Goal: Task Accomplishment & Management: Use online tool/utility

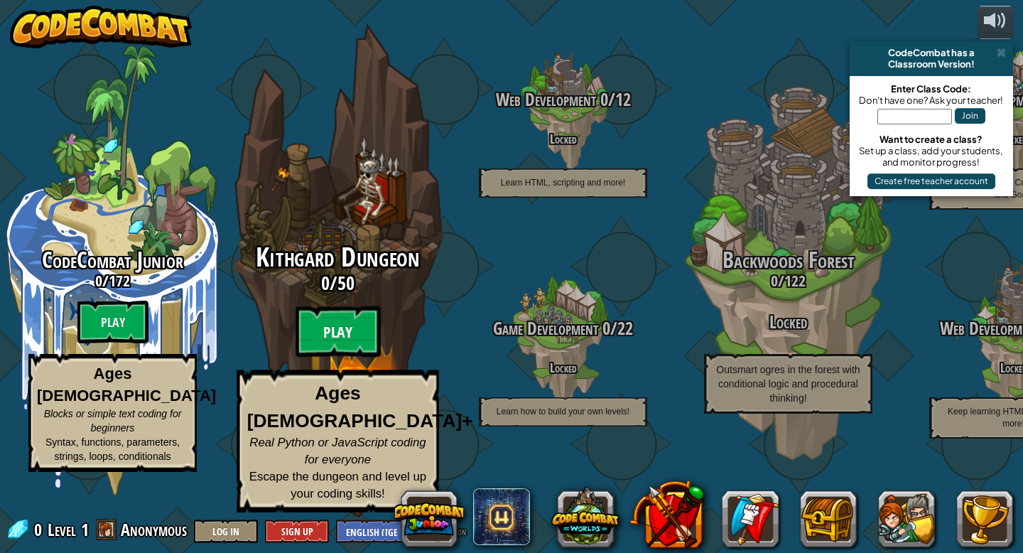
click at [330, 357] on btn "Play" at bounding box center [338, 331] width 85 height 51
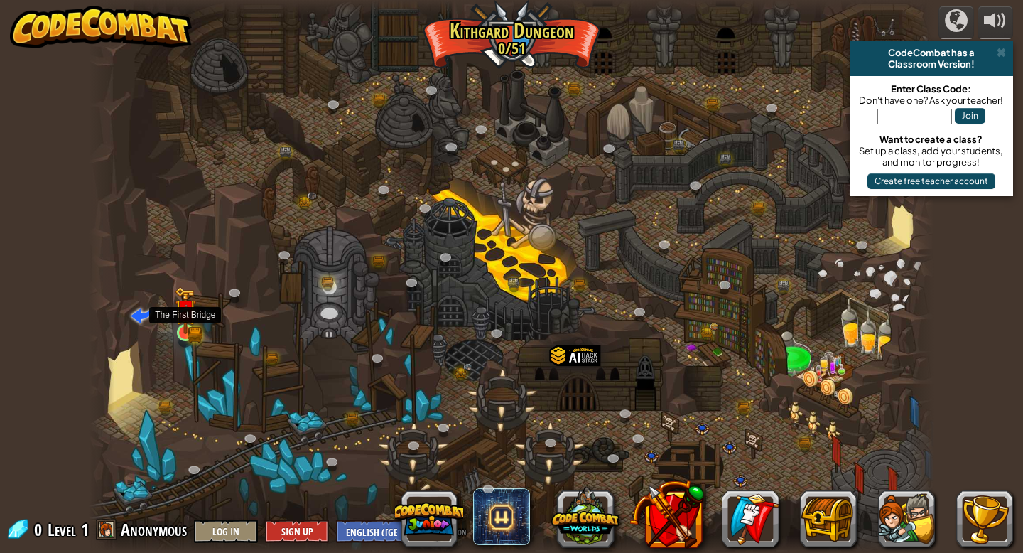
click at [189, 324] on div at bounding box center [185, 332] width 17 height 17
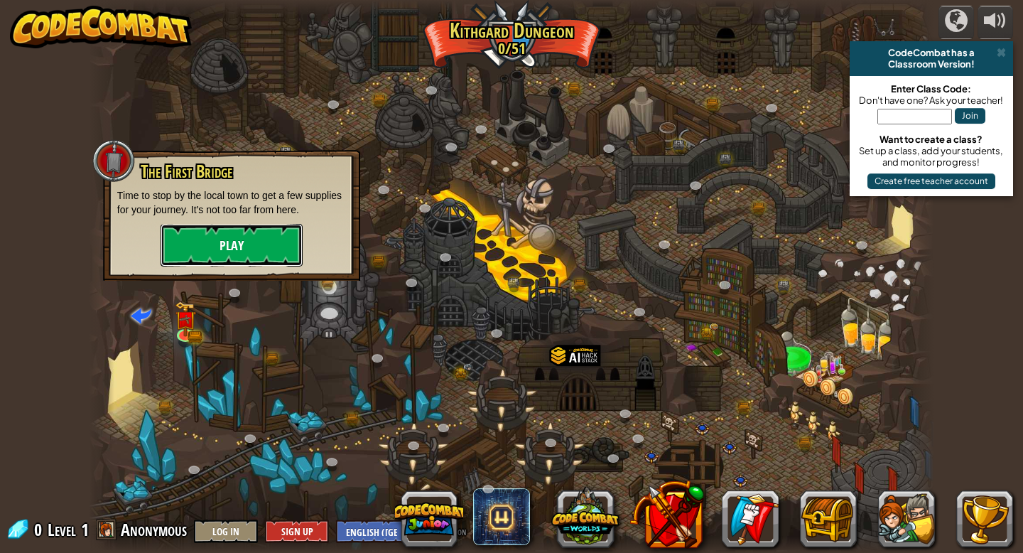
click at [273, 261] on button "Play" at bounding box center [232, 245] width 142 height 43
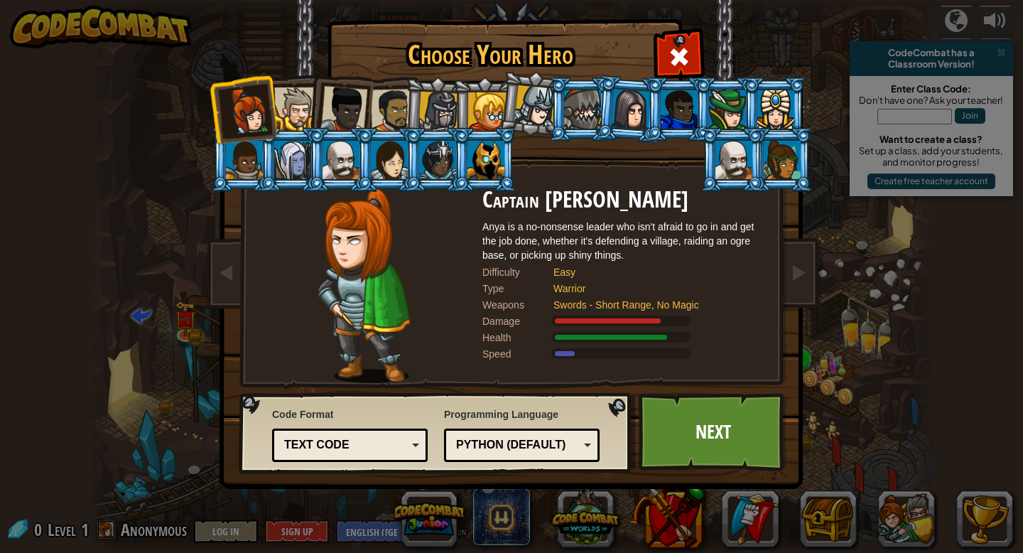
click at [296, 117] on div at bounding box center [295, 108] width 43 height 43
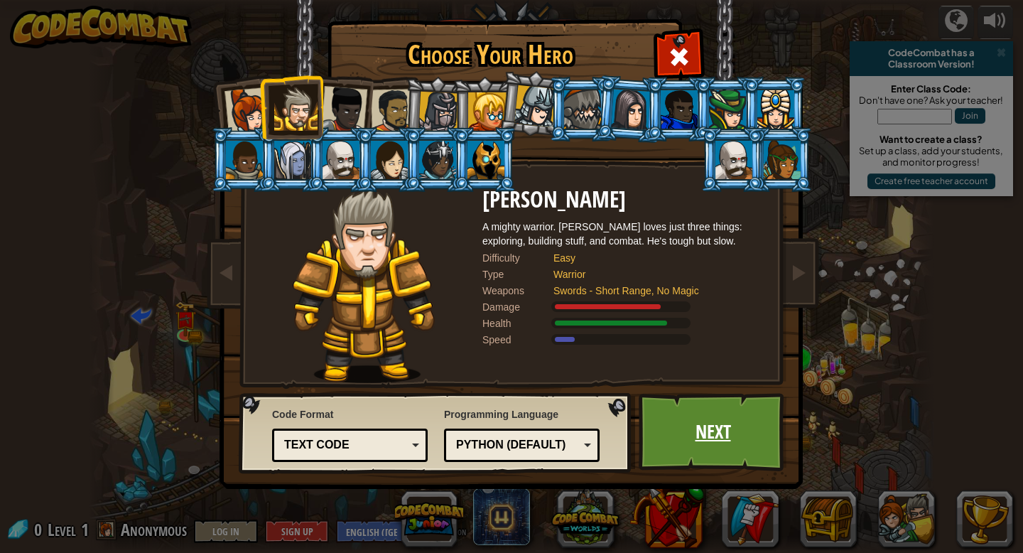
click at [727, 433] on link "Next" at bounding box center [713, 432] width 149 height 78
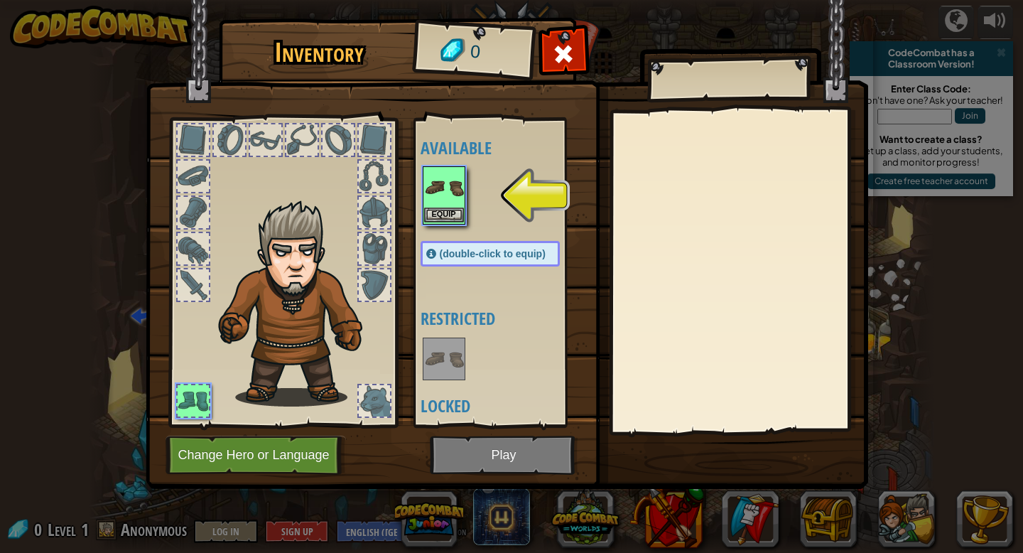
click at [446, 203] on img at bounding box center [444, 188] width 40 height 40
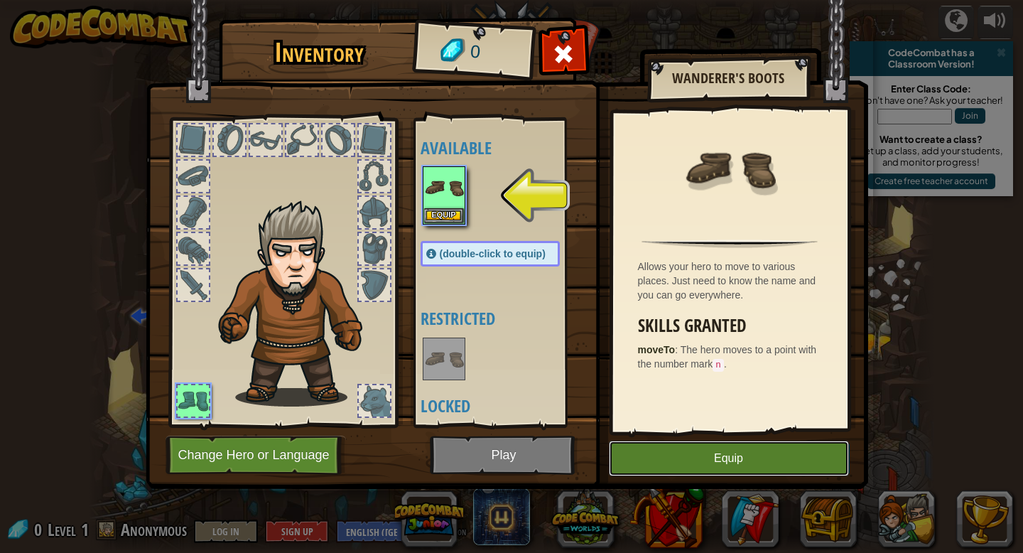
click at [709, 460] on button "Equip" at bounding box center [729, 459] width 240 height 36
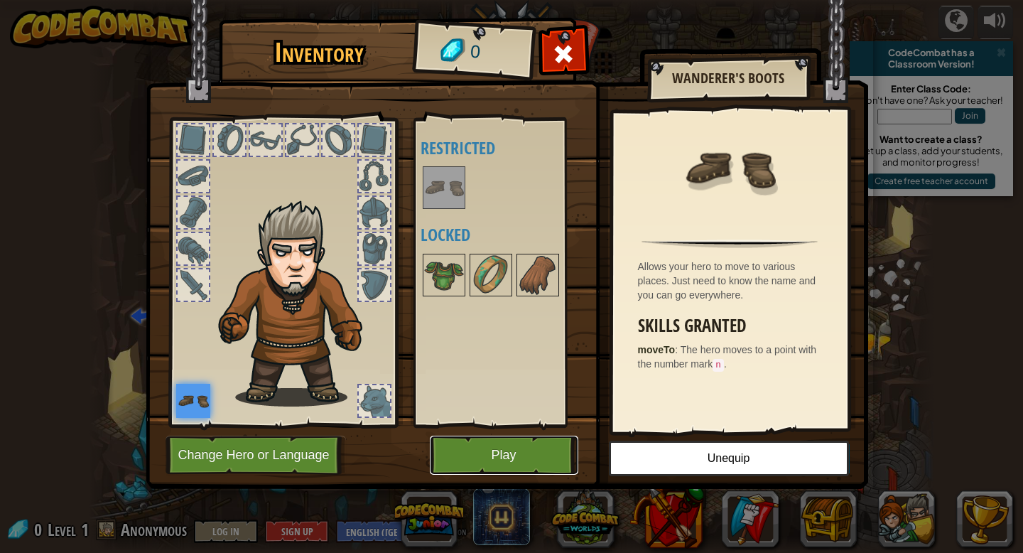
click at [542, 444] on button "Play" at bounding box center [504, 455] width 149 height 39
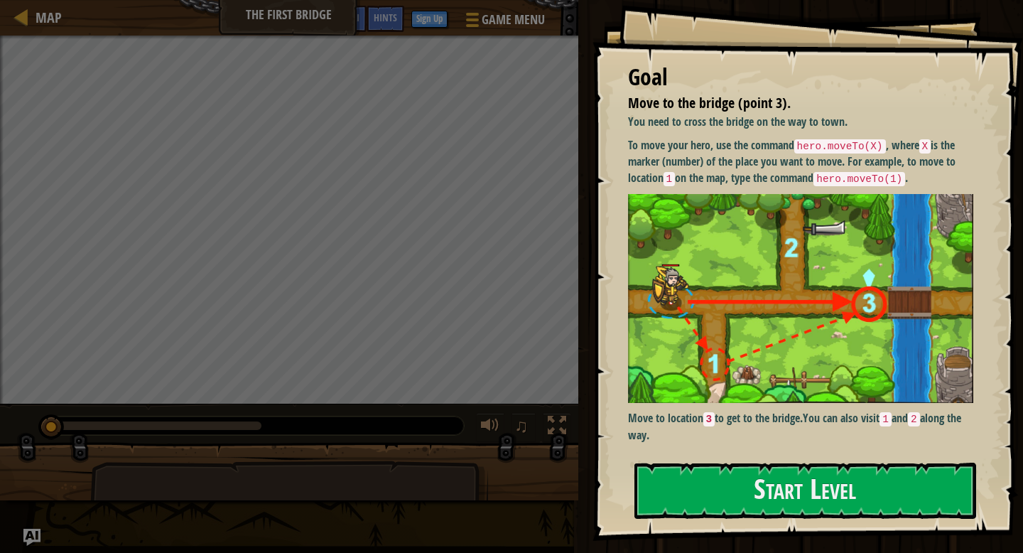
click at [795, 237] on img at bounding box center [800, 298] width 345 height 209
click at [814, 509] on button "Start Level" at bounding box center [806, 491] width 342 height 56
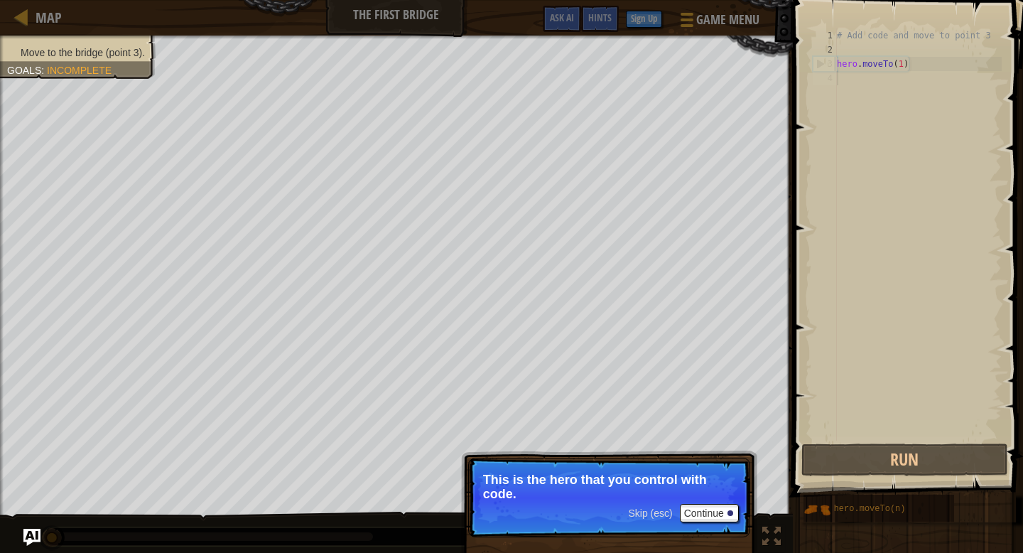
click at [649, 520] on div "Skip (esc) Continue" at bounding box center [683, 513] width 110 height 18
click at [673, 506] on p "Skip (esc) Continue Get to the bridge by going to point 3 on the map." at bounding box center [609, 498] width 282 height 81
click at [699, 523] on p "Skip (esc) Continue Get to the bridge by going to point 3 on the map." at bounding box center [609, 498] width 282 height 81
click at [658, 514] on span "Skip (esc)" at bounding box center [650, 514] width 44 height 11
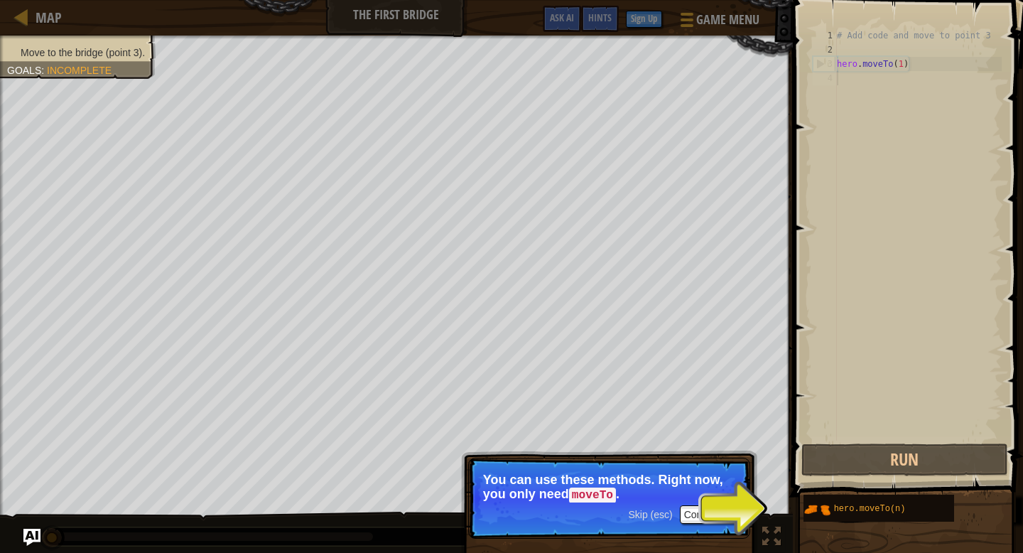
click at [659, 515] on span "Skip (esc)" at bounding box center [650, 514] width 44 height 11
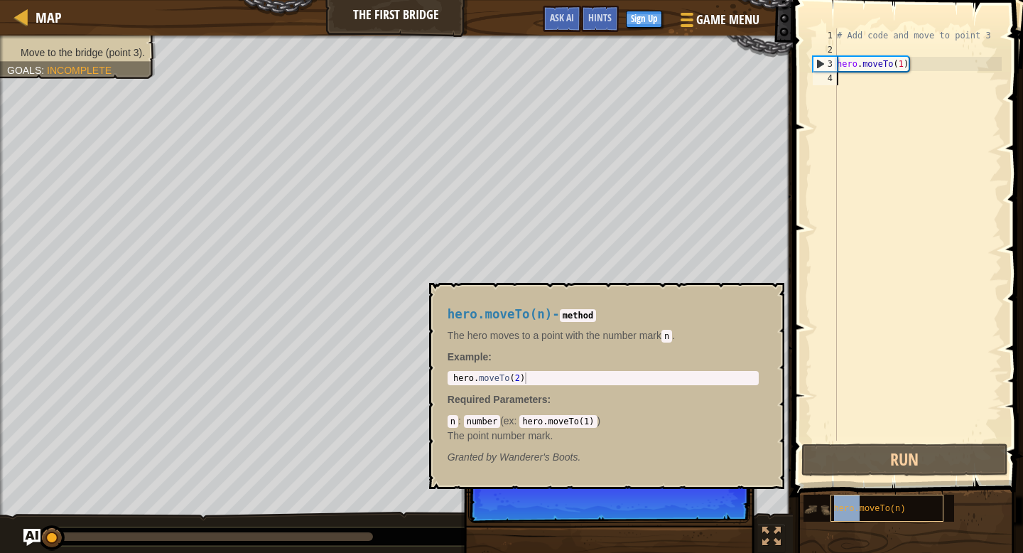
click at [861, 505] on span "hero.moveTo(n)" at bounding box center [870, 509] width 72 height 10
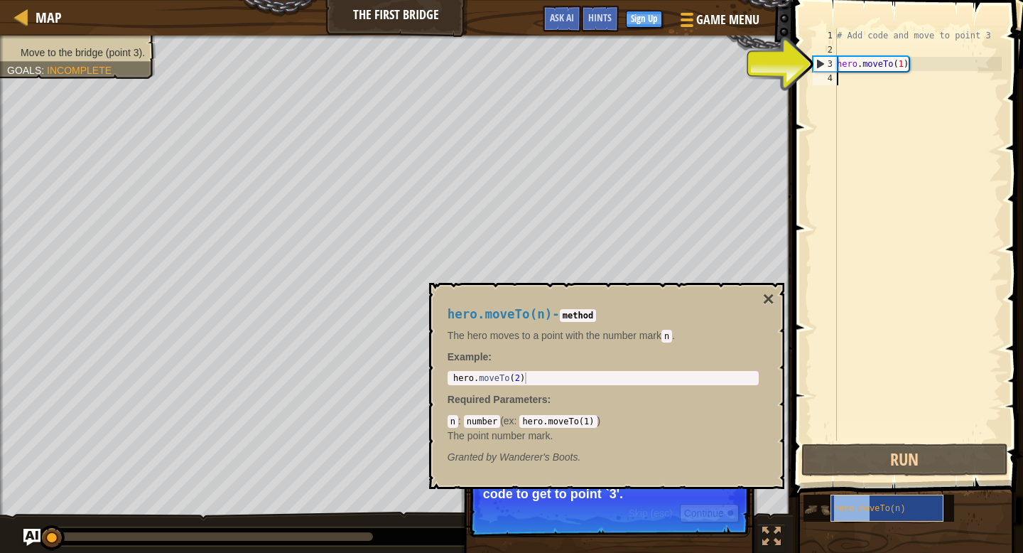
click at [868, 510] on span "hero.moveTo(n)" at bounding box center [870, 509] width 72 height 10
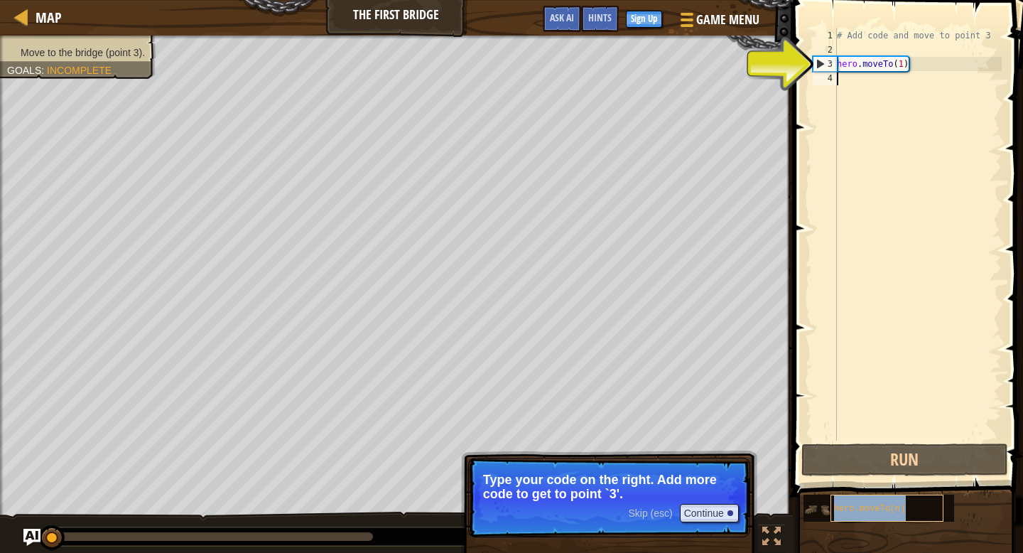
click at [868, 511] on span "hero.moveTo(n)" at bounding box center [870, 509] width 72 height 10
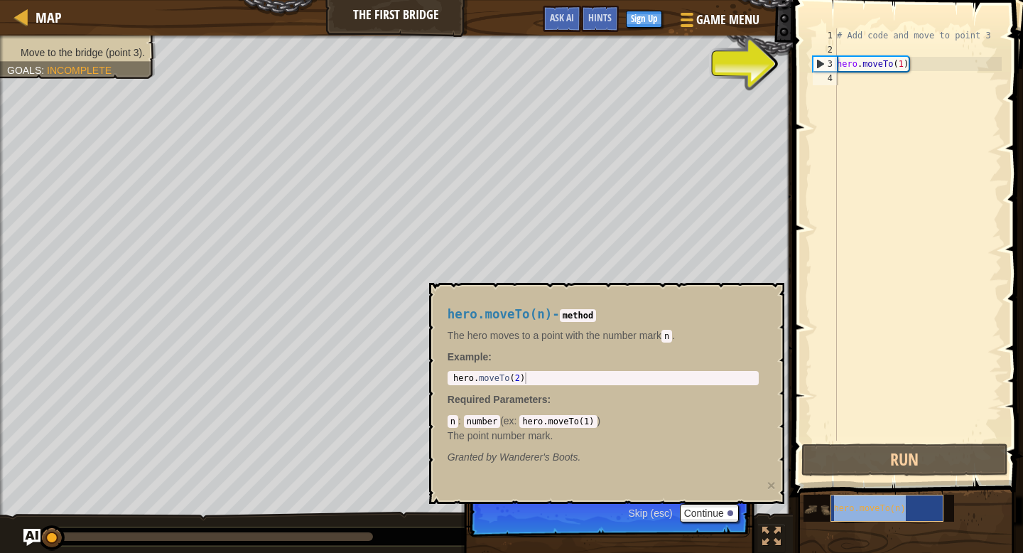
click at [868, 511] on span "hero.moveTo(n)" at bounding box center [870, 509] width 72 height 10
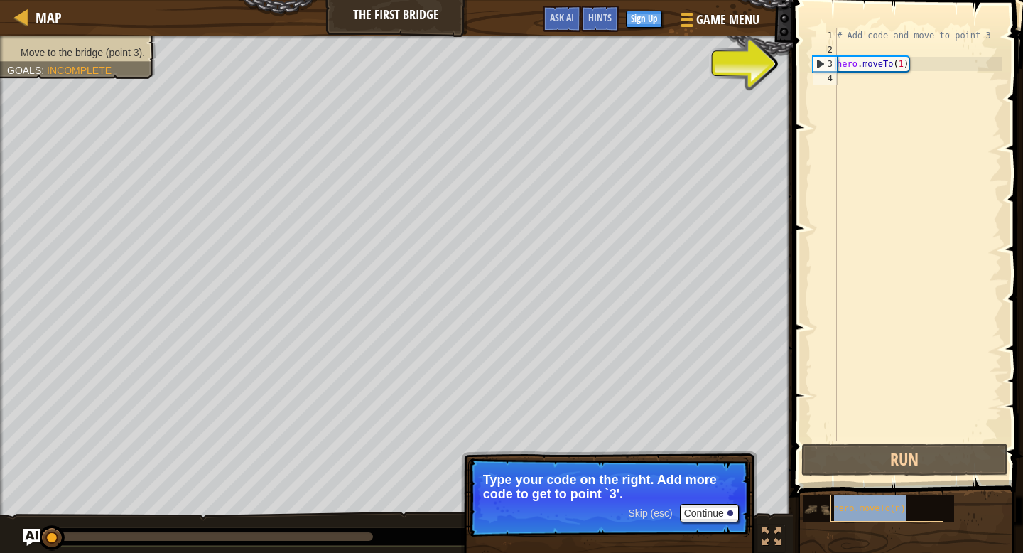
click at [868, 511] on span "hero.moveTo(n)" at bounding box center [870, 509] width 72 height 10
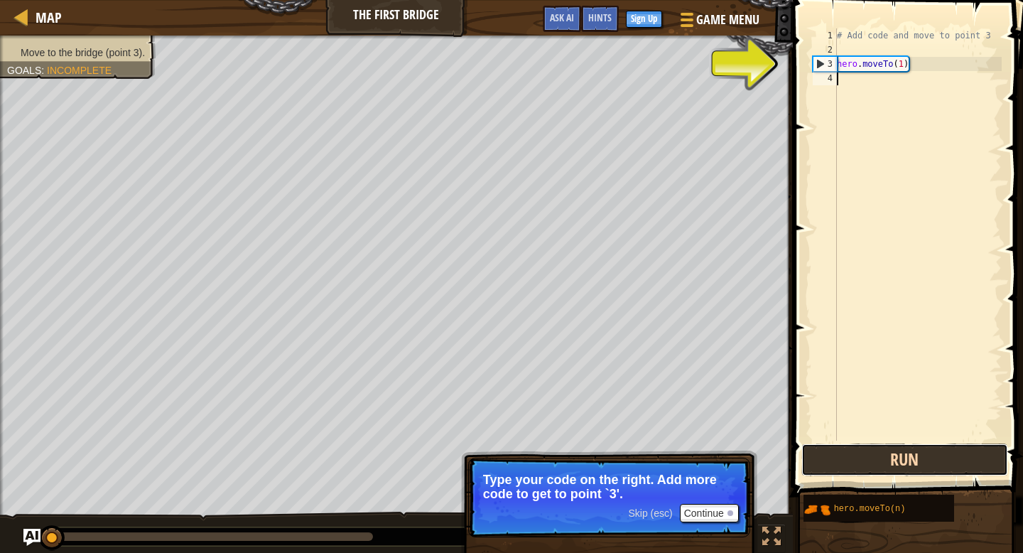
click at [892, 448] on button "Run" at bounding box center [905, 459] width 207 height 33
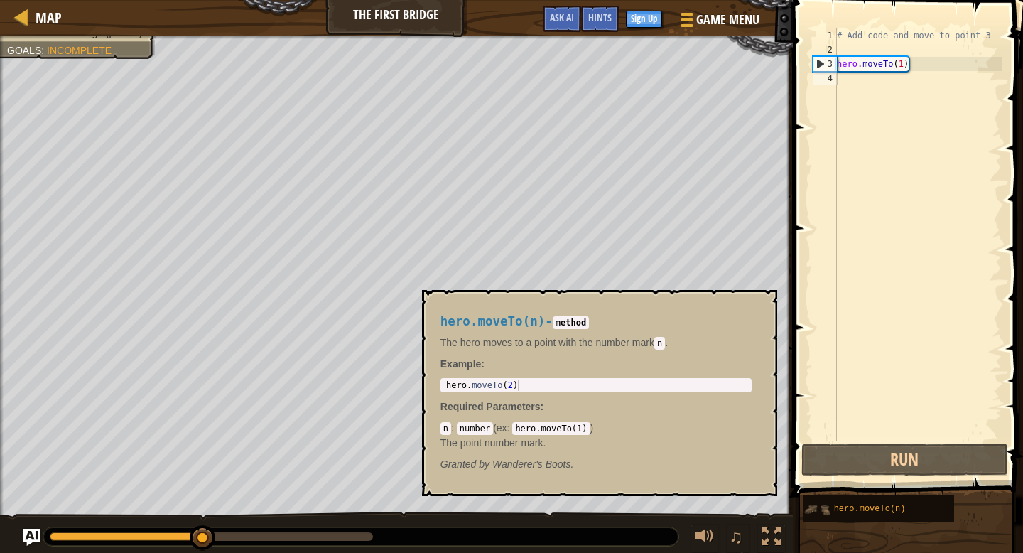
click at [824, 505] on img at bounding box center [817, 509] width 27 height 27
drag, startPoint x: 817, startPoint y: 507, endPoint x: 830, endPoint y: 527, distance: 24.3
click at [817, 507] on img at bounding box center [817, 509] width 27 height 27
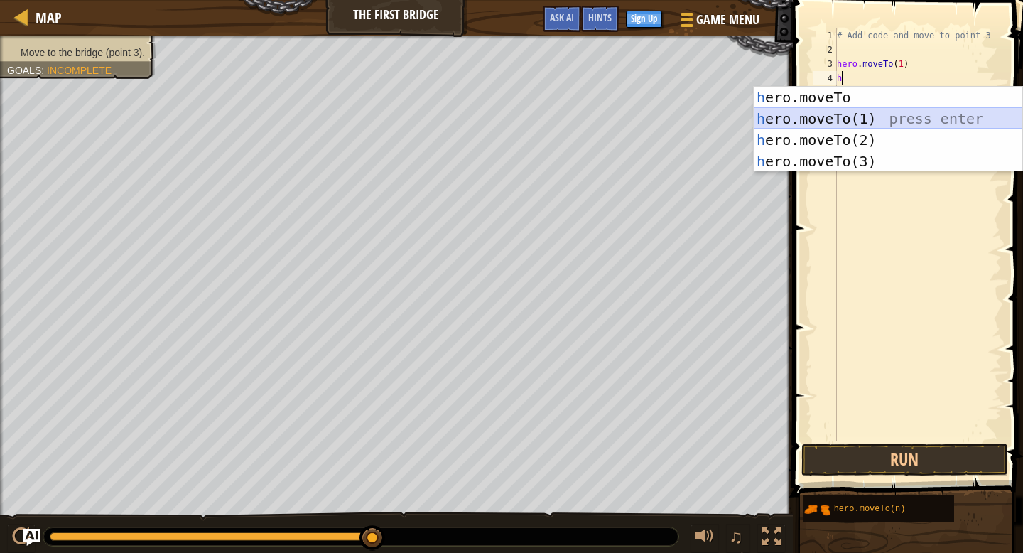
click at [885, 122] on div "h ero.moveTo press enter h ero.moveTo(1) press enter h ero.moveTo(2) press ente…" at bounding box center [888, 151] width 269 height 128
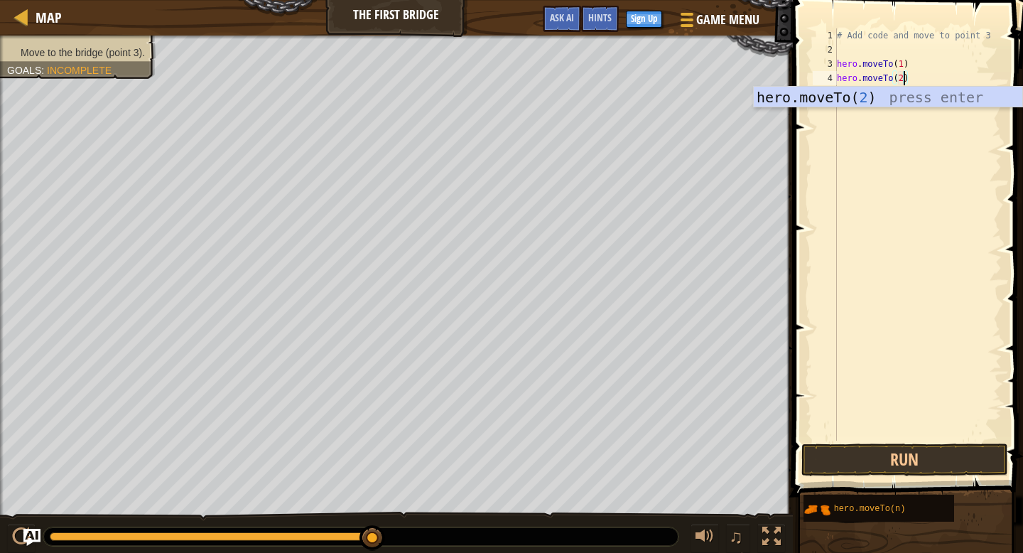
scroll to position [6, 5]
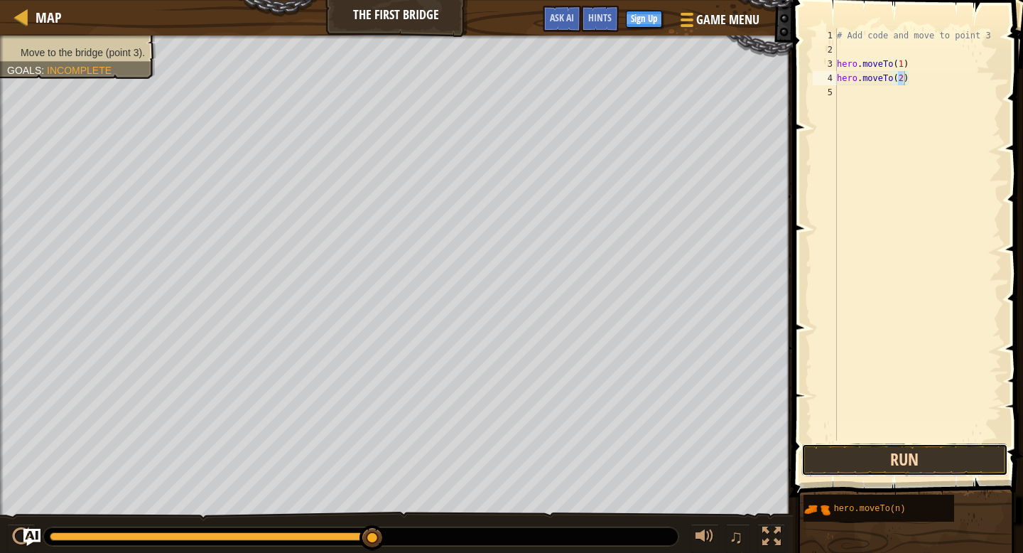
click at [954, 461] on button "Run" at bounding box center [905, 459] width 207 height 33
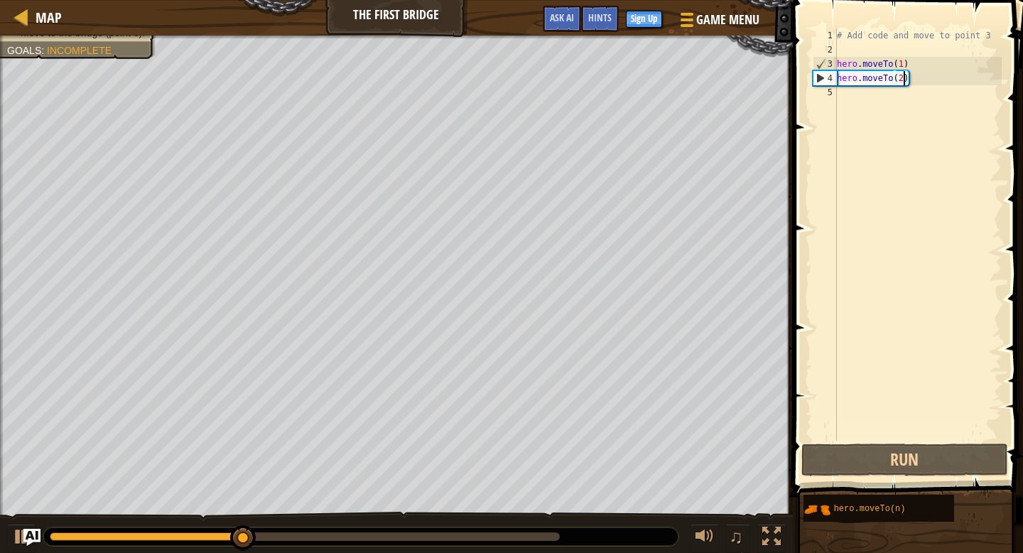
type textarea "hero.moveTo(2h)"
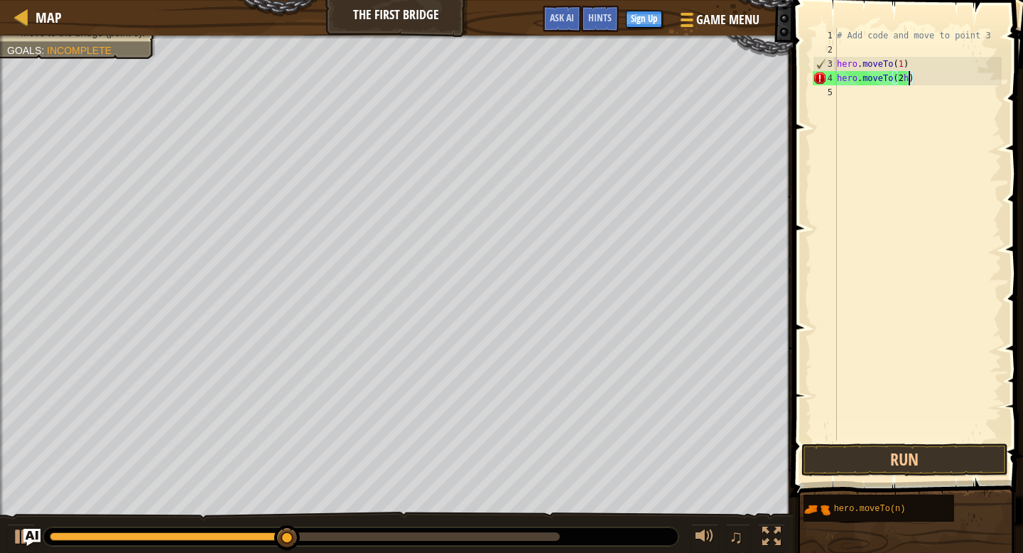
click at [846, 99] on div "# Add code and move to point 3 hero . moveTo ( 1 ) hero . moveTo ( 2 h )" at bounding box center [918, 248] width 168 height 441
click at [900, 76] on div "# Add code and move to point 3 hero . moveTo ( 1 ) hero . moveTo ( 2 h )" at bounding box center [918, 248] width 168 height 441
click at [907, 77] on div "# Add code and move to point 3 hero . moveTo ( 1 ) hero . moveTo ( 2 h )" at bounding box center [918, 248] width 168 height 441
type textarea "hero.moveTo(2)"
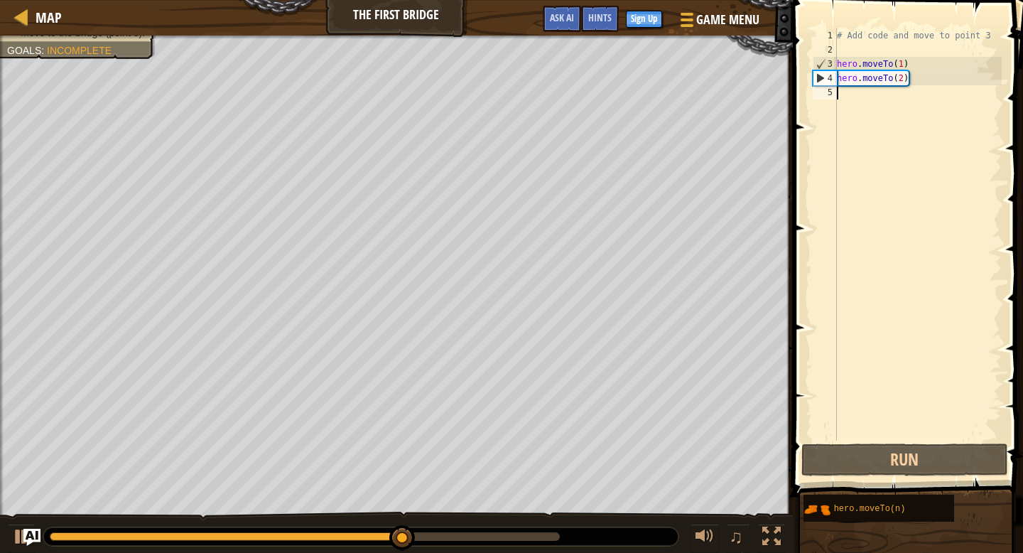
click at [840, 96] on div "# Add code and move to point 3 hero . moveTo ( 1 ) hero . moveTo ( 2 )" at bounding box center [918, 248] width 168 height 441
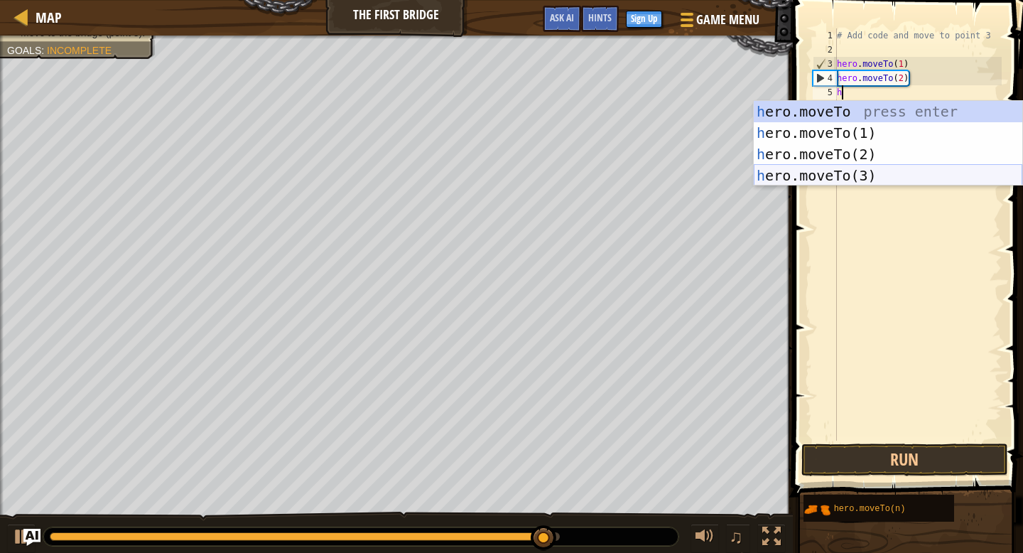
click at [888, 171] on div "h ero.moveTo press enter h ero.moveTo(1) press enter h ero.moveTo(2) press ente…" at bounding box center [888, 165] width 269 height 128
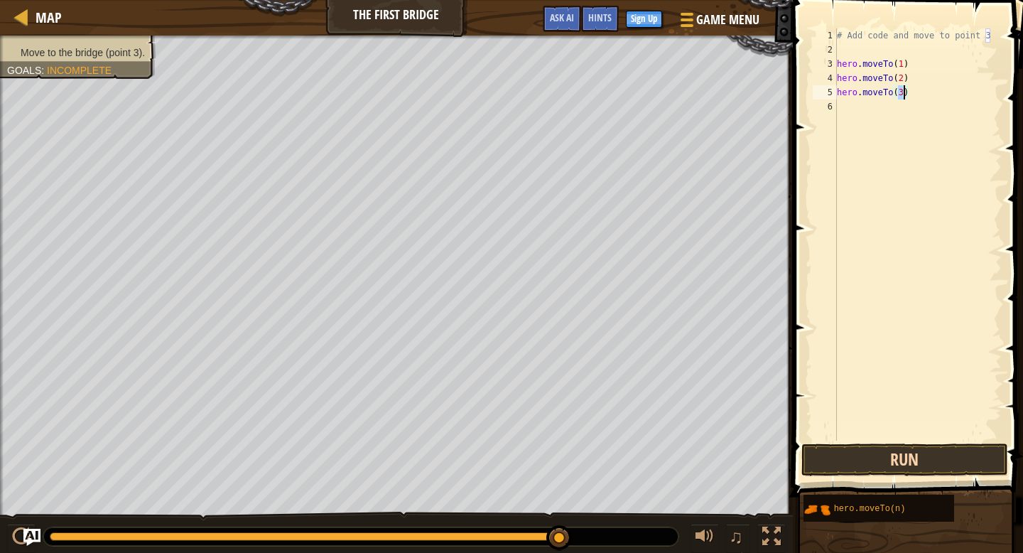
type textarea "hero.moveTo(3)"
click at [890, 465] on button "Run" at bounding box center [905, 459] width 207 height 33
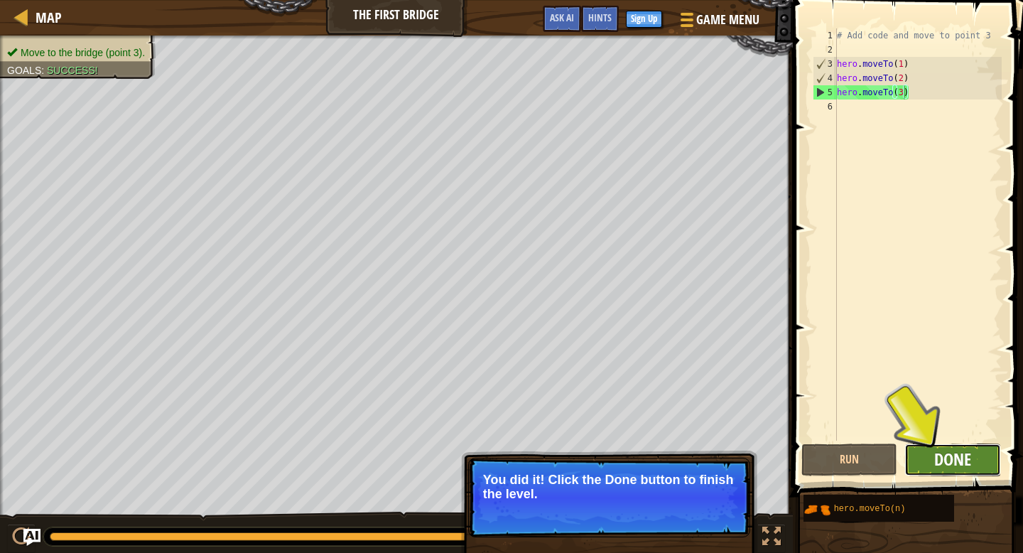
click at [952, 458] on span "Done" at bounding box center [952, 459] width 37 height 23
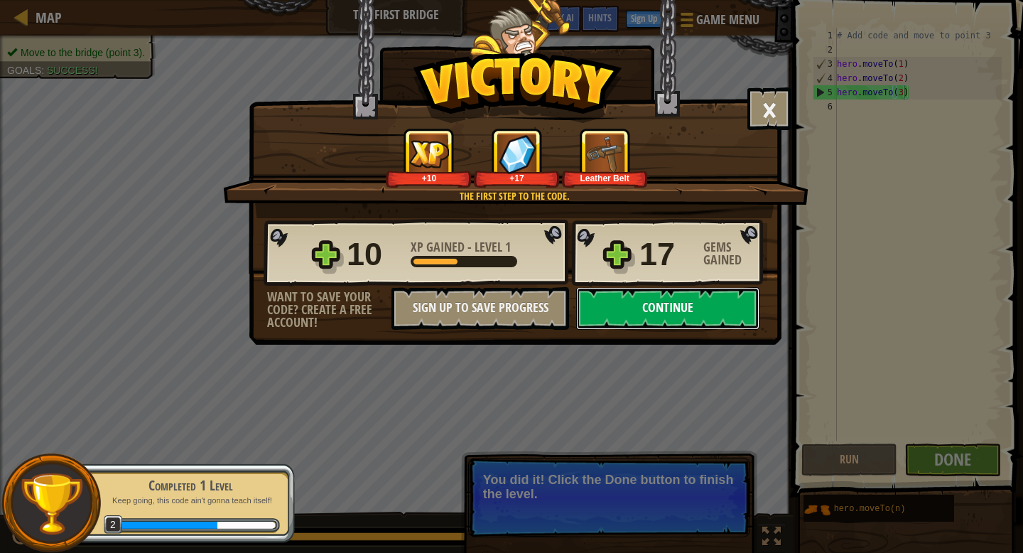
click at [716, 310] on button "Continue" at bounding box center [667, 308] width 183 height 43
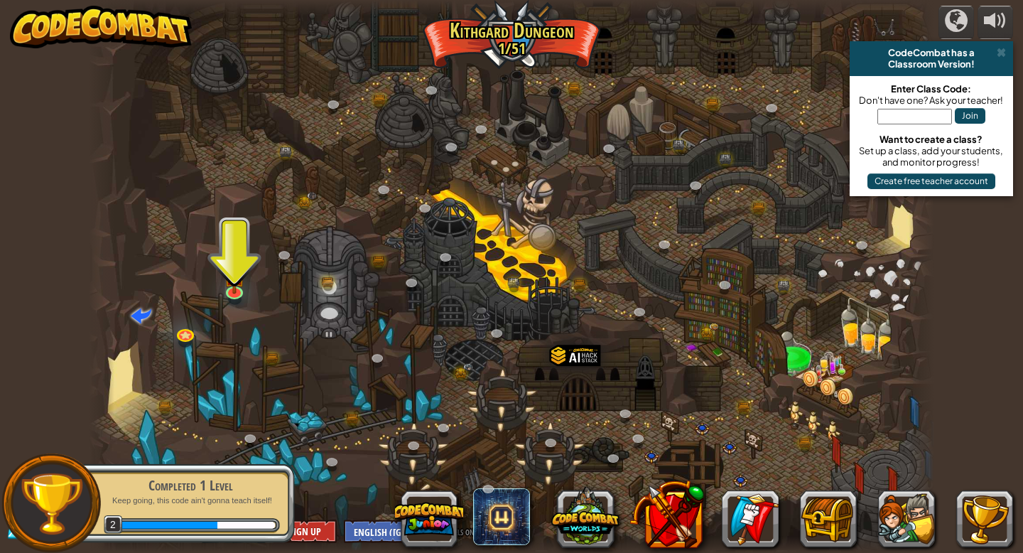
click at [262, 419] on div at bounding box center [512, 276] width 846 height 553
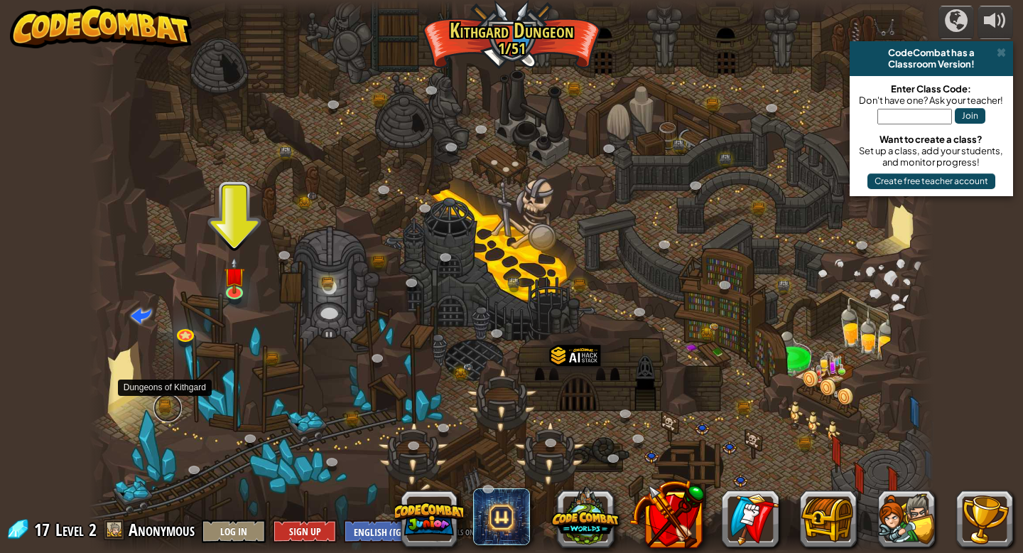
click at [170, 414] on link at bounding box center [167, 408] width 28 height 28
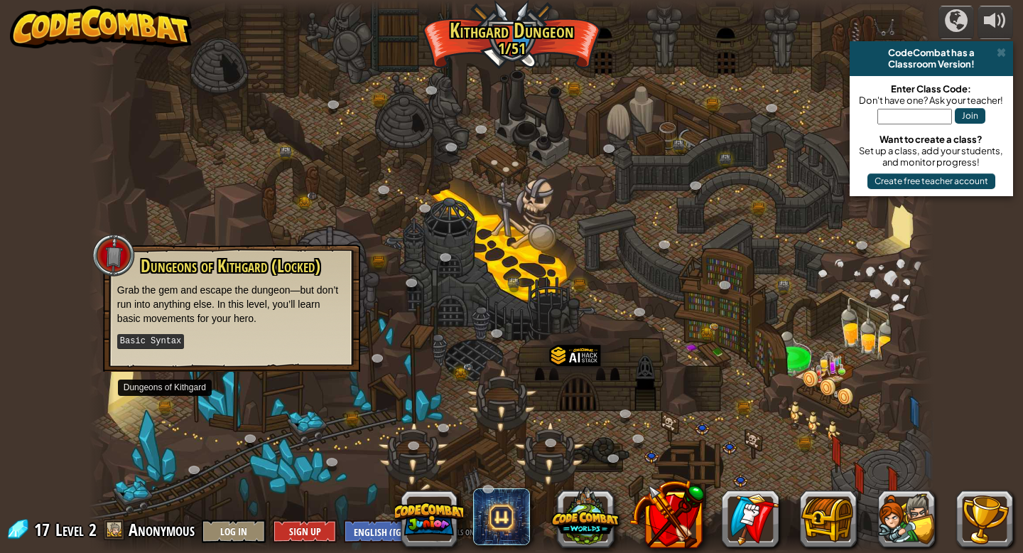
click at [232, 443] on div at bounding box center [512, 276] width 846 height 553
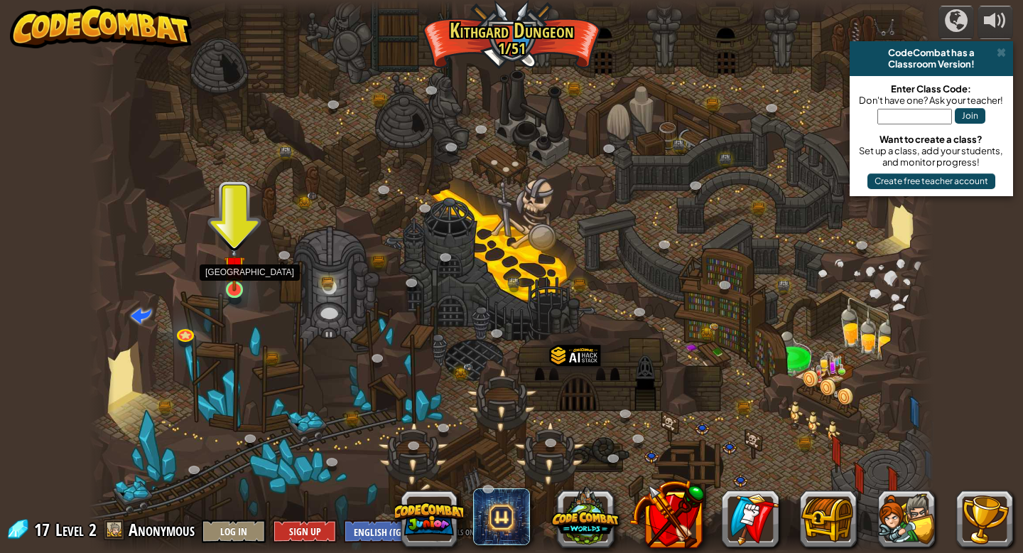
click at [243, 277] on img at bounding box center [234, 266] width 21 height 49
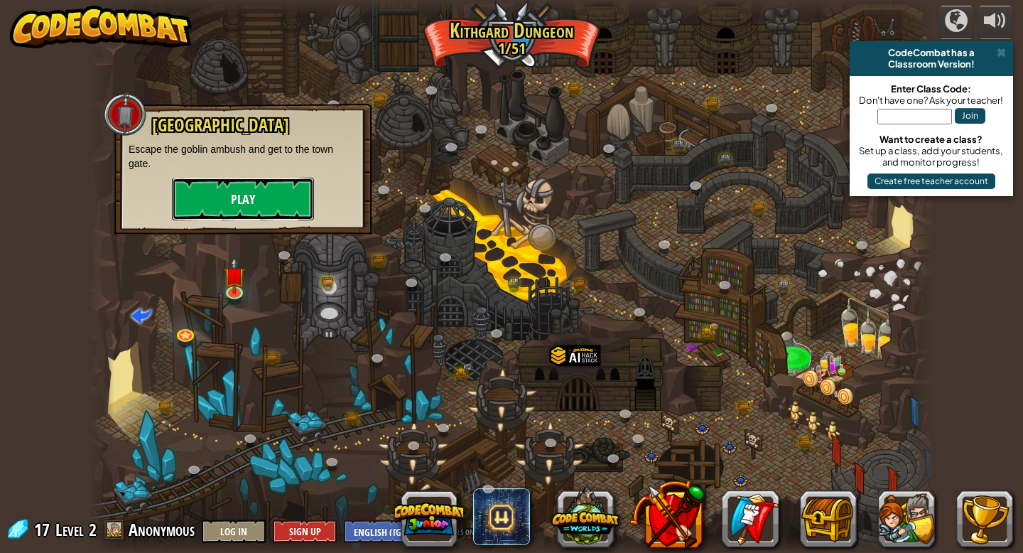
click at [293, 202] on button "Play" at bounding box center [243, 199] width 142 height 43
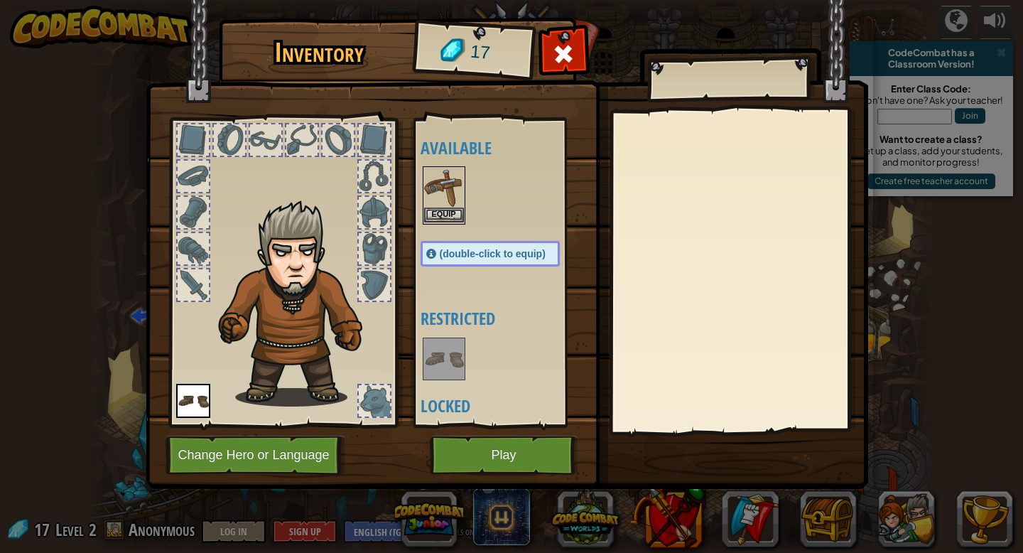
click at [451, 194] on img at bounding box center [444, 188] width 40 height 40
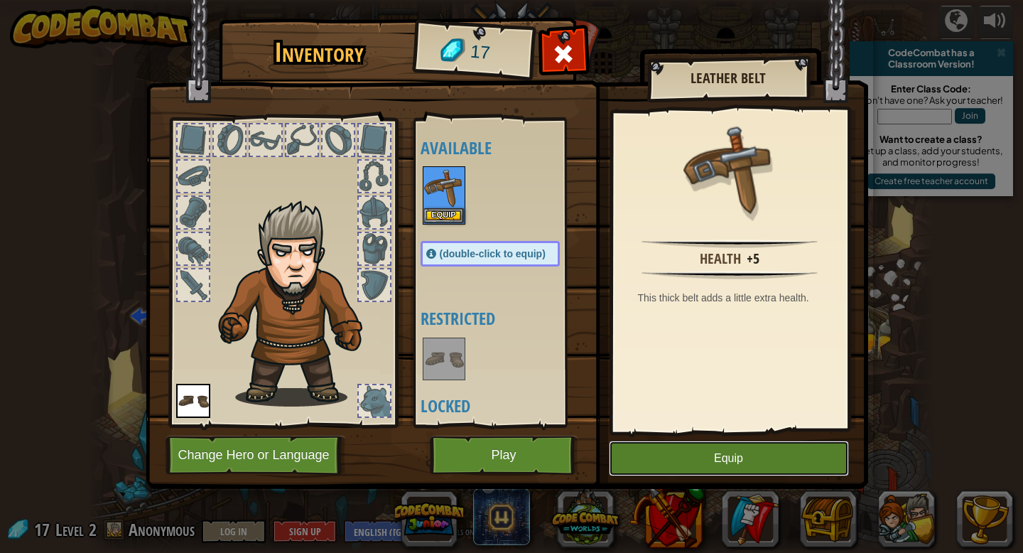
click at [708, 468] on button "Equip" at bounding box center [729, 459] width 240 height 36
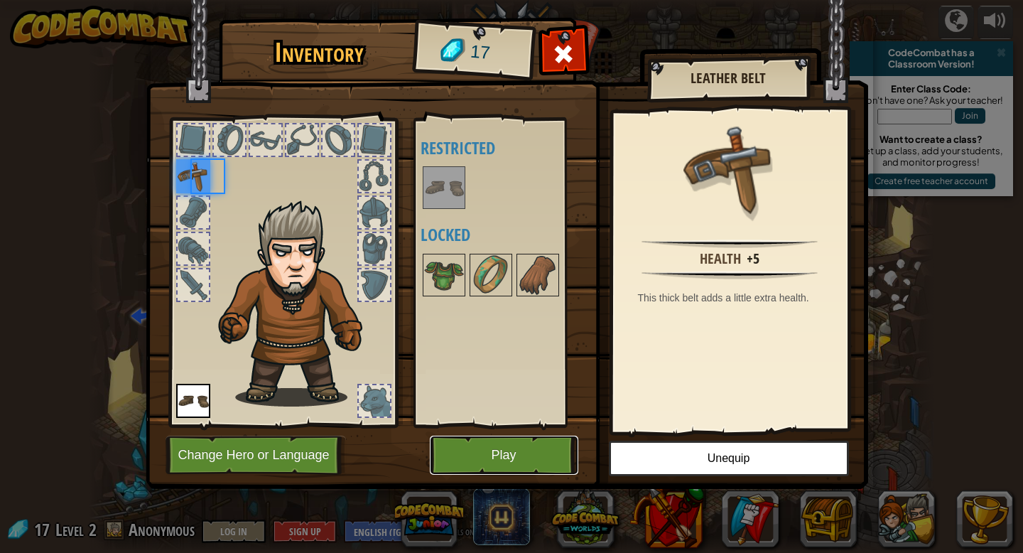
click at [519, 445] on button "Play" at bounding box center [504, 455] width 149 height 39
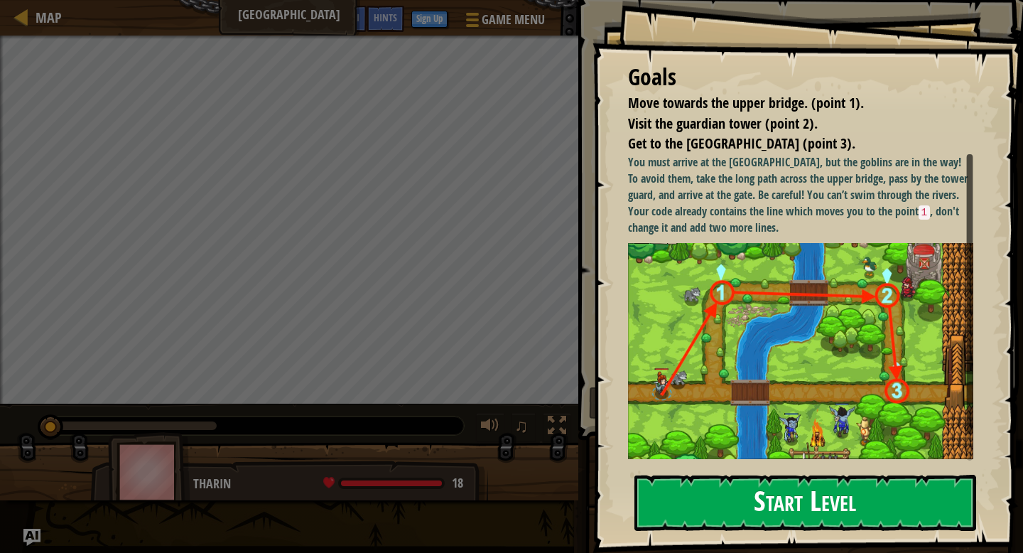
click at [723, 501] on button "Start Level" at bounding box center [806, 503] width 342 height 56
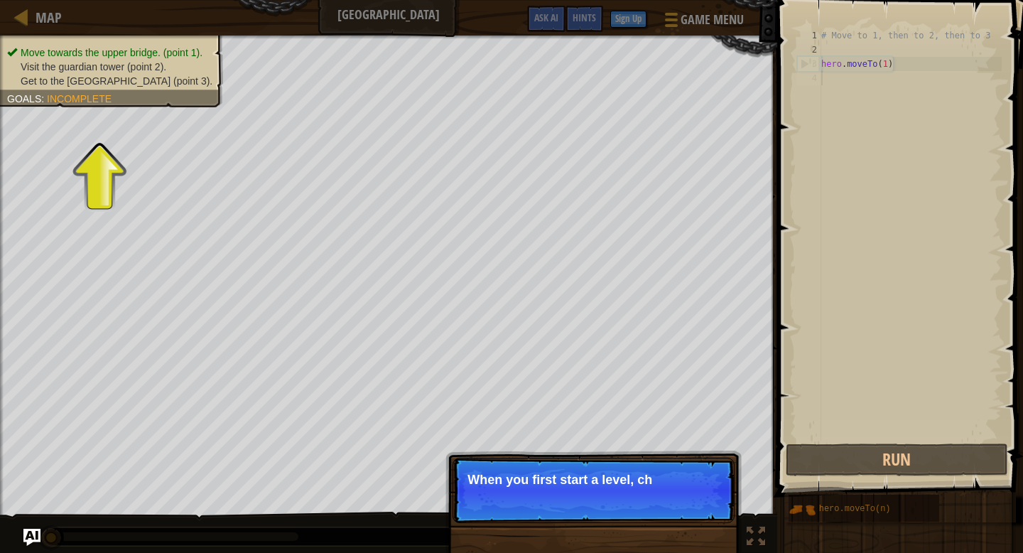
click at [631, 502] on p "Skip (esc) Continue When you first start a level, ch" at bounding box center [594, 490] width 282 height 65
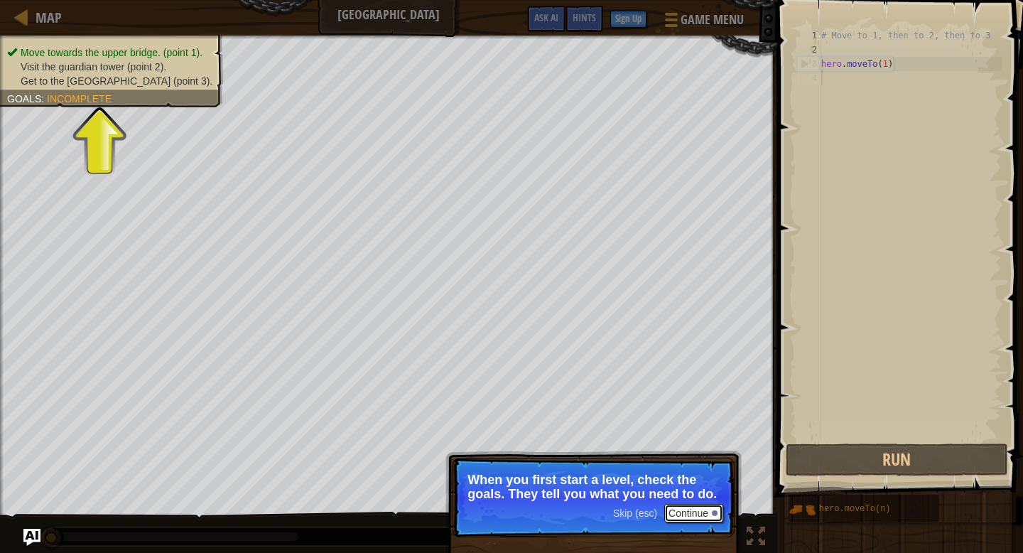
click at [690, 515] on button "Continue" at bounding box center [693, 513] width 59 height 18
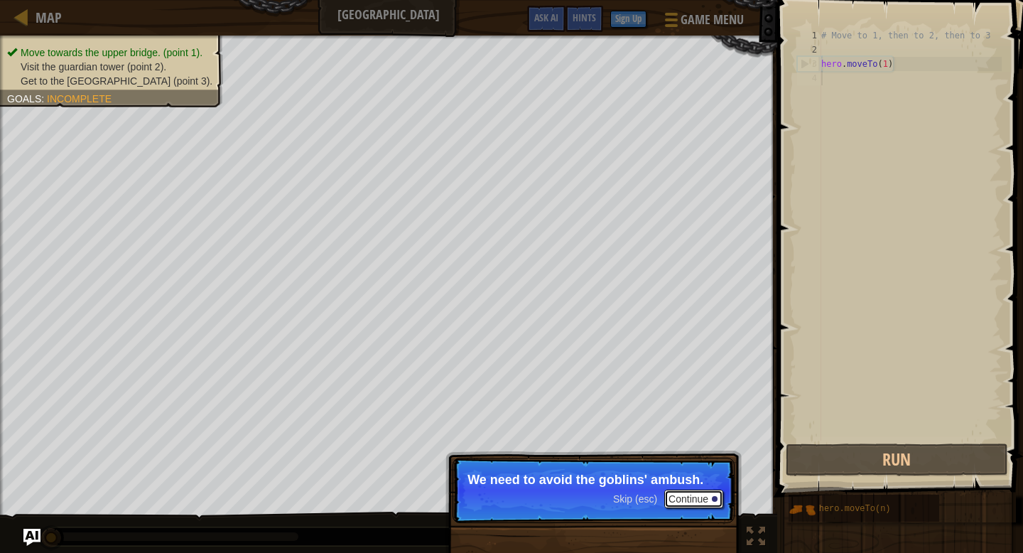
click at [689, 494] on button "Continue" at bounding box center [693, 499] width 59 height 18
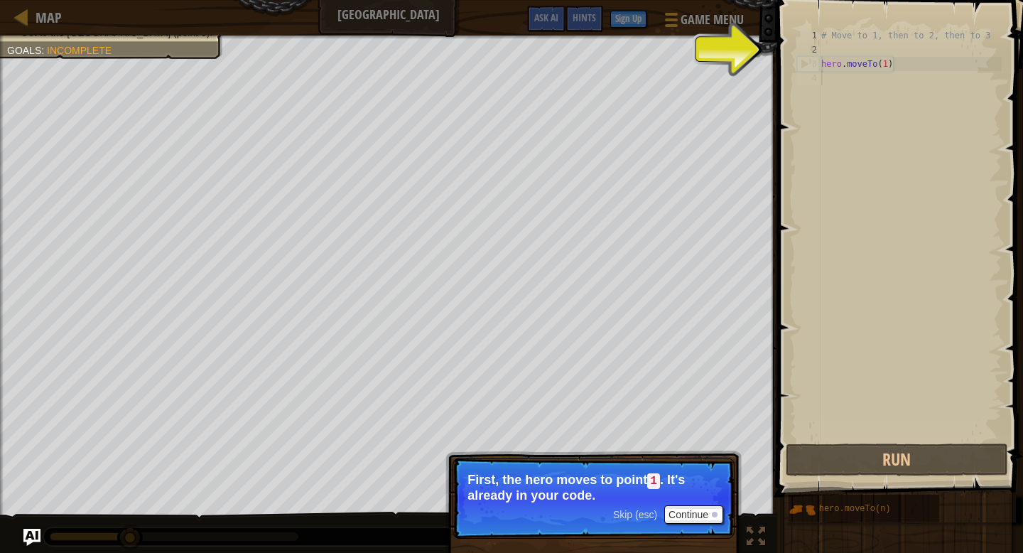
click at [637, 513] on span "Skip (esc)" at bounding box center [635, 514] width 44 height 11
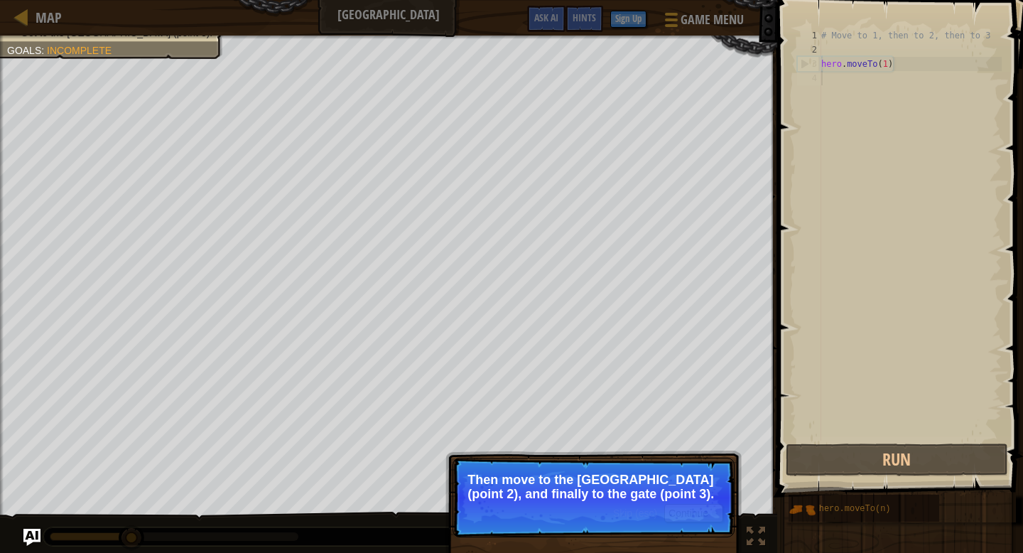
click at [644, 521] on div "Skip (esc) Continue" at bounding box center [668, 513] width 110 height 18
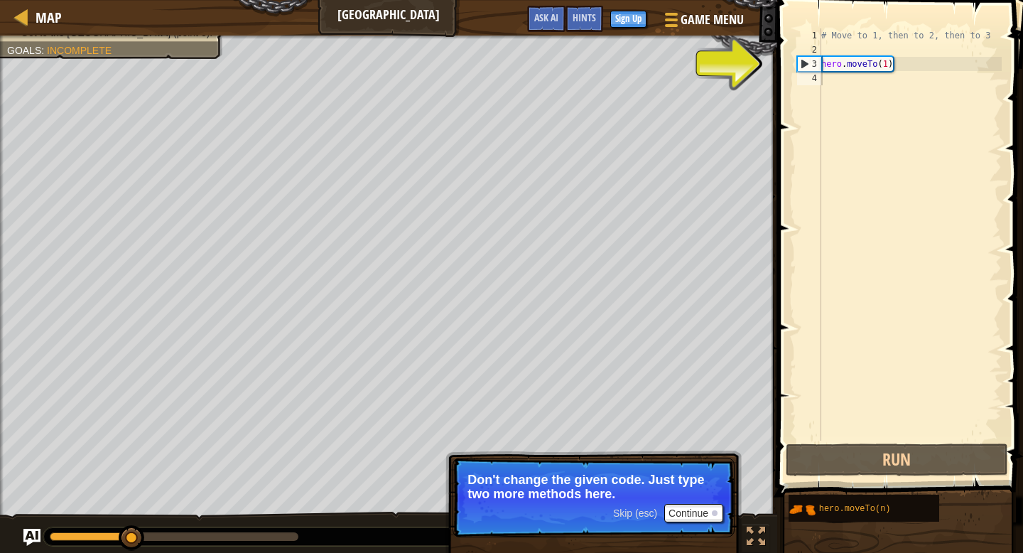
click at [641, 517] on span "Skip (esc)" at bounding box center [635, 512] width 44 height 11
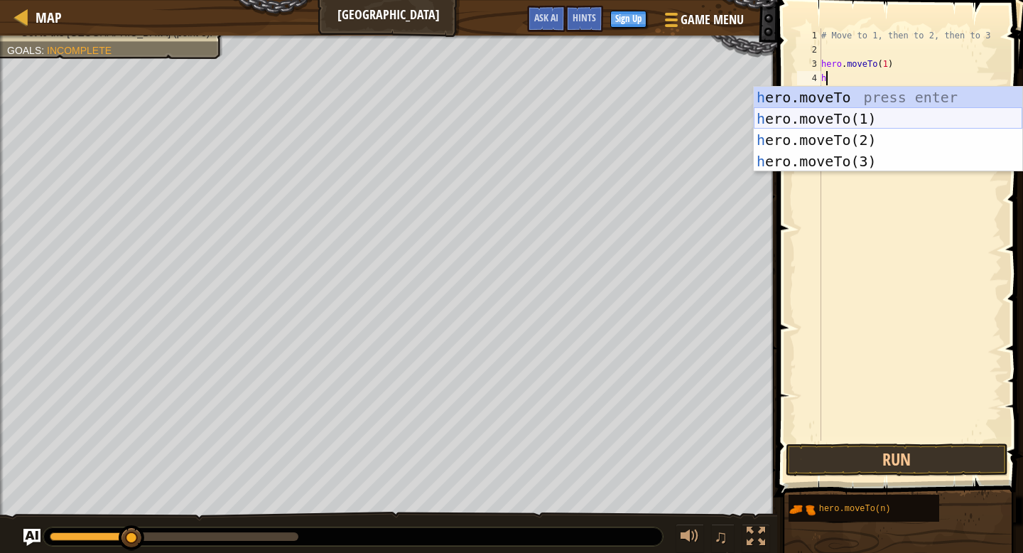
click at [950, 126] on div "h ero.moveTo press enter h ero.moveTo(1) press enter h ero.moveTo(2) press ente…" at bounding box center [888, 151] width 269 height 128
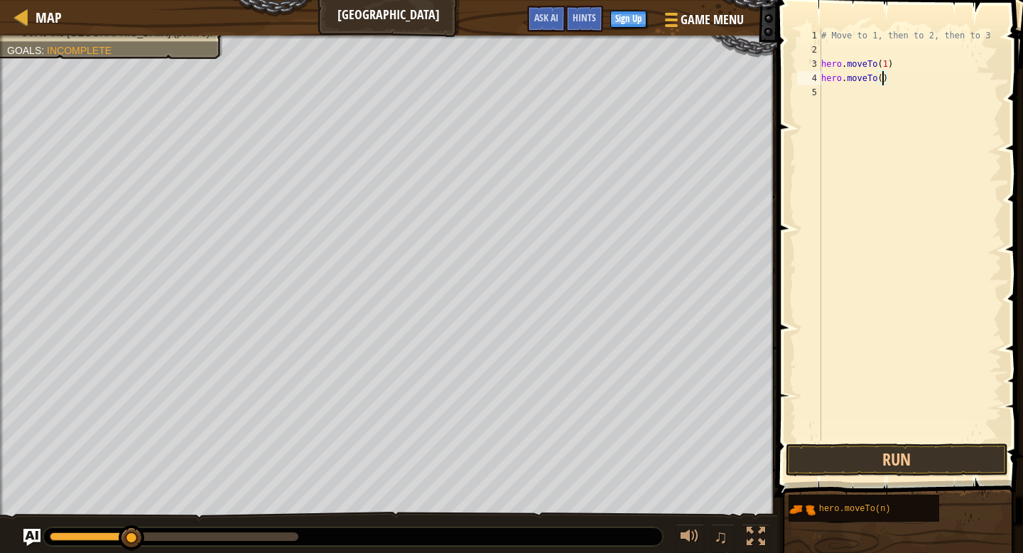
type textarea "hero.moveTo(2)"
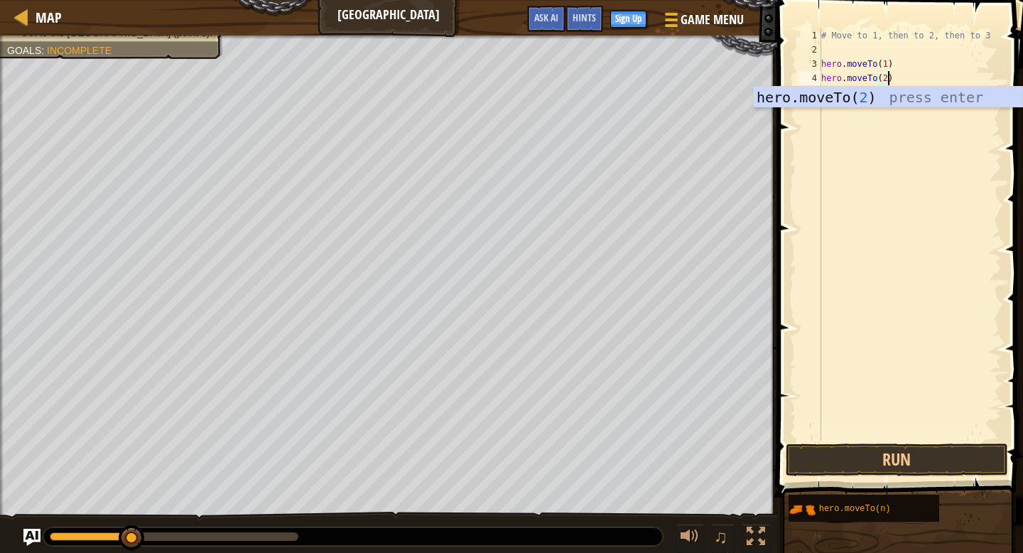
scroll to position [6, 5]
click at [877, 94] on div "hero.moveTo( 2 ) press enter" at bounding box center [888, 119] width 269 height 64
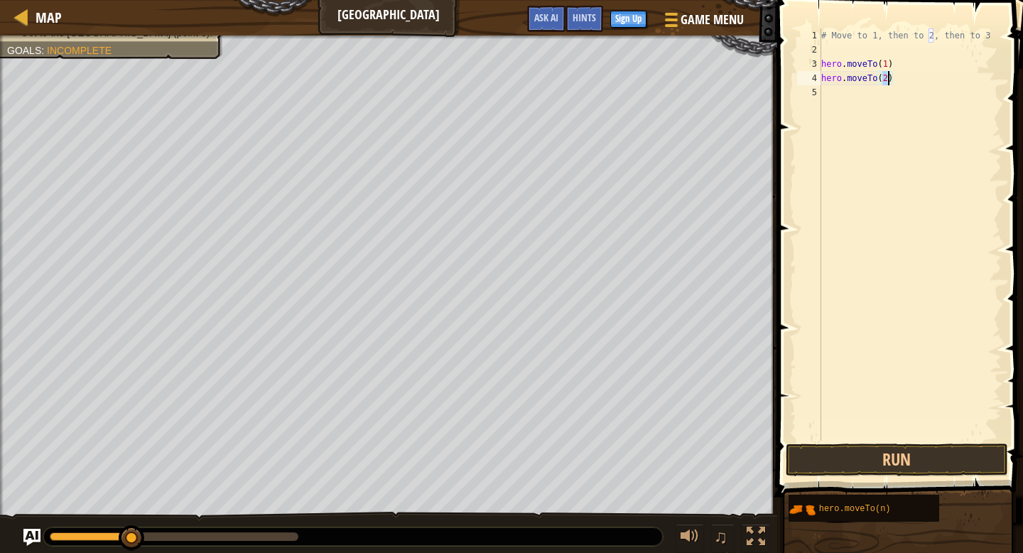
click at [827, 92] on div "# Move to 1, then to 2, then to 3 hero . moveTo ( 1 ) hero . moveTo ( 2 )" at bounding box center [910, 248] width 183 height 441
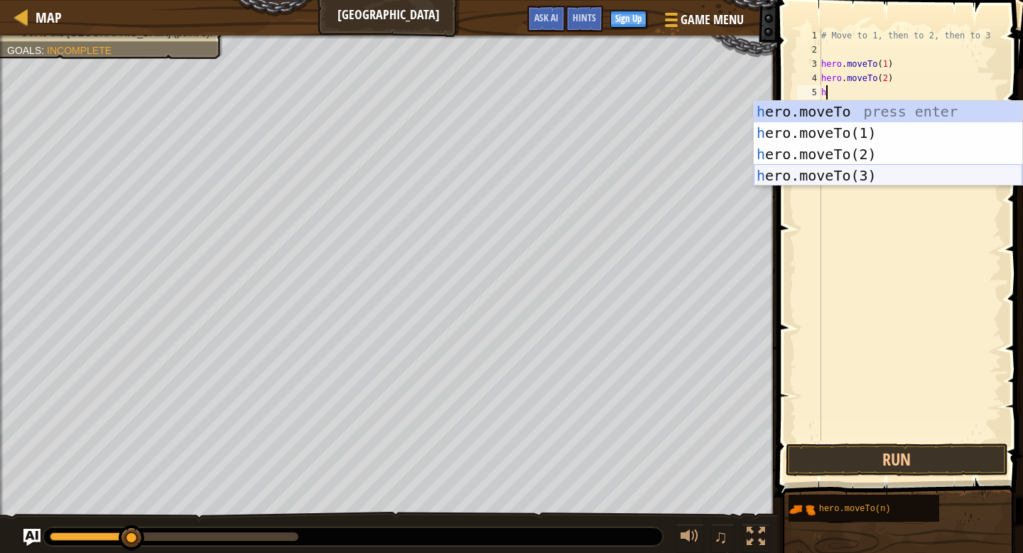
click at [878, 175] on div "h ero.moveTo press enter h ero.moveTo(1) press enter h ero.moveTo(2) press ente…" at bounding box center [888, 165] width 269 height 128
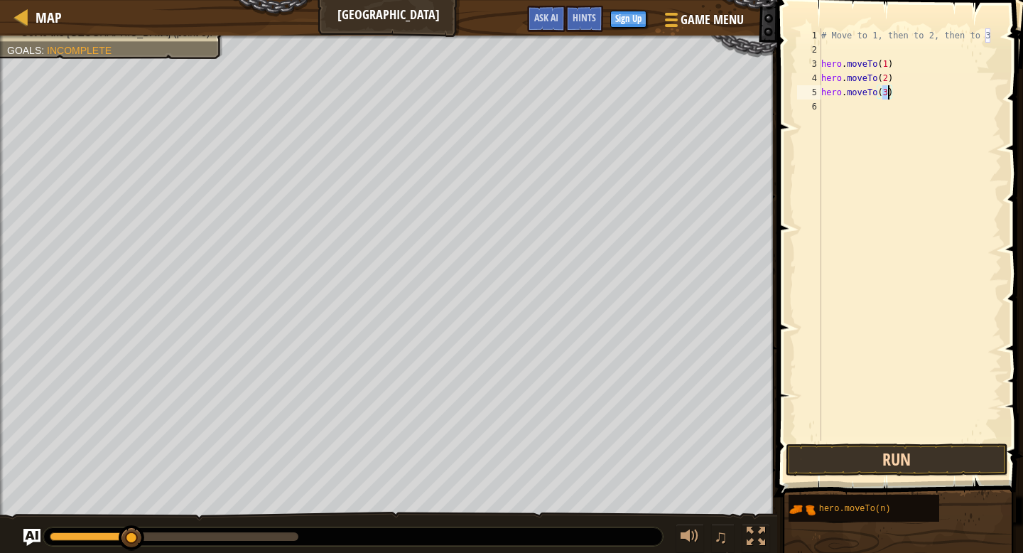
type textarea "hero.moveTo(3)"
click at [923, 455] on button "Run" at bounding box center [897, 459] width 222 height 33
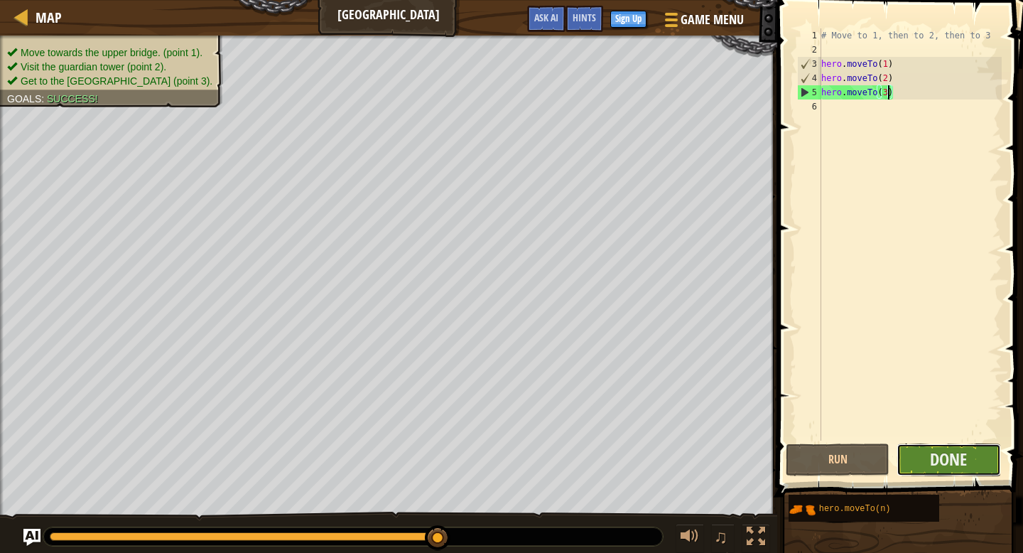
click at [977, 456] on button "Done" at bounding box center [949, 459] width 104 height 33
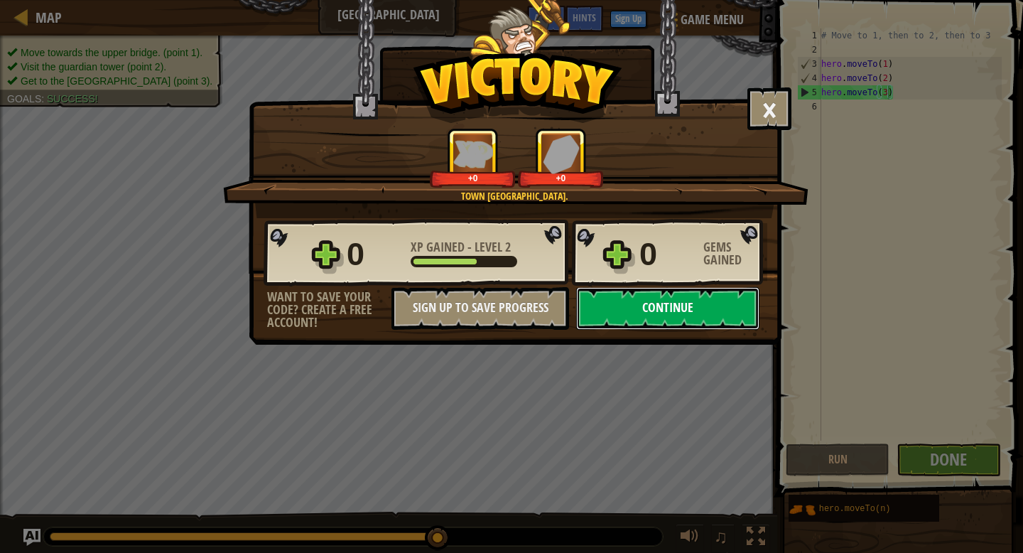
click at [625, 313] on button "Continue" at bounding box center [667, 308] width 183 height 43
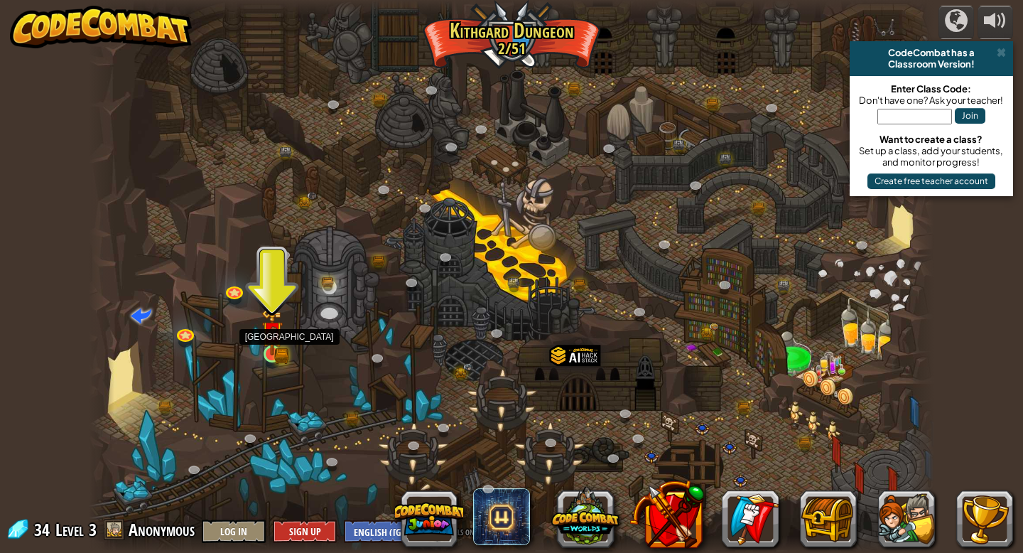
click at [276, 348] on img at bounding box center [272, 331] width 21 height 47
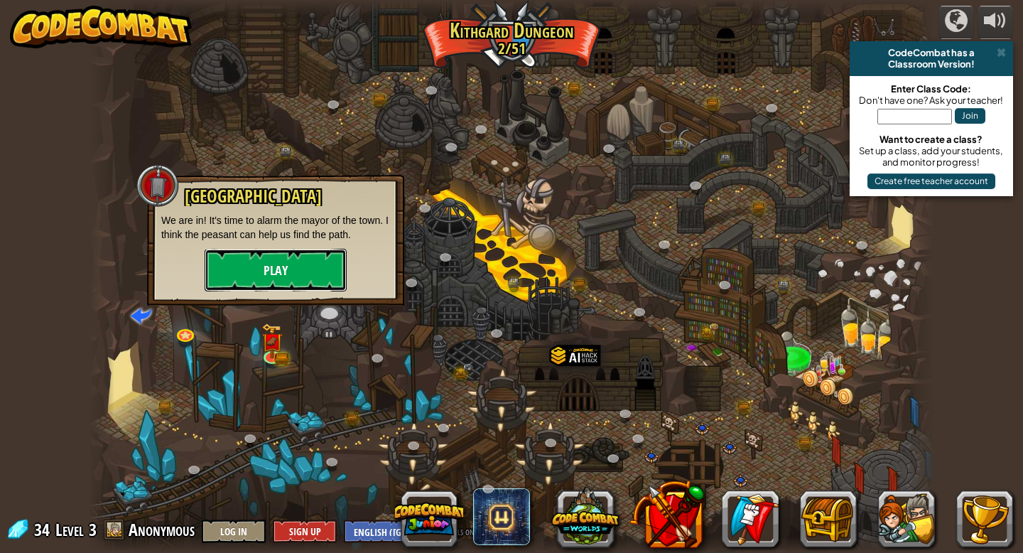
click at [304, 276] on button "Play" at bounding box center [276, 270] width 142 height 43
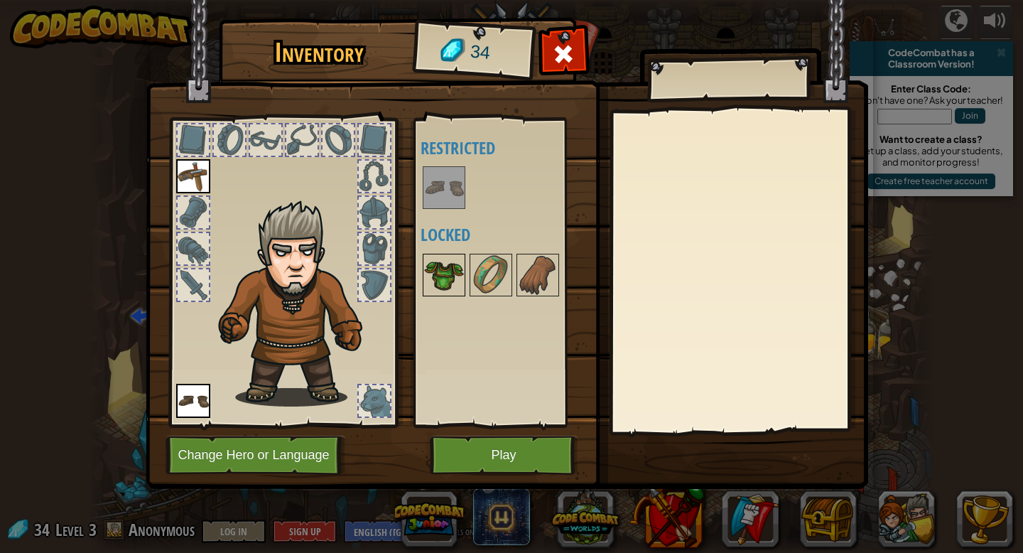
click at [451, 276] on img at bounding box center [444, 275] width 40 height 40
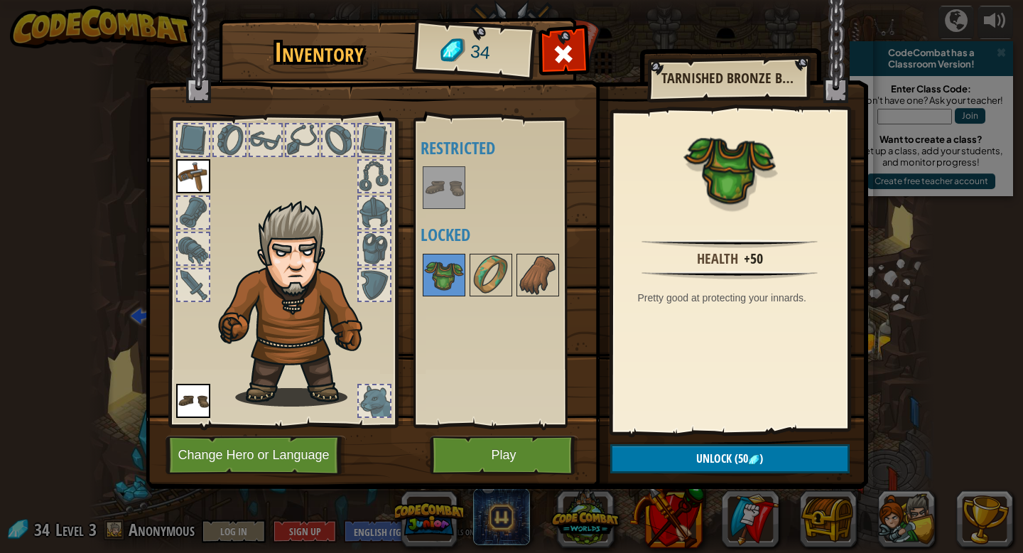
click at [781, 458] on button "Unlock (50 )" at bounding box center [729, 458] width 239 height 29
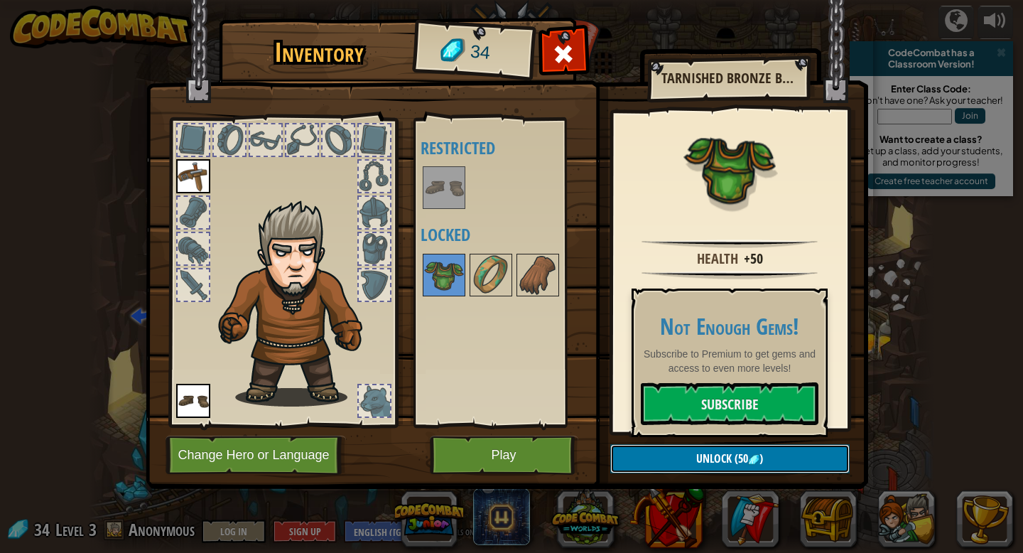
click at [737, 451] on span "(50" at bounding box center [740, 459] width 16 height 16
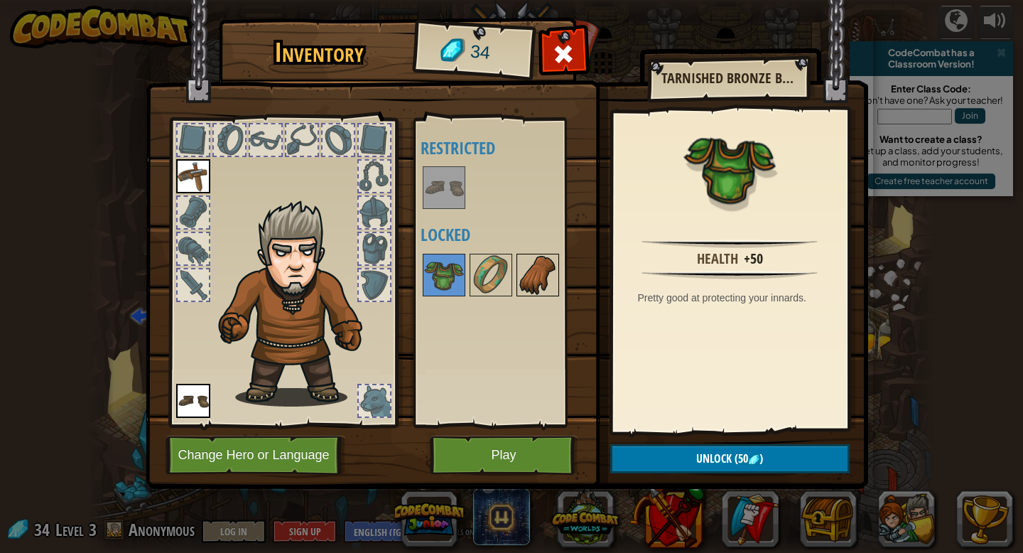
click at [544, 281] on img at bounding box center [538, 275] width 40 height 40
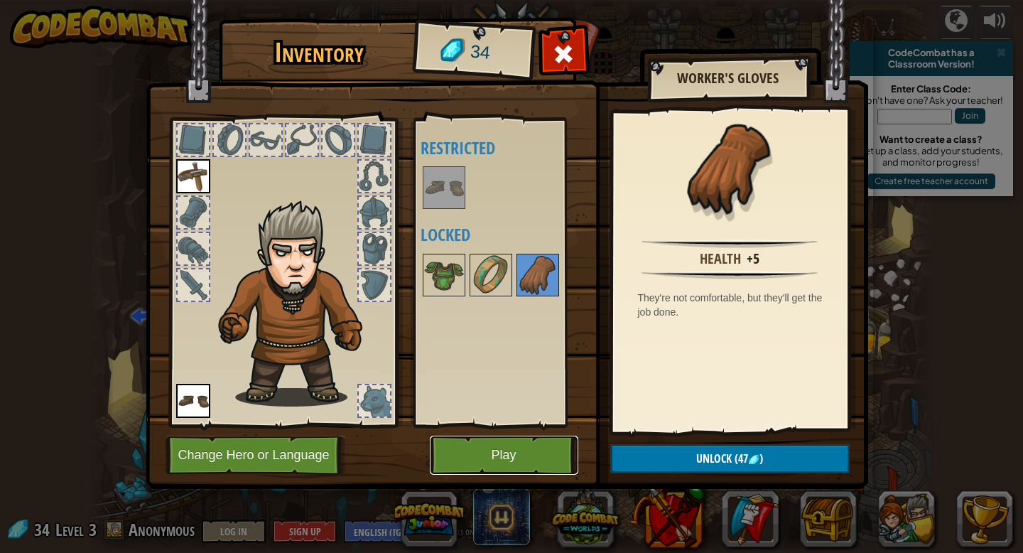
click at [542, 442] on button "Play" at bounding box center [504, 455] width 149 height 39
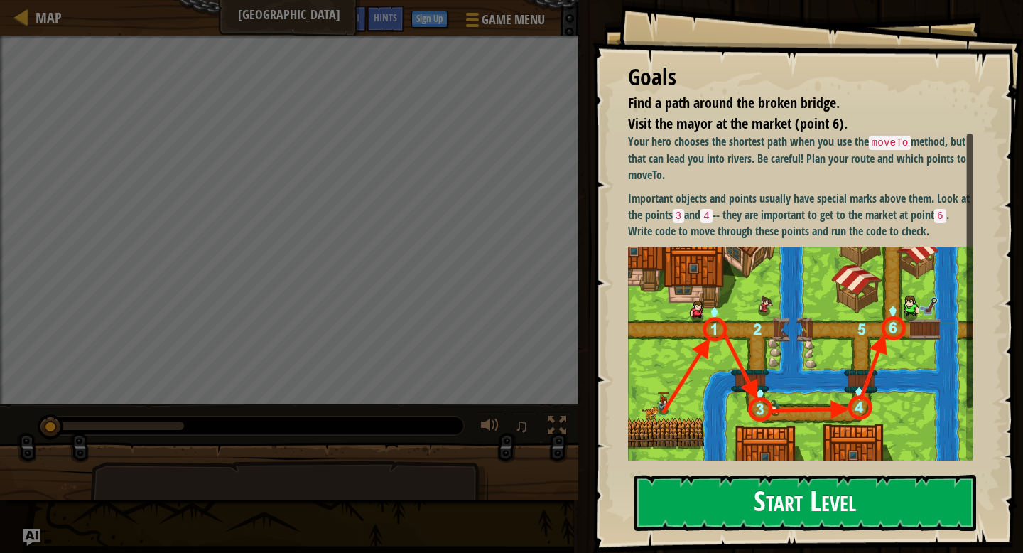
click at [805, 517] on button "Start Level" at bounding box center [806, 503] width 342 height 56
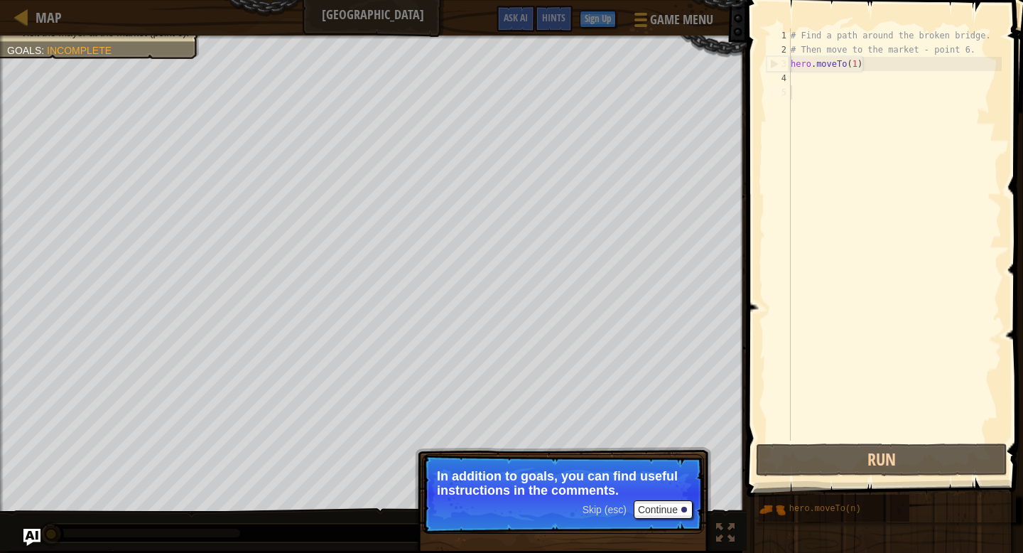
click at [610, 512] on span "Skip (esc)" at bounding box center [605, 509] width 44 height 11
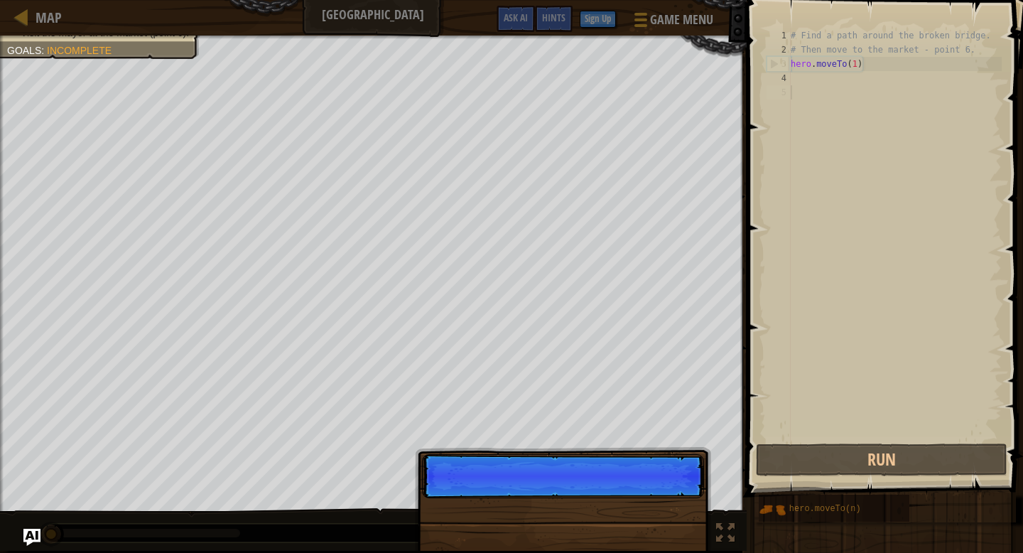
scroll to position [6, 0]
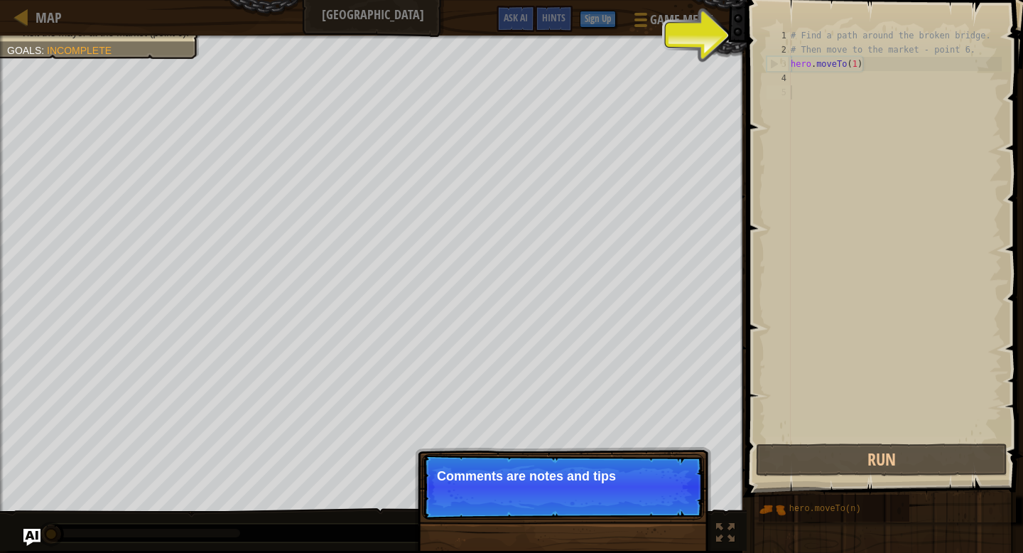
click at [610, 512] on p "Skip (esc) Continue Comments are notes and tips" at bounding box center [563, 486] width 282 height 65
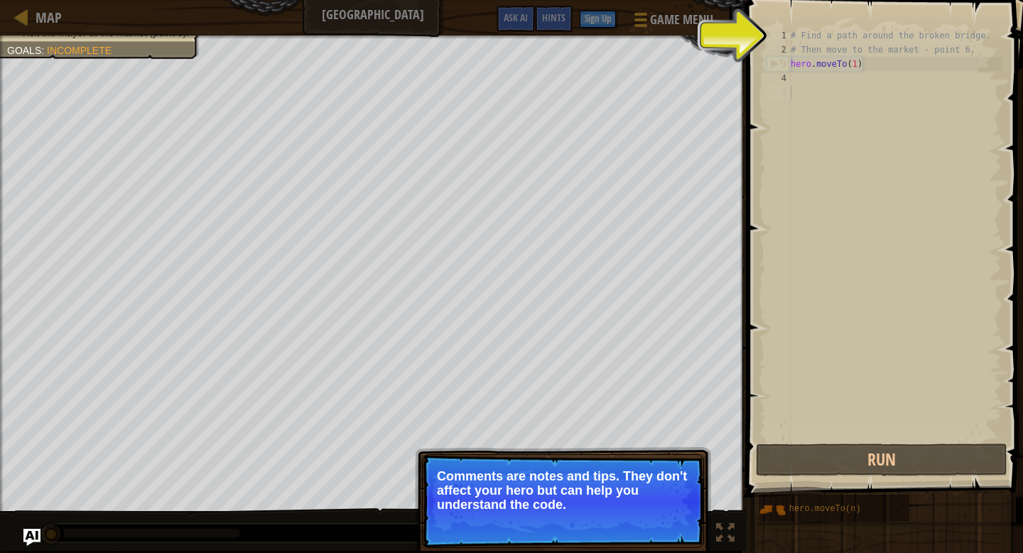
click at [605, 517] on div "Skip (esc) Continue" at bounding box center [638, 524] width 110 height 18
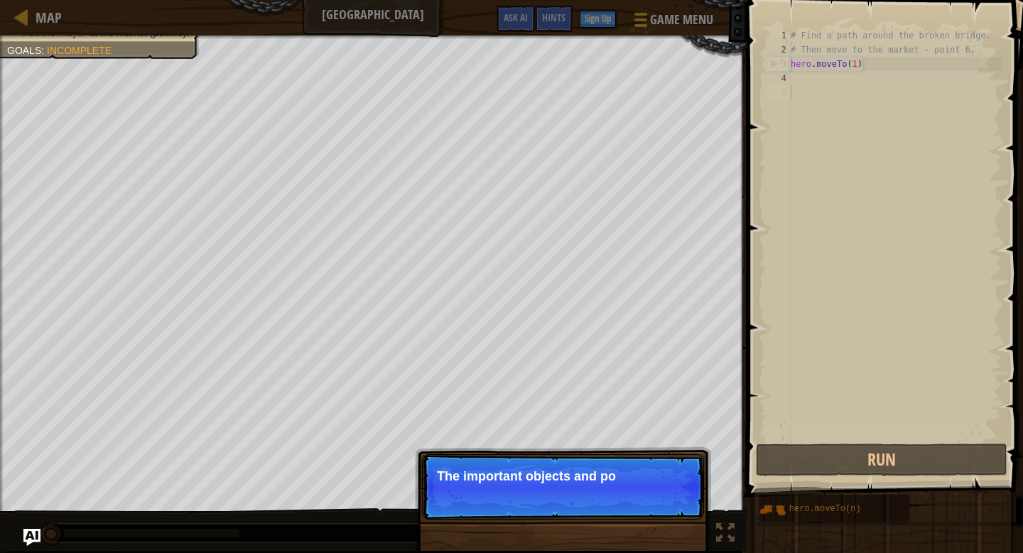
click at [606, 524] on div "Skip (esc) Continue The important objects and po" at bounding box center [563, 559] width 296 height 210
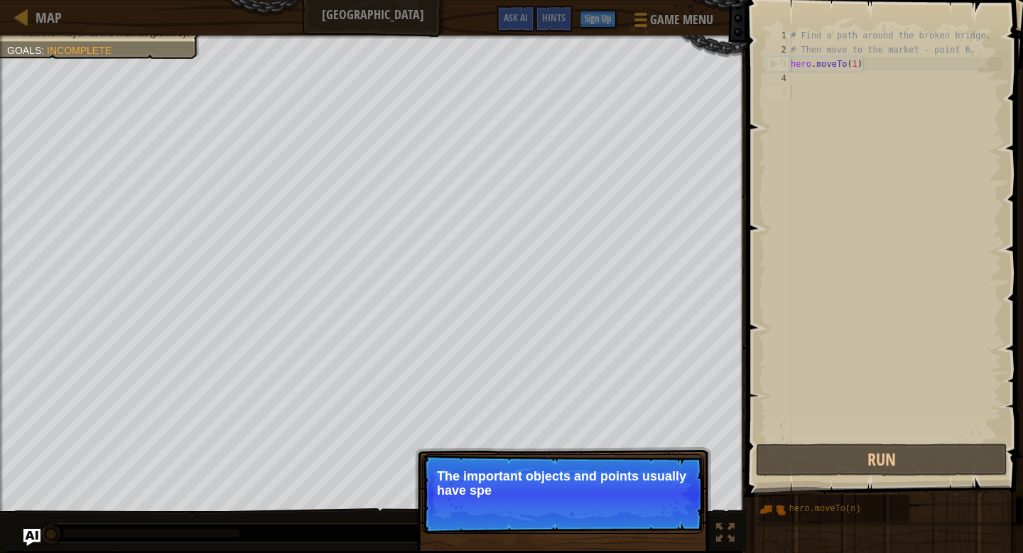
click at [598, 512] on p "Skip (esc) Continue The important objects and points usually have spe" at bounding box center [563, 494] width 282 height 80
click at [599, 522] on p "Skip (esc) Continue The important objects and points usually have special marks…" at bounding box center [563, 494] width 282 height 80
click at [597, 521] on p "Skip (esc) Continue The important objects and points usually have special marks…" at bounding box center [563, 494] width 282 height 80
click at [610, 511] on span "Skip (esc)" at bounding box center [605, 509] width 44 height 11
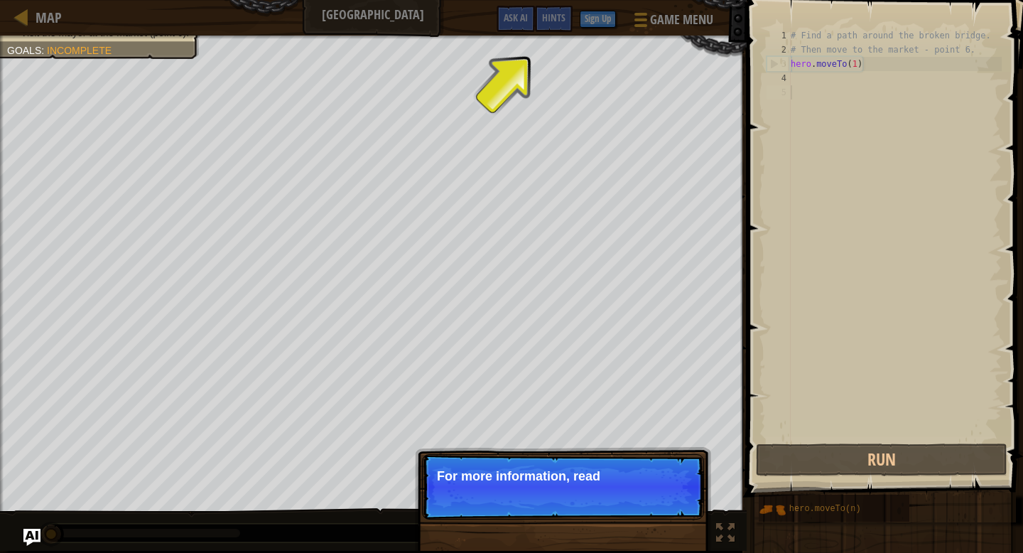
click at [609, 512] on p "Skip (esc) Continue For more information, read" at bounding box center [563, 486] width 282 height 65
click at [605, 510] on p "Skip (esc) Continue For more information, read the HINTS." at bounding box center [563, 486] width 282 height 65
click at [612, 502] on div "Skip (esc) Continue" at bounding box center [638, 495] width 110 height 18
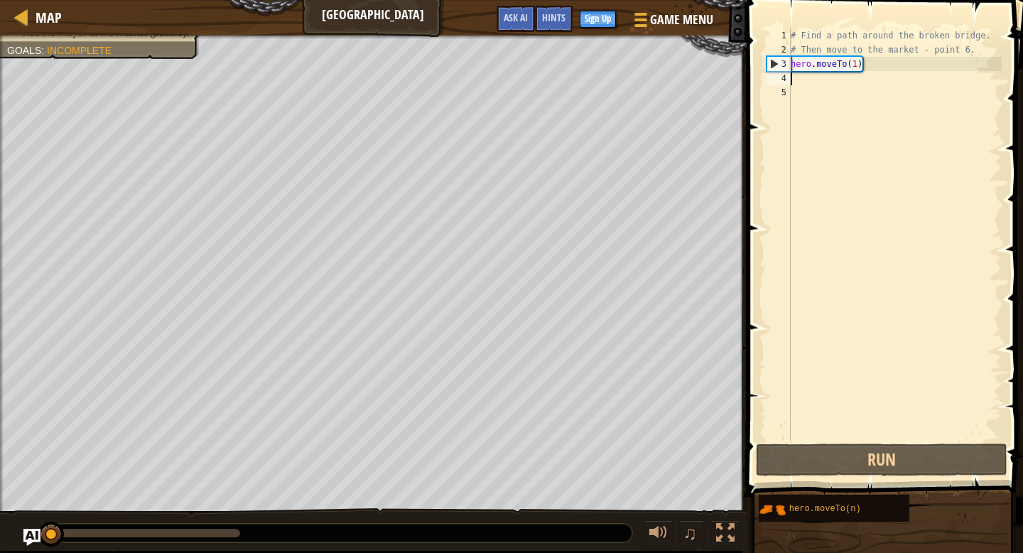
click at [796, 77] on div "# Find a path around the broken bridge. # Then move to the market - point 6. he…" at bounding box center [895, 248] width 214 height 441
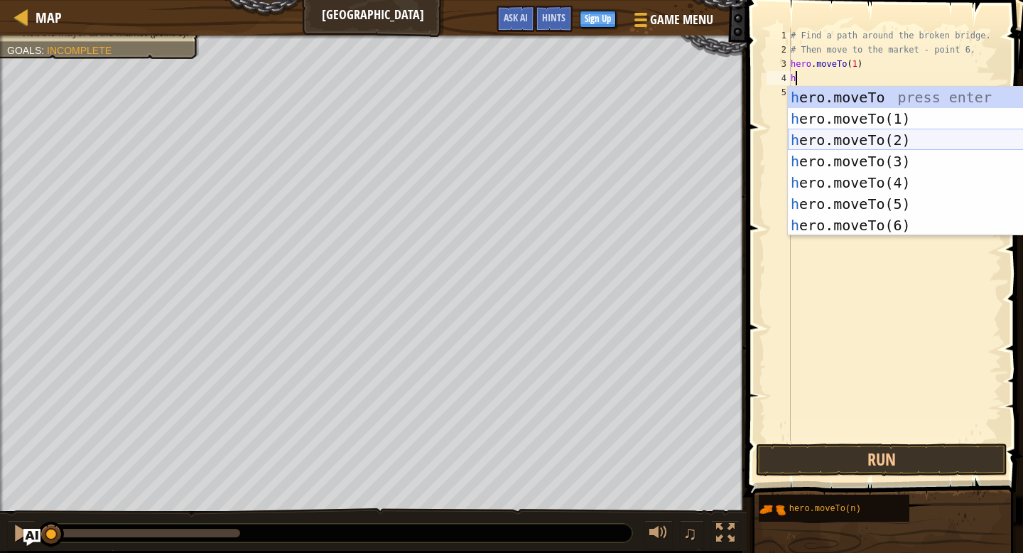
click at [928, 139] on div "h ero.moveTo press enter h ero.moveTo(1) press enter h ero.moveTo(2) press ente…" at bounding box center [922, 183] width 269 height 192
type textarea "hero.moveTo(2)"
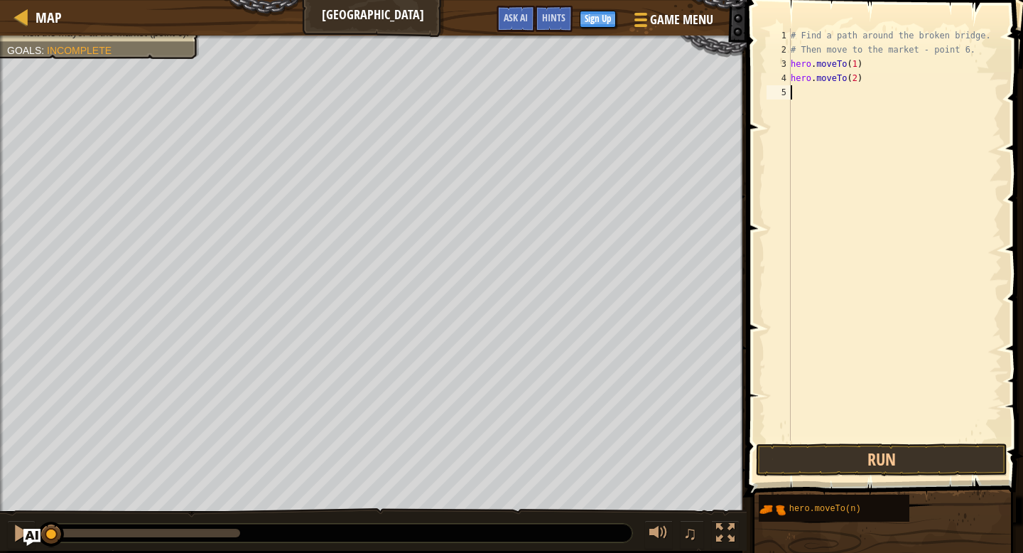
click at [811, 94] on div "# Find a path around the broken bridge. # Then move to the market - point 6. he…" at bounding box center [895, 248] width 214 height 441
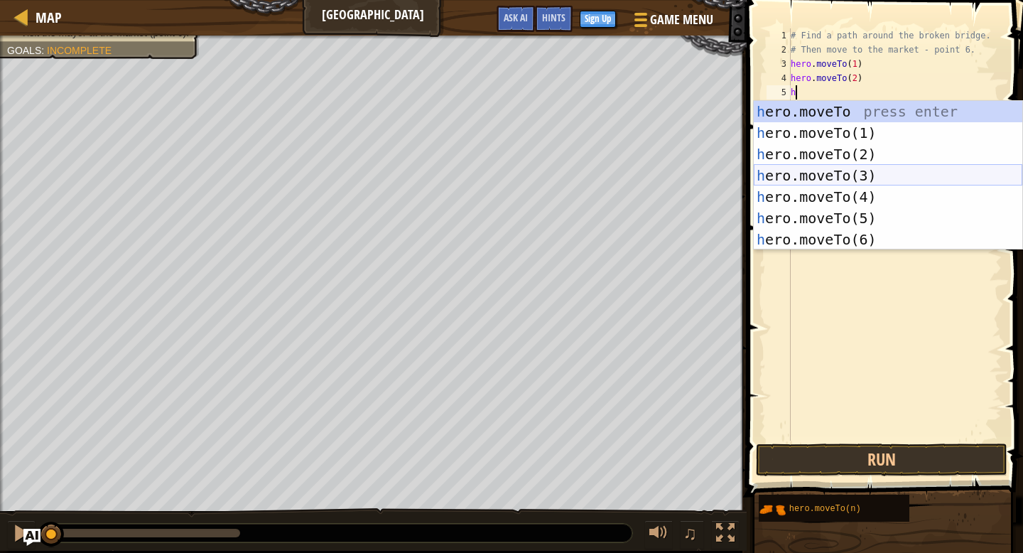
click at [905, 168] on div "h ero.moveTo press enter h ero.moveTo(1) press enter h ero.moveTo(2) press ente…" at bounding box center [888, 197] width 269 height 192
type textarea "hero.moveTo(3)"
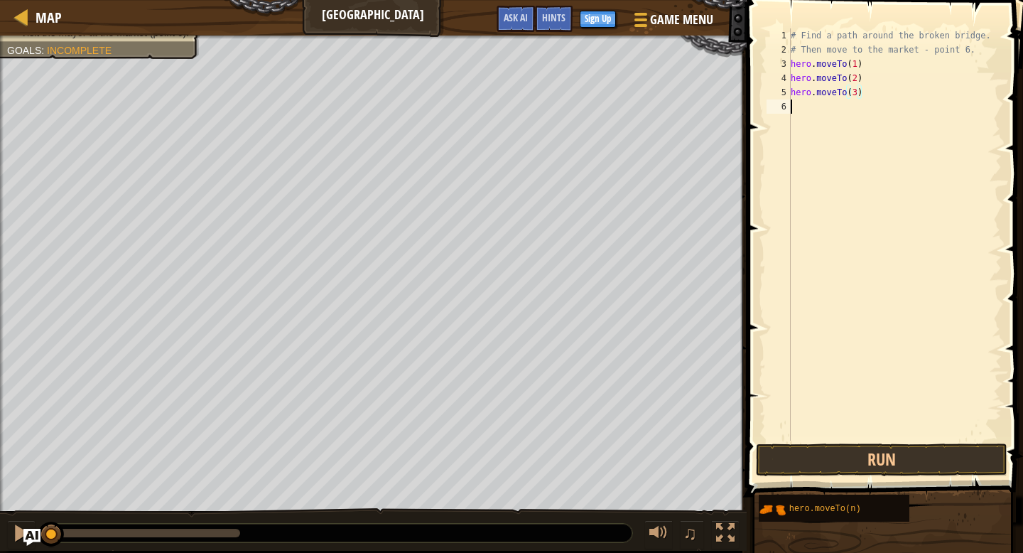
click at [805, 112] on div "# Find a path around the broken bridge. # Then move to the market - point 6. he…" at bounding box center [895, 248] width 214 height 441
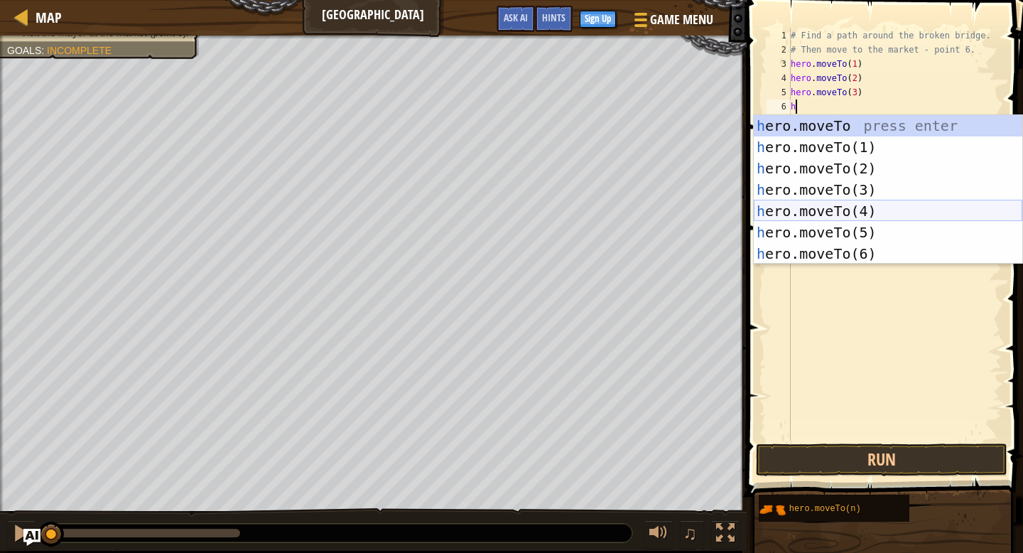
click at [885, 210] on div "h ero.moveTo press enter h ero.moveTo(1) press enter h ero.moveTo(2) press ente…" at bounding box center [888, 211] width 269 height 192
type textarea "hero.moveTo(4)"
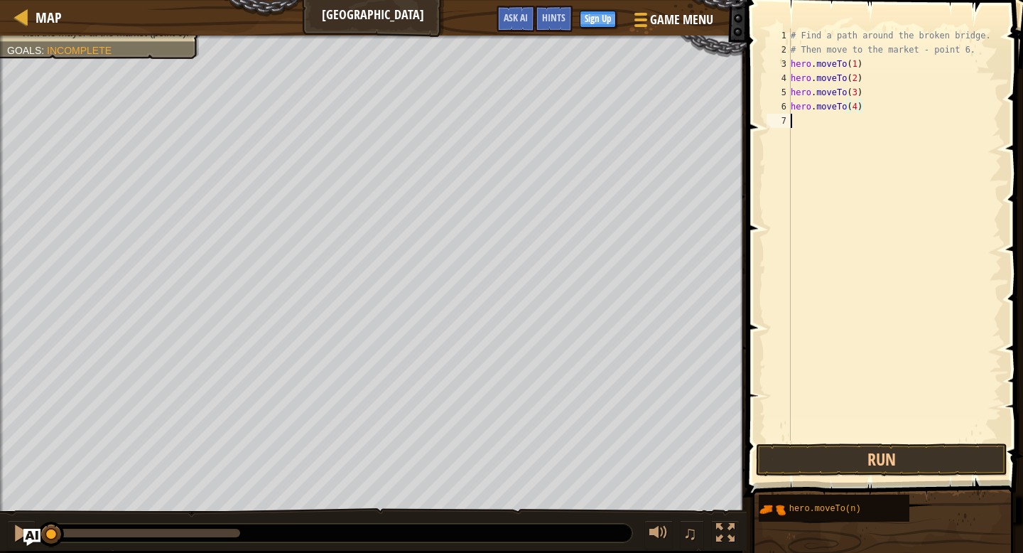
click at [797, 119] on div "# Find a path around the broken bridge. # Then move to the market - point 6. he…" at bounding box center [895, 248] width 214 height 441
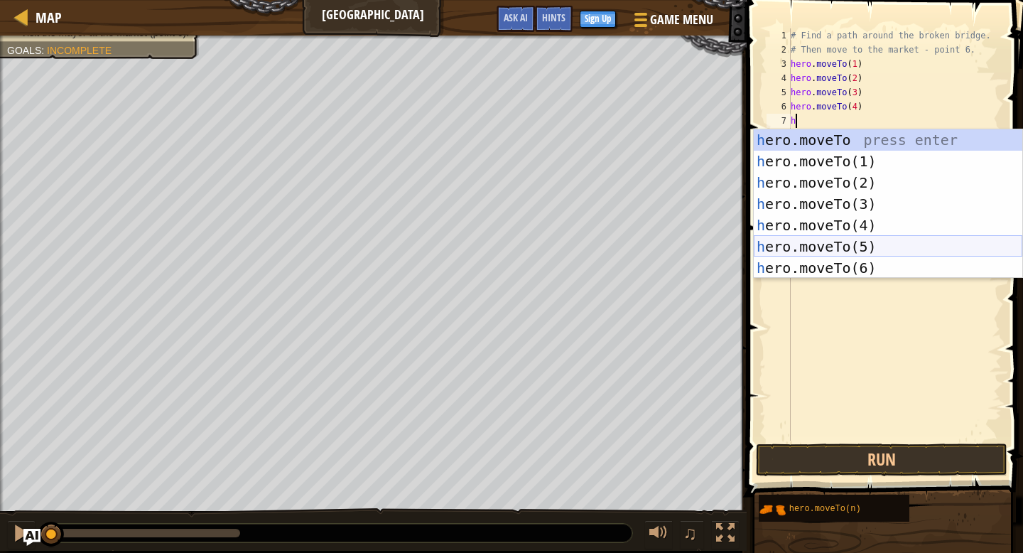
click at [907, 249] on div "h ero.moveTo press enter h ero.moveTo(1) press enter h ero.moveTo(2) press ente…" at bounding box center [888, 225] width 269 height 192
type textarea "hero.moveTo(5)"
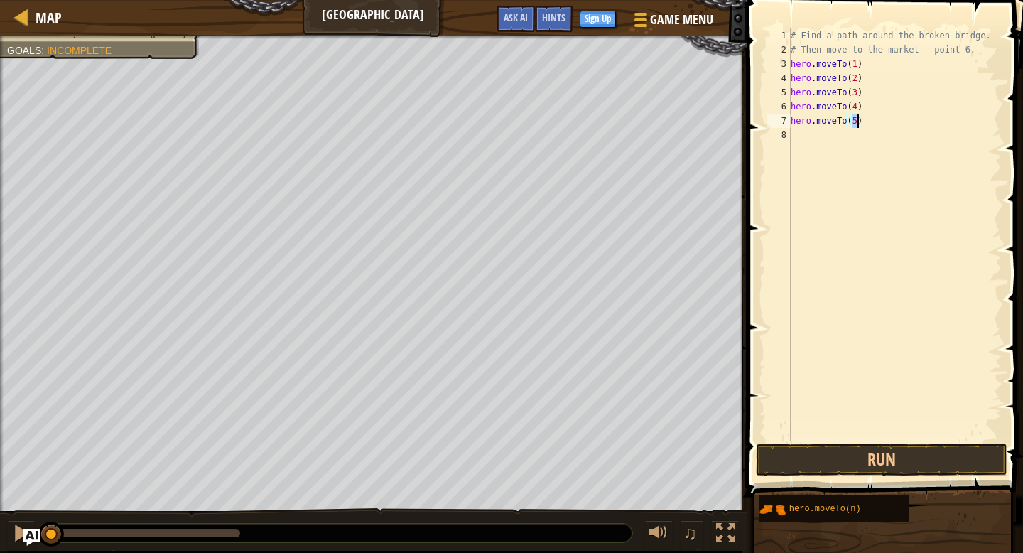
click at [829, 136] on div "# Find a path around the broken bridge. # Then move to the market - point 6. he…" at bounding box center [895, 248] width 214 height 441
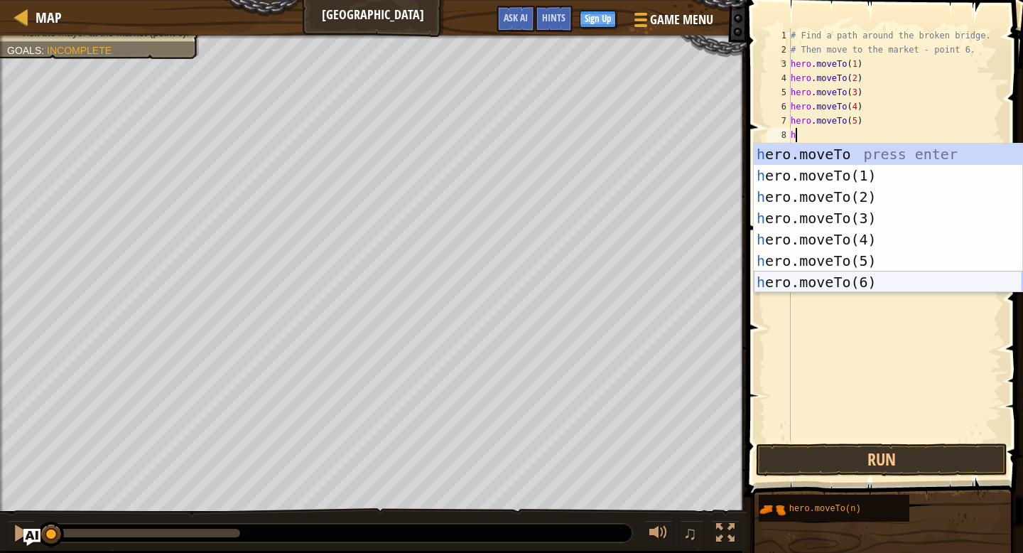
click at [883, 279] on div "h ero.moveTo press enter h ero.moveTo(1) press enter h ero.moveTo(2) press ente…" at bounding box center [888, 240] width 269 height 192
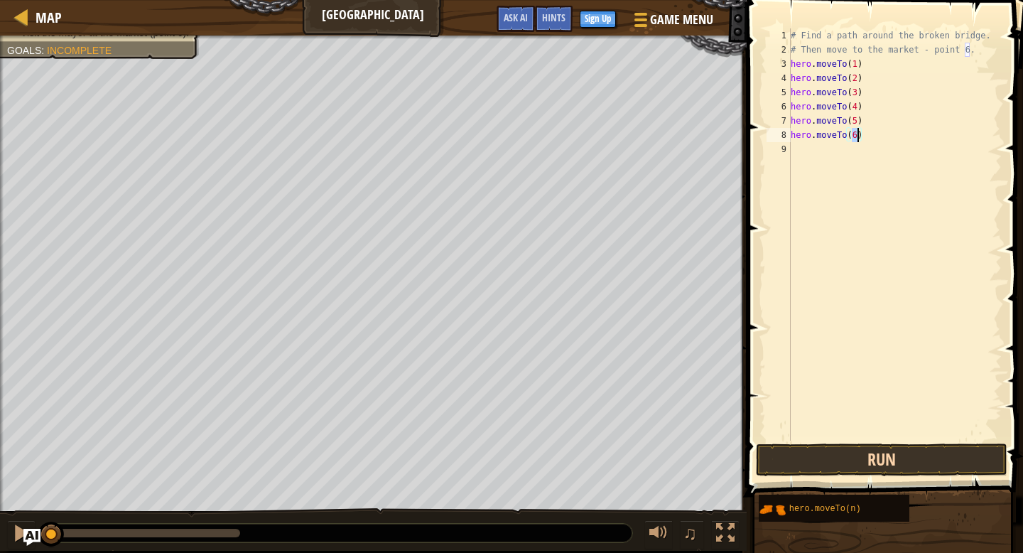
type textarea "hero.moveTo(6)"
click at [928, 456] on button "Run" at bounding box center [882, 459] width 252 height 33
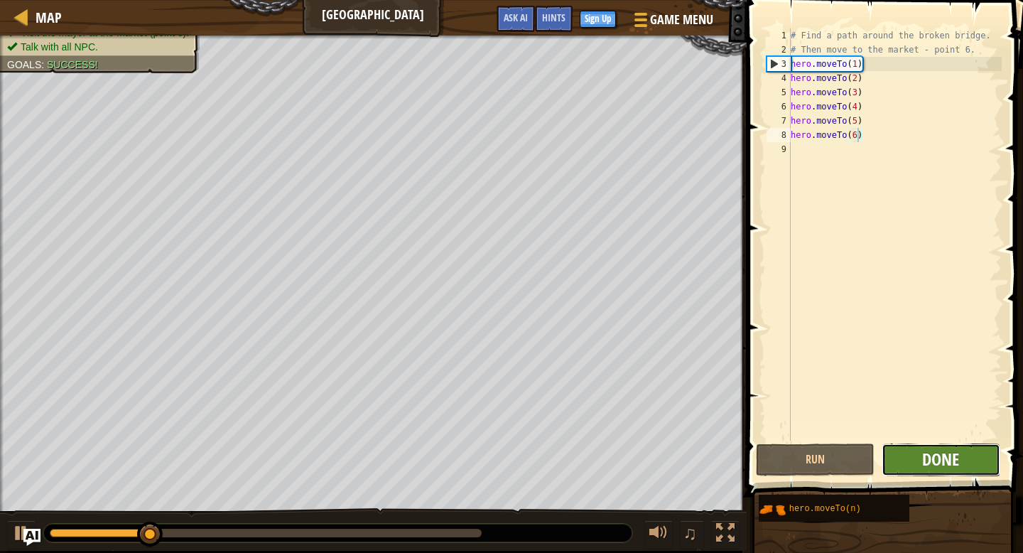
click at [938, 456] on span "Done" at bounding box center [940, 459] width 37 height 23
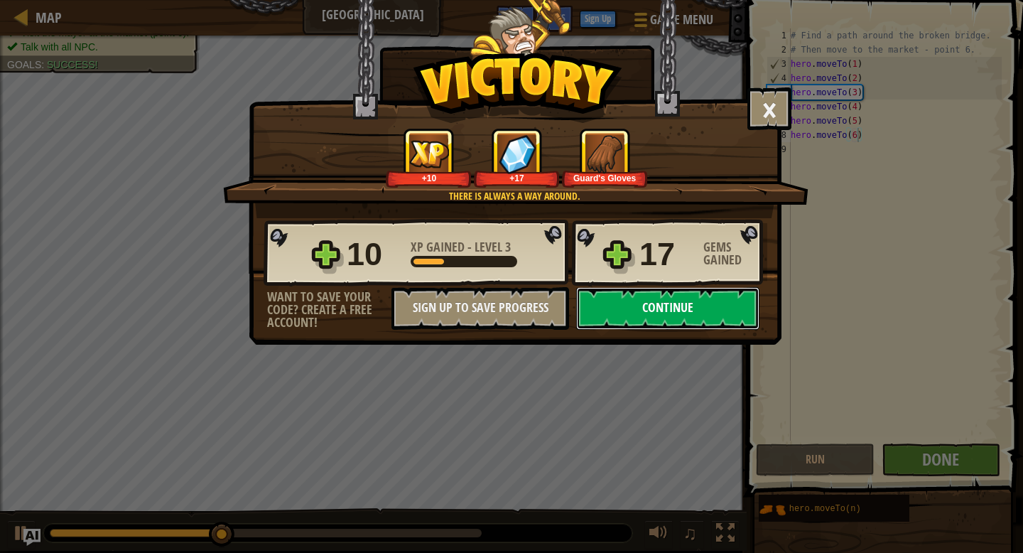
click at [627, 301] on button "Continue" at bounding box center [667, 308] width 183 height 43
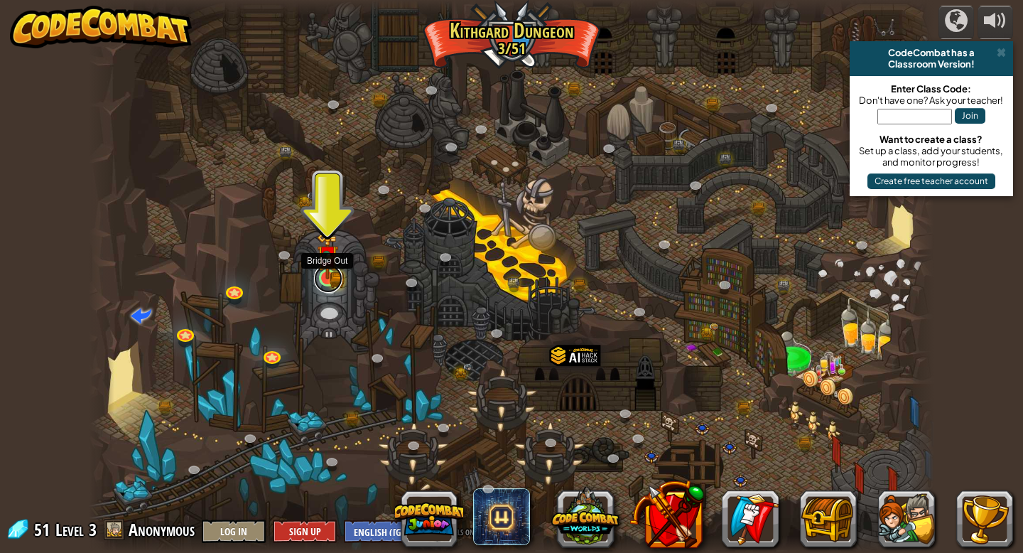
click at [338, 281] on link at bounding box center [328, 278] width 28 height 28
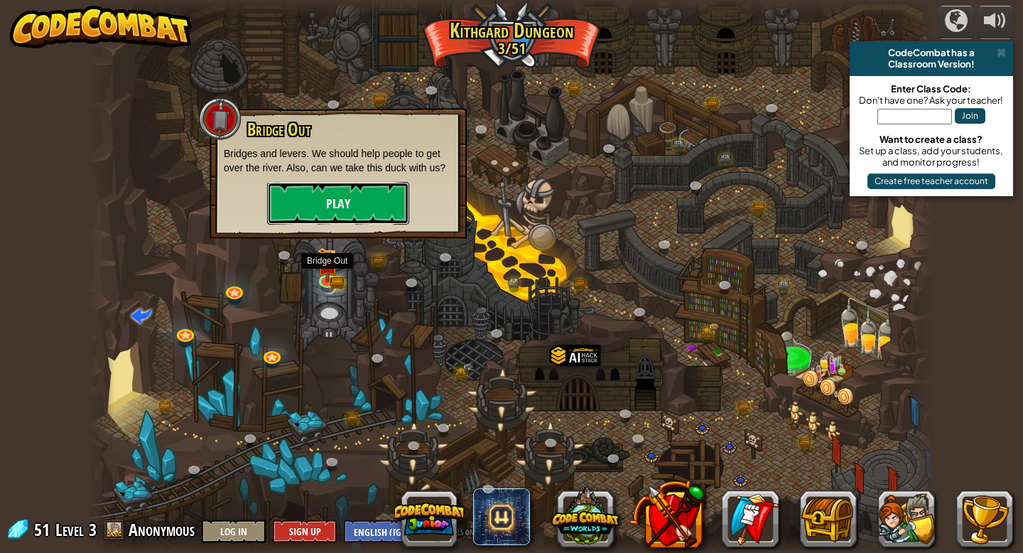
click at [380, 200] on button "Play" at bounding box center [338, 203] width 142 height 43
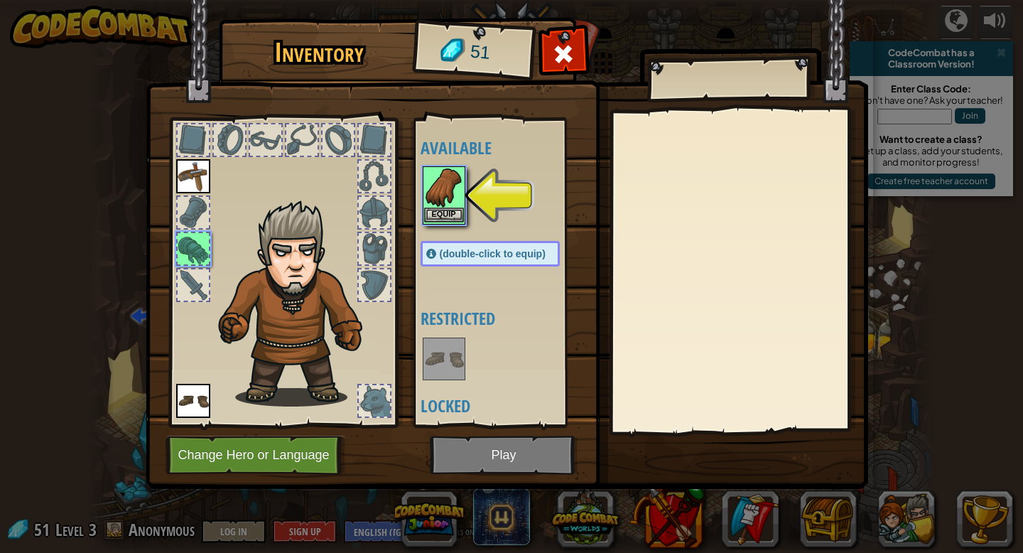
click at [448, 202] on img at bounding box center [444, 188] width 40 height 40
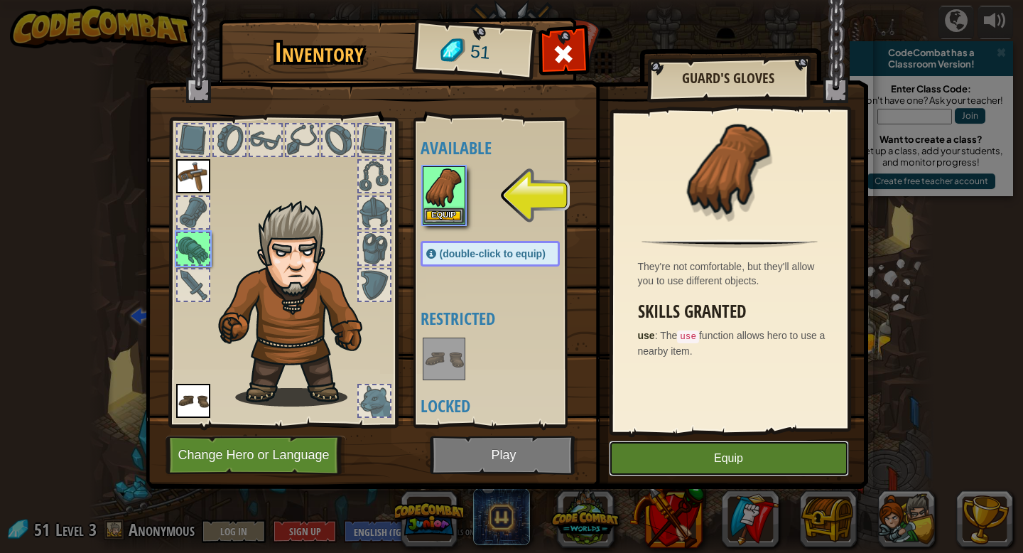
click at [687, 460] on button "Equip" at bounding box center [729, 459] width 240 height 36
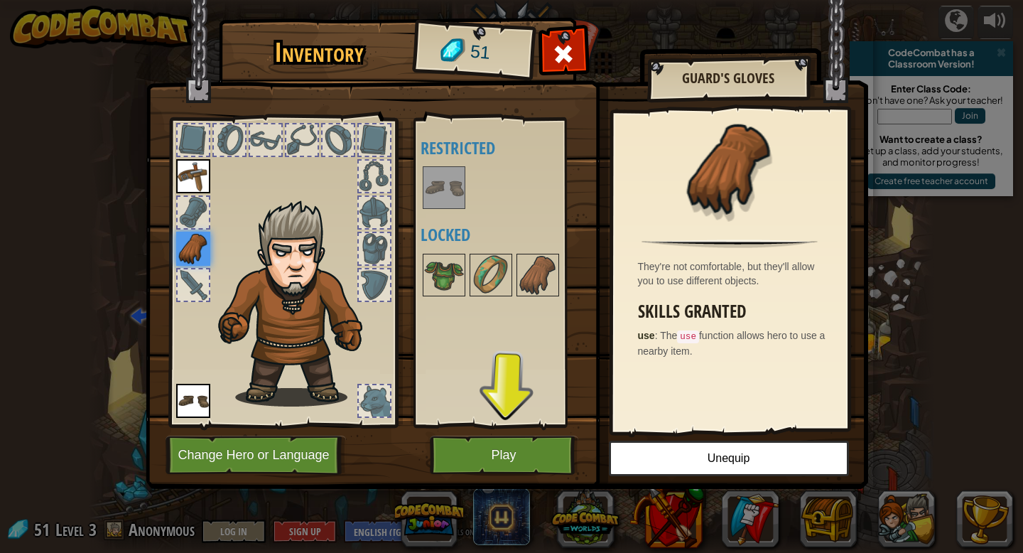
click at [456, 185] on img at bounding box center [444, 188] width 40 height 40
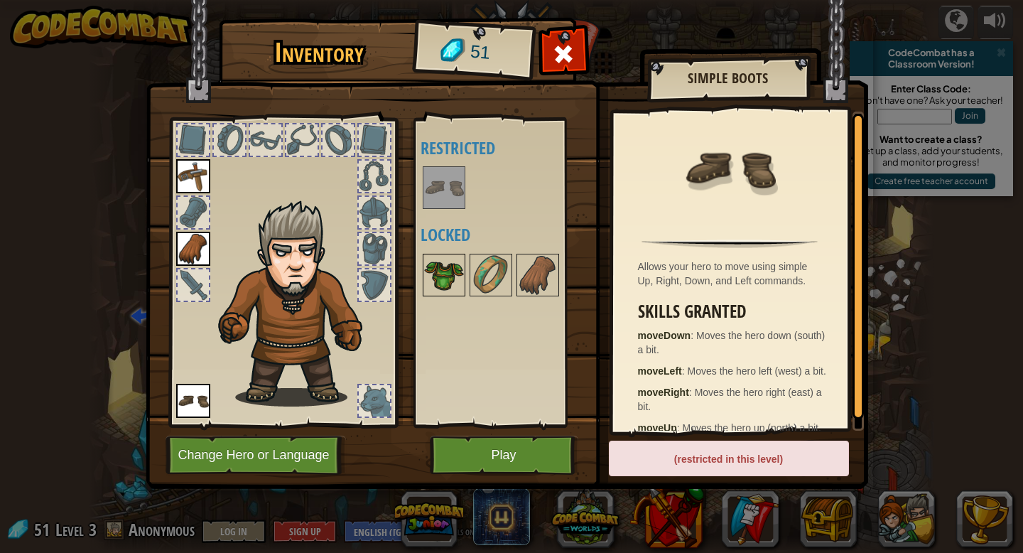
click at [452, 271] on img at bounding box center [444, 275] width 40 height 40
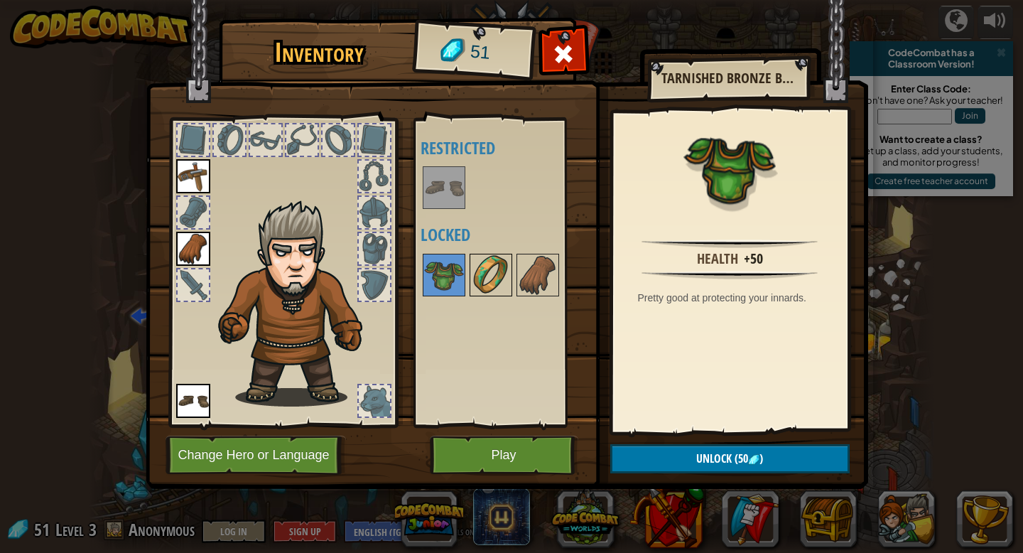
click at [502, 272] on img at bounding box center [491, 275] width 40 height 40
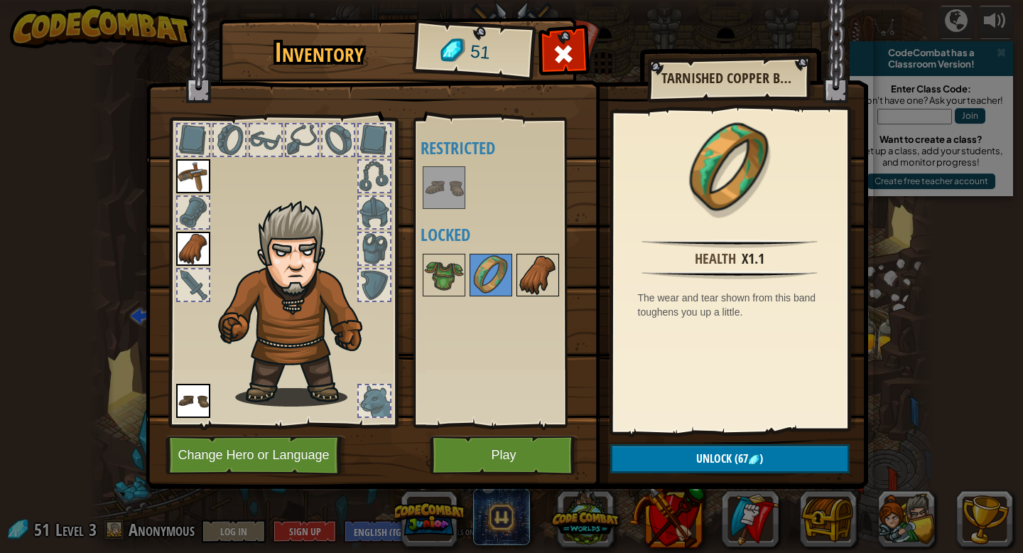
click at [534, 269] on img at bounding box center [538, 275] width 40 height 40
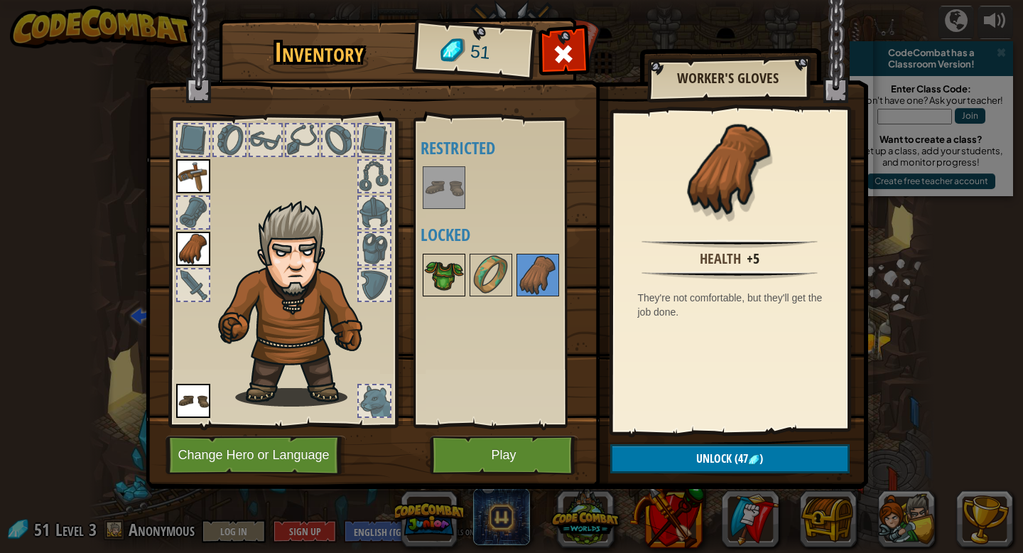
click at [442, 269] on img at bounding box center [444, 275] width 40 height 40
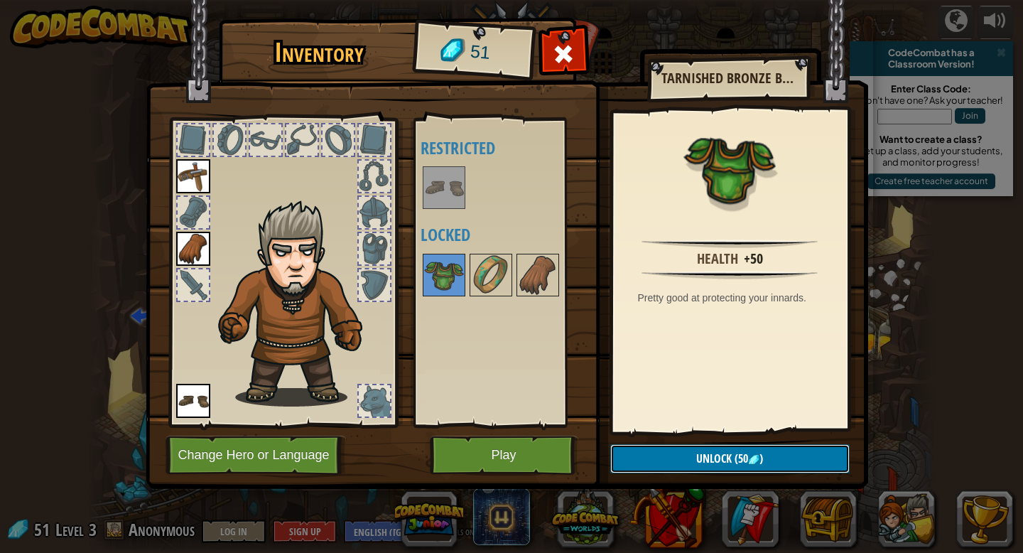
click at [723, 460] on span "Unlock" at bounding box center [714, 459] width 36 height 16
click at [763, 454] on button "Confirm" at bounding box center [729, 458] width 239 height 29
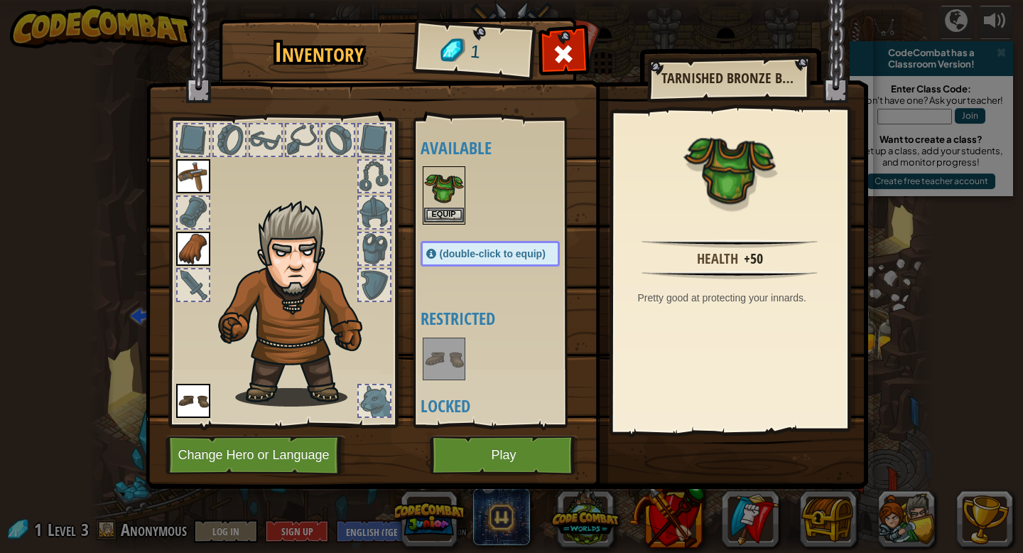
click at [443, 172] on img at bounding box center [444, 188] width 40 height 40
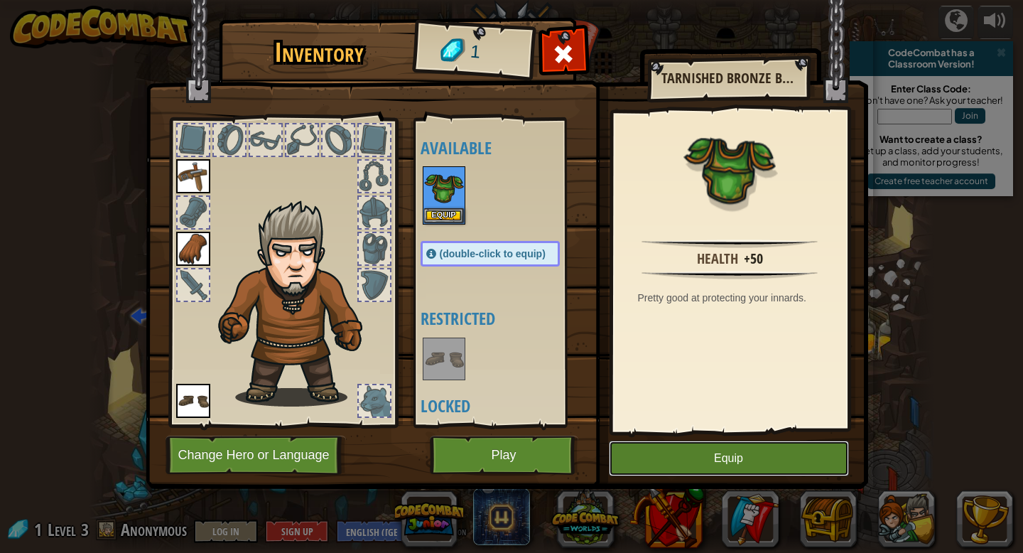
click at [768, 451] on button "Equip" at bounding box center [729, 459] width 240 height 36
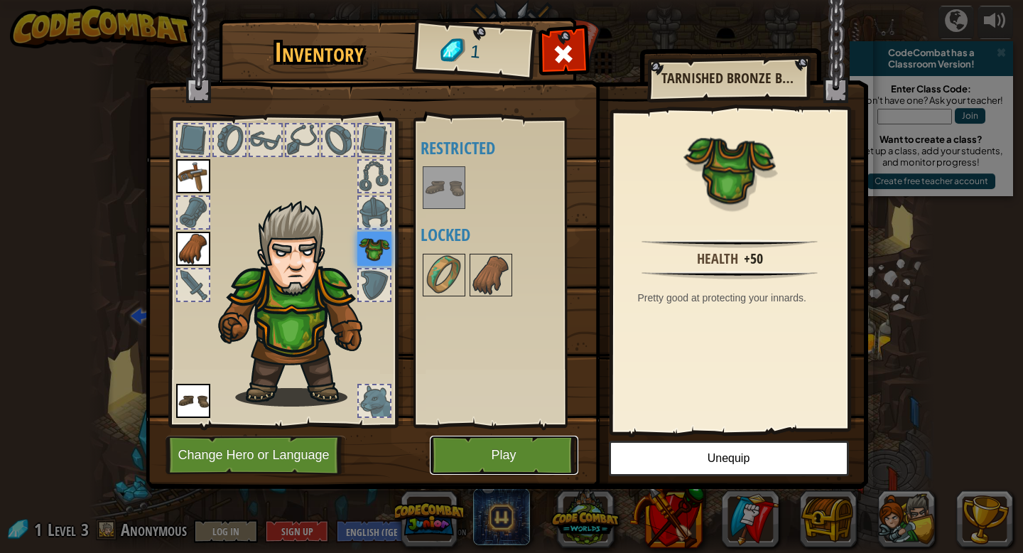
click at [532, 458] on button "Play" at bounding box center [504, 455] width 149 height 39
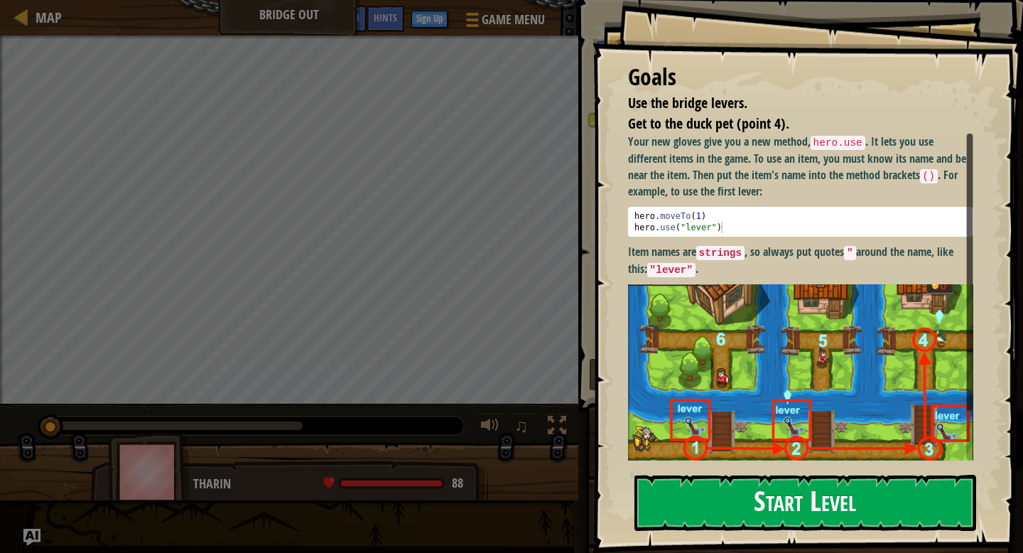
click at [733, 504] on button "Start Level" at bounding box center [806, 503] width 342 height 56
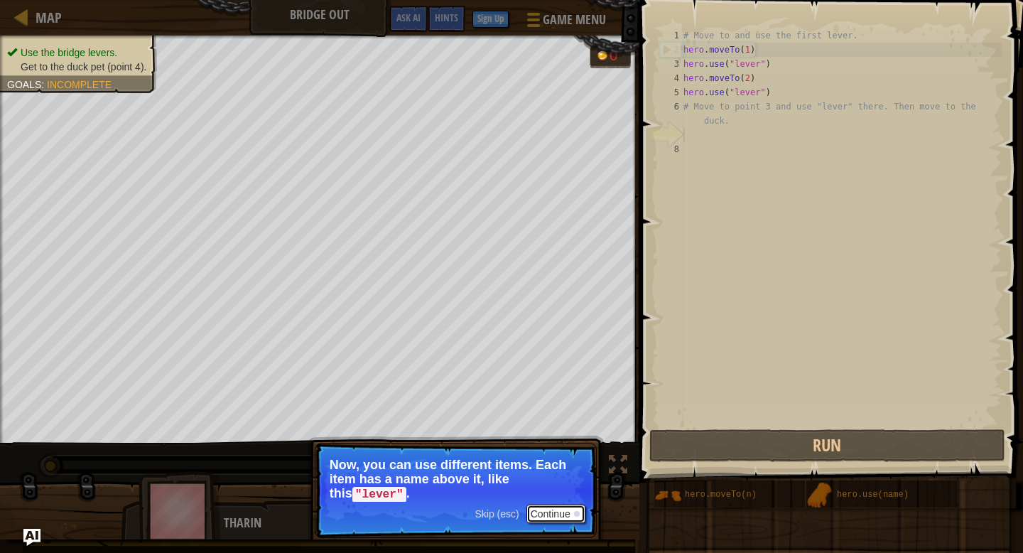
click at [551, 511] on button "Continue" at bounding box center [556, 514] width 59 height 18
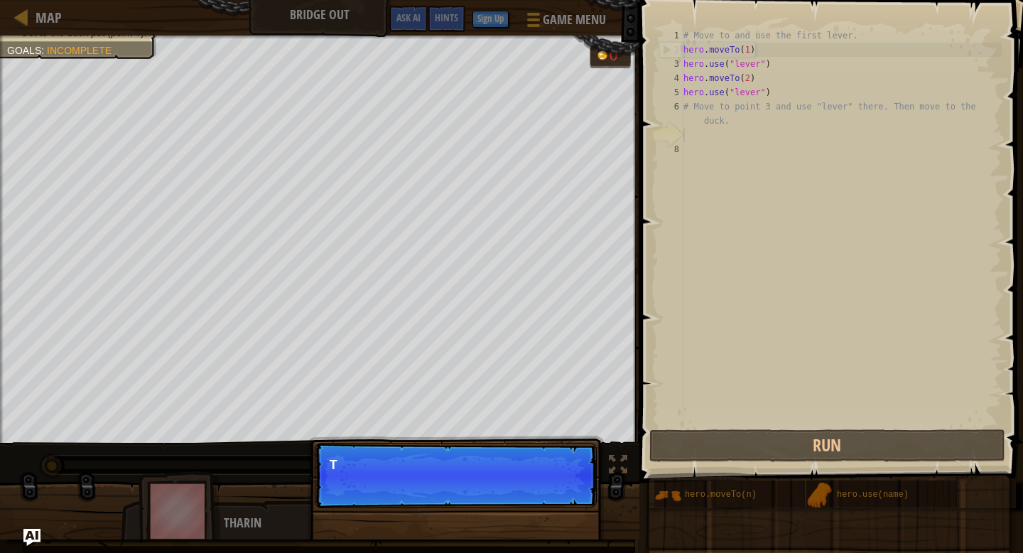
scroll to position [6, 0]
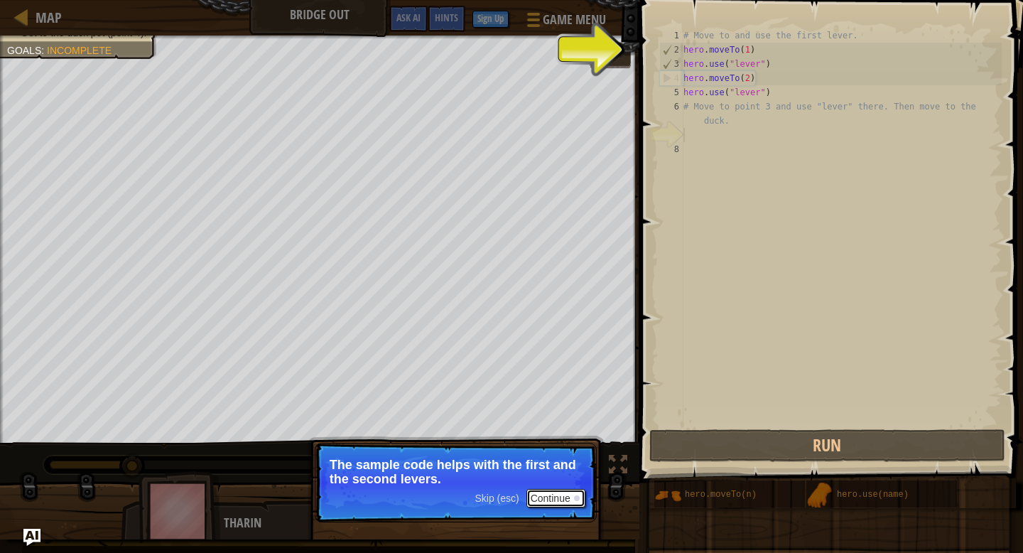
click at [550, 500] on button "Continue" at bounding box center [556, 498] width 59 height 18
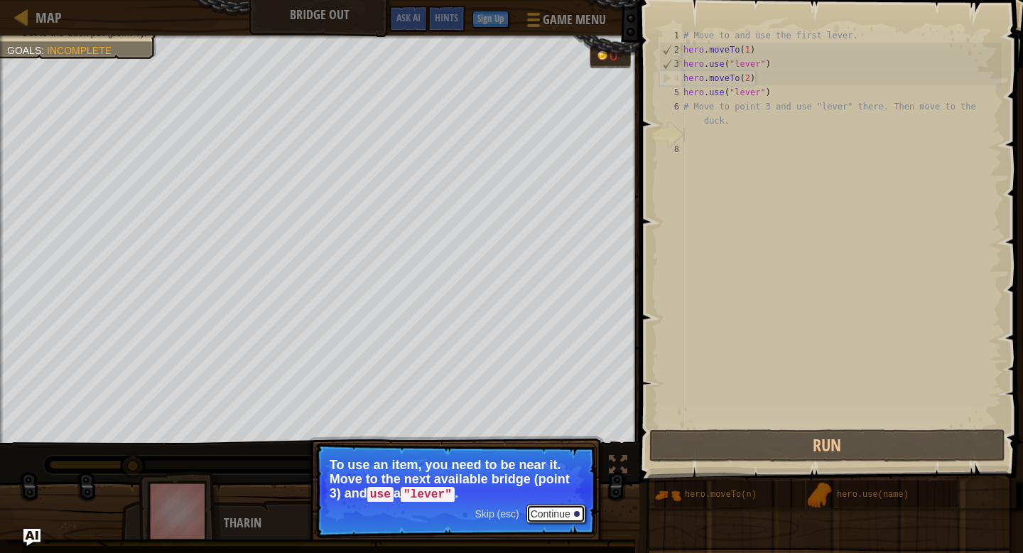
click at [550, 513] on button "Continue" at bounding box center [556, 514] width 59 height 18
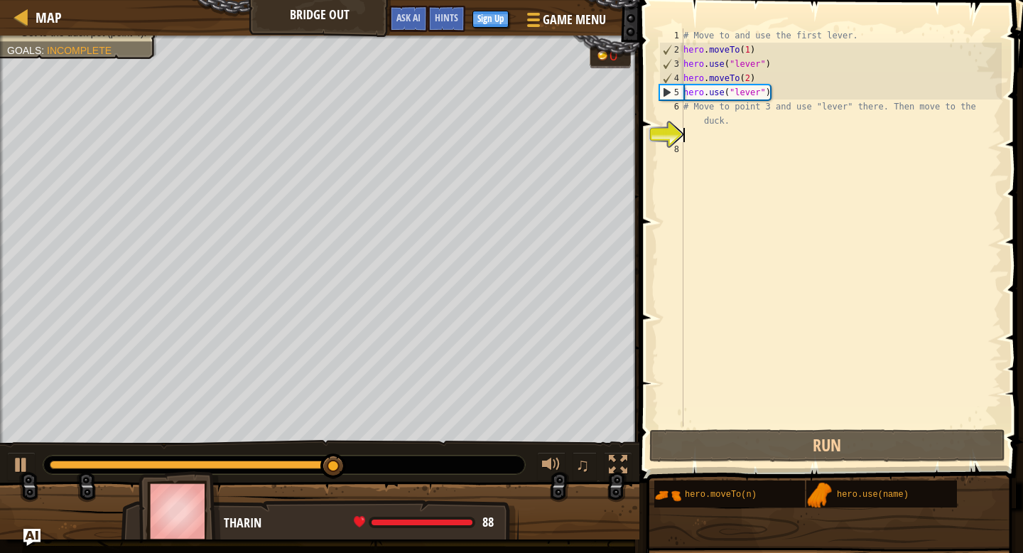
click at [687, 135] on div "# Move to and use the first lever. hero . moveTo ( 1 ) hero . use ( "lever" ) h…" at bounding box center [841, 241] width 321 height 426
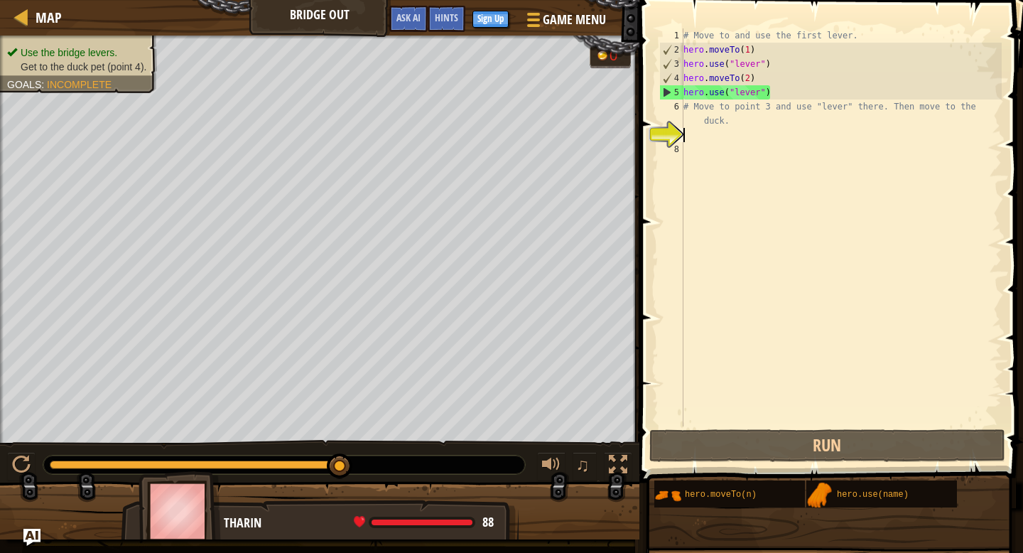
click at [696, 115] on div "# Move to and use the first lever. hero . moveTo ( 1 ) hero . use ( "lever" ) h…" at bounding box center [841, 241] width 321 height 426
type textarea "# Move to point 3 and use "lever" there. Then move to the duck."
click at [691, 149] on div "# Move to and use the first lever. hero . moveTo ( 1 ) hero . use ( "lever" ) h…" at bounding box center [841, 241] width 321 height 426
click at [691, 129] on div "# Move to and use the first lever. hero . moveTo ( 1 ) hero . use ( "lever" ) h…" at bounding box center [841, 241] width 321 height 426
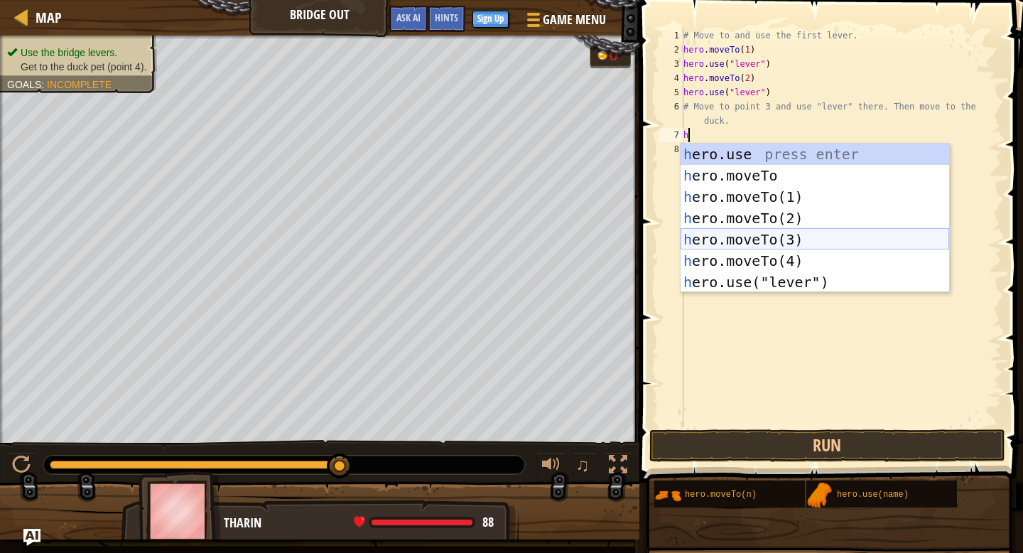
click at [821, 239] on div "h ero.use press enter h ero.moveTo press enter h ero.moveTo(1) press enter h er…" at bounding box center [815, 240] width 269 height 192
type textarea "hero.moveTo(3)"
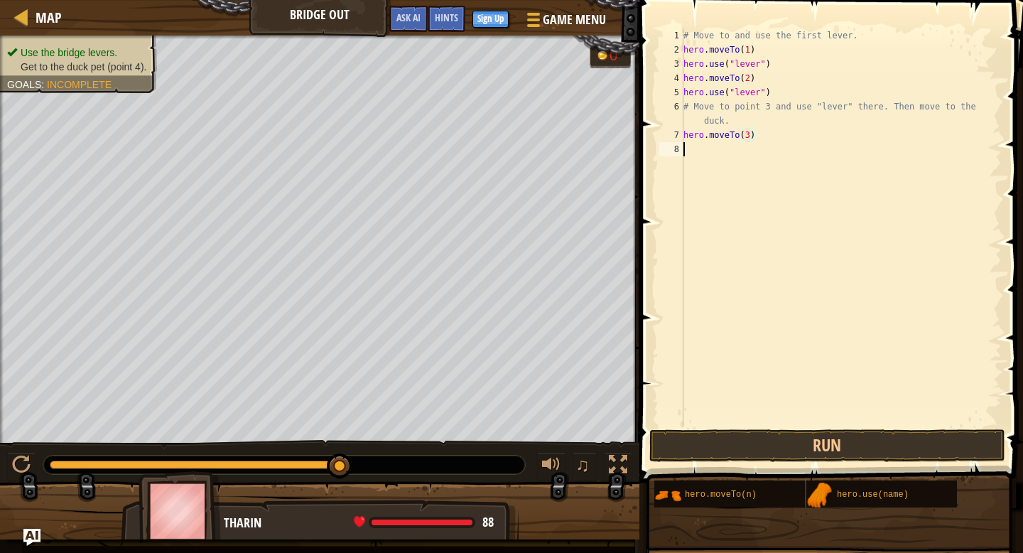
click at [689, 158] on div "# Move to and use the first lever. hero . moveTo ( 1 ) hero . use ( "lever" ) h…" at bounding box center [841, 241] width 321 height 426
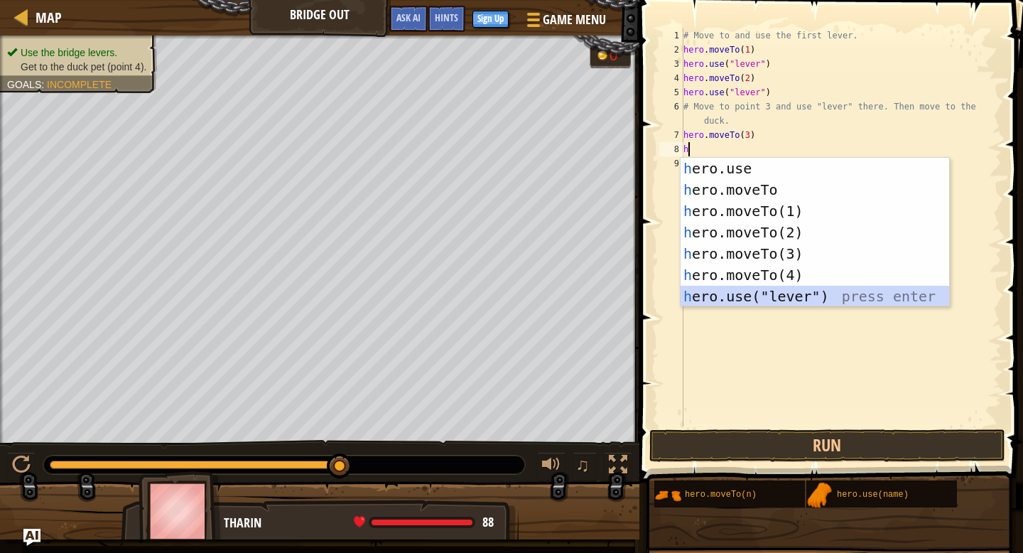
click at [813, 293] on div "h ero.use press enter h ero.moveTo press enter h ero.moveTo(1) press enter h er…" at bounding box center [815, 254] width 269 height 192
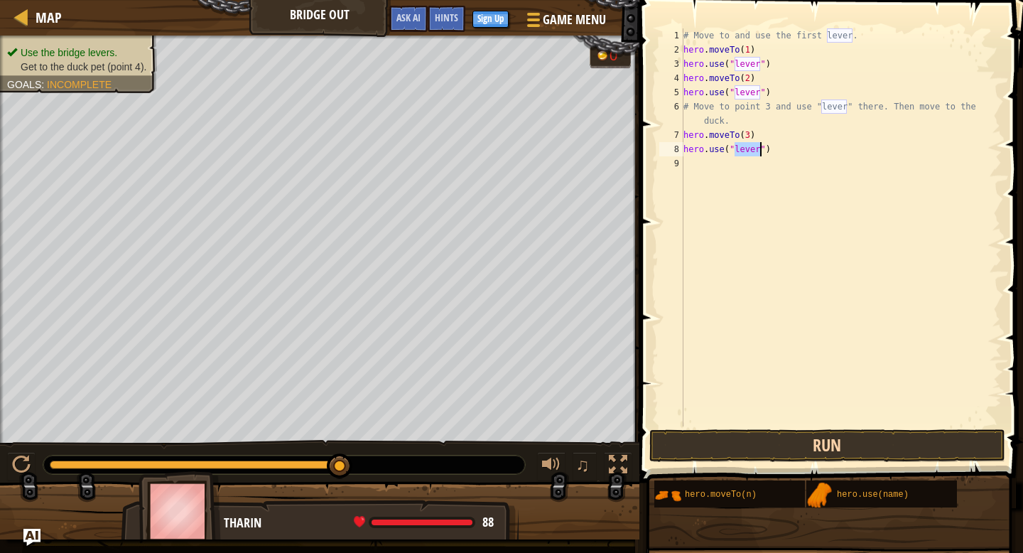
type textarea "hero.use("lever")"
click at [843, 452] on button "Run" at bounding box center [828, 445] width 356 height 33
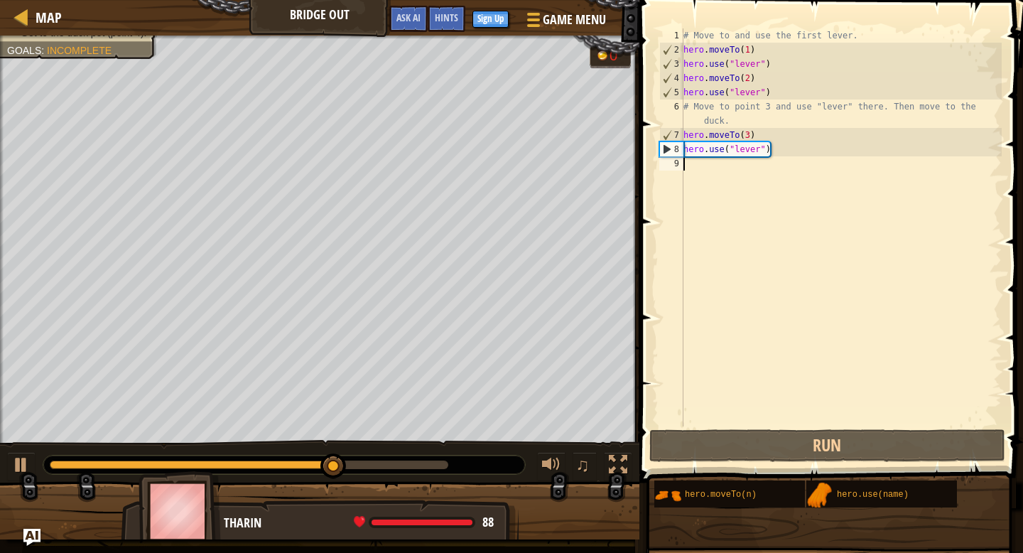
click at [698, 163] on div "# Move to and use the first lever. hero . moveTo ( 1 ) hero . use ( "lever" ) h…" at bounding box center [841, 241] width 321 height 426
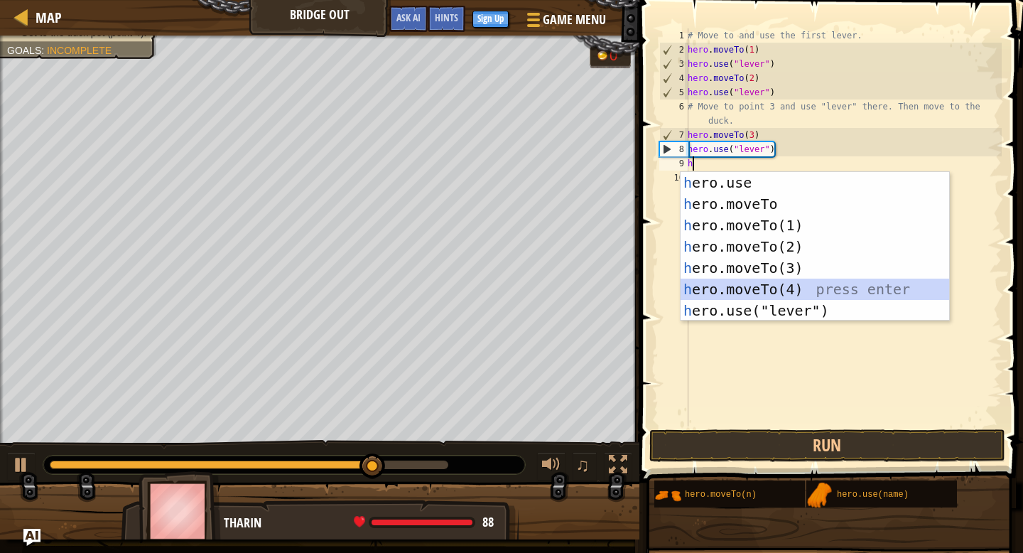
click at [851, 286] on div "h ero.use press enter h ero.moveTo press enter h ero.moveTo(1) press enter h er…" at bounding box center [815, 268] width 269 height 192
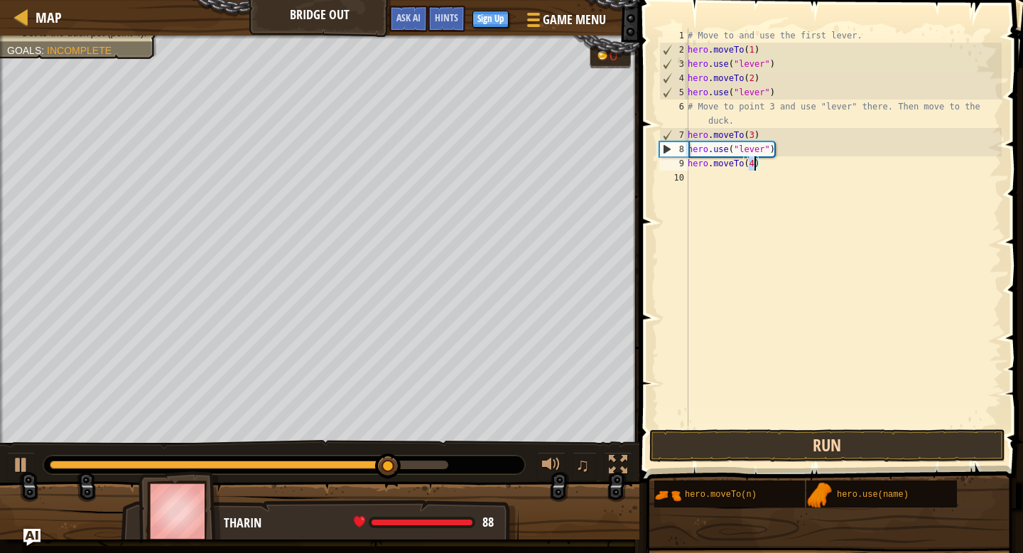
type textarea "hero.moveTo(4)"
click at [837, 444] on button "Run" at bounding box center [828, 445] width 356 height 33
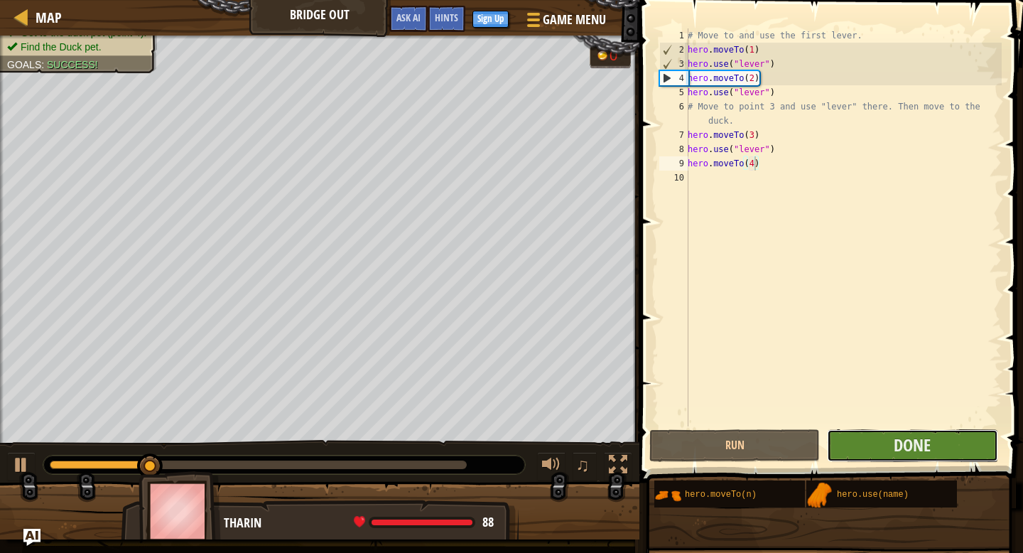
click at [860, 442] on button "Done" at bounding box center [912, 445] width 171 height 33
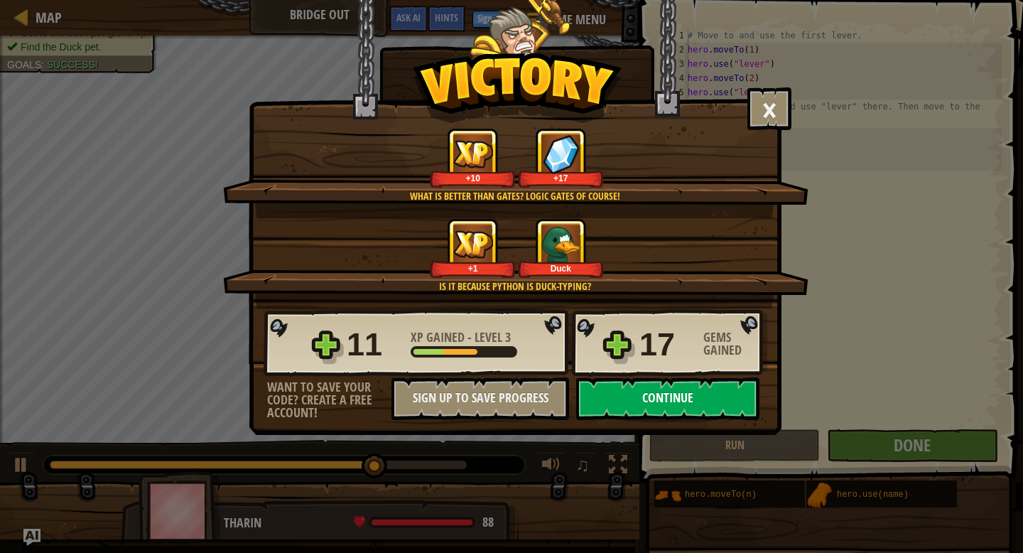
click at [666, 404] on button "Continue" at bounding box center [667, 398] width 183 height 43
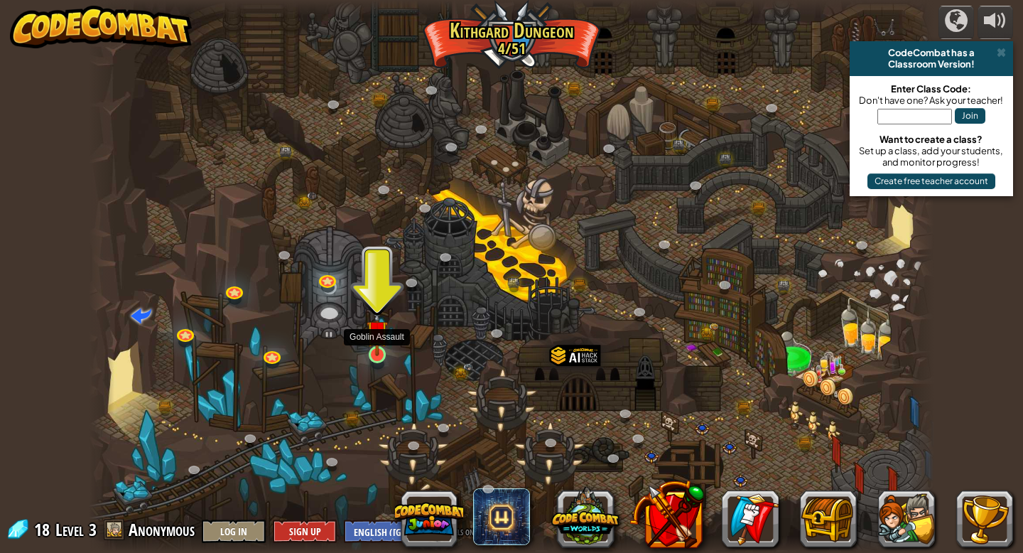
click at [384, 337] on img at bounding box center [377, 330] width 21 height 49
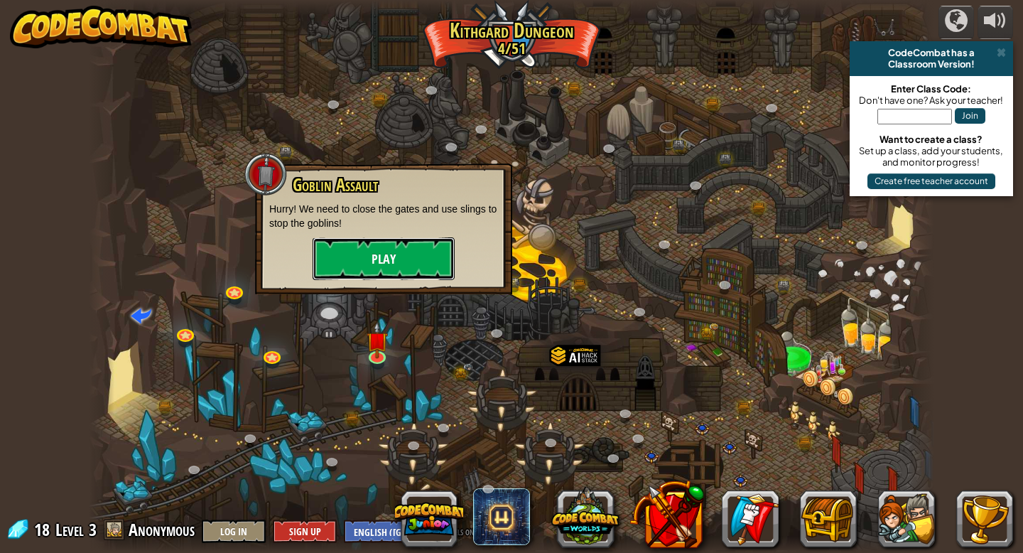
click at [419, 263] on button "Play" at bounding box center [384, 258] width 142 height 43
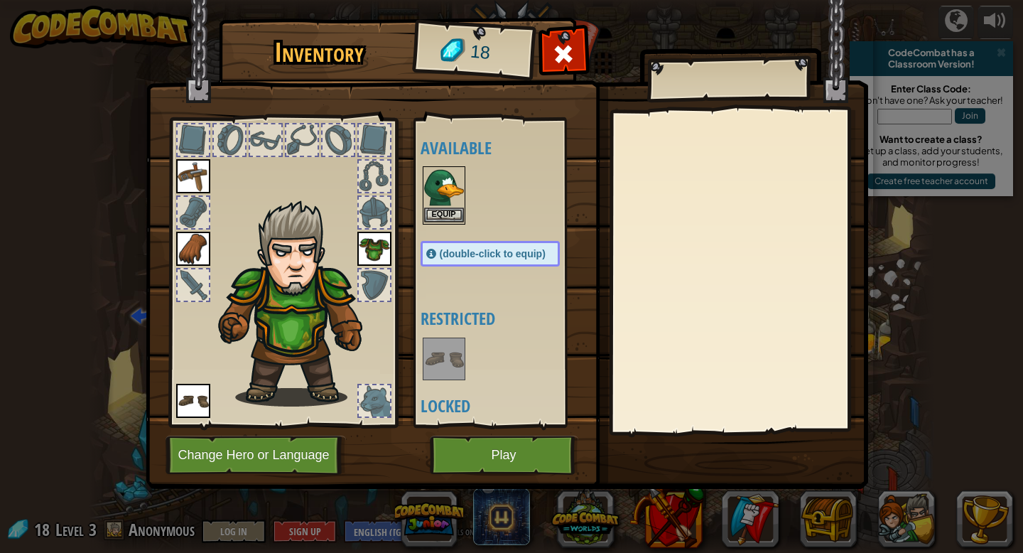
click at [451, 192] on img at bounding box center [444, 188] width 40 height 40
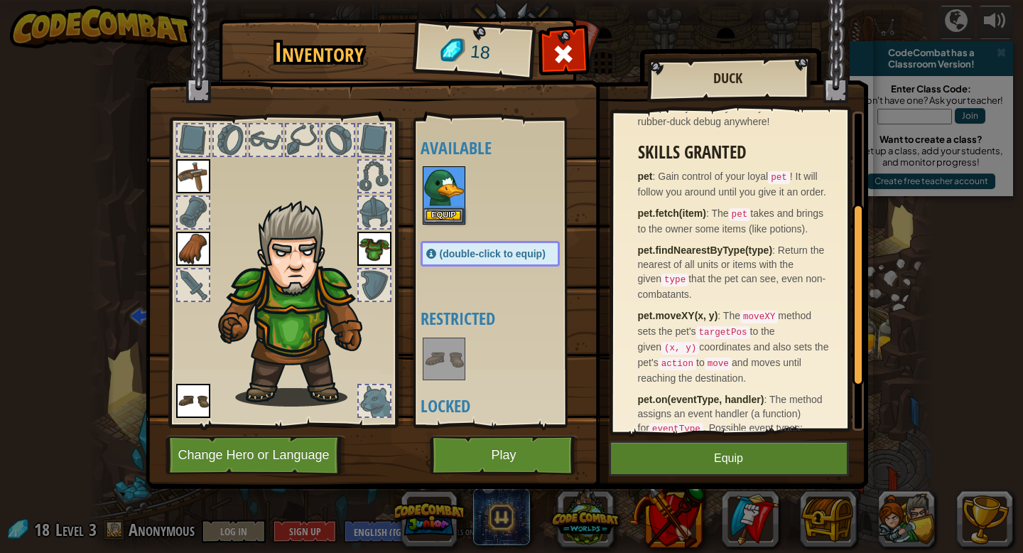
scroll to position [202, 0]
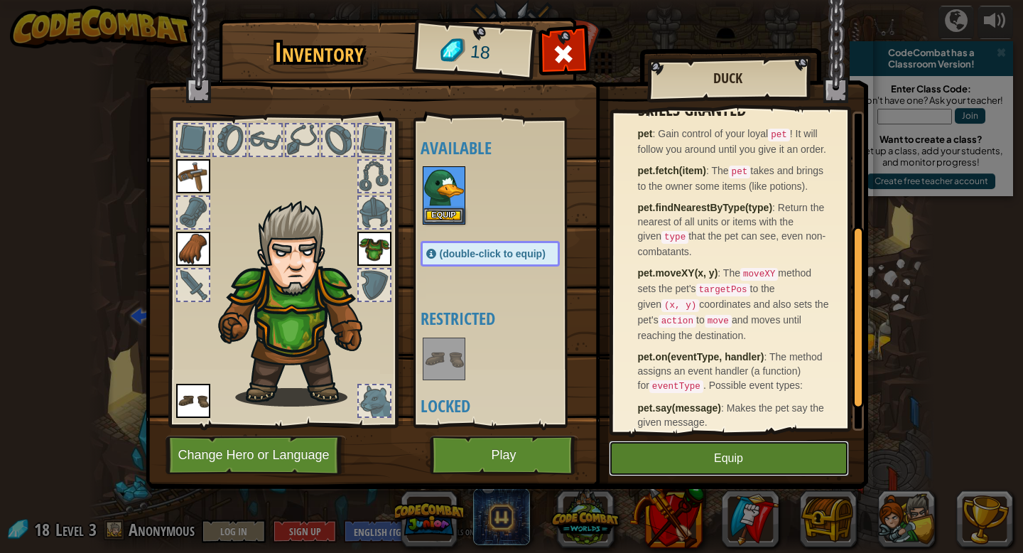
click at [779, 453] on button "Equip" at bounding box center [729, 459] width 240 height 36
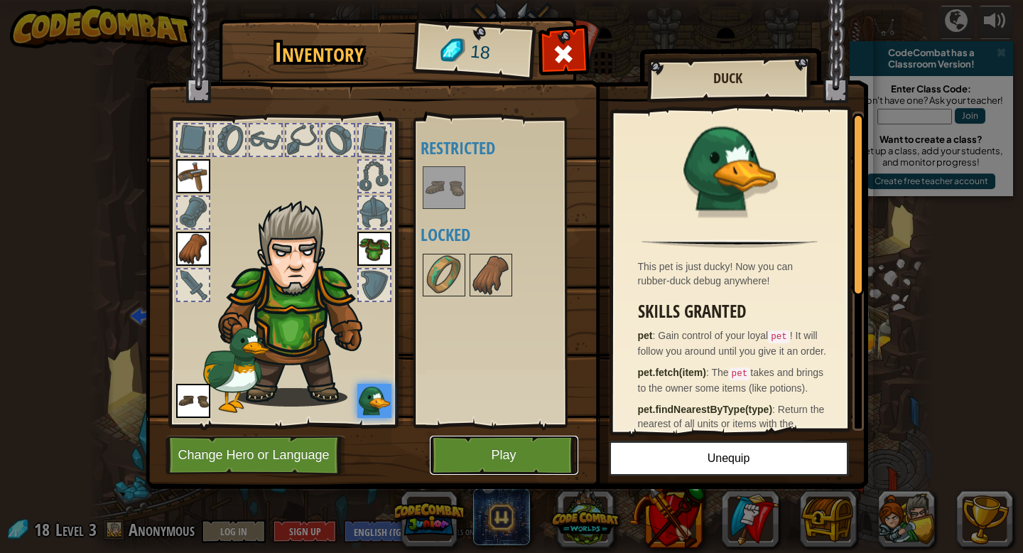
click at [521, 458] on button "Play" at bounding box center [504, 455] width 149 height 39
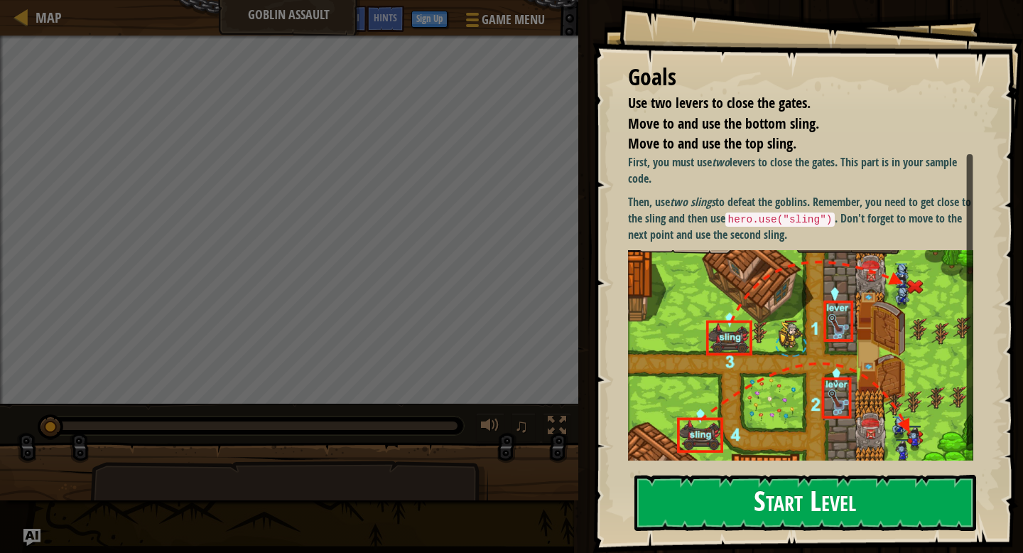
click at [782, 520] on button "Start Level" at bounding box center [806, 503] width 342 height 56
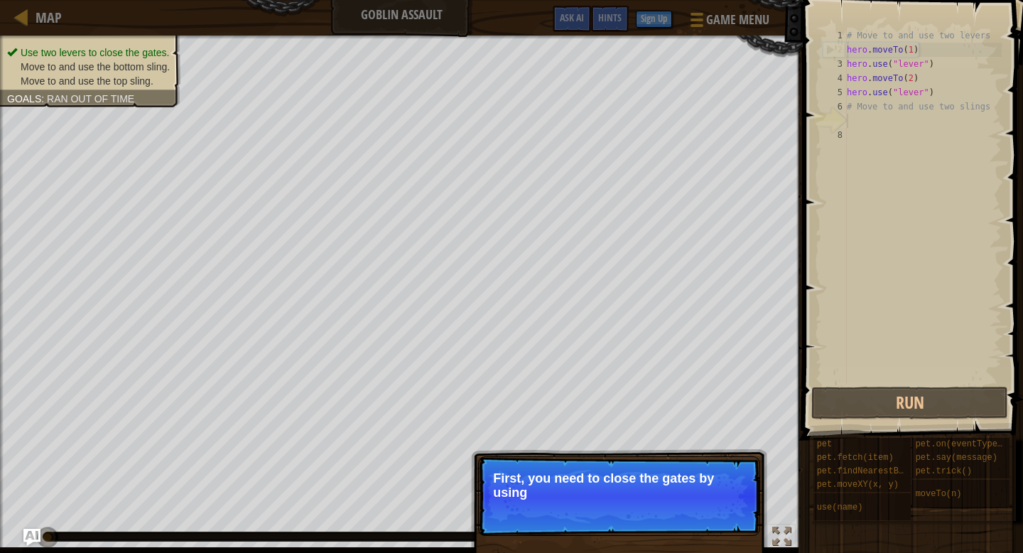
click at [564, 490] on p "First, you need to close the gates by using" at bounding box center [619, 485] width 252 height 28
click at [532, 512] on p "Skip (esc) Continue First, you need to close the gates by using these two "l" at bounding box center [619, 496] width 282 height 81
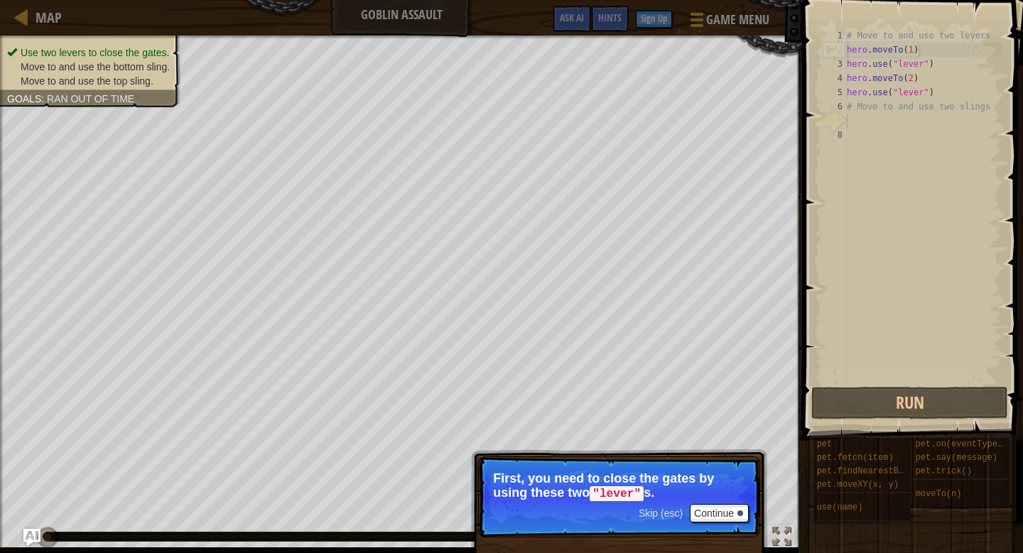
scroll to position [6, 0]
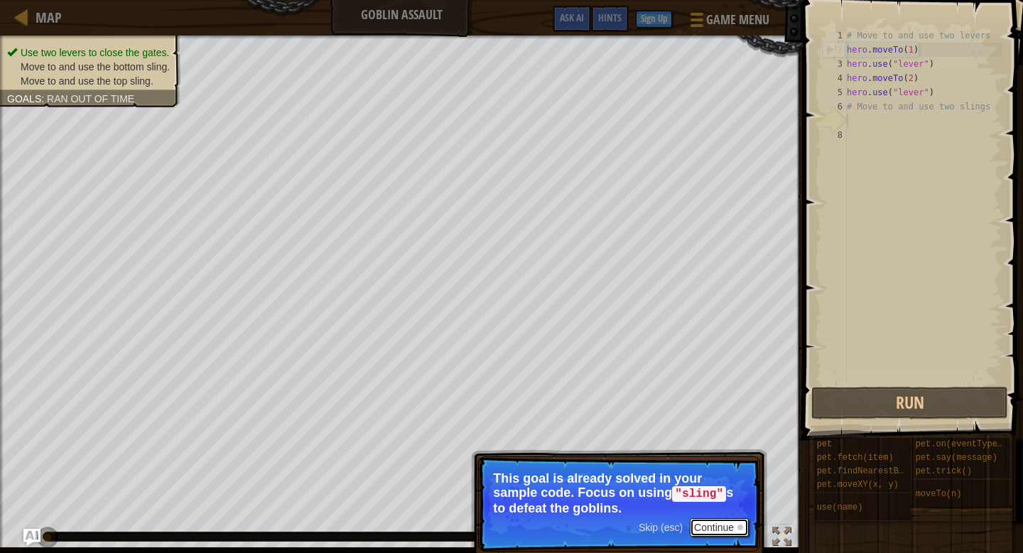
click at [710, 529] on button "Continue" at bounding box center [719, 527] width 59 height 18
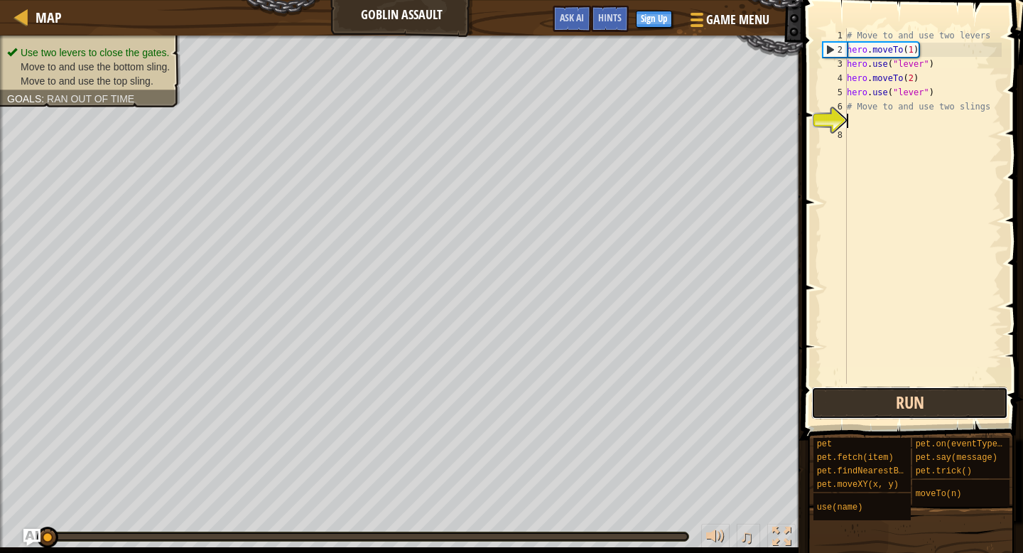
click at [891, 408] on button "Run" at bounding box center [910, 403] width 197 height 33
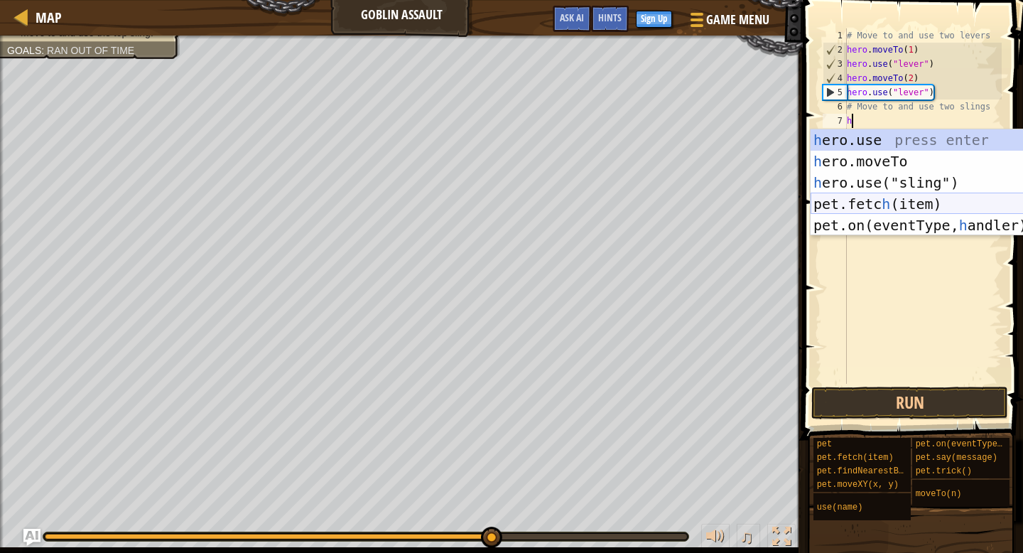
click at [961, 207] on div "h ero.use press enter h ero.moveTo press enter h ero.use("sling") press enter p…" at bounding box center [945, 203] width 269 height 149
type textarea "pet.fetch(item)"
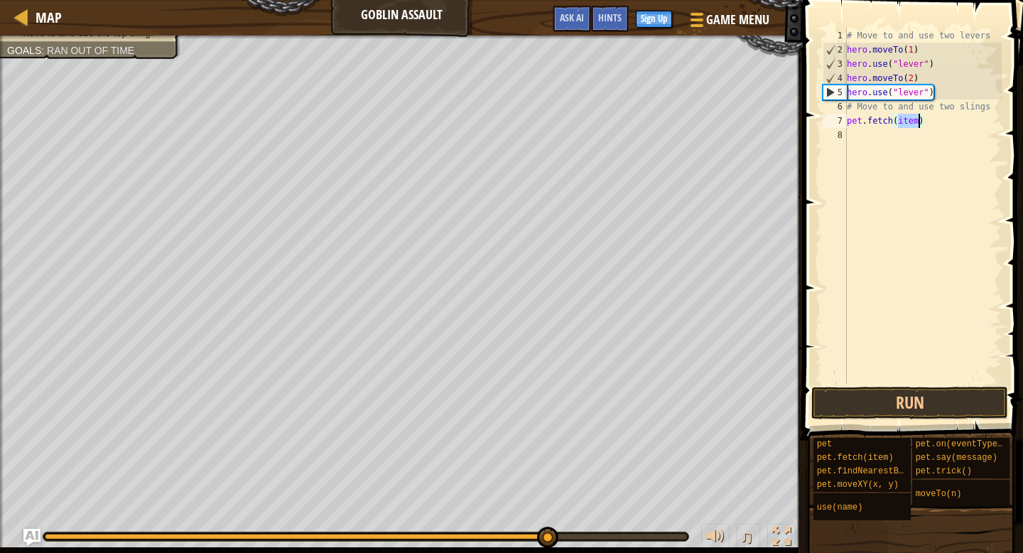
click at [868, 138] on div "# Move to and use two levers hero . moveTo ( 1 ) hero . use ( "lever" ) hero . …" at bounding box center [923, 220] width 158 height 384
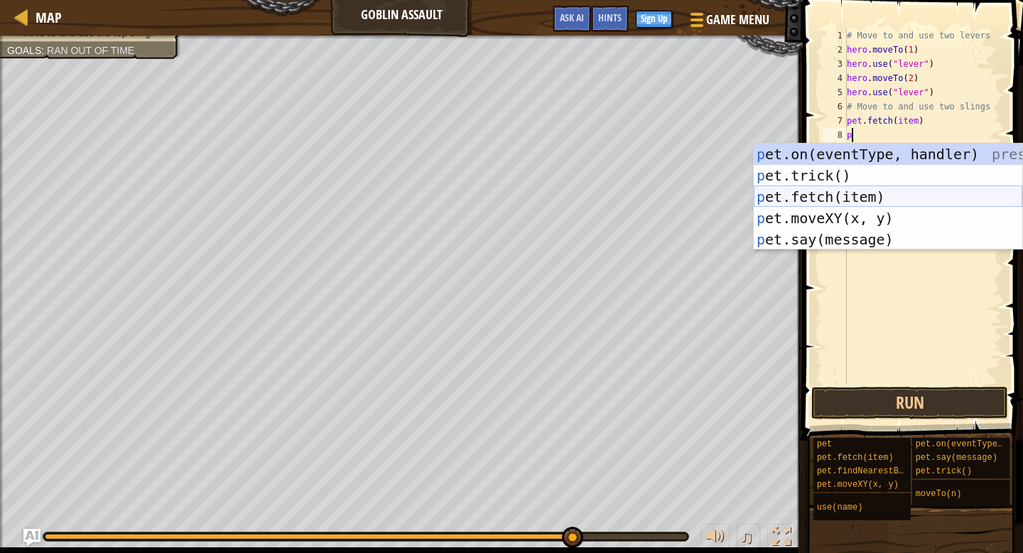
click at [890, 190] on div "p et.on(eventType, handler) press enter p et.trick() press enter p et.fetch(ite…" at bounding box center [888, 218] width 269 height 149
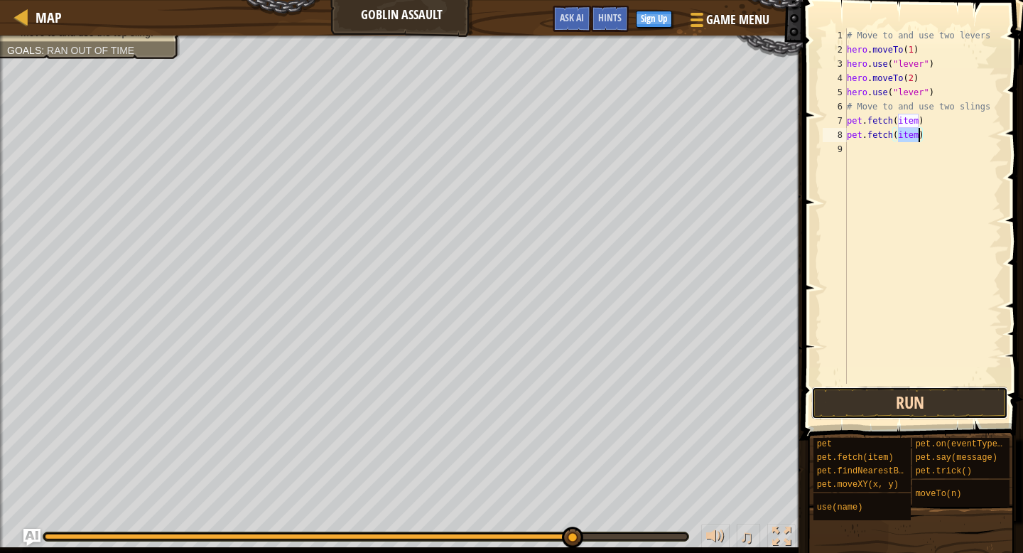
click at [856, 404] on button "Run" at bounding box center [910, 403] width 197 height 33
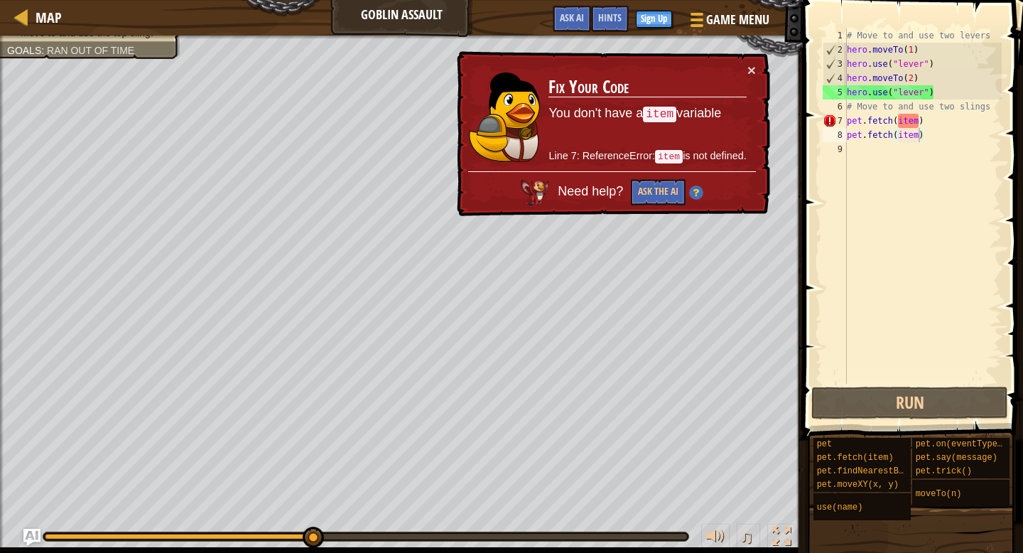
click at [758, 65] on div "× Fix Your Code You don't have a item variable Line 7: ReferenceError: item is …" at bounding box center [612, 134] width 316 height 166
click at [753, 67] on button "×" at bounding box center [752, 70] width 9 height 15
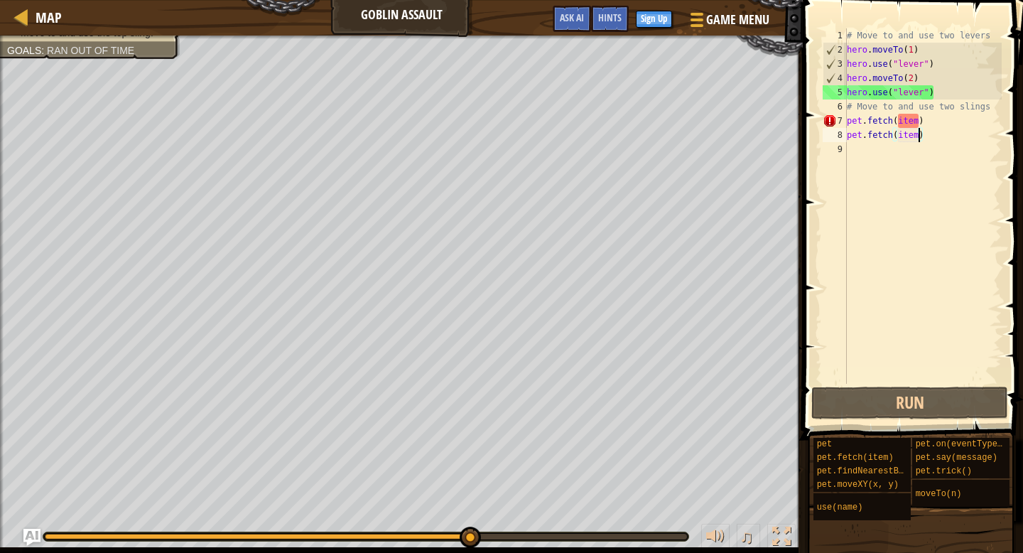
click at [923, 124] on div "# Move to and use two levers hero . moveTo ( 1 ) hero . use ( "lever" ) hero . …" at bounding box center [923, 220] width 158 height 384
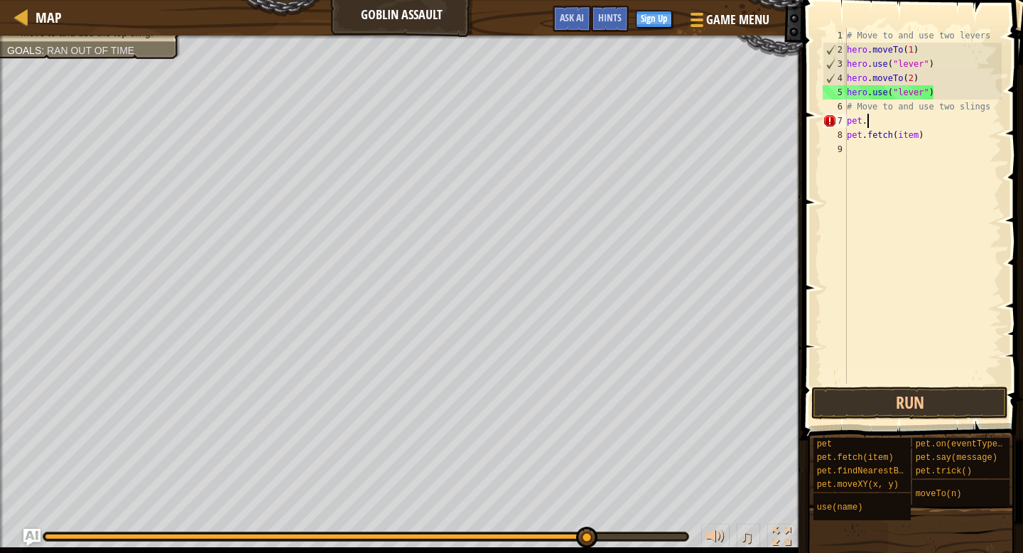
type textarea "p"
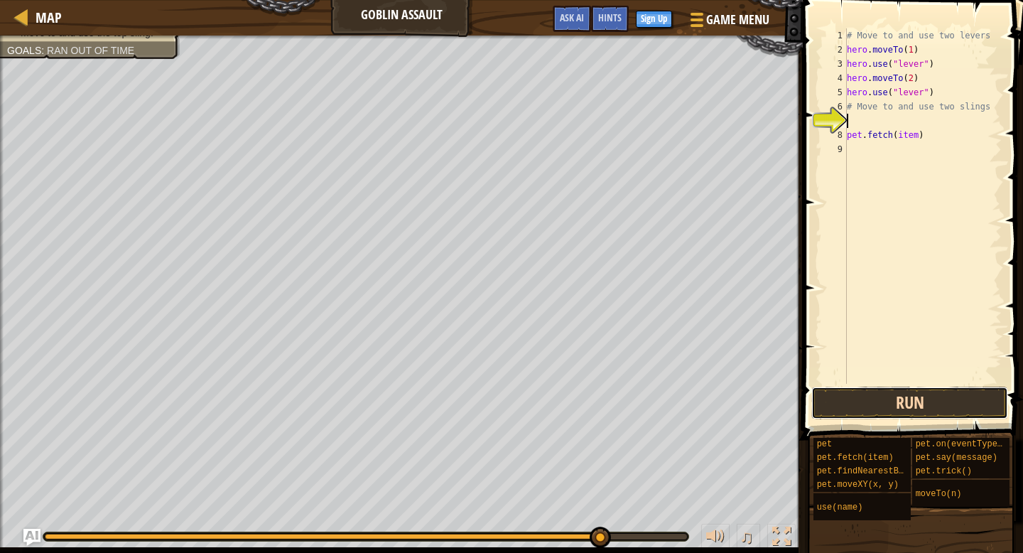
click at [890, 392] on button "Run" at bounding box center [910, 403] width 197 height 33
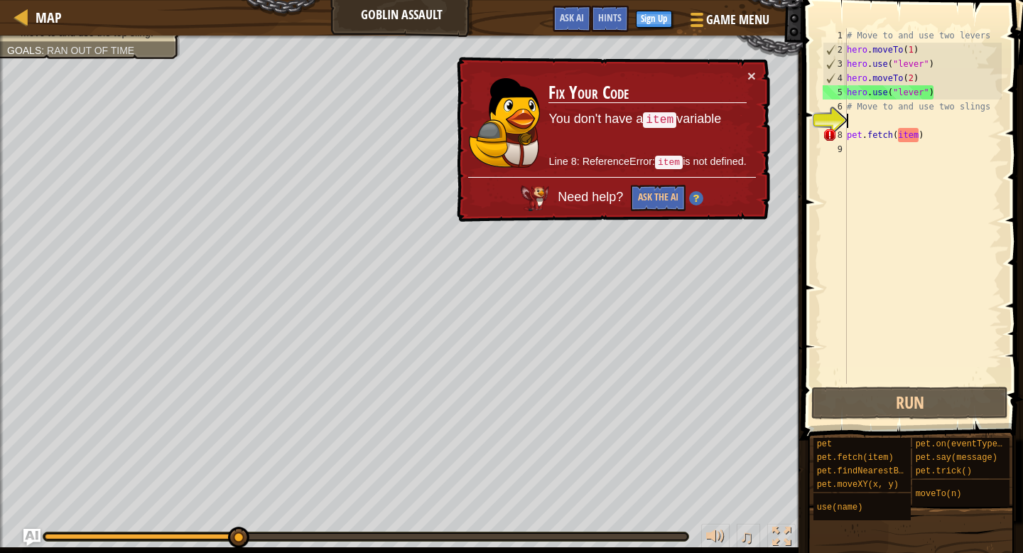
click at [939, 133] on div "# Move to and use two levers hero . moveTo ( 1 ) hero . use ( "lever" ) hero . …" at bounding box center [923, 220] width 158 height 384
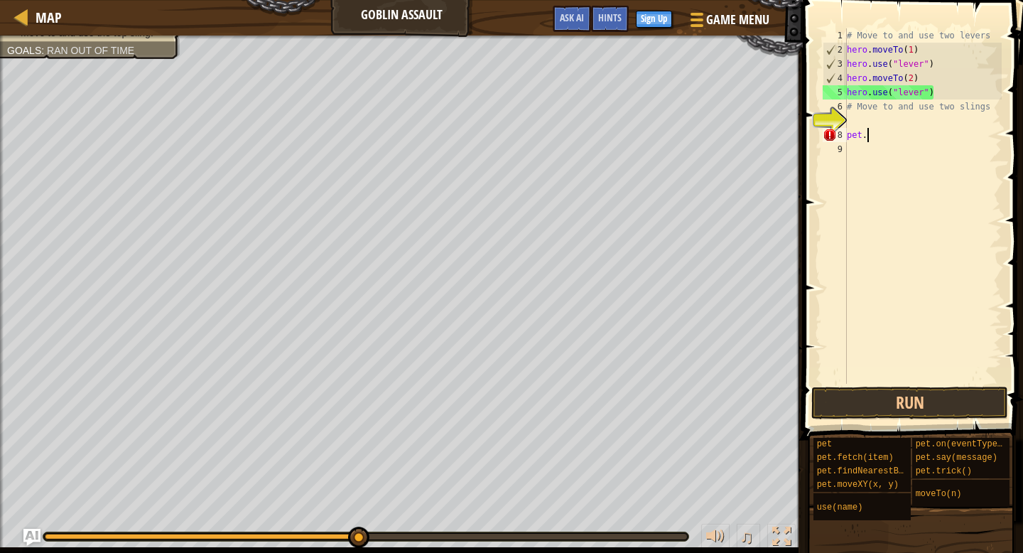
type textarea "p"
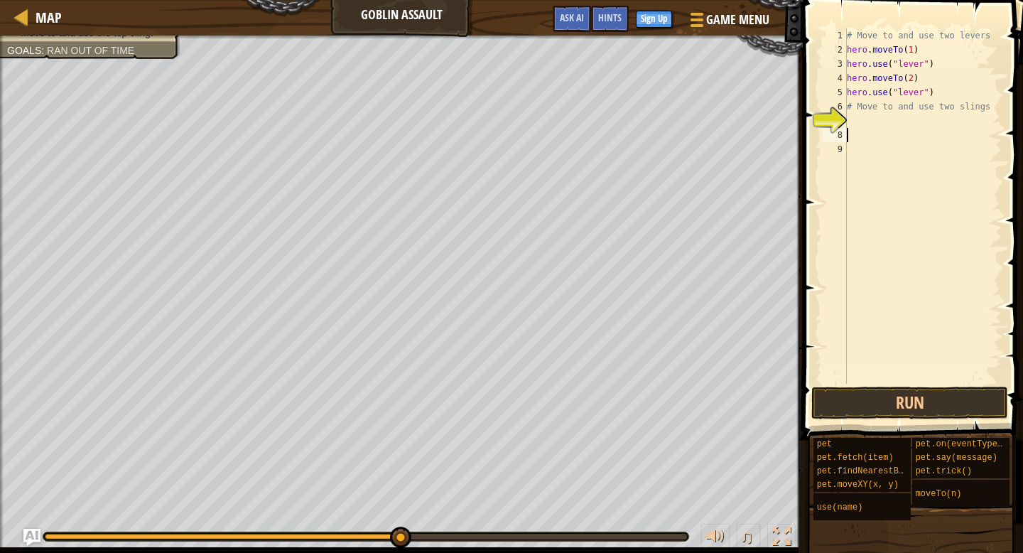
click at [846, 114] on div "7" at bounding box center [835, 121] width 24 height 14
click at [856, 119] on div "# Move to and use two levers hero . moveTo ( 1 ) hero . use ( "lever" ) hero . …" at bounding box center [923, 220] width 158 height 384
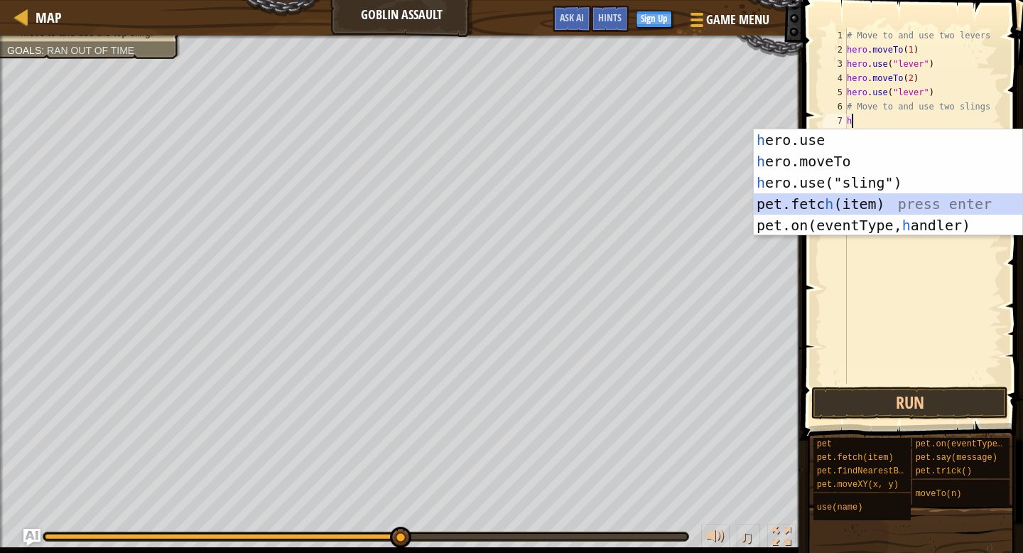
click at [949, 201] on div "h ero.use press enter h ero.moveTo press enter h ero.use("sling") press enter p…" at bounding box center [888, 203] width 269 height 149
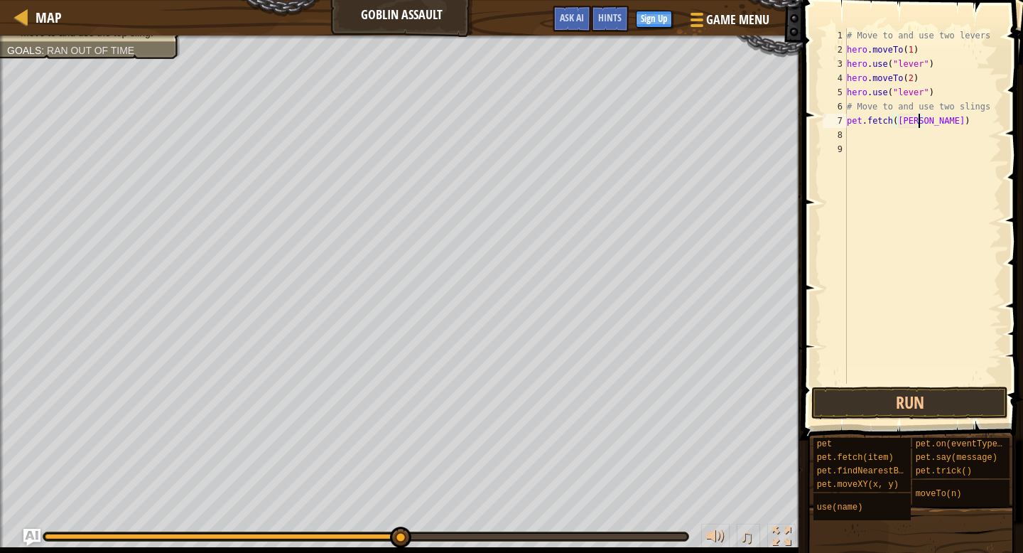
scroll to position [6, 6]
click at [943, 402] on button "Run" at bounding box center [910, 403] width 197 height 33
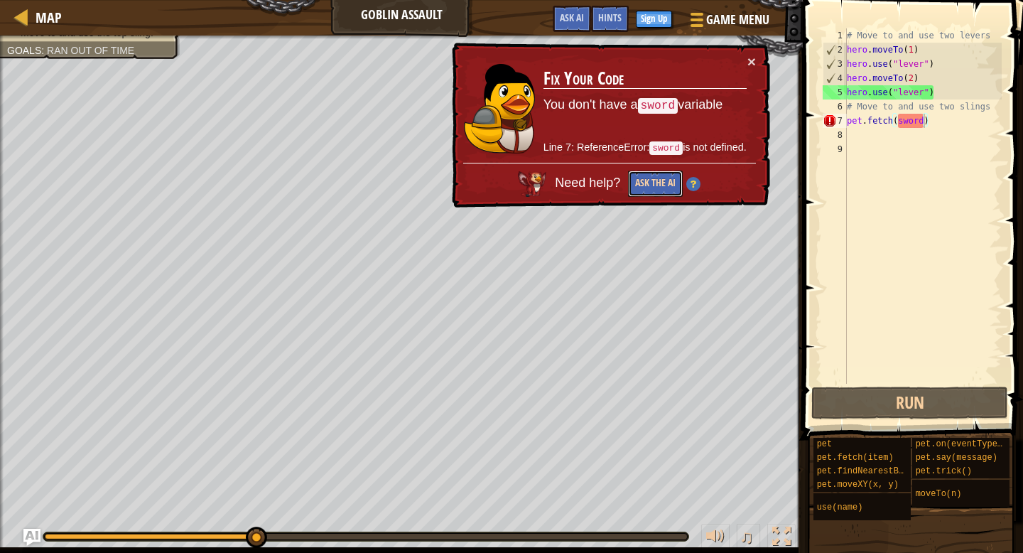
click at [655, 186] on button "Ask the AI" at bounding box center [655, 184] width 55 height 26
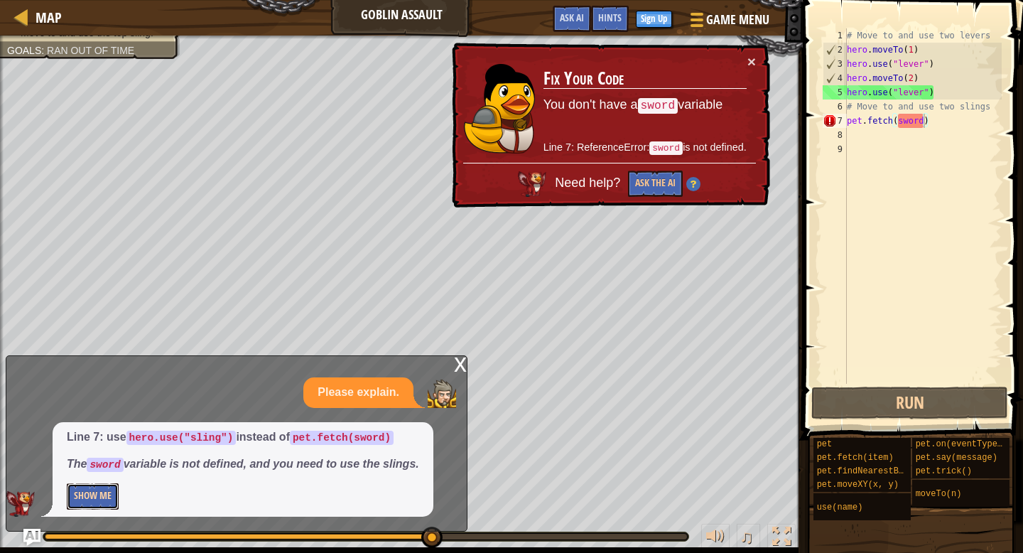
click at [92, 503] on button "Show Me" at bounding box center [93, 496] width 52 height 26
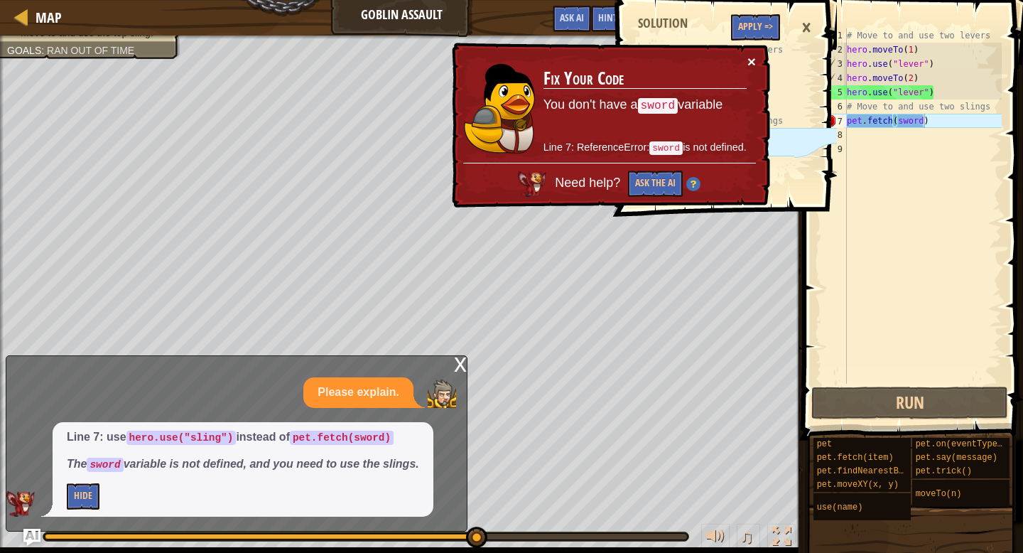
click at [753, 59] on button "×" at bounding box center [752, 61] width 9 height 15
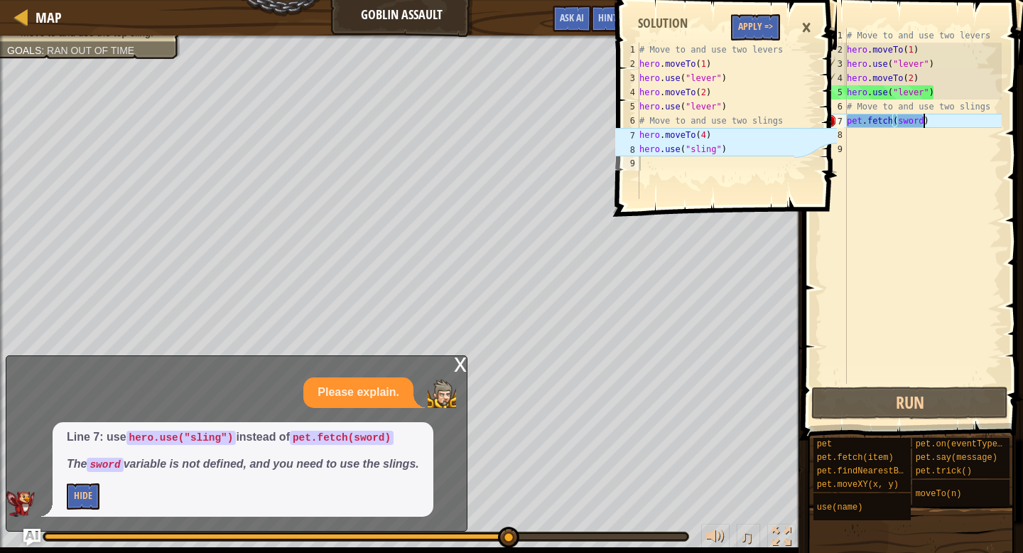
click at [814, 18] on div "×" at bounding box center [806, 27] width 24 height 33
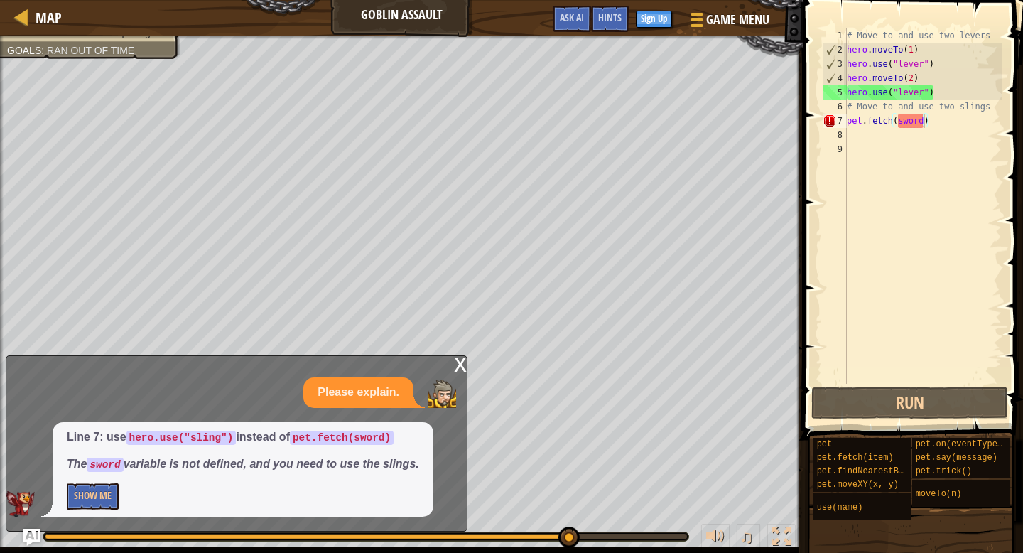
click at [934, 117] on div "# Move to and use two levers hero . moveTo ( 1 ) hero . use ( "lever" ) hero . …" at bounding box center [923, 220] width 158 height 384
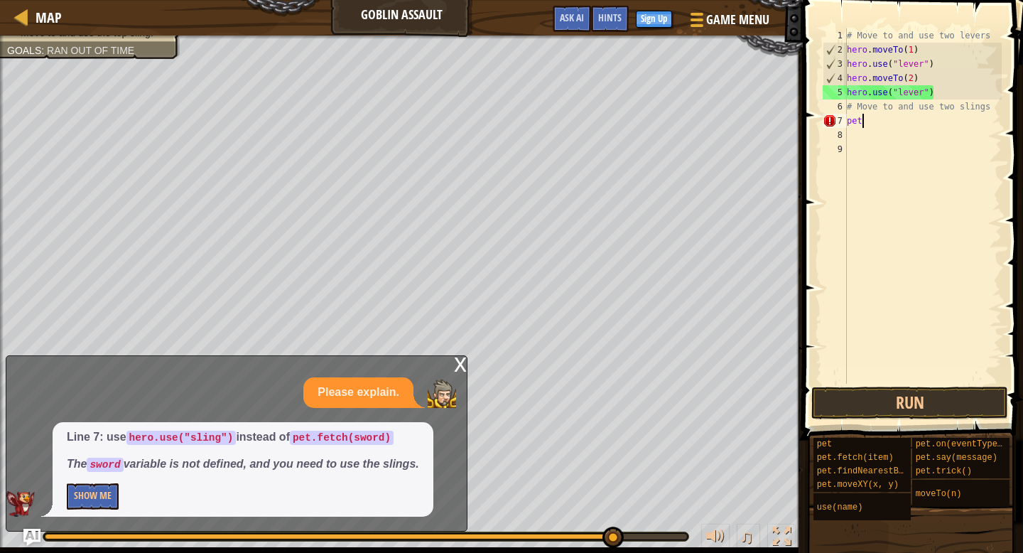
scroll to position [6, 0]
type textarea "p"
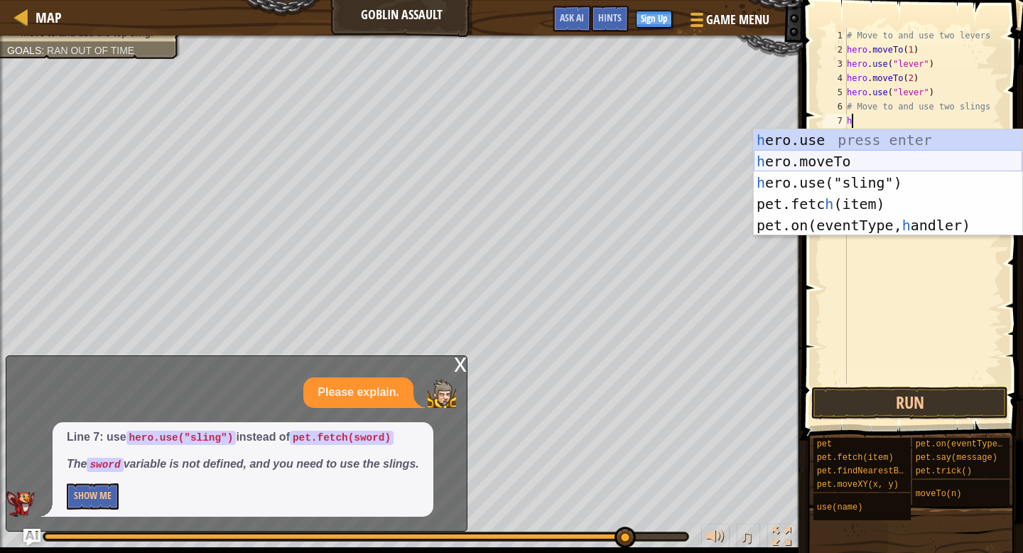
click at [980, 167] on div "h ero.use press enter h ero.moveTo press enter h ero.use("sling") press enter p…" at bounding box center [888, 203] width 269 height 149
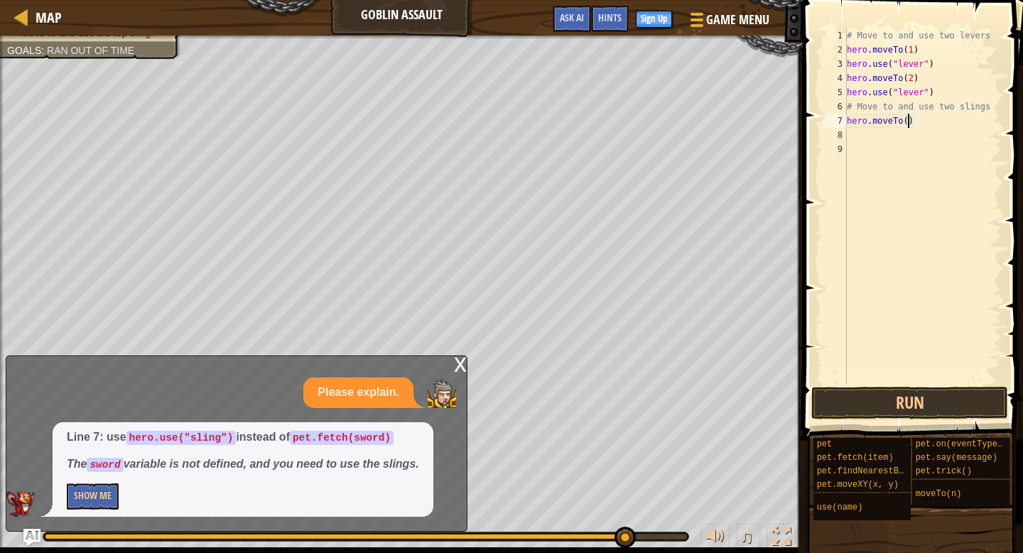
scroll to position [6, 5]
type textarea "hero.moveTo(4)"
click at [885, 408] on button "Run" at bounding box center [910, 403] width 197 height 33
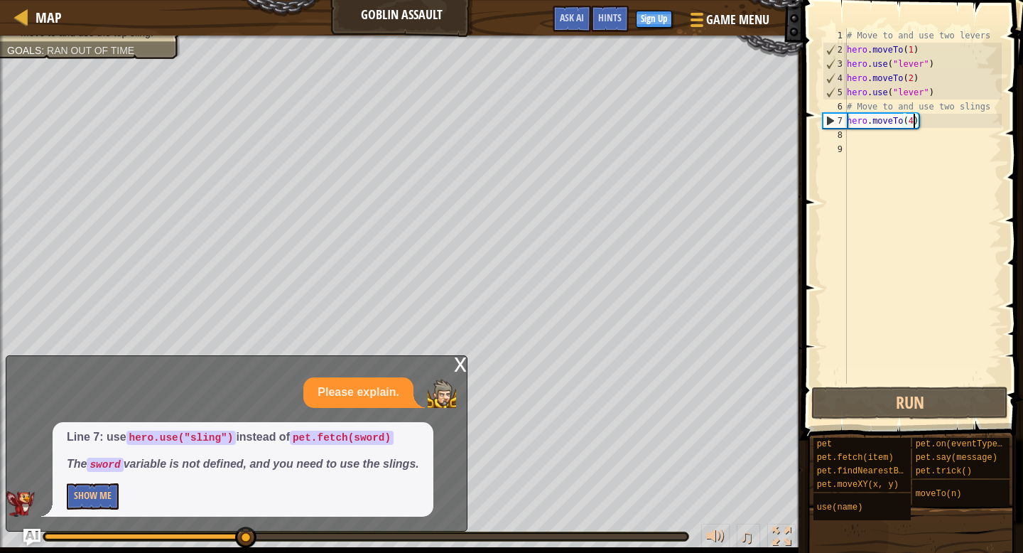
click at [459, 359] on div "x" at bounding box center [460, 363] width 13 height 14
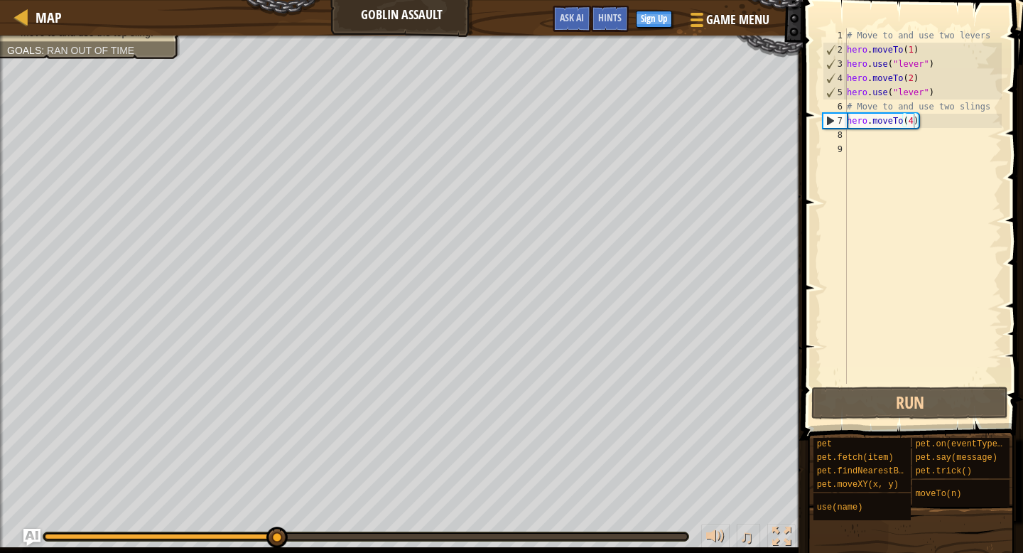
click at [861, 141] on div "# Move to and use two levers hero . moveTo ( 1 ) hero . use ( "lever" ) hero . …" at bounding box center [923, 220] width 158 height 384
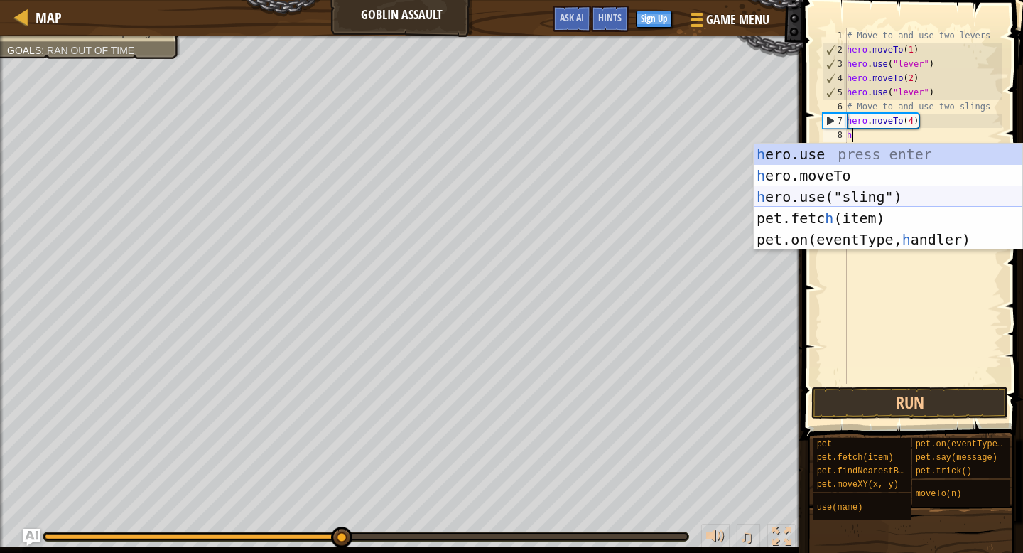
click at [908, 197] on div "h ero.use press enter h ero.moveTo press enter h ero.use("sling") press enter p…" at bounding box center [888, 218] width 269 height 149
type textarea "hero.use("sling")"
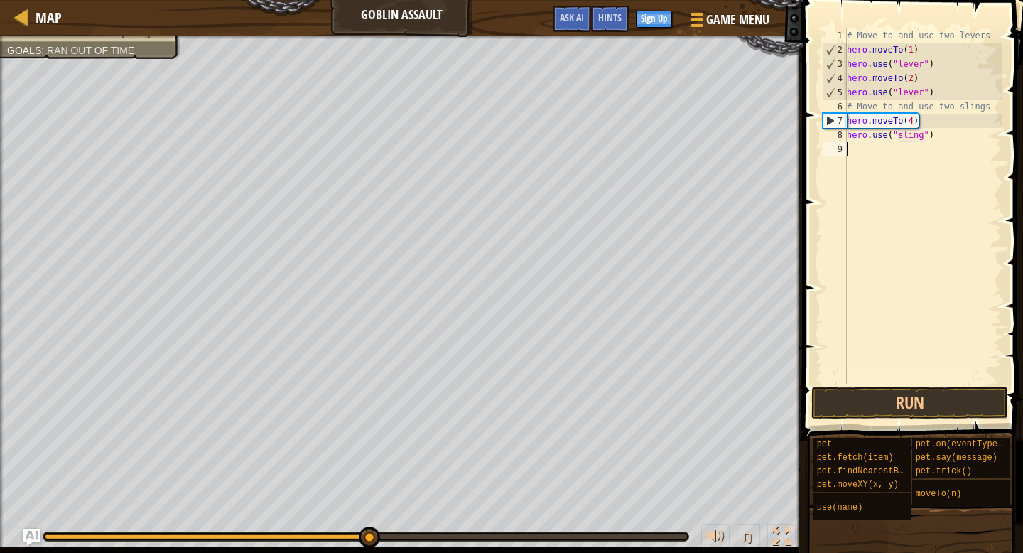
click at [861, 154] on div "# Move to and use two levers hero . moveTo ( 1 ) hero . use ( "lever" ) hero . …" at bounding box center [923, 220] width 158 height 384
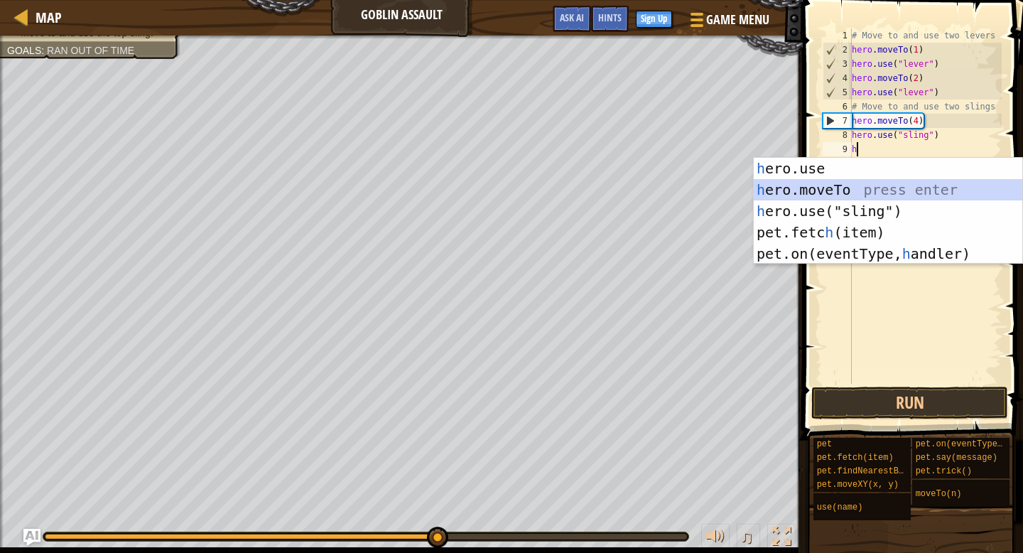
click at [916, 190] on div "h ero.use press enter h ero.moveTo press enter h ero.use("sling") press enter p…" at bounding box center [888, 232] width 269 height 149
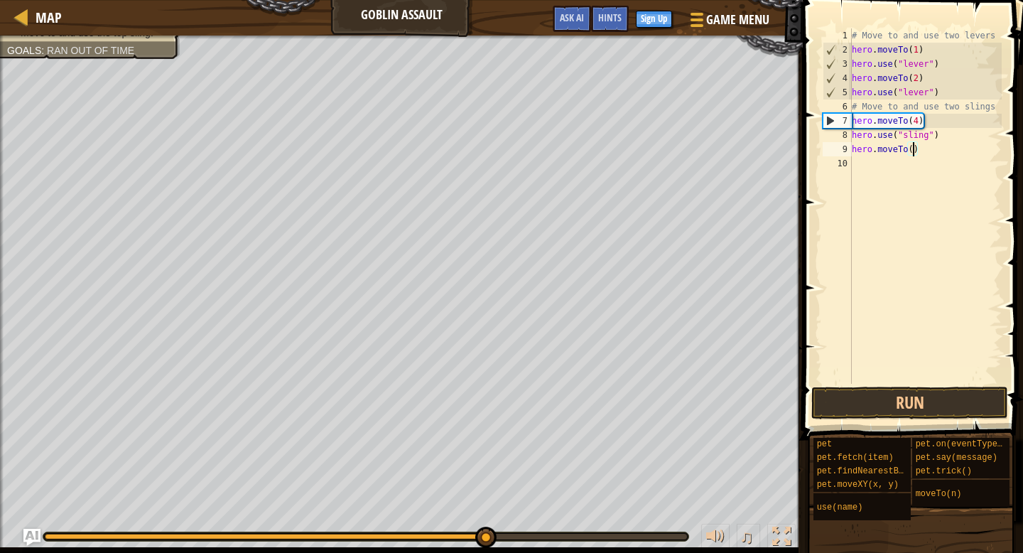
type textarea "hero.moveTo(3)"
click at [883, 161] on div "# Move to and use two levers hero . moveTo ( 1 ) hero . use ( "lever" ) hero . …" at bounding box center [925, 220] width 153 height 384
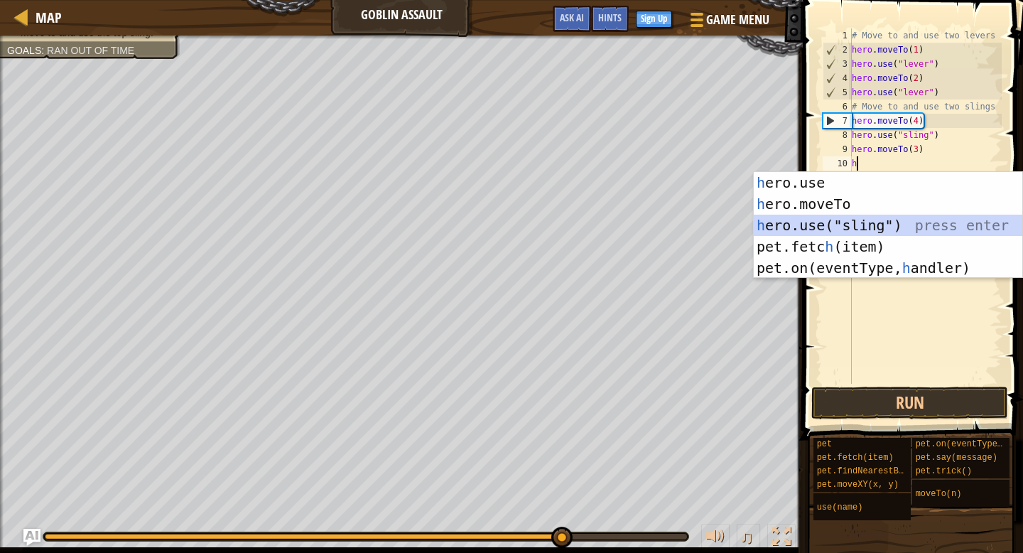
click at [886, 221] on div "h ero.use press enter h ero.moveTo press enter h ero.use("sling") press enter p…" at bounding box center [888, 246] width 269 height 149
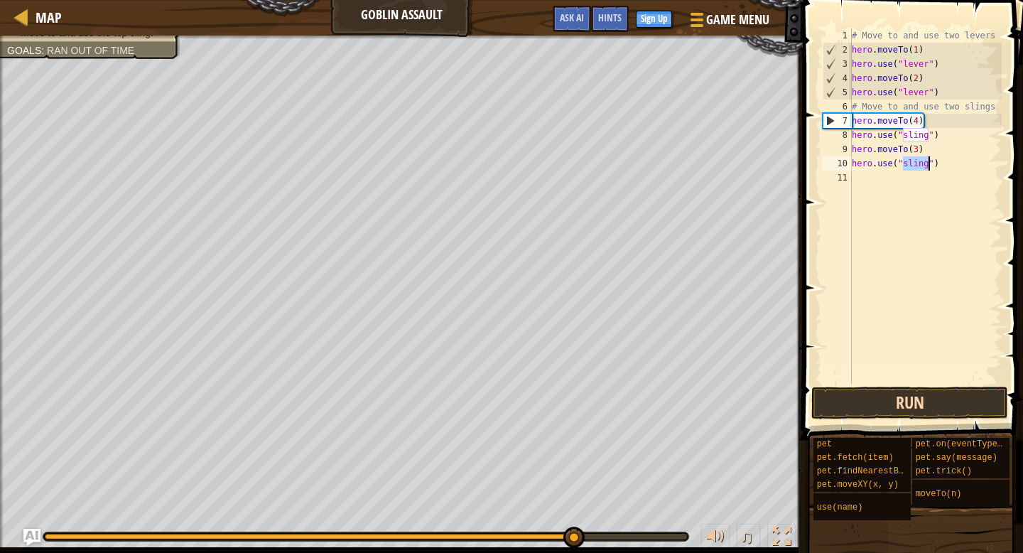
type textarea "hero.use("sling")"
click at [956, 395] on button "Run" at bounding box center [910, 403] width 197 height 33
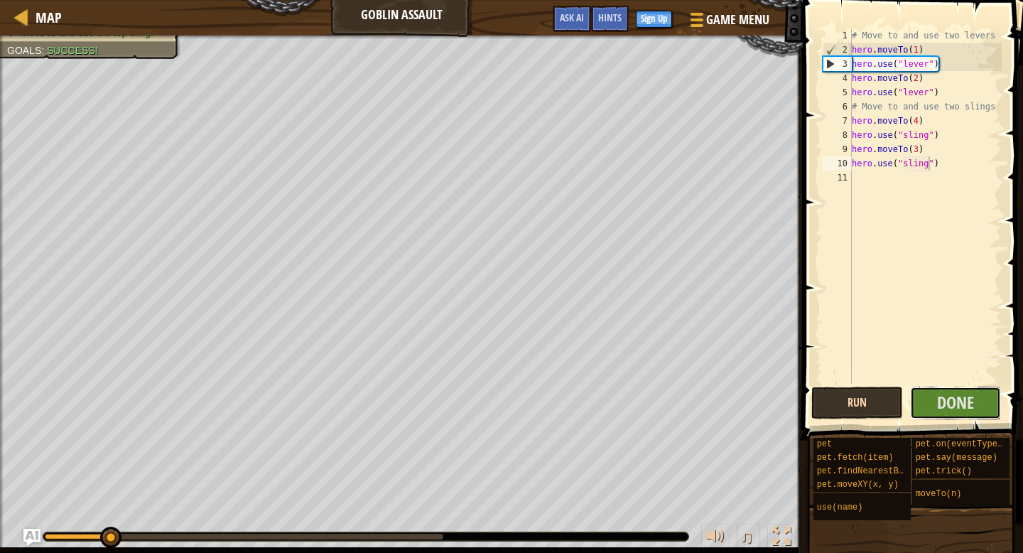
click at [956, 395] on span "Done" at bounding box center [955, 402] width 37 height 23
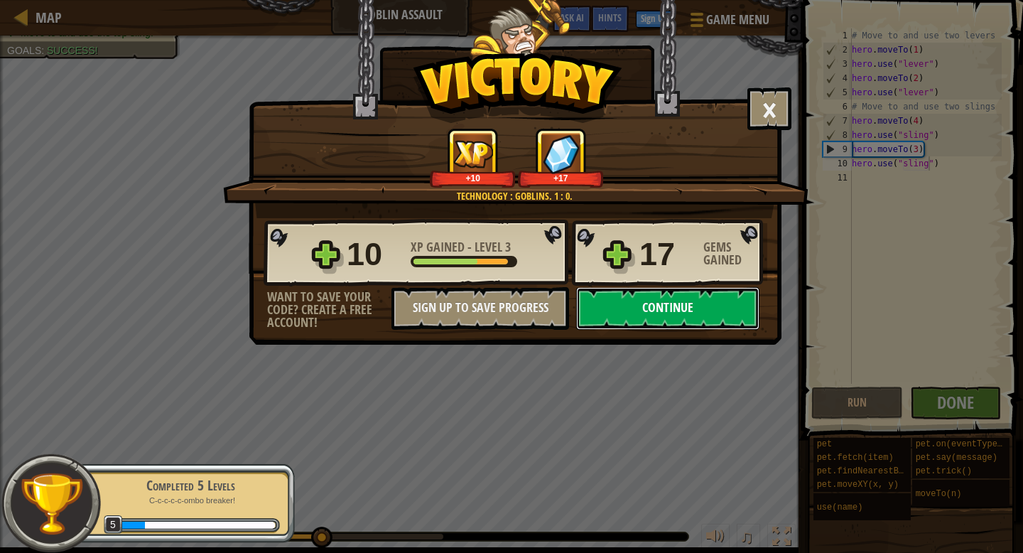
click at [689, 316] on button "Continue" at bounding box center [667, 308] width 183 height 43
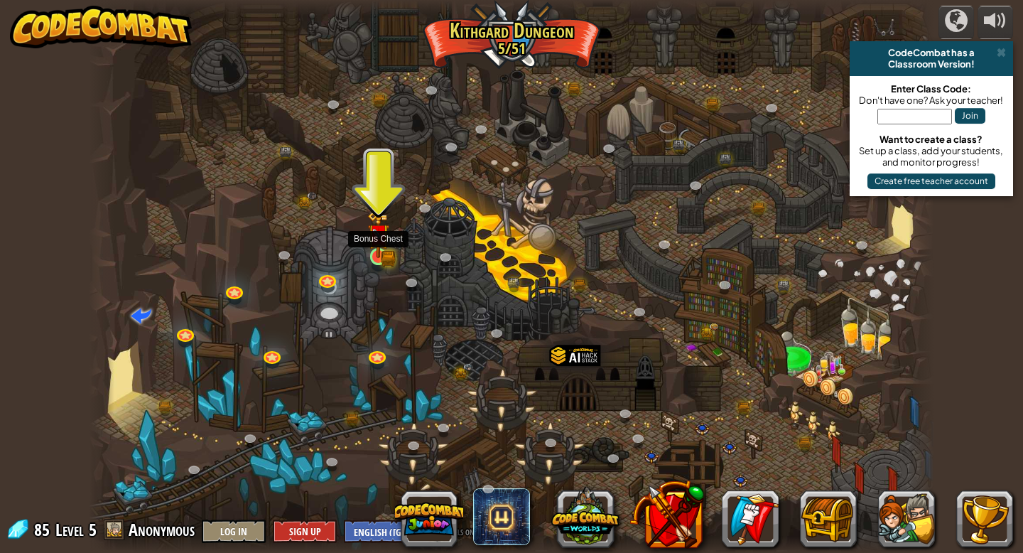
click at [387, 252] on img at bounding box center [377, 234] width 21 height 47
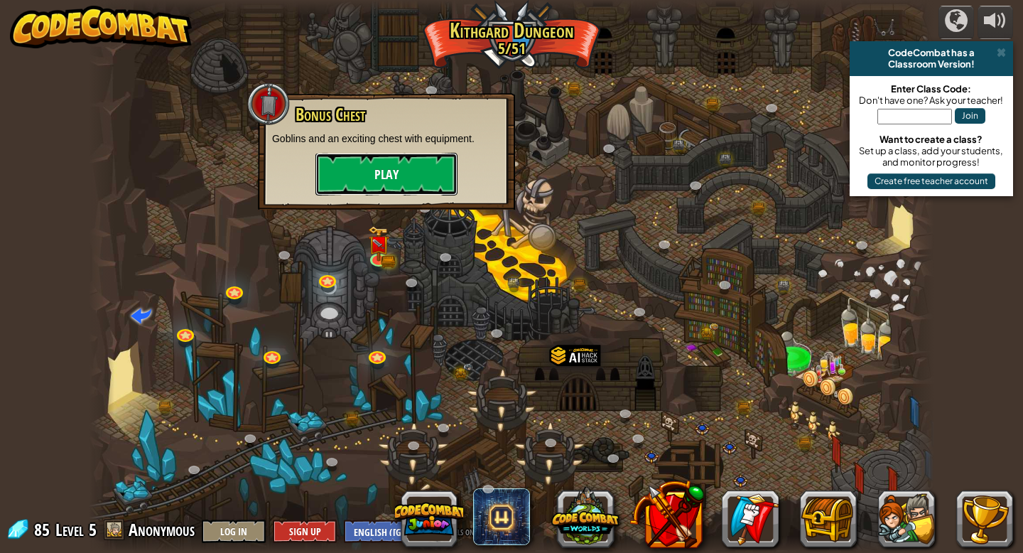
click at [424, 178] on button "Play" at bounding box center [387, 174] width 142 height 43
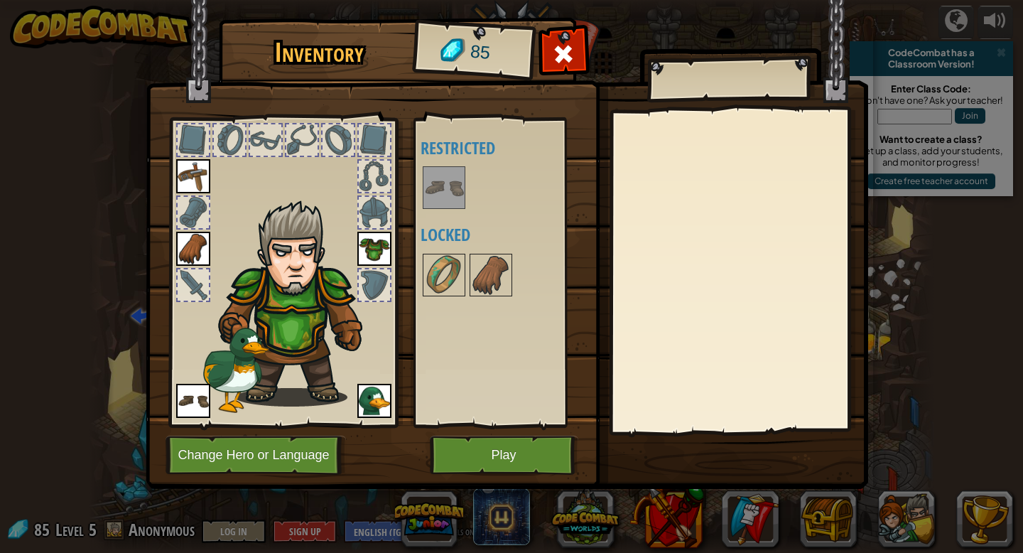
click at [451, 173] on img at bounding box center [444, 188] width 40 height 40
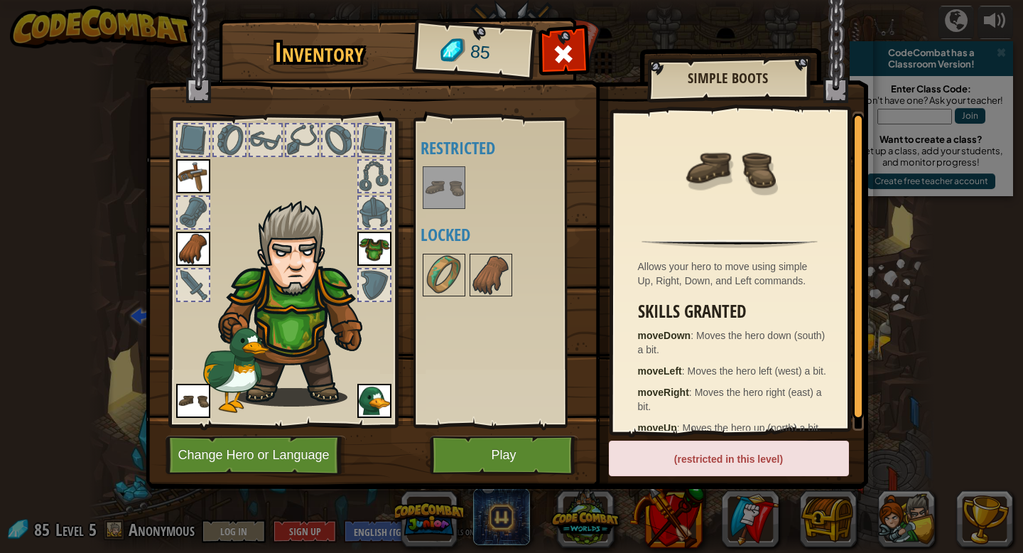
click at [451, 200] on img at bounding box center [444, 188] width 40 height 40
click at [449, 198] on img at bounding box center [444, 188] width 40 height 40
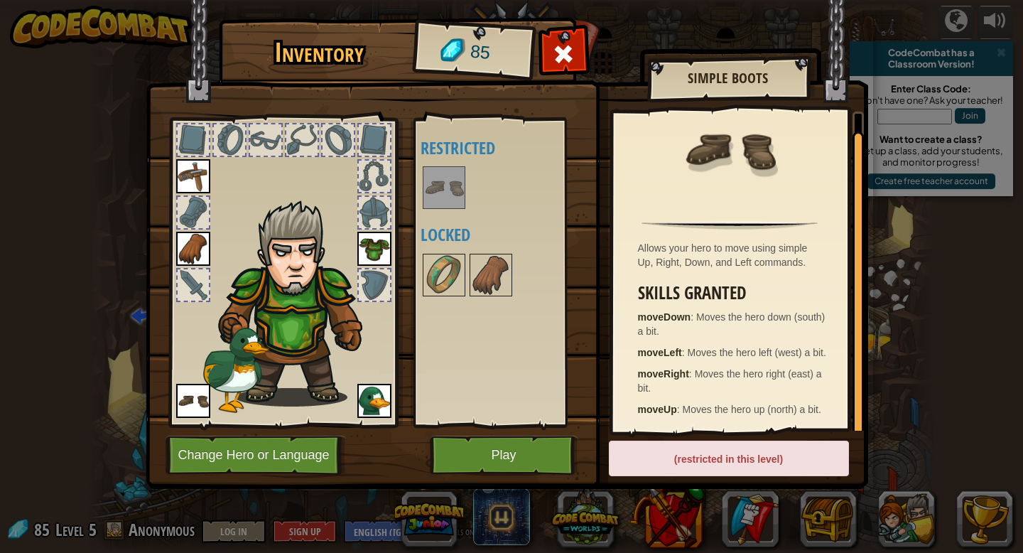
click at [208, 397] on img at bounding box center [193, 401] width 34 height 34
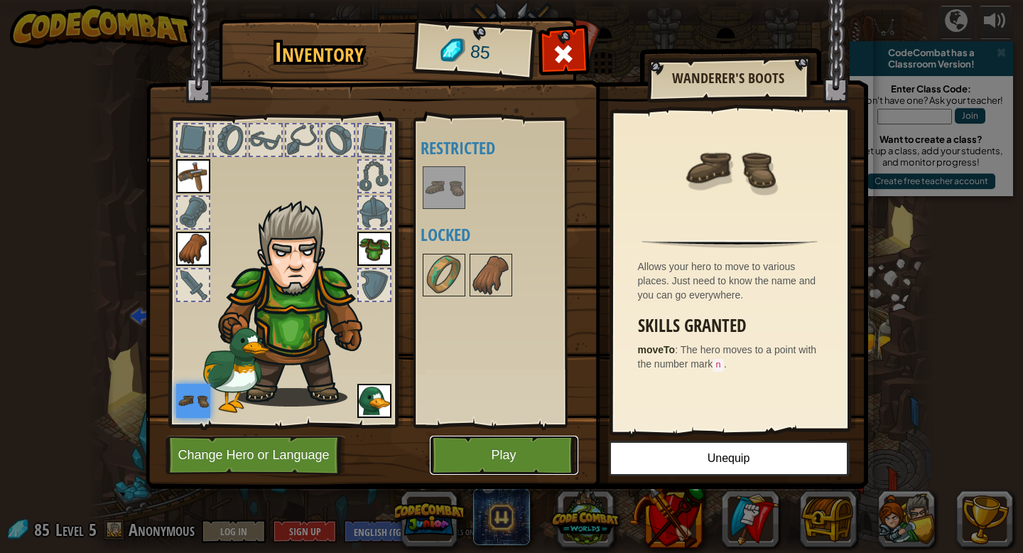
click at [465, 458] on button "Play" at bounding box center [504, 455] width 149 height 39
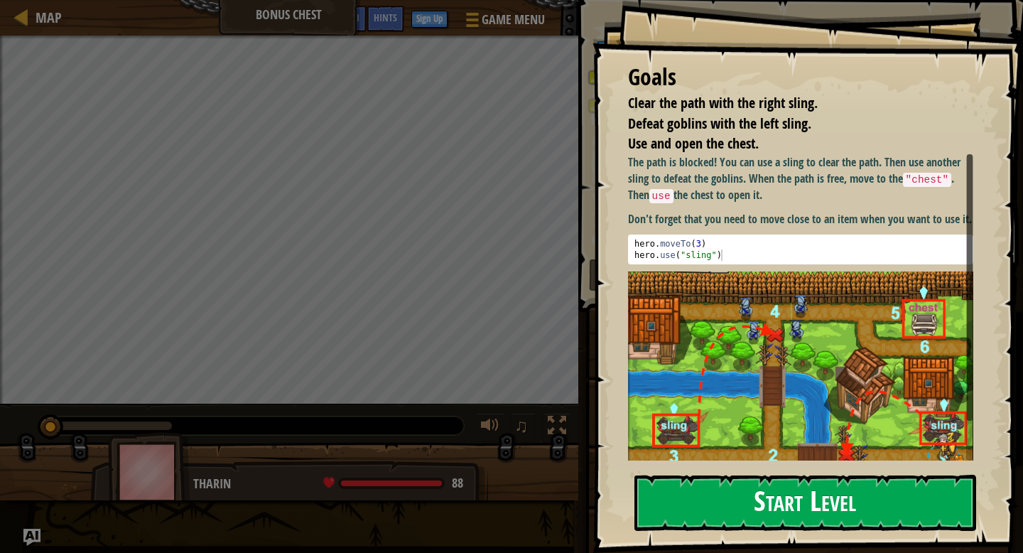
click at [694, 515] on button "Start Level" at bounding box center [806, 503] width 342 height 56
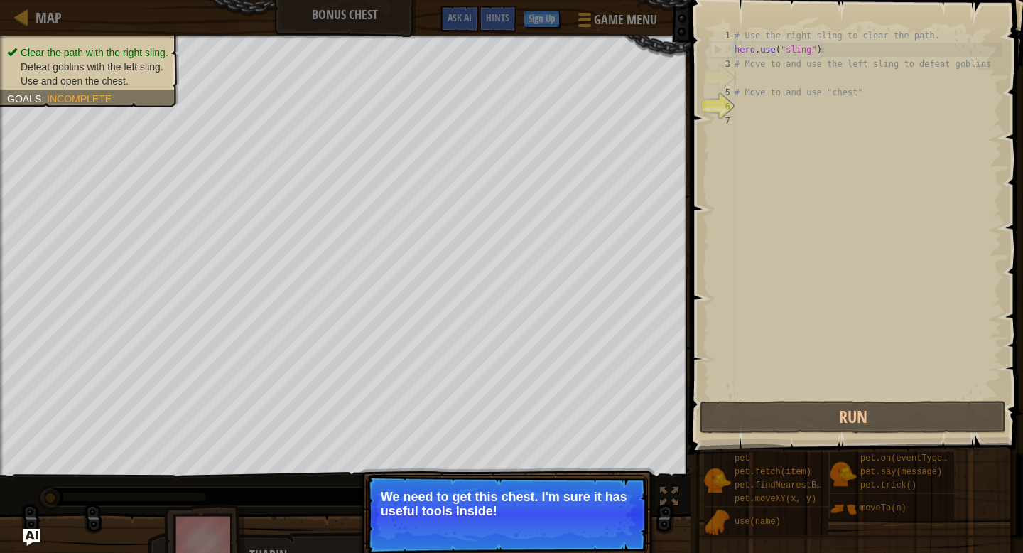
click at [535, 529] on span "Skip (esc)" at bounding box center [548, 529] width 44 height 11
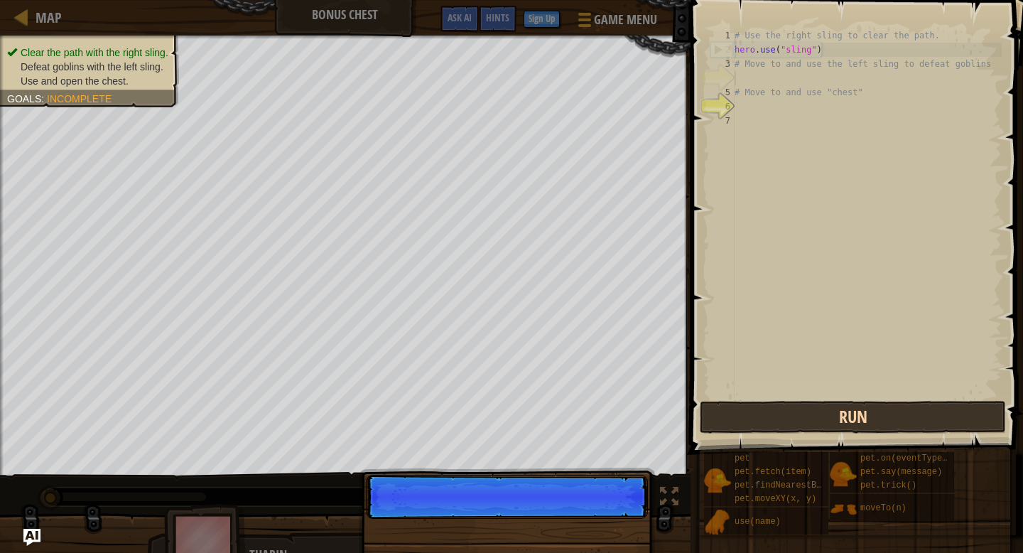
scroll to position [6, 0]
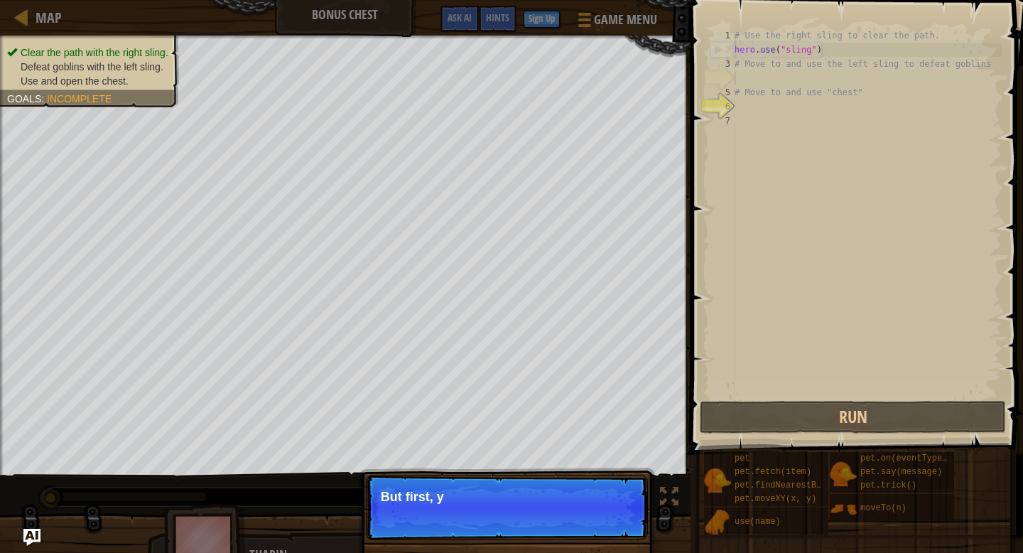
click at [848, 399] on span at bounding box center [858, 207] width 344 height 496
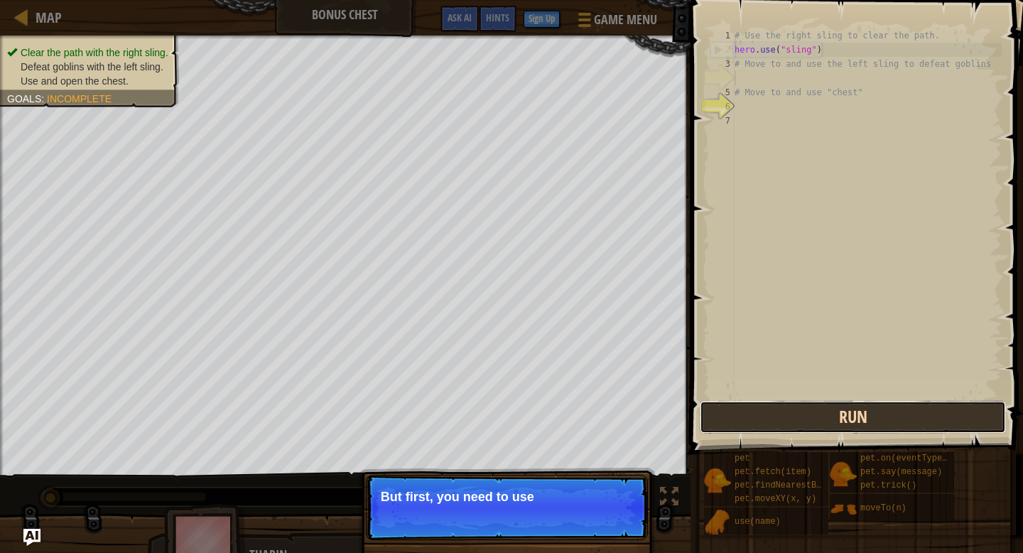
click at [844, 409] on button "Run" at bounding box center [853, 417] width 306 height 33
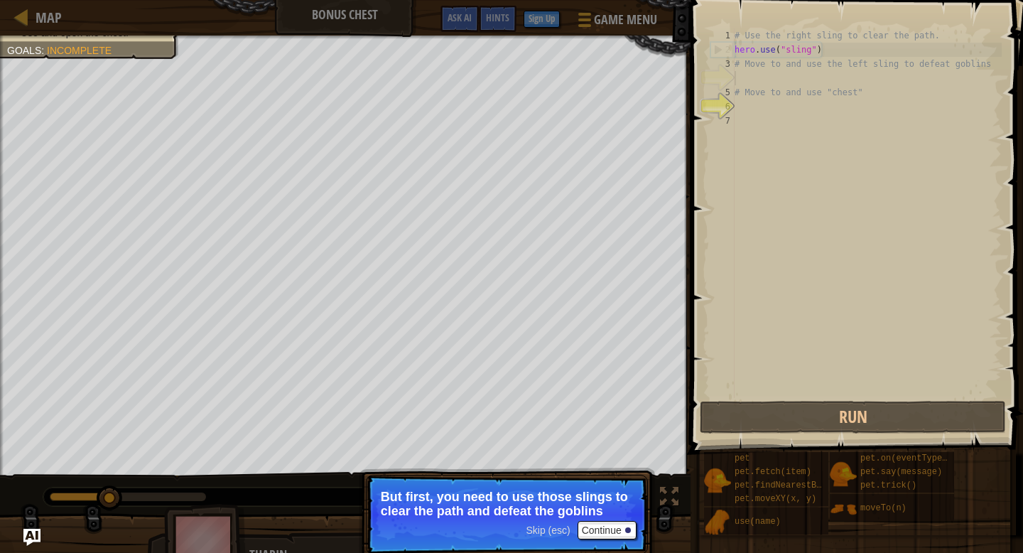
click at [557, 527] on span "Skip (esc)" at bounding box center [548, 529] width 44 height 11
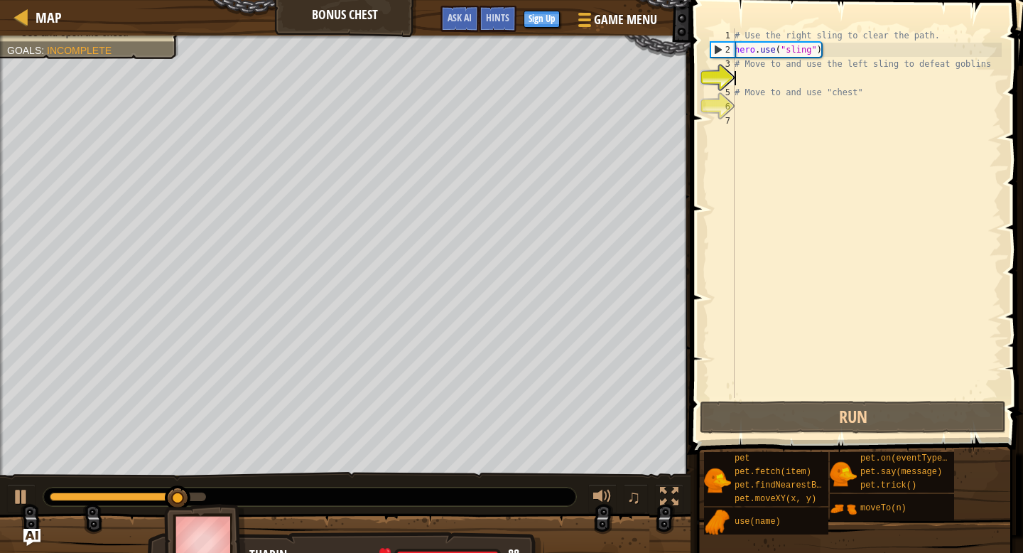
click at [745, 77] on div "# Use the right sling to clear the path. hero . use ( "sling" ) # Move to and u…" at bounding box center [867, 227] width 270 height 398
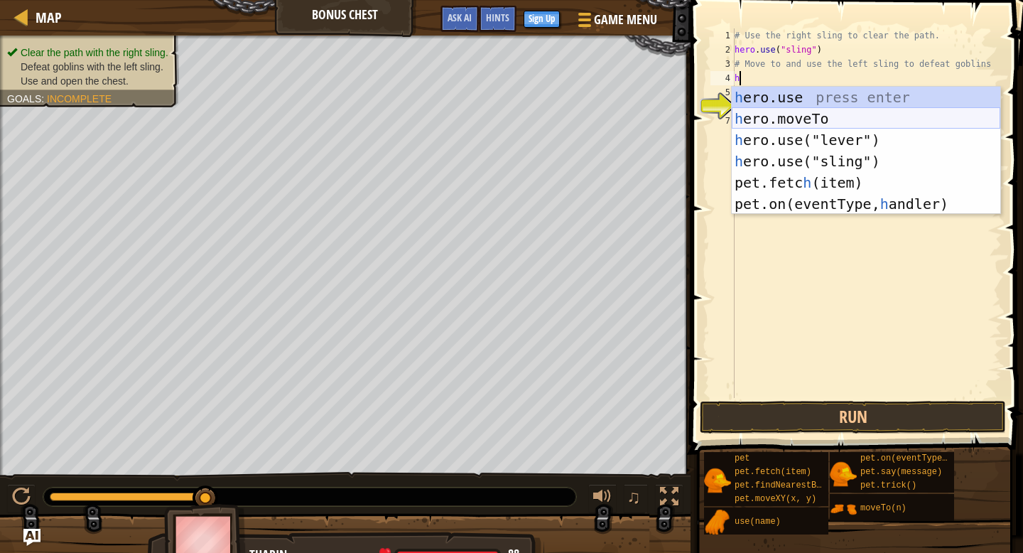
click at [868, 111] on div "h ero.use press enter h ero.moveTo press enter h ero.use("lever") press enter h…" at bounding box center [866, 172] width 269 height 171
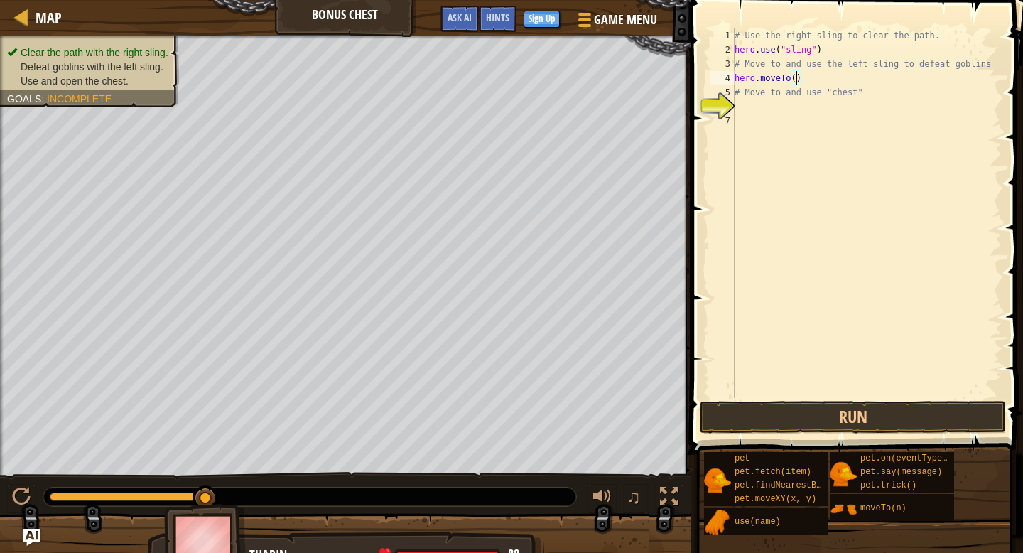
type textarea "hero.moveTo(3)"
click at [740, 109] on div "# Use the right sling to clear the path. hero . use ( "sling" ) # Move to and u…" at bounding box center [867, 227] width 270 height 398
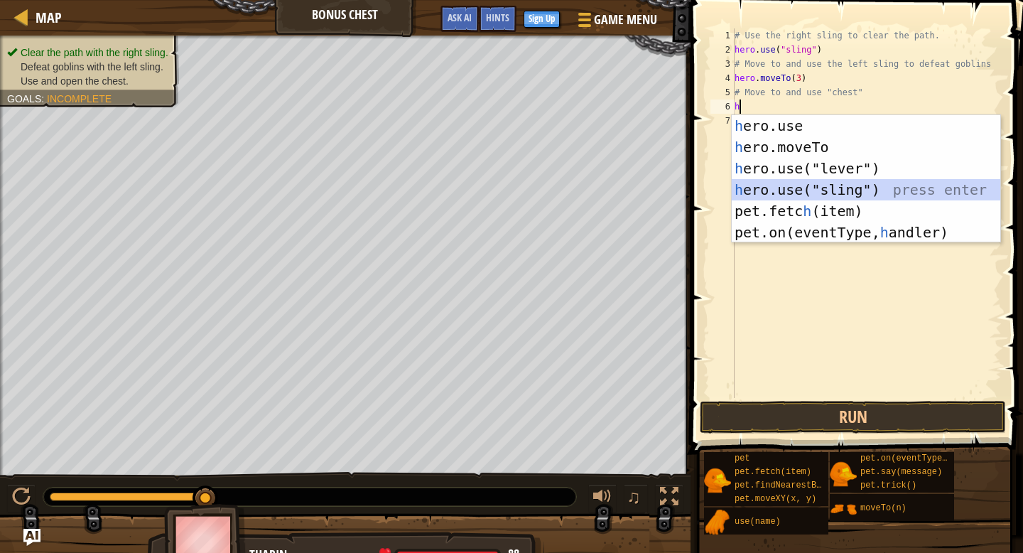
click at [866, 182] on div "h ero.use press enter h ero.moveTo press enter h ero.use("lever") press enter h…" at bounding box center [866, 200] width 269 height 171
type textarea "hero.use("sling")"
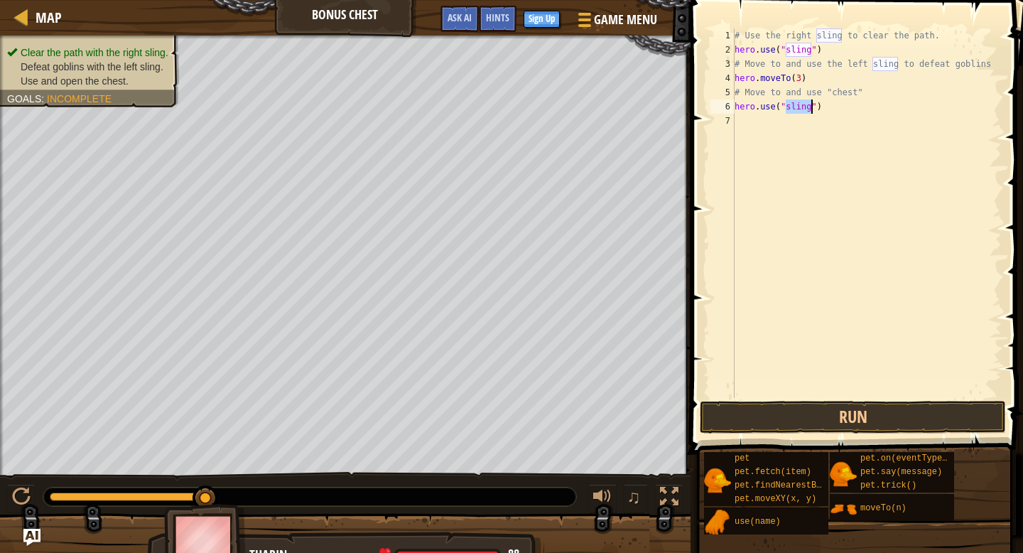
click at [841, 397] on div "# Use the right sling to clear the path. hero . use ( "sling" ) # Move to and u…" at bounding box center [867, 227] width 270 height 398
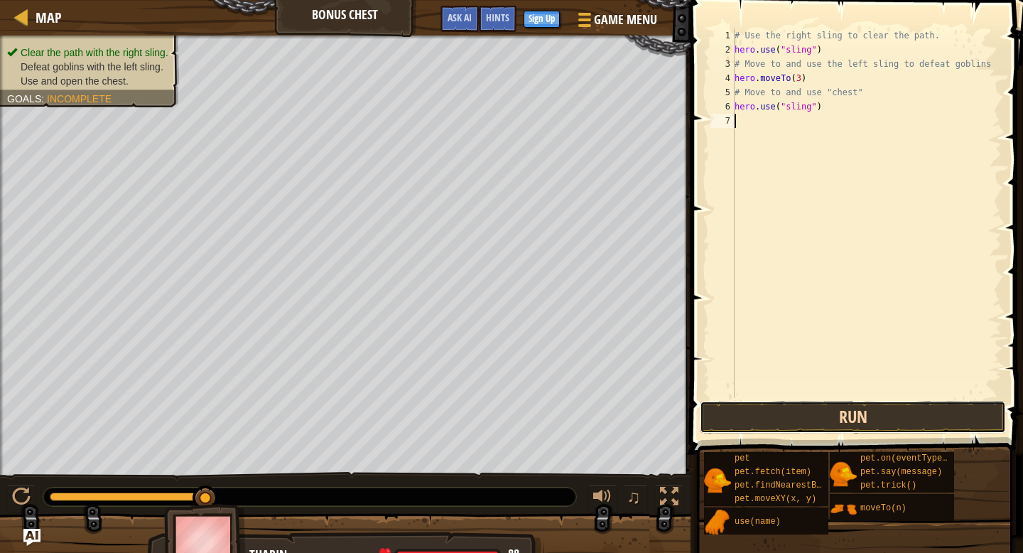
click at [841, 406] on button "Run" at bounding box center [853, 417] width 306 height 33
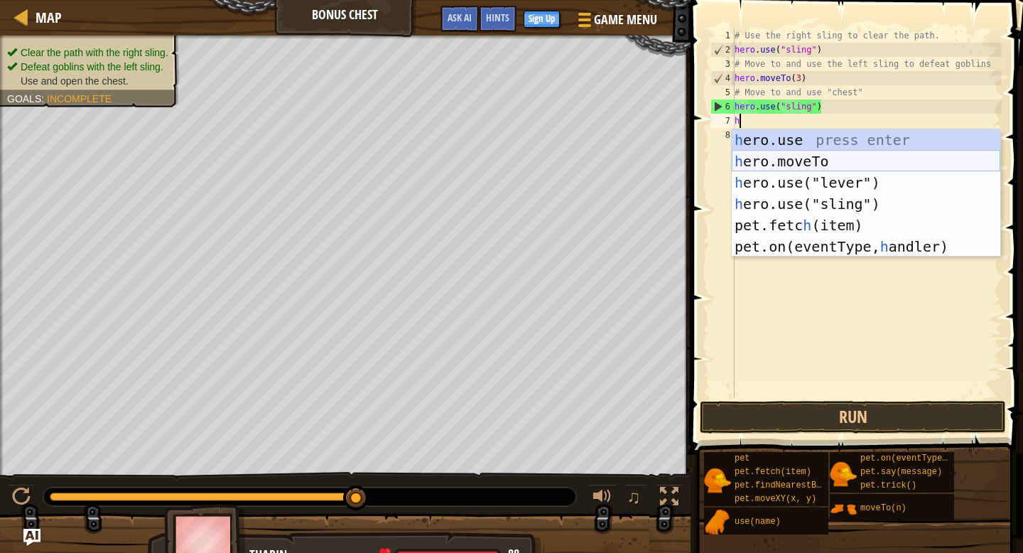
click at [841, 160] on div "h ero.use press enter h ero.moveTo press enter h ero.use("lever") press enter h…" at bounding box center [866, 214] width 269 height 171
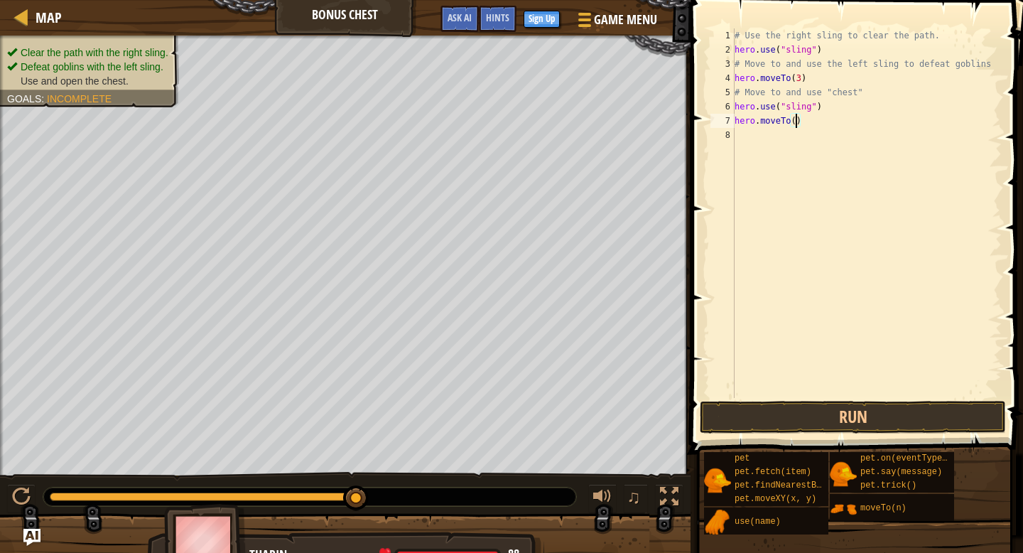
type textarea "hero.moveTo(6)"
click at [817, 419] on button "Run" at bounding box center [853, 417] width 306 height 33
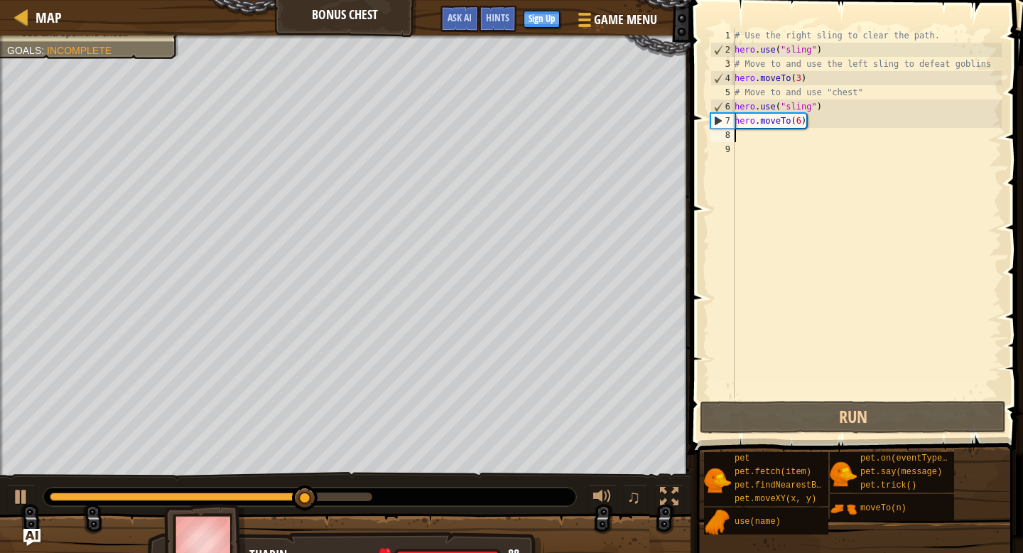
click at [804, 122] on div "# Use the right sling to clear the path. hero . use ( "sling" ) # Move to and u…" at bounding box center [867, 227] width 270 height 398
click at [804, 123] on div "# Use the right sling to clear the path. hero . use ( "sling" ) # Move to and u…" at bounding box center [867, 227] width 270 height 398
click at [802, 124] on div "# Use the right sling to clear the path. hero . use ( "sling" ) # Move to and u…" at bounding box center [867, 227] width 270 height 398
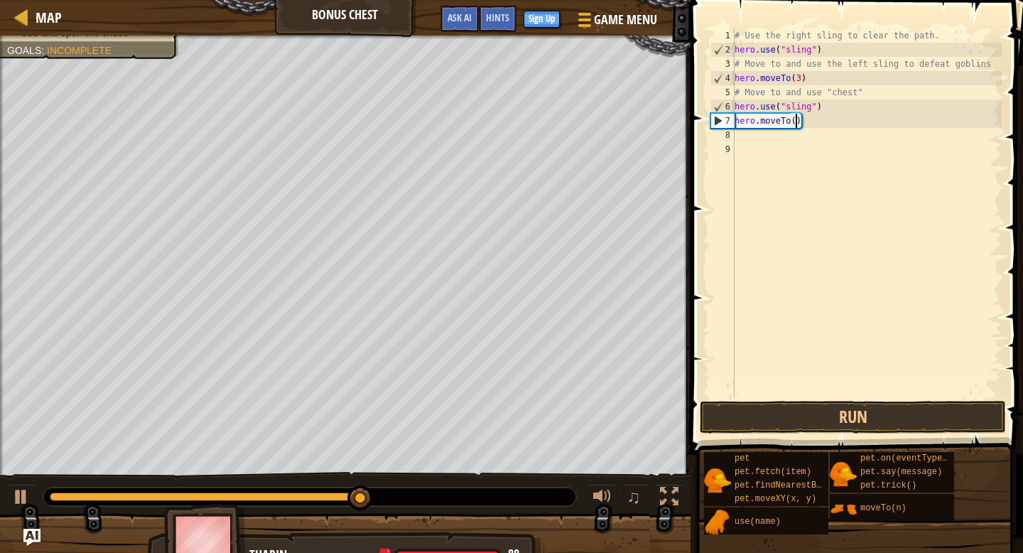
type textarea "hero.moveTo(4)"
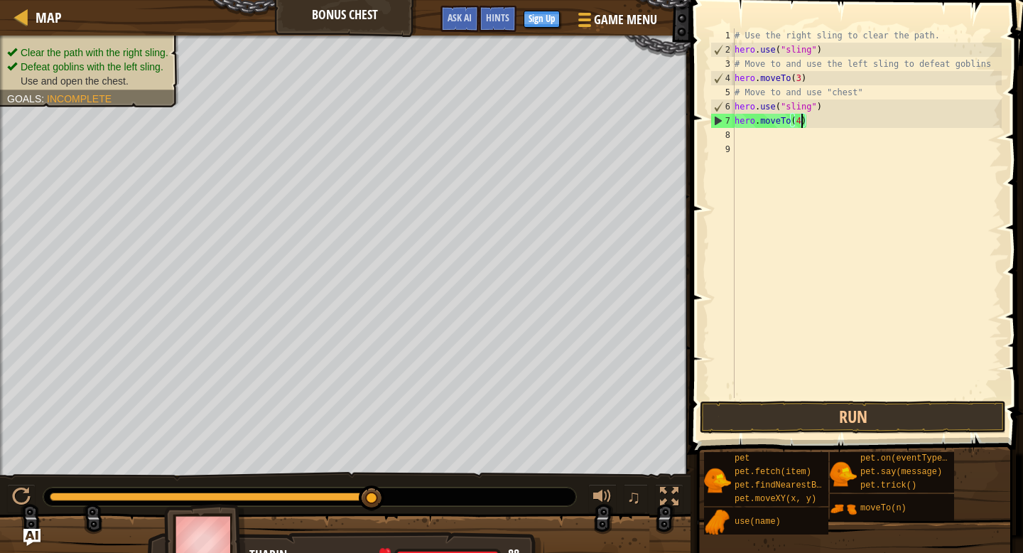
click at [748, 137] on div "# Use the right sling to clear the path. hero . use ( "sling" ) # Move to and u…" at bounding box center [867, 227] width 270 height 398
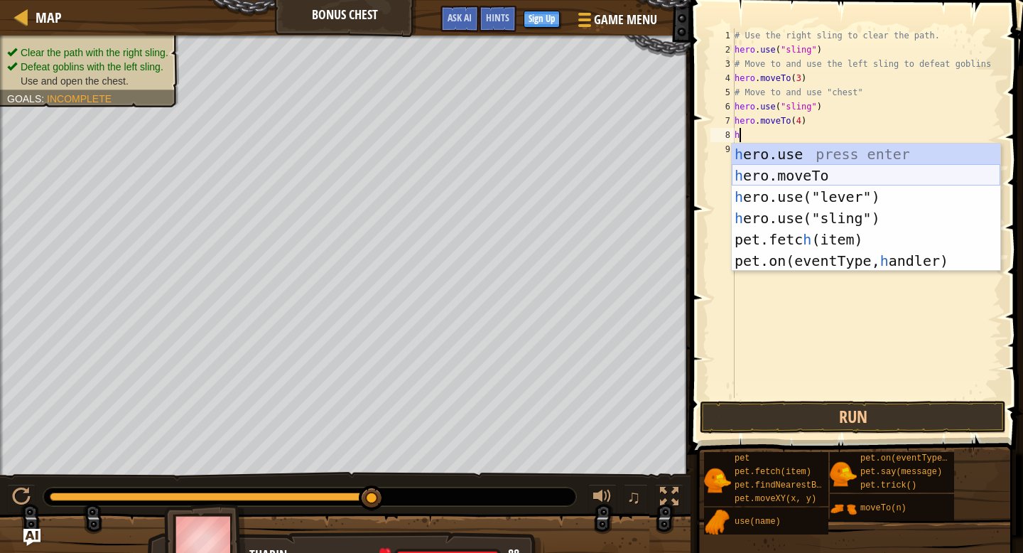
click at [853, 179] on div "h ero.use press enter h ero.moveTo press enter h ero.use("lever") press enter h…" at bounding box center [866, 229] width 269 height 171
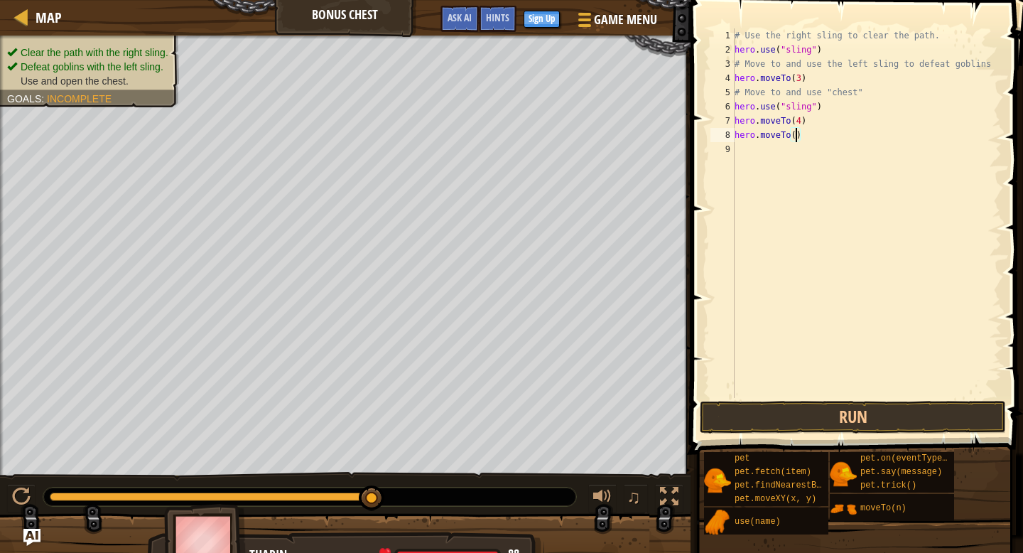
type textarea "hero.moveTo(5)"
click at [770, 148] on div "# Use the right sling to clear the path. hero . use ( "sling" ) # Move to and u…" at bounding box center [867, 227] width 270 height 398
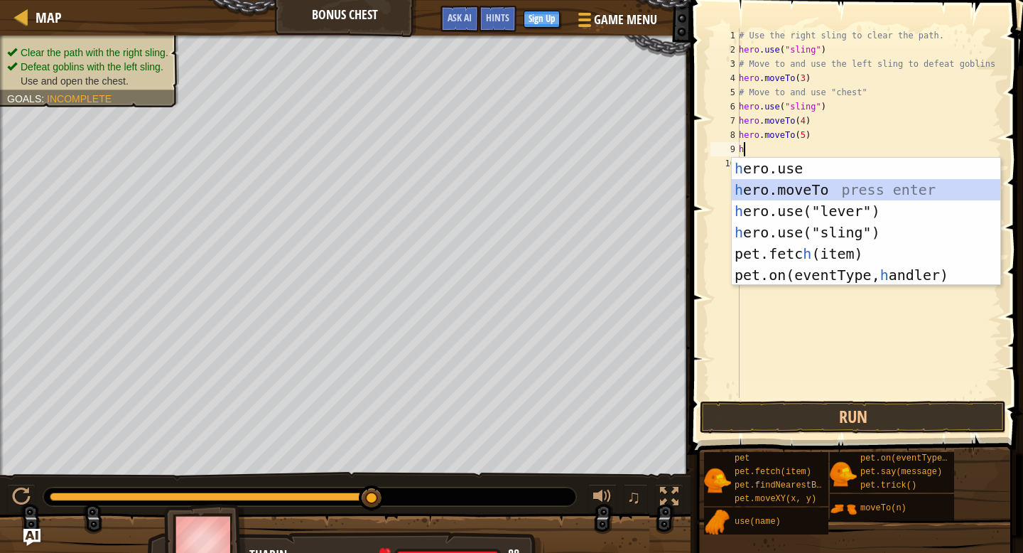
click at [858, 190] on div "h ero.use press enter h ero.moveTo press enter h ero.use("lever") press enter h…" at bounding box center [866, 243] width 269 height 171
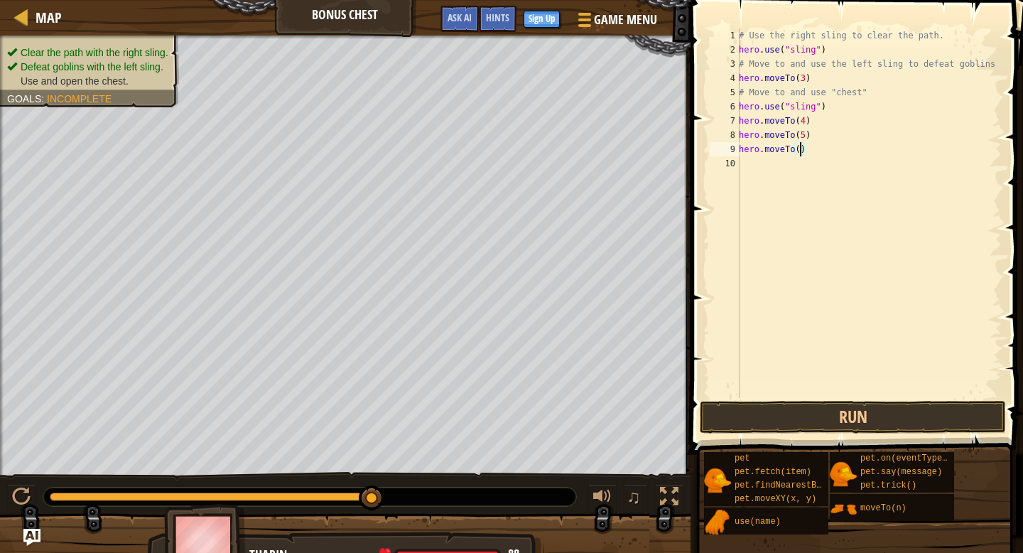
scroll to position [6, 5]
click at [743, 111] on div "# Use the right sling to clear the path. hero . use ( "sling" ) # Move to and u…" at bounding box center [869, 227] width 266 height 398
click at [744, 107] on div "# Use the right sling to clear the path. hero . use ( "sling" ) # Move to and u…" at bounding box center [869, 227] width 266 height 398
type textarea "h"
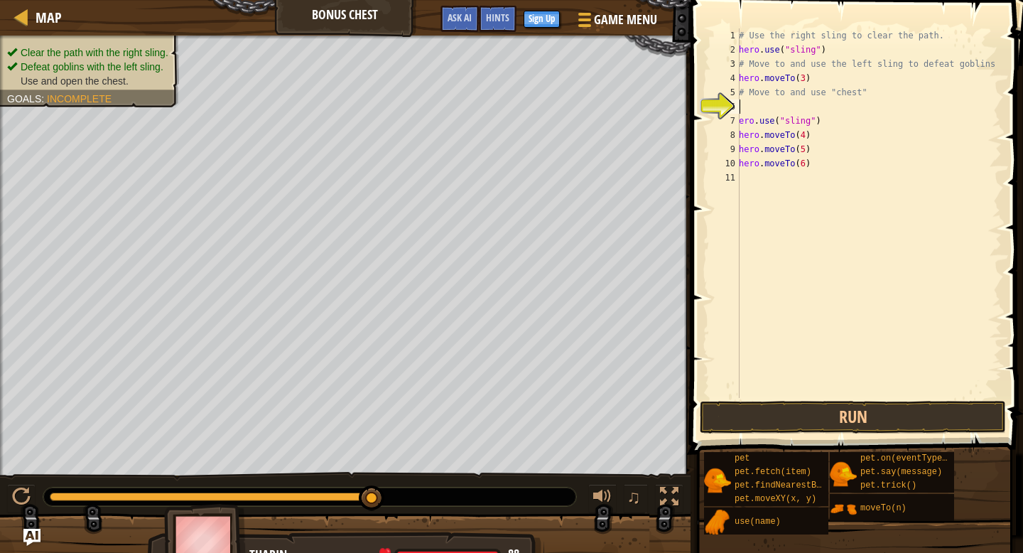
click at [738, 119] on div "7" at bounding box center [725, 121] width 29 height 14
click at [739, 119] on div "7" at bounding box center [725, 121] width 29 height 14
click at [742, 119] on div "# Use the right sling to clear the path. hero . use ( "sling" ) # Move to and u…" at bounding box center [869, 227] width 266 height 398
click at [740, 121] on div "# Use the right sling to clear the path. hero . use ( "sling" ) # Move to and u…" at bounding box center [869, 227] width 266 height 398
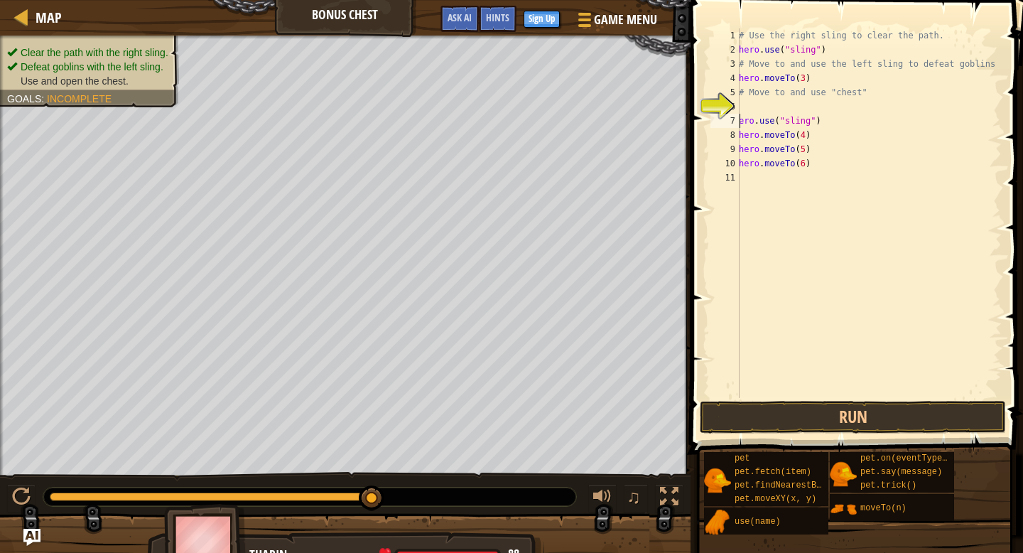
type textarea "hero.use("sling")"
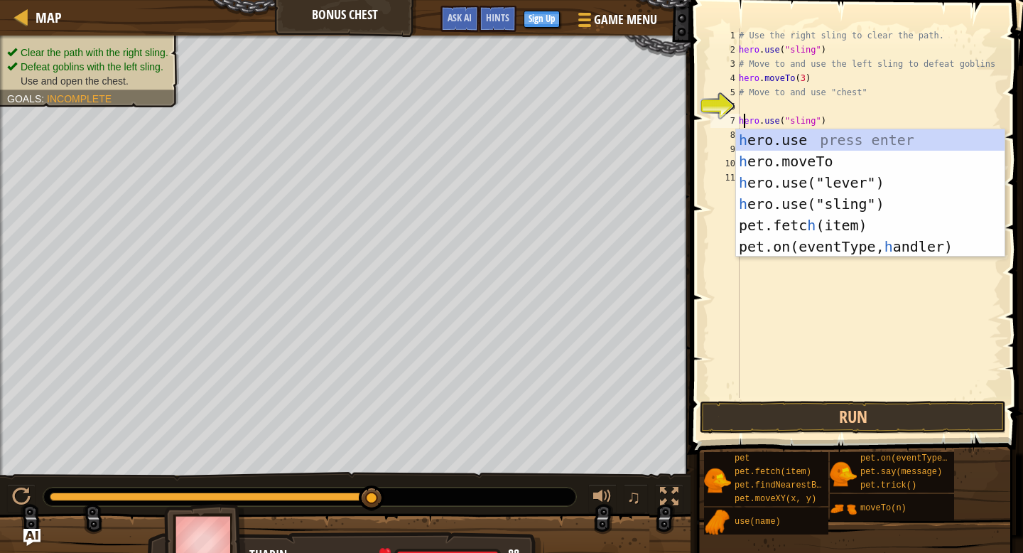
click at [745, 110] on div "# Use the right sling to clear the path. hero . use ( "sling" ) # Move to and u…" at bounding box center [869, 227] width 266 height 398
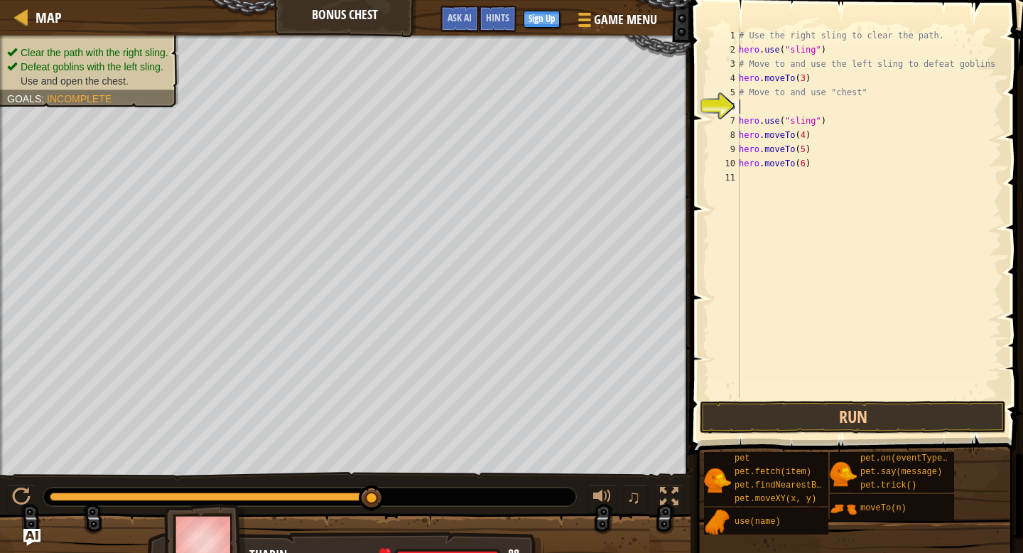
click at [740, 124] on div "# Use the right sling to clear the path. hero . use ( "sling" ) # Move to and u…" at bounding box center [869, 227] width 266 height 398
click at [743, 131] on div "# Use the right sling to clear the path. hero . use ( "sling" ) # Move to and u…" at bounding box center [869, 227] width 266 height 398
type textarea "hero.moveTo(4)"
click at [739, 131] on div "# Use the right sling to clear the path. hero . use ( "sling" ) # Move to and u…" at bounding box center [869, 227] width 266 height 398
click at [745, 131] on div "# Use the right sling to clear the path. hero . use ( "sling" ) # Move to and u…" at bounding box center [869, 227] width 266 height 398
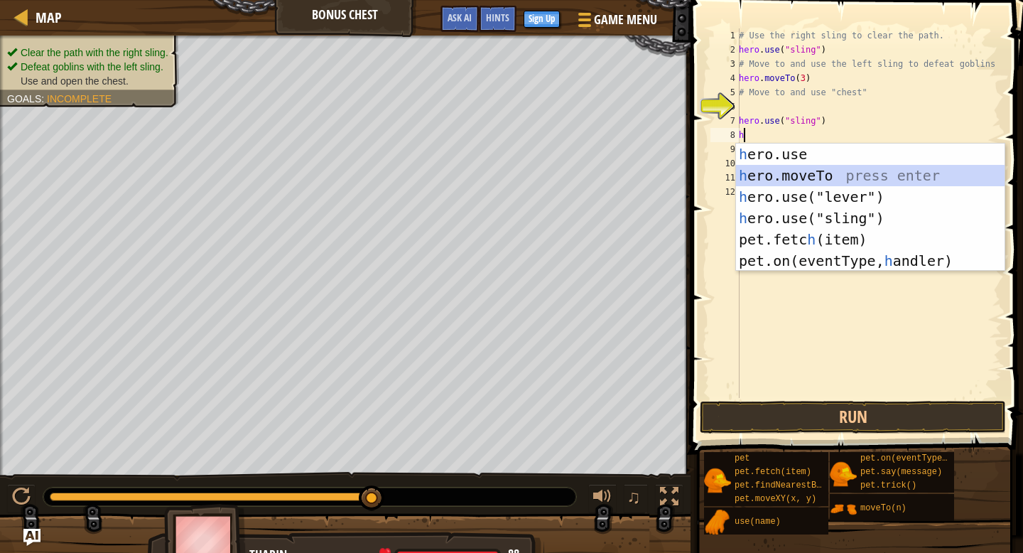
click at [852, 176] on div "h ero.use press enter h ero.moveTo press enter h ero.use("lever") press enter h…" at bounding box center [870, 229] width 269 height 171
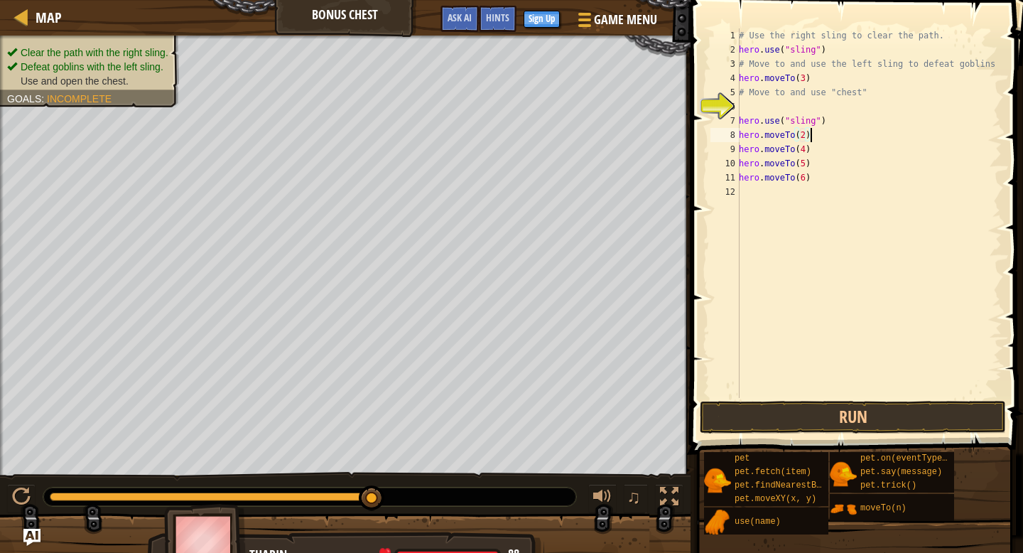
click at [821, 139] on div "# Use the right sling to clear the path. hero . use ( "sling" ) # Move to and u…" at bounding box center [869, 227] width 266 height 398
type textarea "hero.moveTo(2)"
click at [855, 425] on button "Run" at bounding box center [853, 417] width 306 height 33
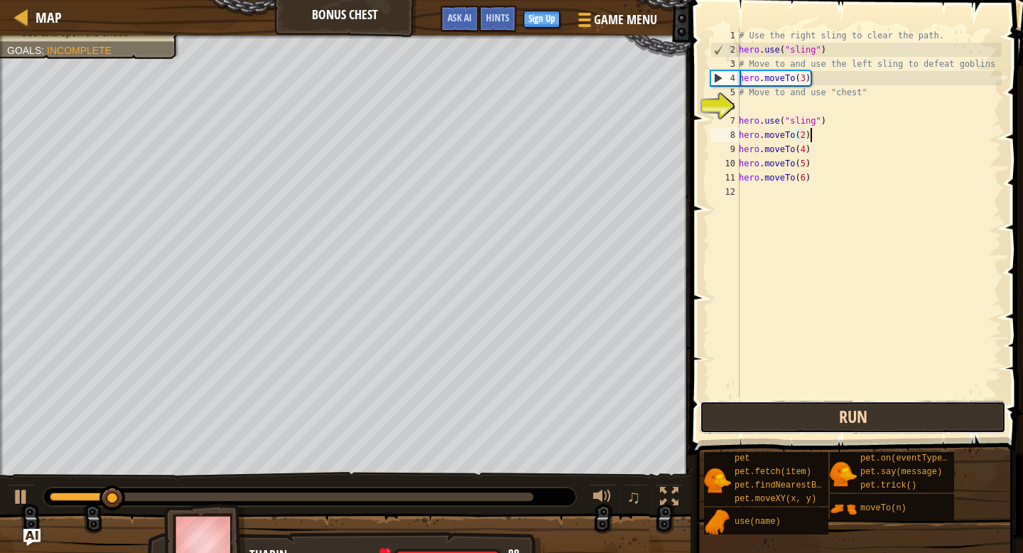
click at [890, 420] on button "Run" at bounding box center [853, 417] width 306 height 33
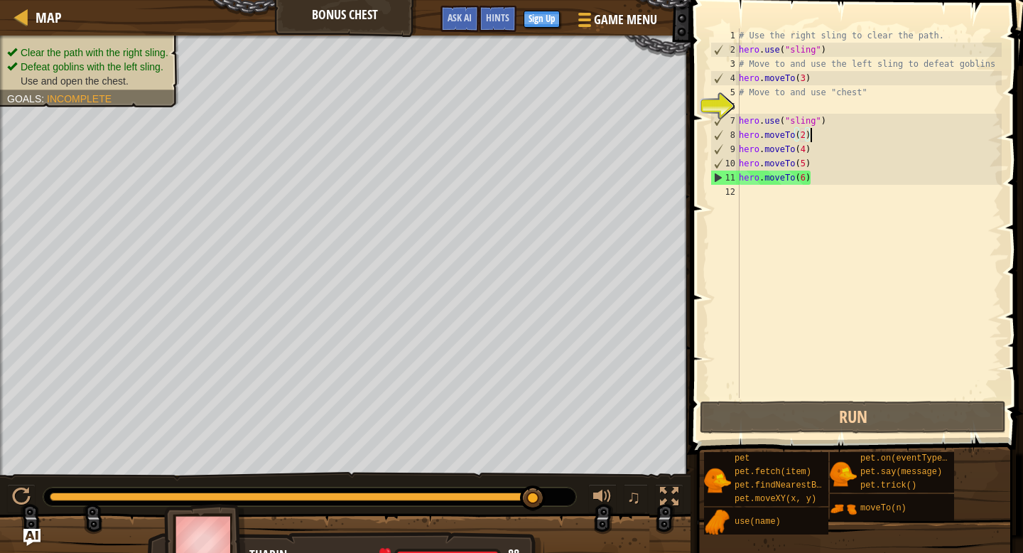
drag, startPoint x: 165, startPoint y: 498, endPoint x: 555, endPoint y: 497, distance: 390.1
click at [556, 497] on div at bounding box center [309, 496] width 533 height 18
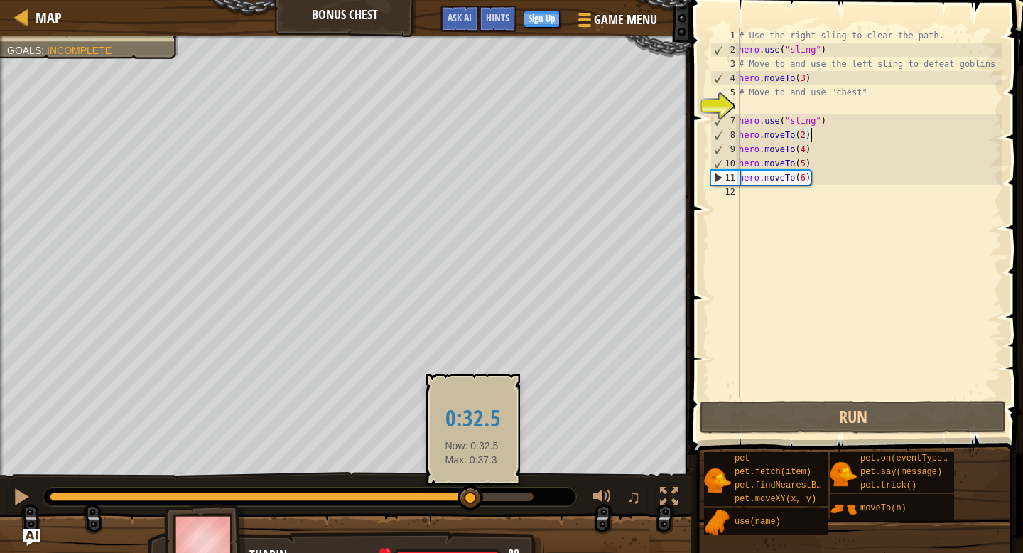
drag, startPoint x: 72, startPoint y: 495, endPoint x: 469, endPoint y: 496, distance: 396.5
click at [469, 497] on div at bounding box center [471, 498] width 26 height 26
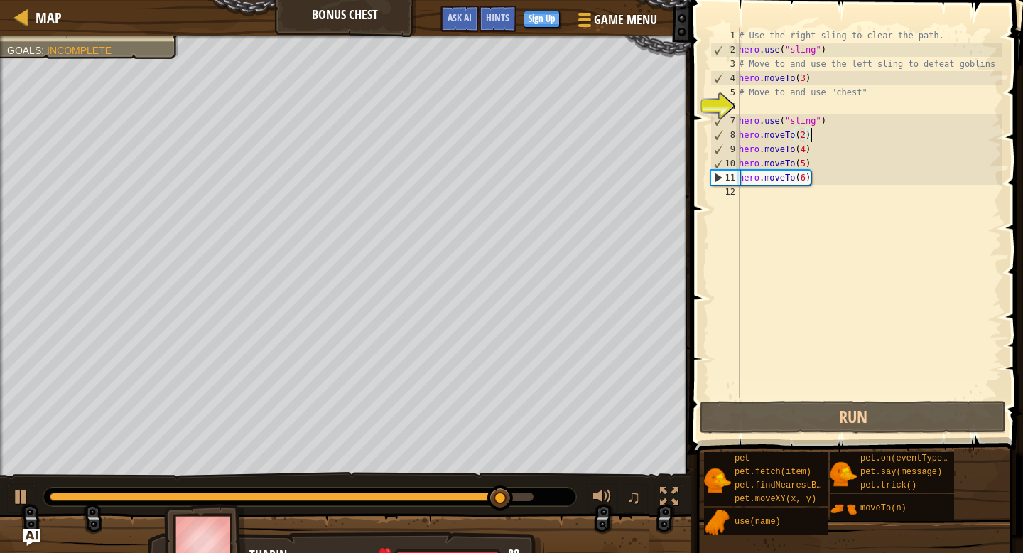
click at [745, 194] on div "# Use the right sling to clear the path. hero . use ( "sling" ) # Move to and u…" at bounding box center [869, 227] width 266 height 398
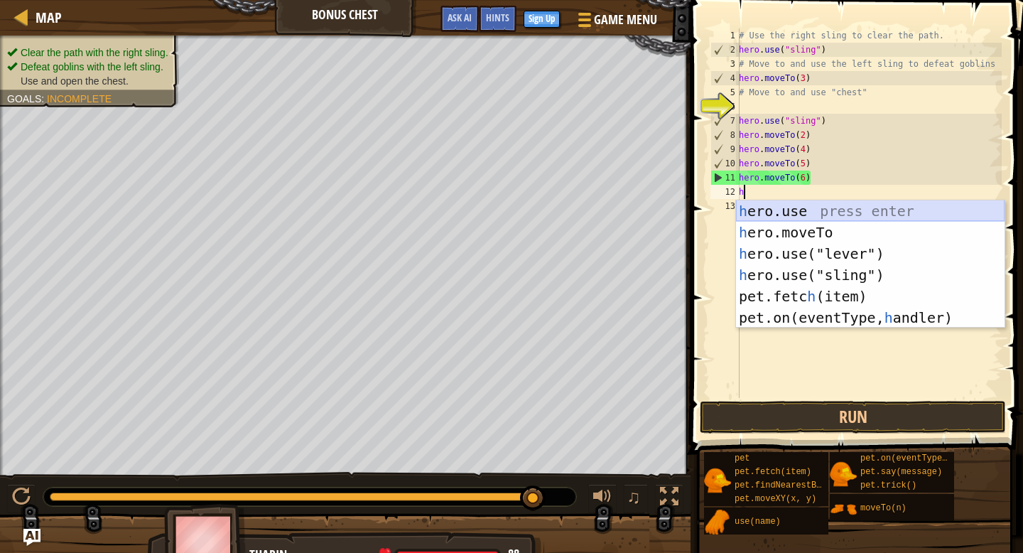
click at [893, 216] on div "h ero.use press enter h ero.moveTo press enter h ero.use("lever") press enter h…" at bounding box center [870, 285] width 269 height 171
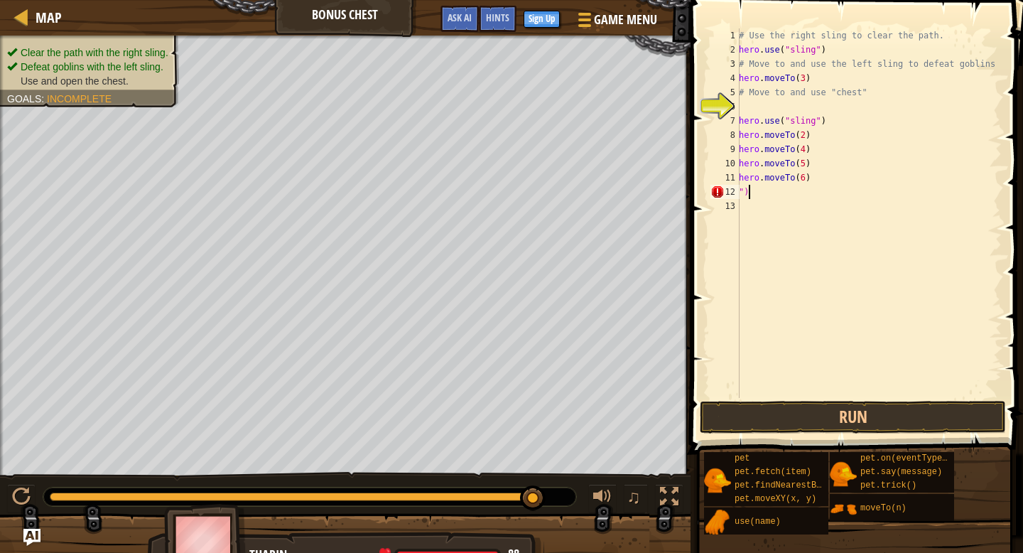
click at [835, 198] on div "# Use the right sling to clear the path. hero . use ( "sling" ) # Move to and u…" at bounding box center [869, 227] width 266 height 398
type textarea """
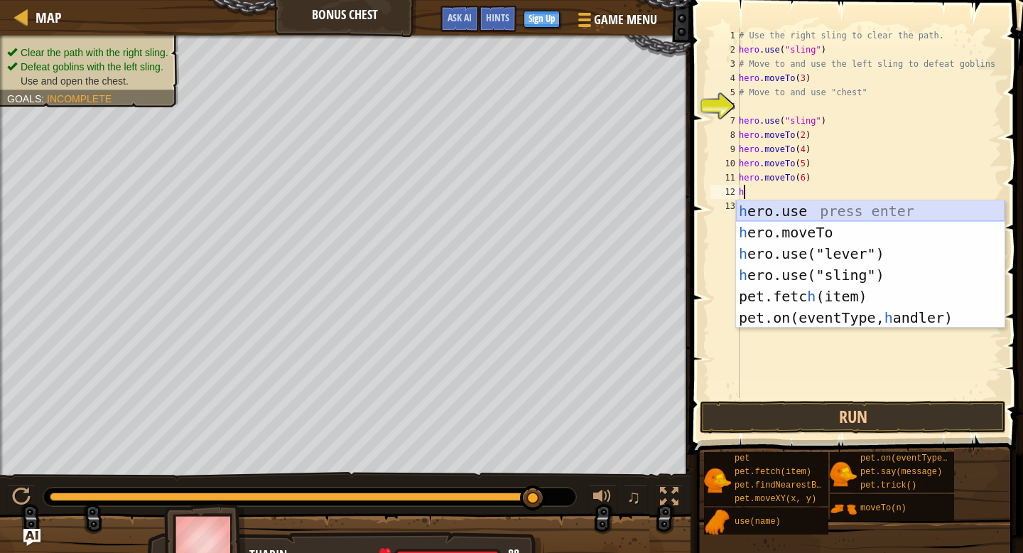
click at [836, 206] on div "h ero.use press enter h ero.moveTo press enter h ero.use("lever") press enter h…" at bounding box center [870, 285] width 269 height 171
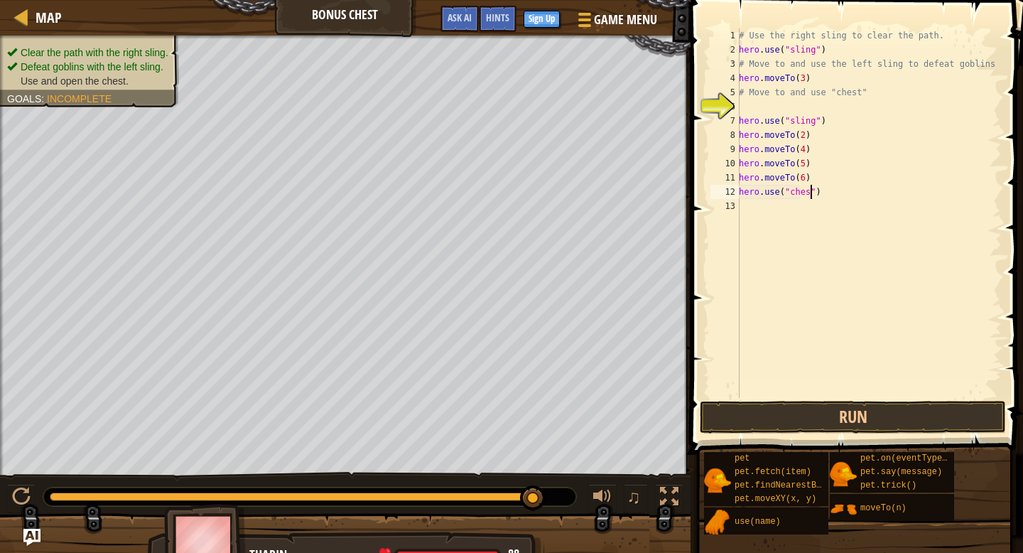
type textarea "hero.use("chest")"
click at [821, 408] on button "Run" at bounding box center [853, 417] width 306 height 33
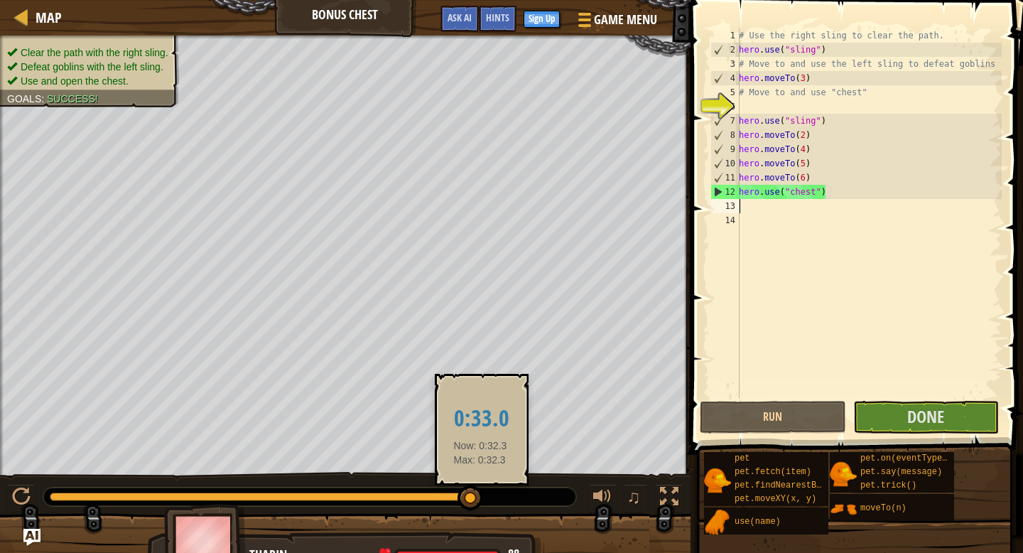
drag, startPoint x: 193, startPoint y: 497, endPoint x: 478, endPoint y: 504, distance: 285.0
click at [480, 504] on div at bounding box center [471, 498] width 26 height 26
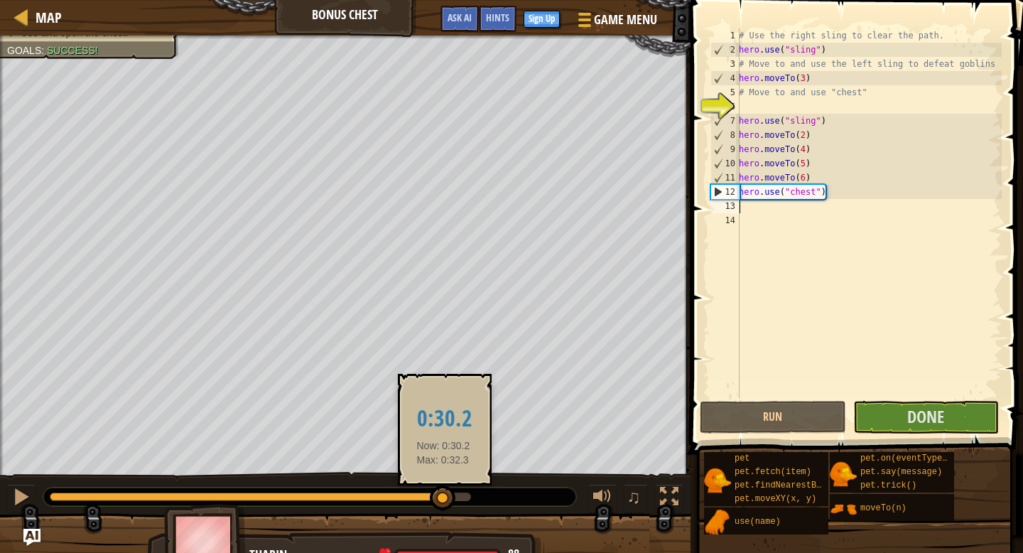
drag, startPoint x: 82, startPoint y: 499, endPoint x: 443, endPoint y: 501, distance: 361.7
click at [443, 501] on div at bounding box center [443, 498] width 26 height 26
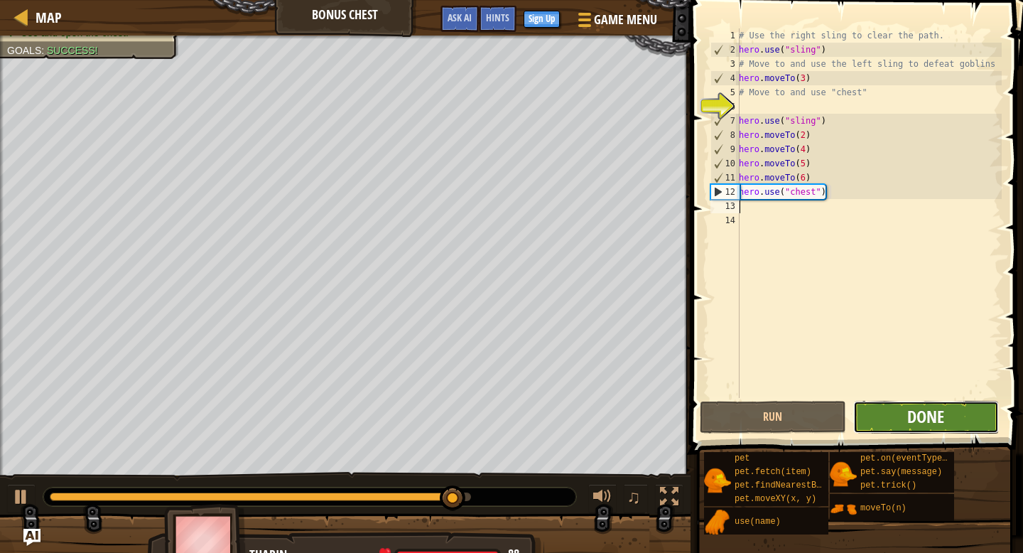
click at [916, 418] on span "Done" at bounding box center [925, 416] width 37 height 23
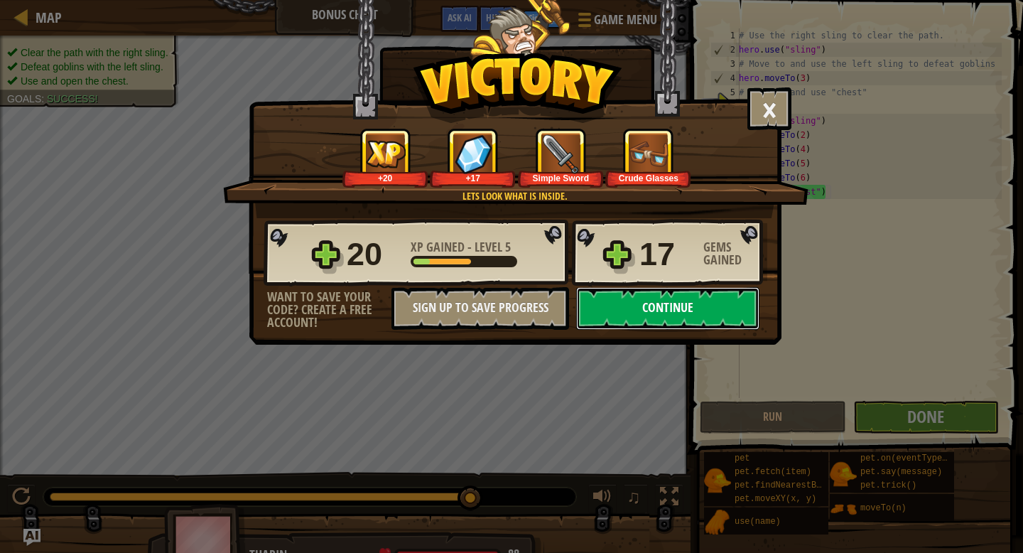
click at [638, 303] on button "Continue" at bounding box center [667, 308] width 183 height 43
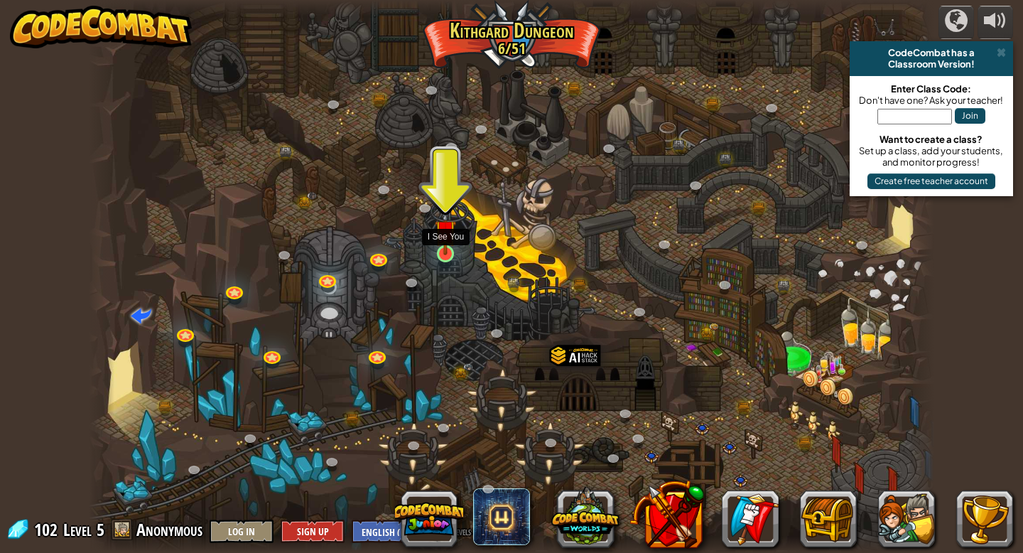
click at [446, 251] on img at bounding box center [445, 230] width 21 height 49
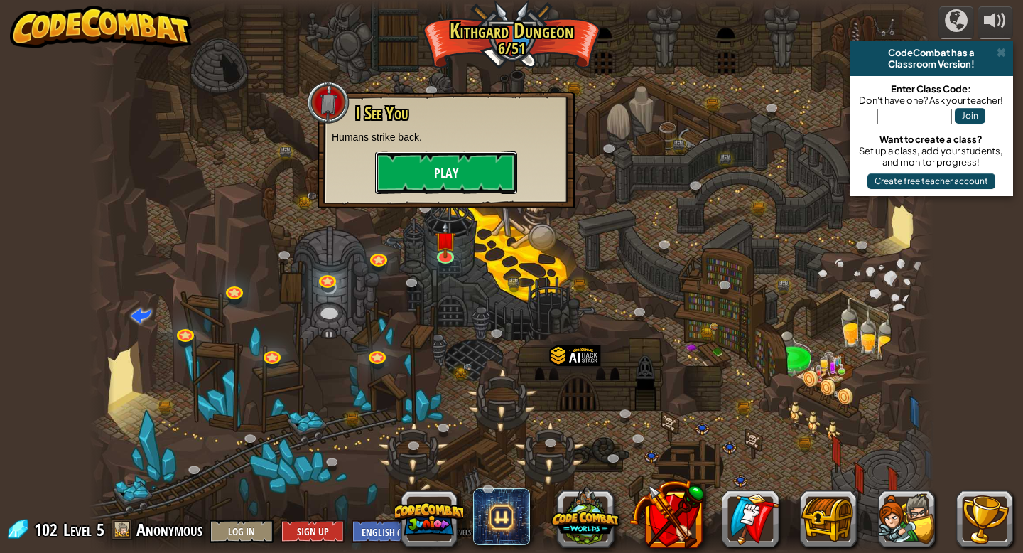
click at [465, 167] on button "Play" at bounding box center [446, 172] width 142 height 43
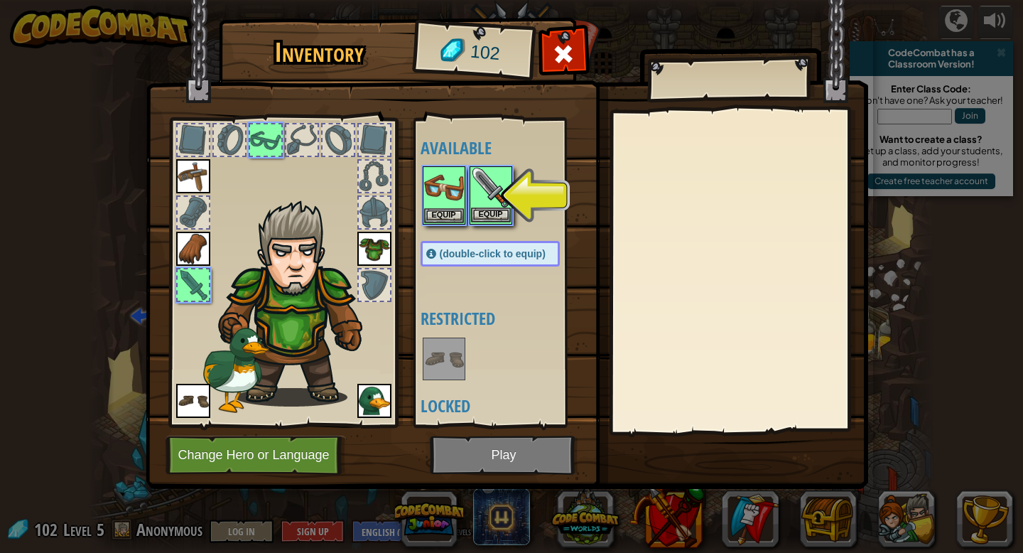
click at [486, 188] on img at bounding box center [491, 188] width 40 height 40
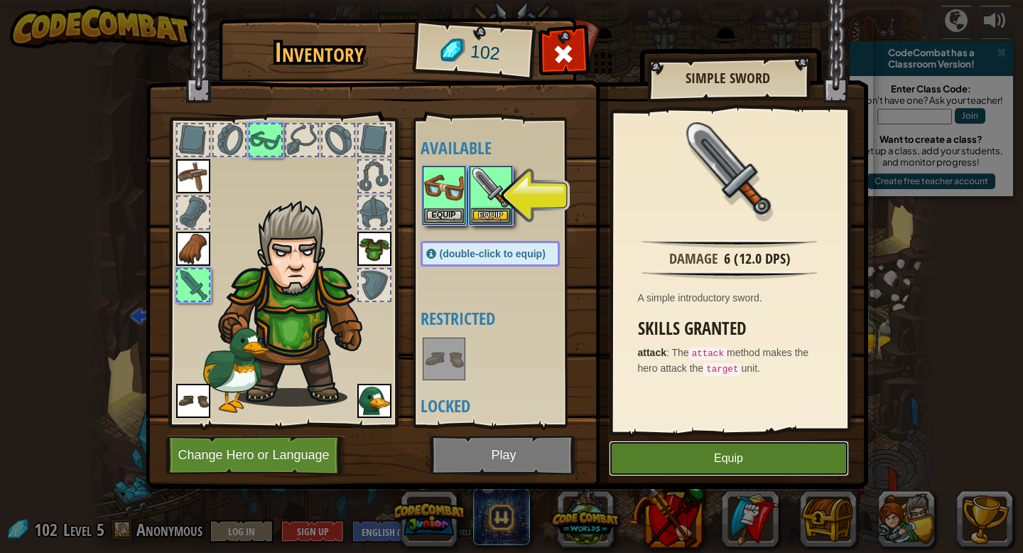
click at [727, 443] on button "Equip" at bounding box center [729, 459] width 240 height 36
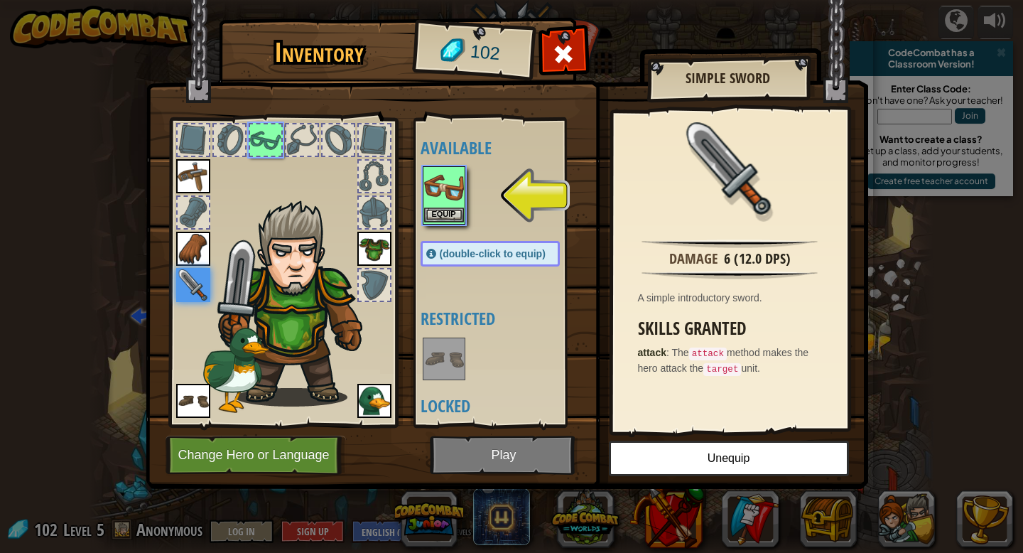
click at [448, 195] on img at bounding box center [444, 188] width 40 height 40
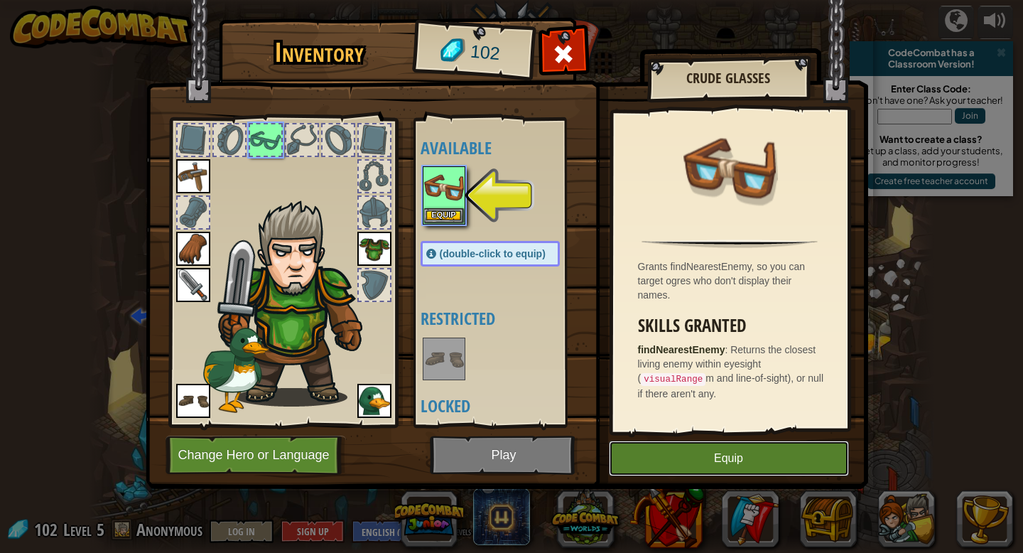
click at [739, 452] on button "Equip" at bounding box center [729, 459] width 240 height 36
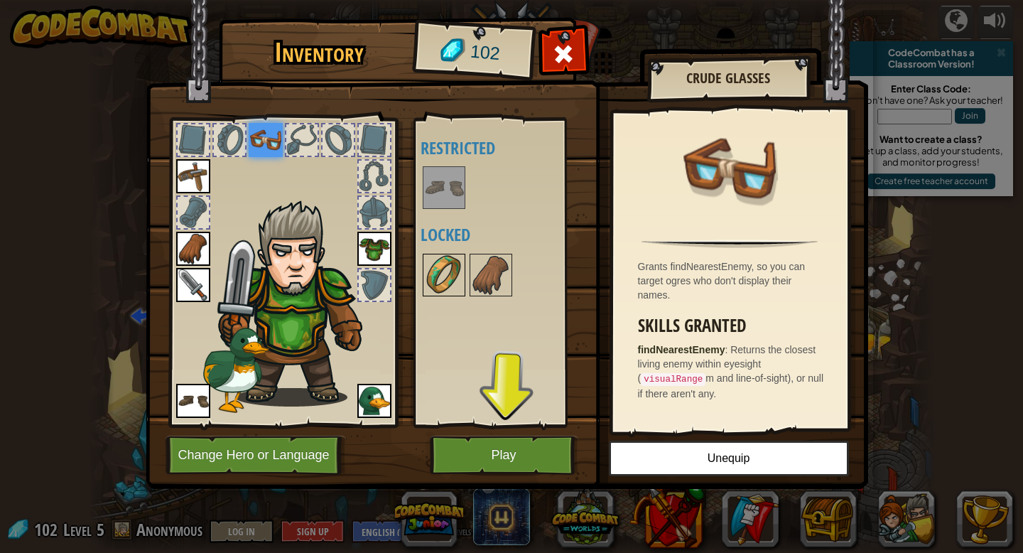
click at [450, 265] on img at bounding box center [444, 275] width 40 height 40
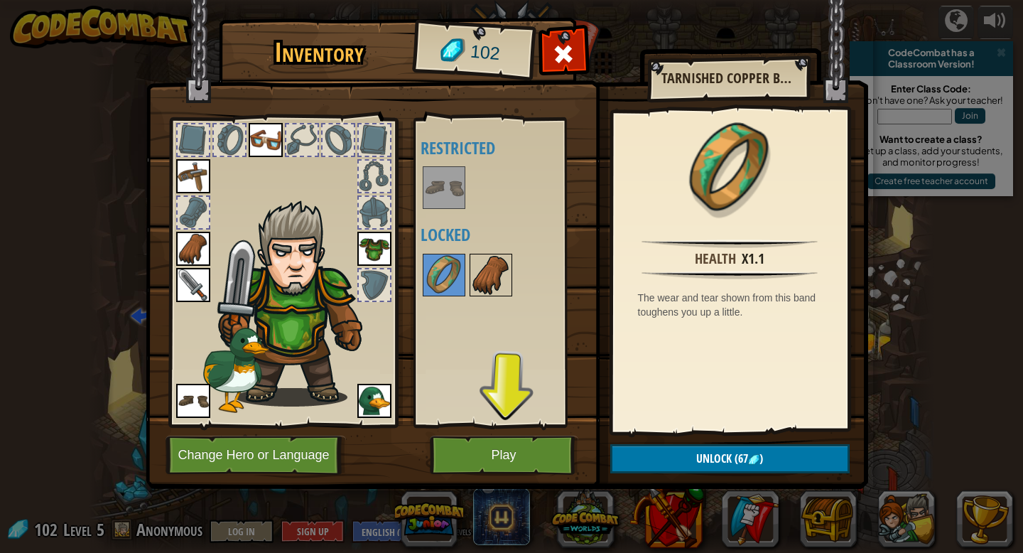
click at [490, 269] on img at bounding box center [491, 275] width 40 height 40
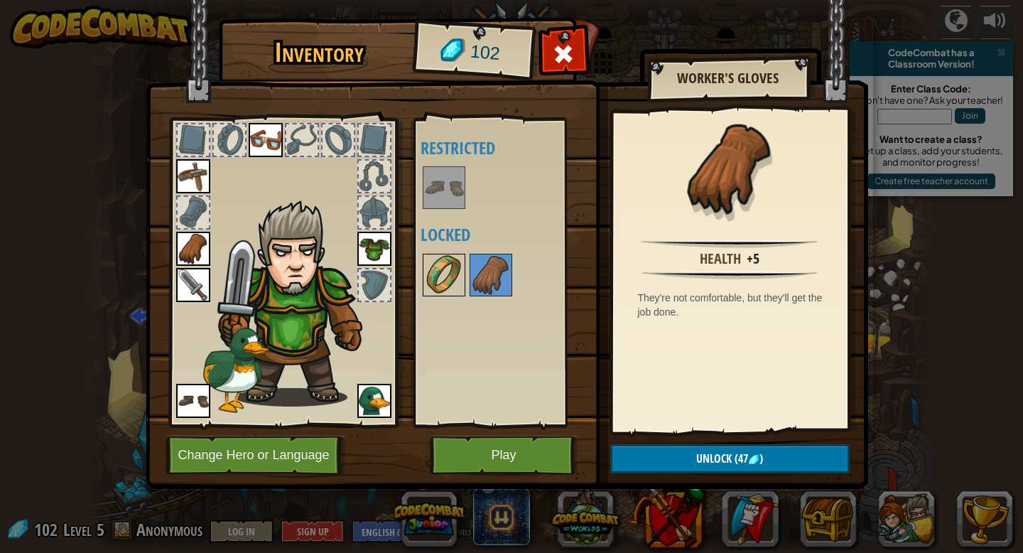
click at [458, 271] on img at bounding box center [444, 275] width 40 height 40
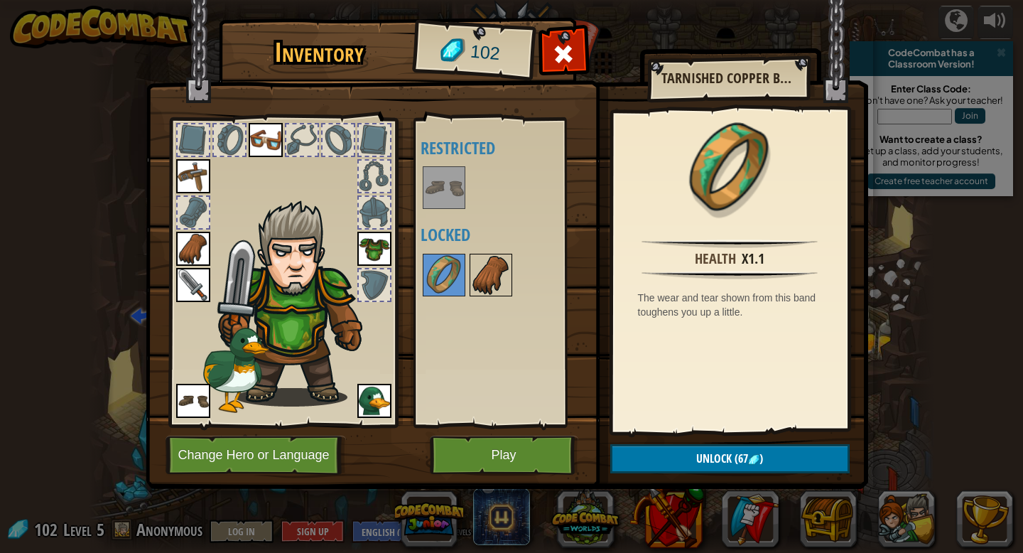
click at [485, 274] on img at bounding box center [491, 275] width 40 height 40
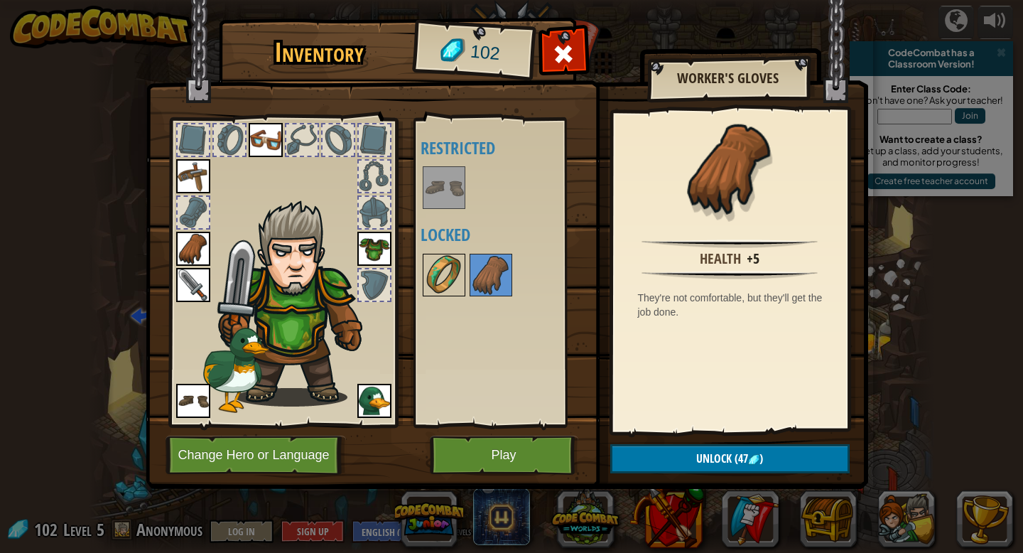
click at [433, 279] on img at bounding box center [444, 275] width 40 height 40
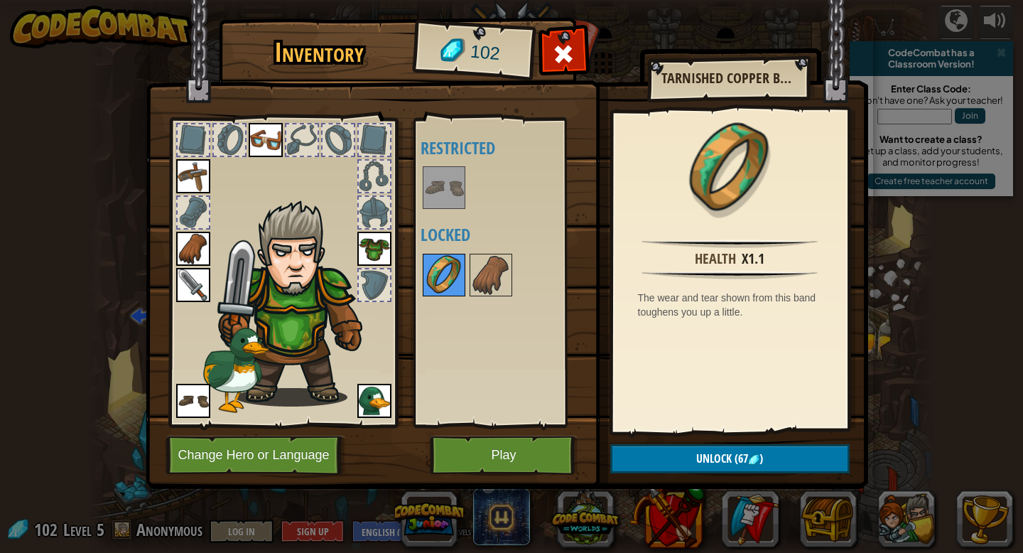
click at [453, 279] on img at bounding box center [444, 275] width 40 height 40
click at [471, 275] on img at bounding box center [491, 275] width 40 height 40
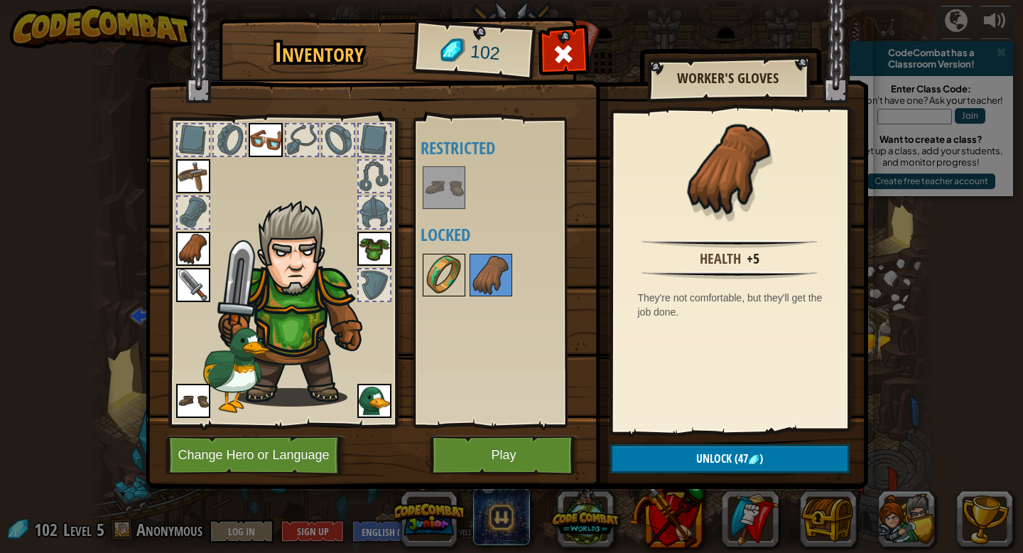
click at [448, 256] on img at bounding box center [444, 275] width 40 height 40
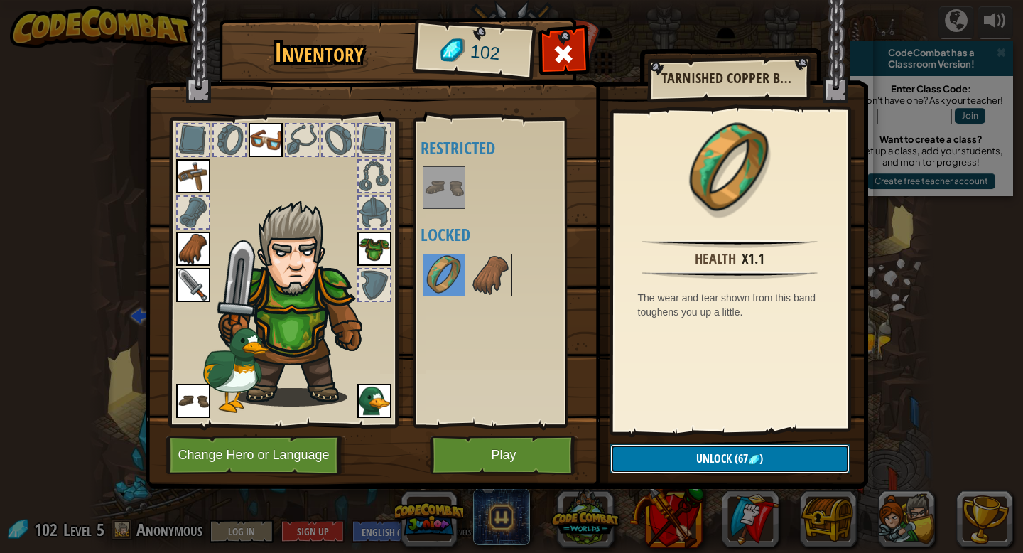
click at [706, 453] on span "Unlock" at bounding box center [714, 459] width 36 height 16
click at [674, 451] on button "Confirm" at bounding box center [729, 458] width 239 height 29
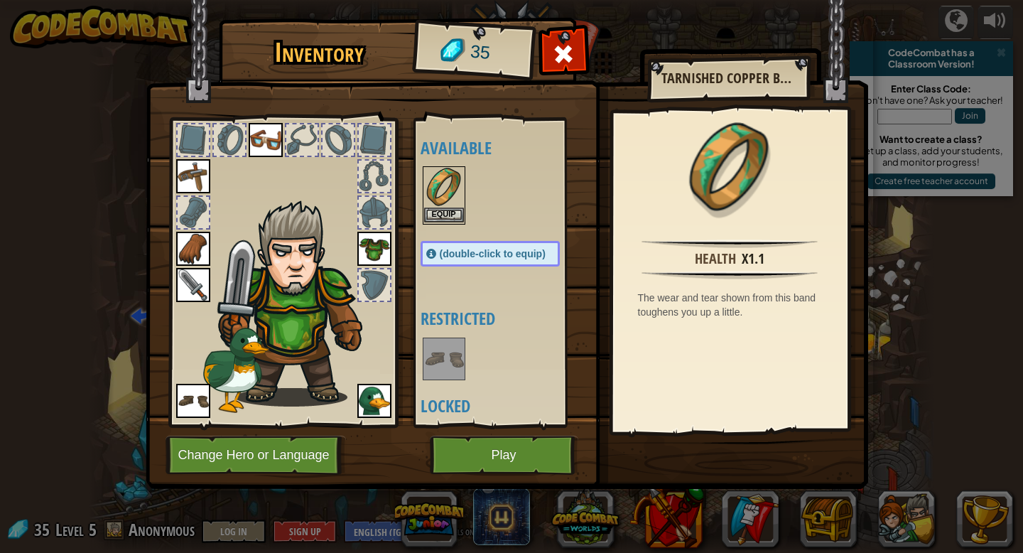
click at [457, 199] on img at bounding box center [444, 188] width 40 height 40
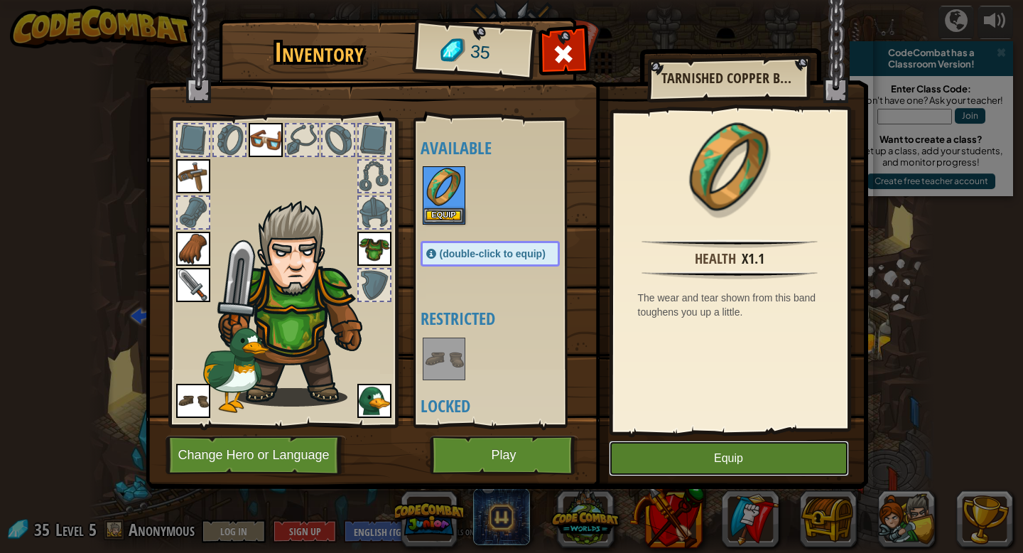
click at [676, 461] on button "Equip" at bounding box center [729, 459] width 240 height 36
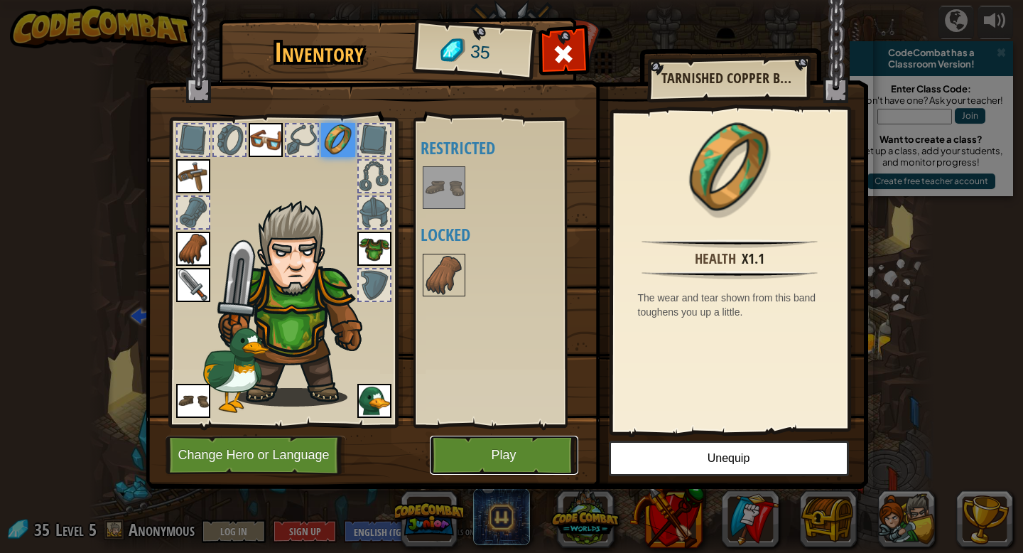
click at [520, 453] on button "Play" at bounding box center [504, 455] width 149 height 39
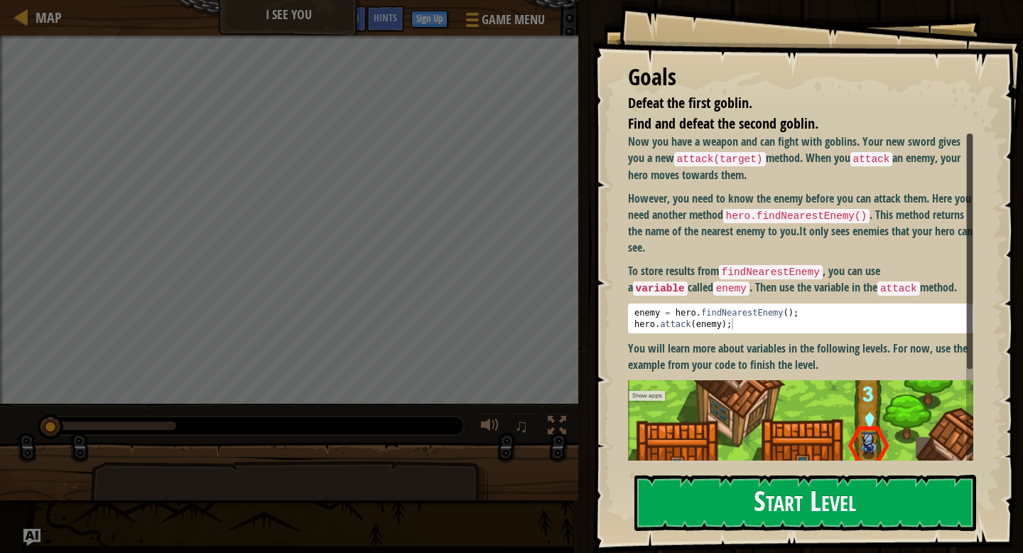
click at [785, 495] on button "Start Level" at bounding box center [806, 503] width 342 height 56
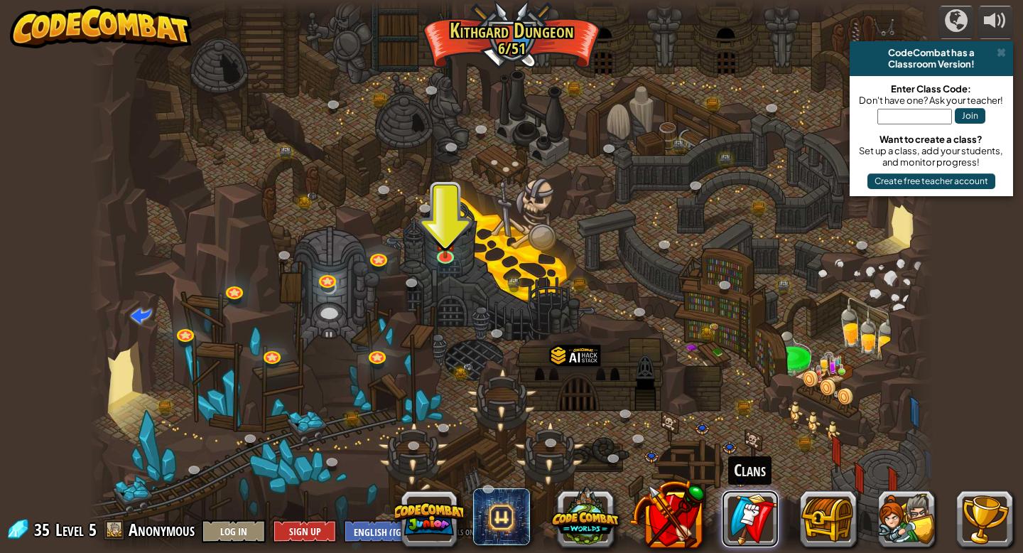
click at [755, 529] on link at bounding box center [750, 518] width 57 height 57
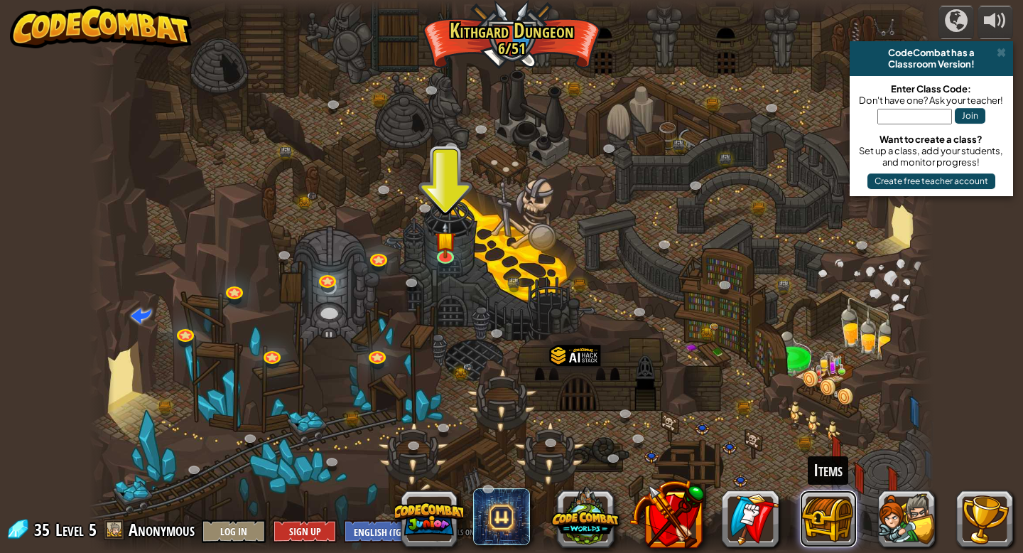
click at [821, 524] on button at bounding box center [828, 518] width 57 height 57
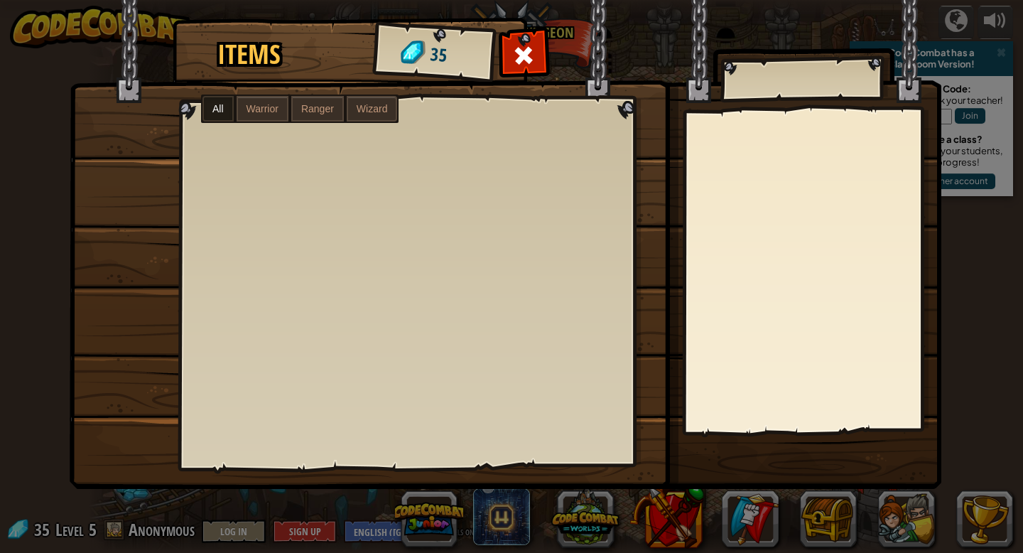
click at [272, 109] on span "Warrior" at bounding box center [263, 108] width 32 height 11
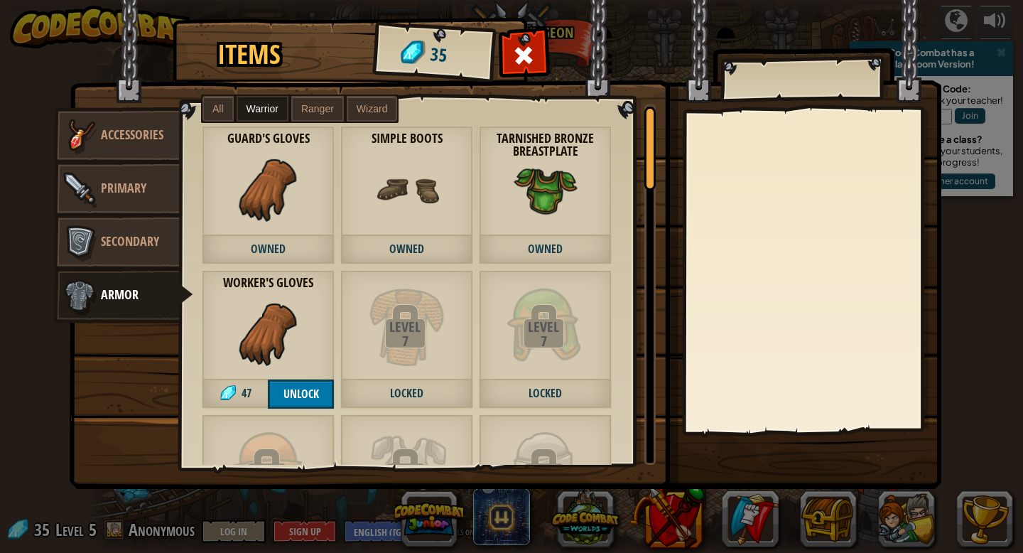
click at [328, 97] on label "Ranger" at bounding box center [317, 109] width 53 height 26
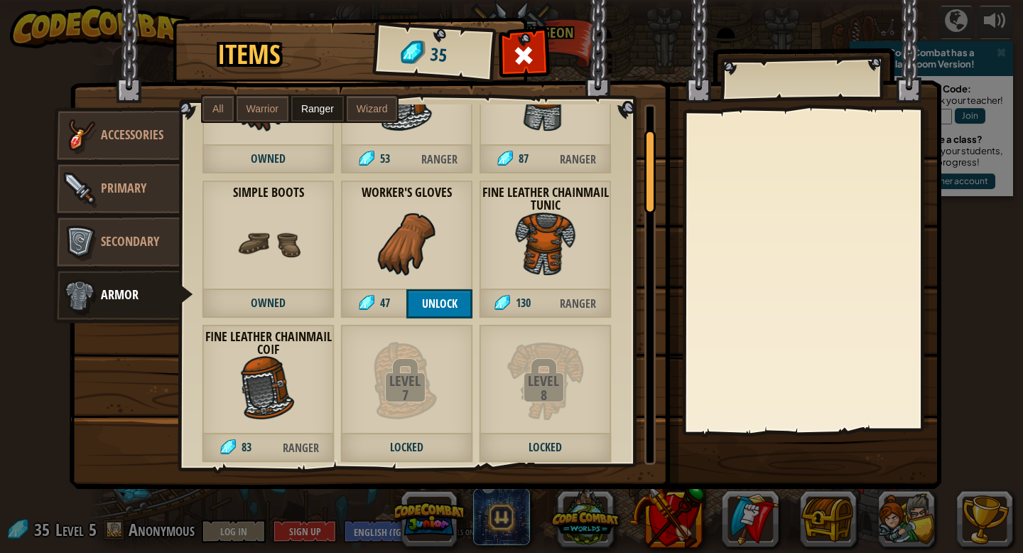
scroll to position [106, 0]
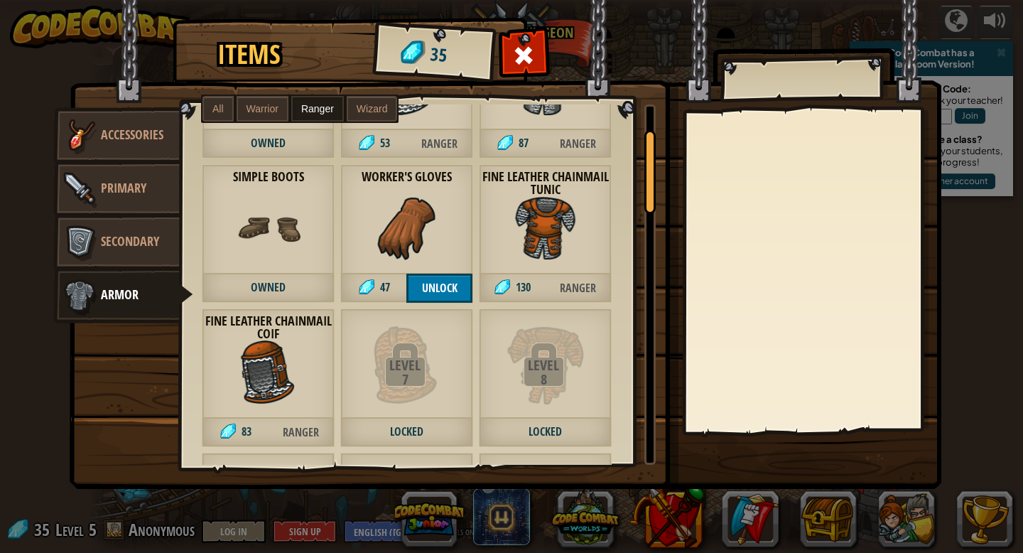
click at [542, 205] on img at bounding box center [546, 228] width 64 height 64
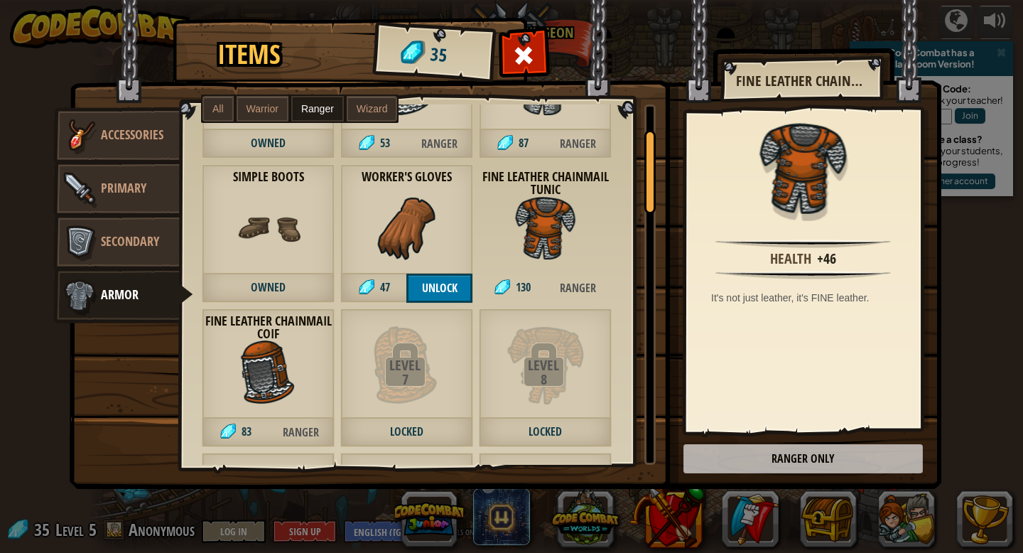
click at [290, 386] on img at bounding box center [269, 372] width 64 height 64
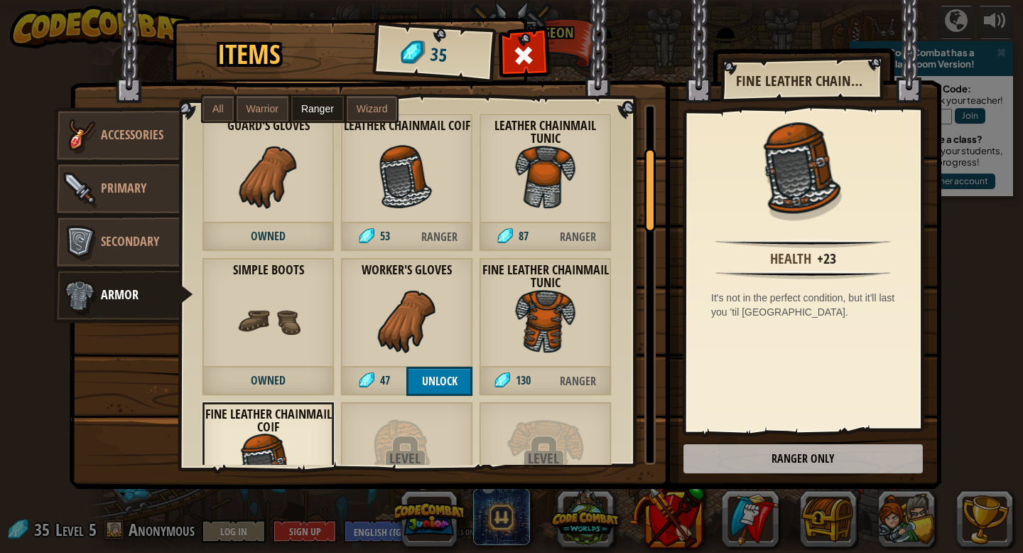
scroll to position [0, 0]
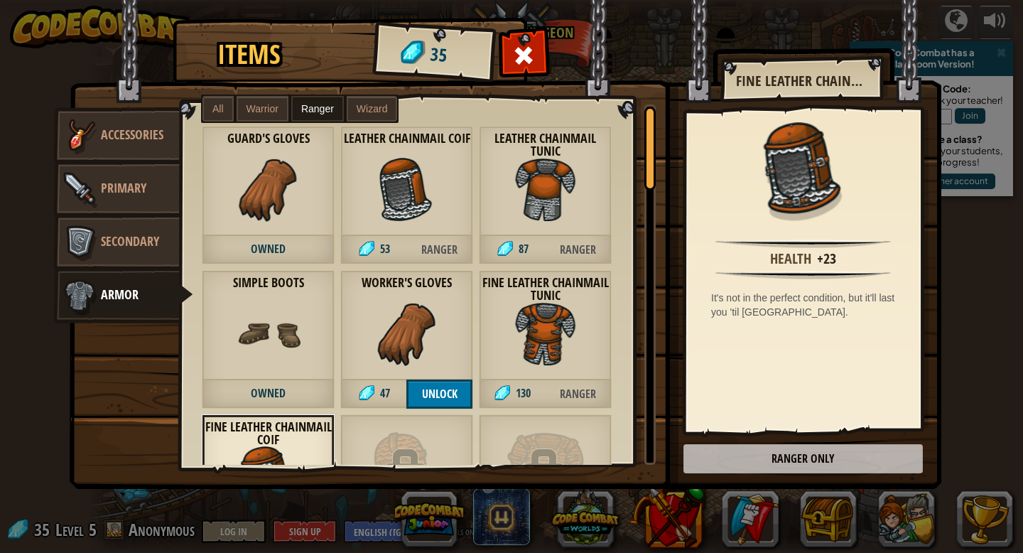
click at [372, 356] on div "Worker's Gloves 47 Unlock" at bounding box center [406, 339] width 133 height 139
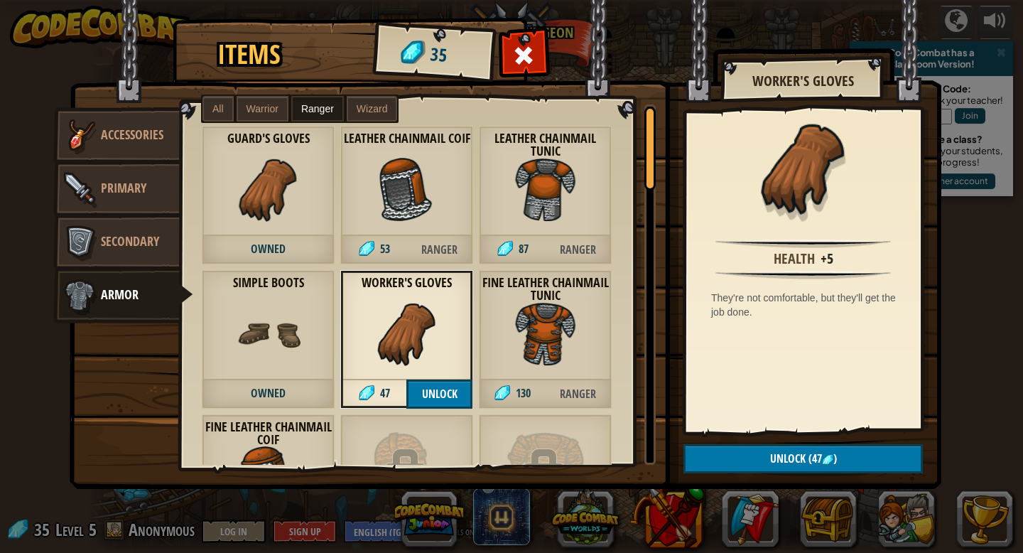
click at [492, 320] on div "Fine Leather Chainmail Tunic 130 Ranger" at bounding box center [545, 339] width 133 height 139
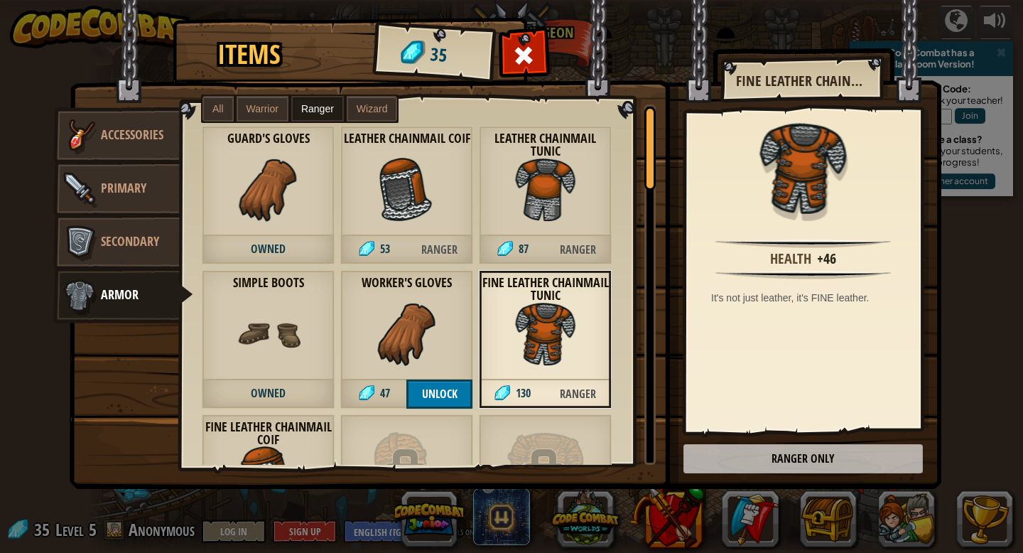
click at [526, 212] on img at bounding box center [546, 190] width 64 height 64
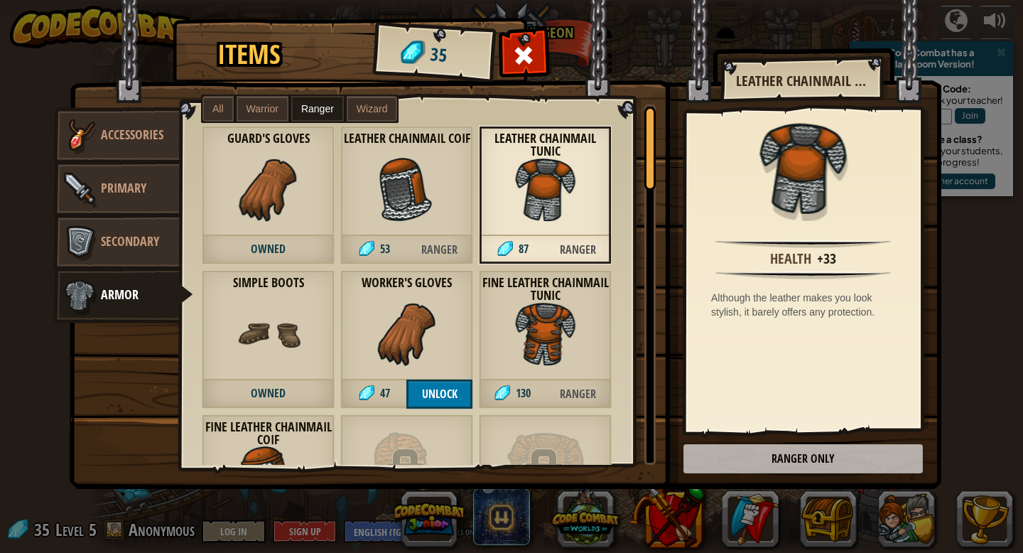
click at [436, 215] on img at bounding box center [407, 190] width 64 height 64
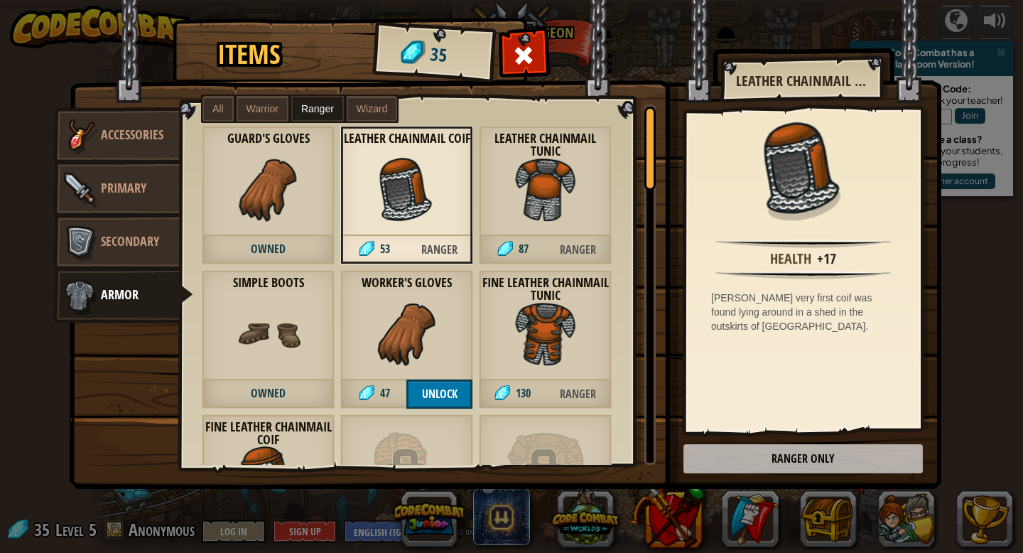
click at [568, 200] on img at bounding box center [546, 190] width 64 height 64
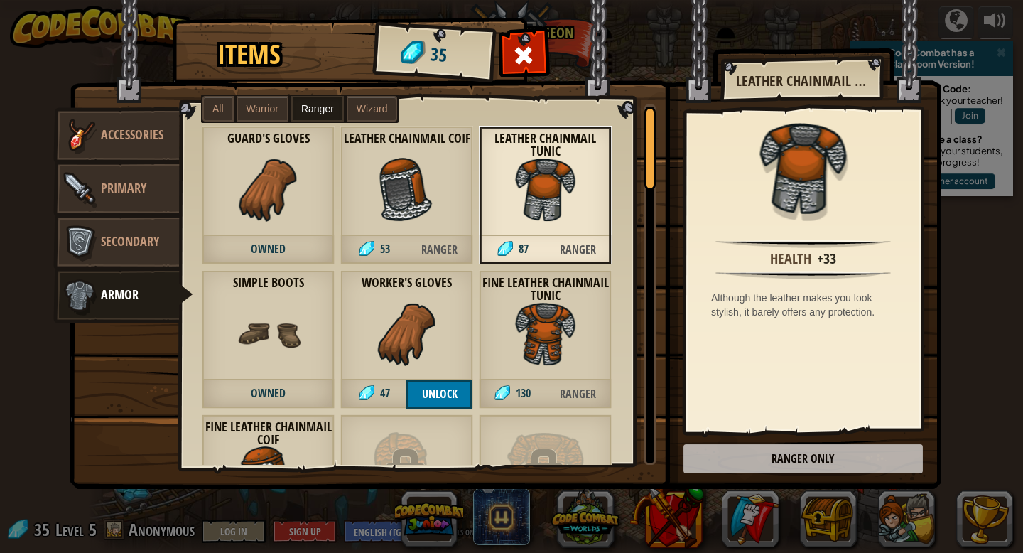
click at [275, 190] on img at bounding box center [269, 190] width 64 height 64
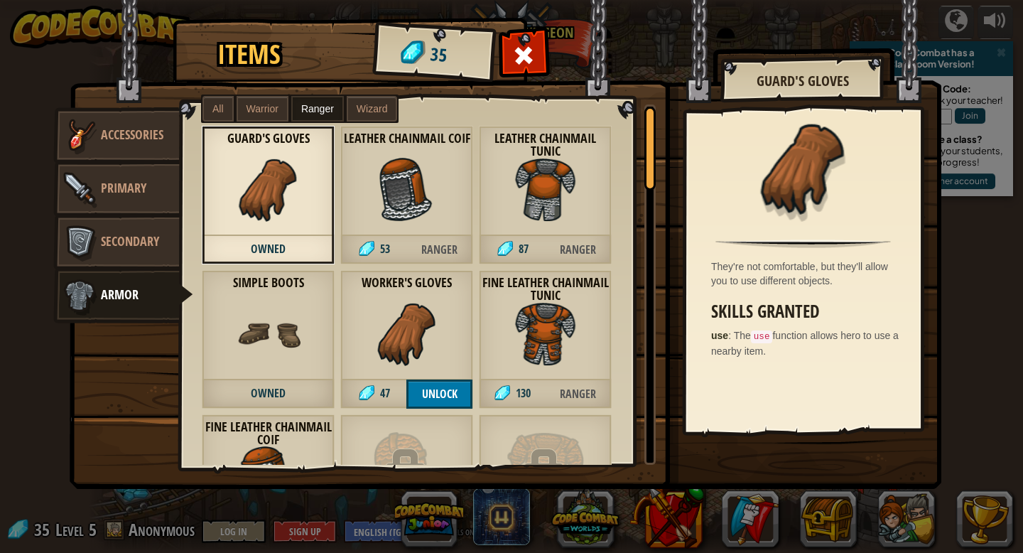
click at [243, 362] on img at bounding box center [269, 334] width 64 height 64
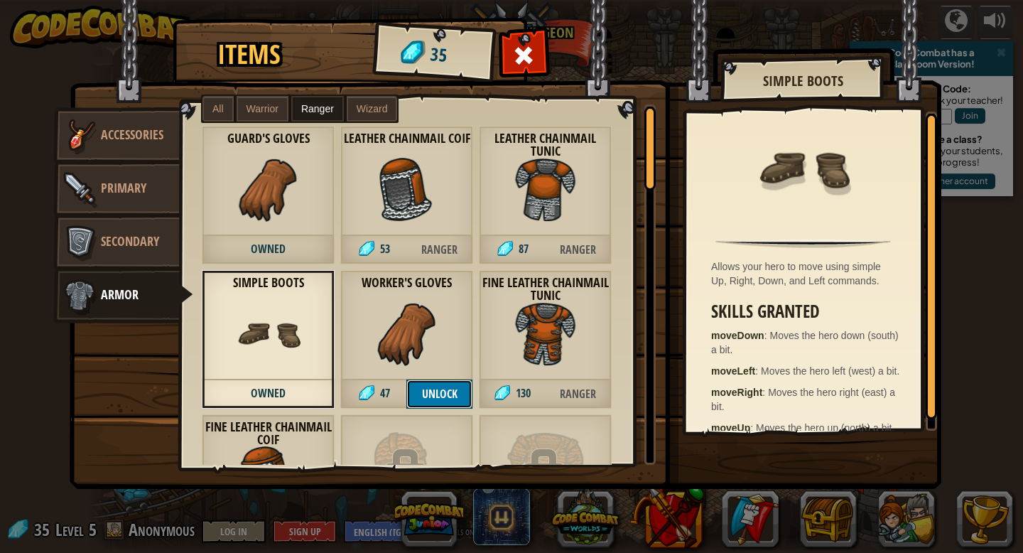
click at [446, 402] on button "Unlock" at bounding box center [439, 393] width 66 height 29
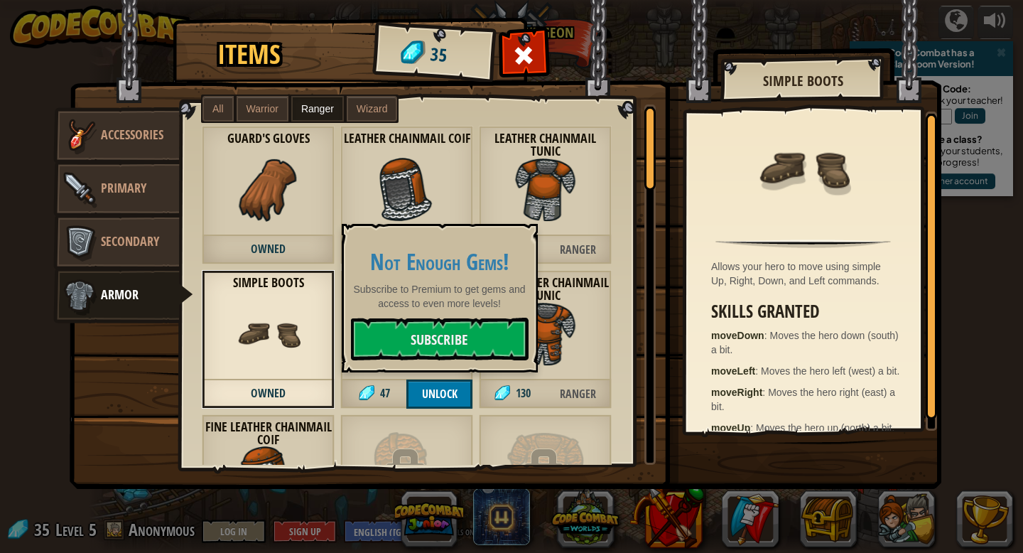
click at [487, 417] on div "Level 8 Locked" at bounding box center [545, 483] width 133 height 139
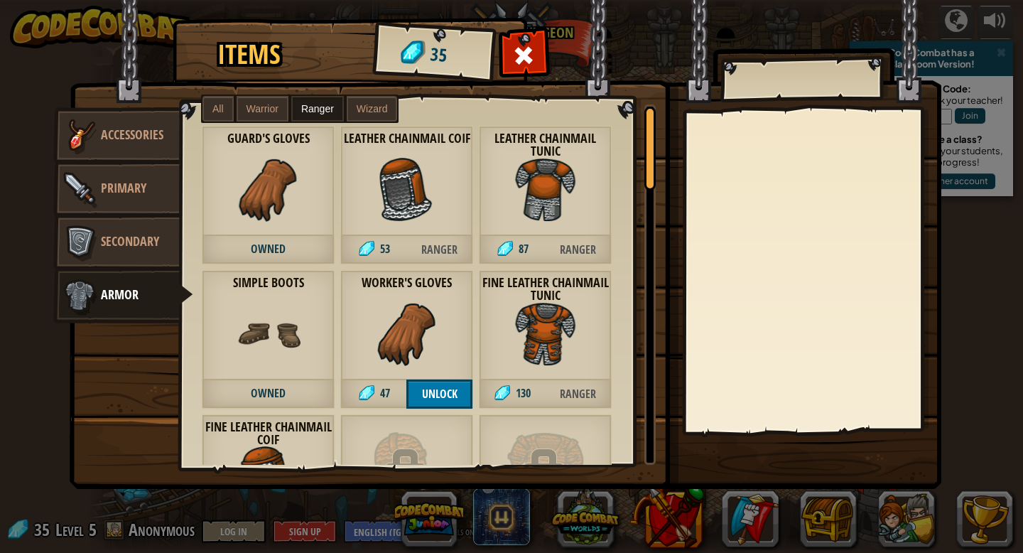
click at [357, 116] on label "Wizard" at bounding box center [372, 109] width 51 height 26
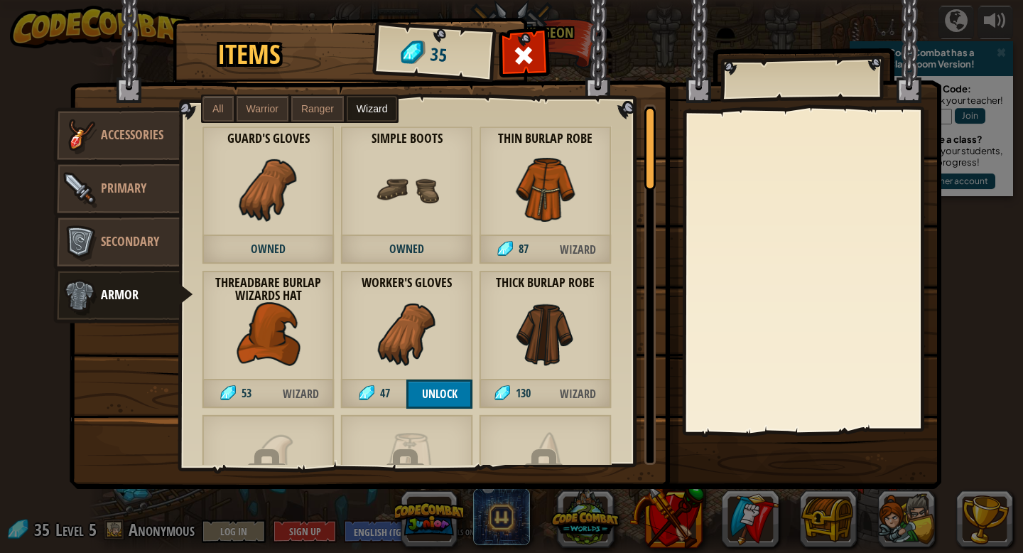
click at [586, 249] on span "Wizard" at bounding box center [578, 249] width 66 height 29
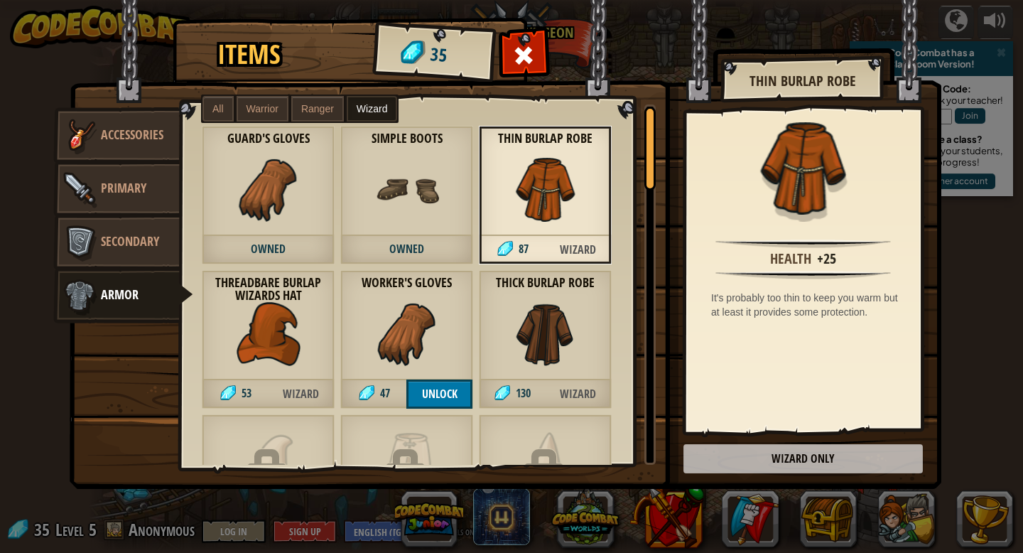
click at [576, 333] on img at bounding box center [546, 334] width 64 height 64
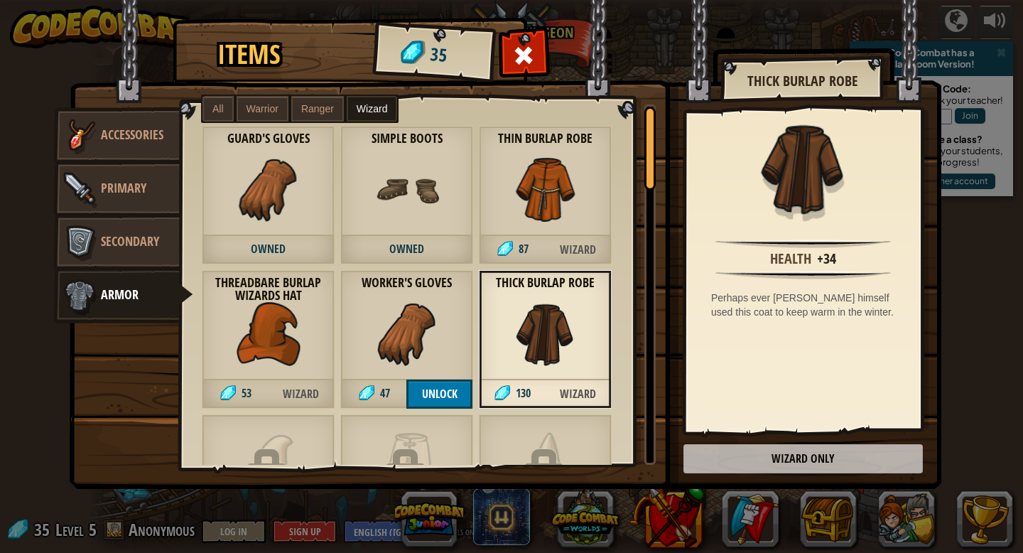
click at [449, 238] on span "Owned" at bounding box center [406, 249] width 133 height 29
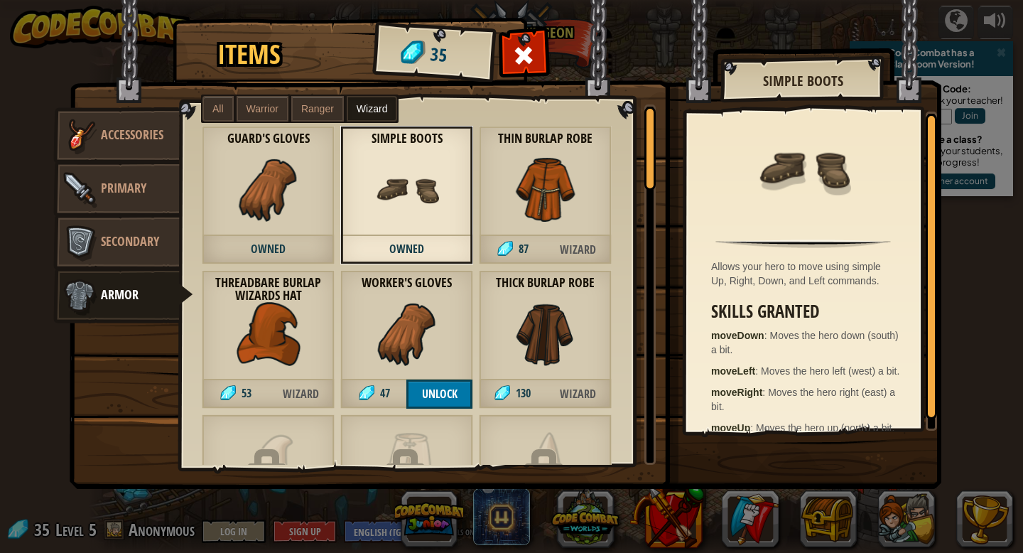
click at [450, 302] on div "Worker's Gloves 47 Unlock" at bounding box center [406, 339] width 133 height 139
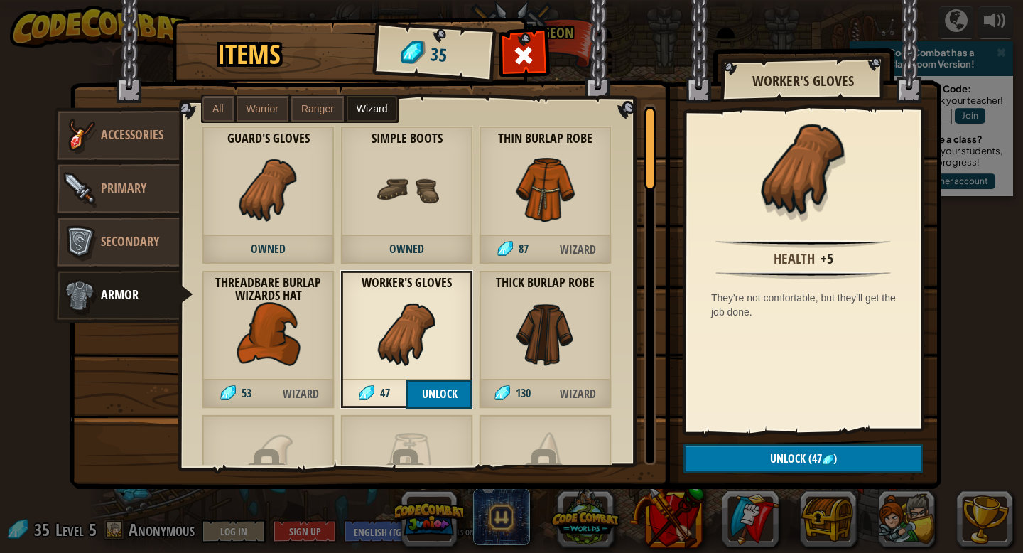
click at [429, 242] on span "Owned" at bounding box center [406, 249] width 133 height 29
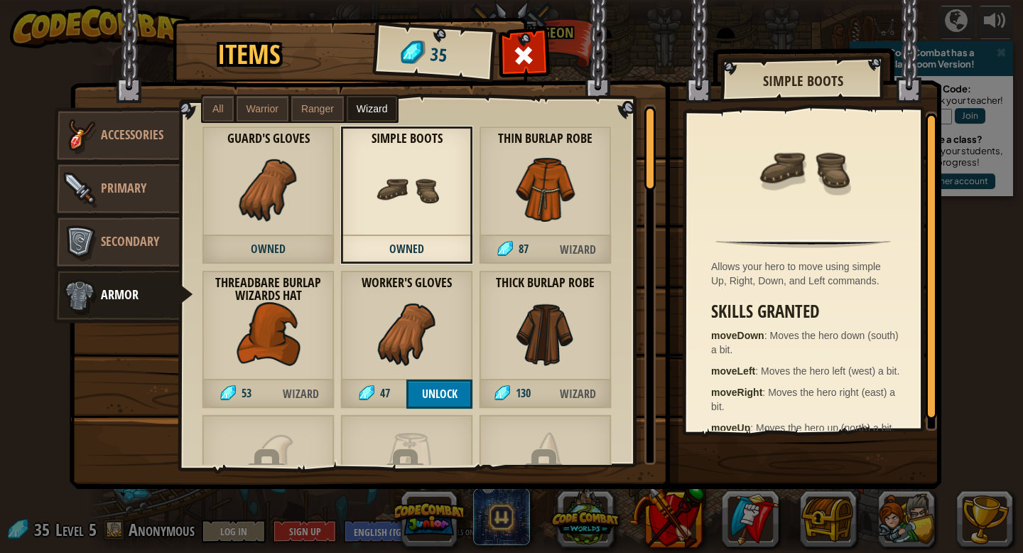
click at [298, 309] on img at bounding box center [269, 334] width 64 height 64
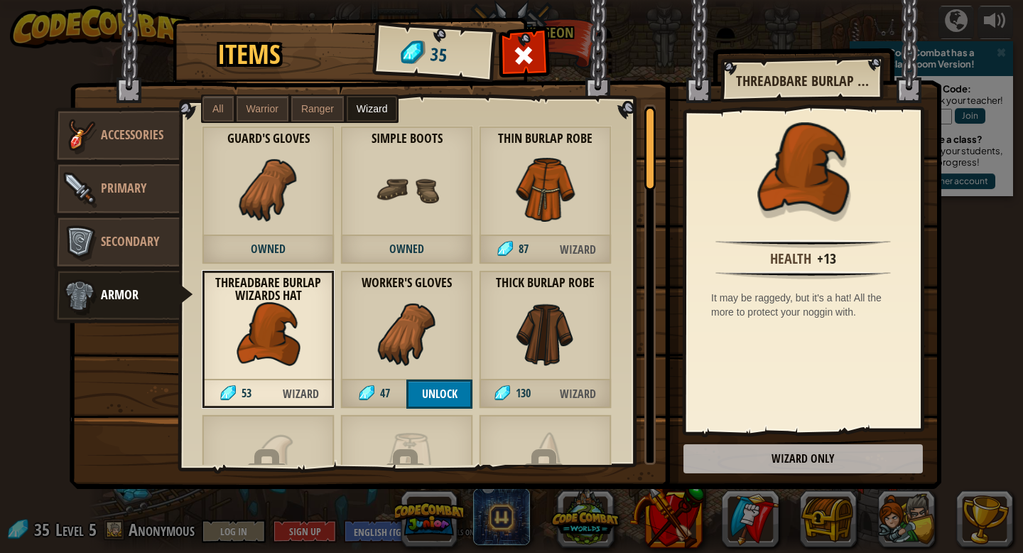
click at [298, 233] on div "Guard's Gloves Owned" at bounding box center [268, 195] width 133 height 139
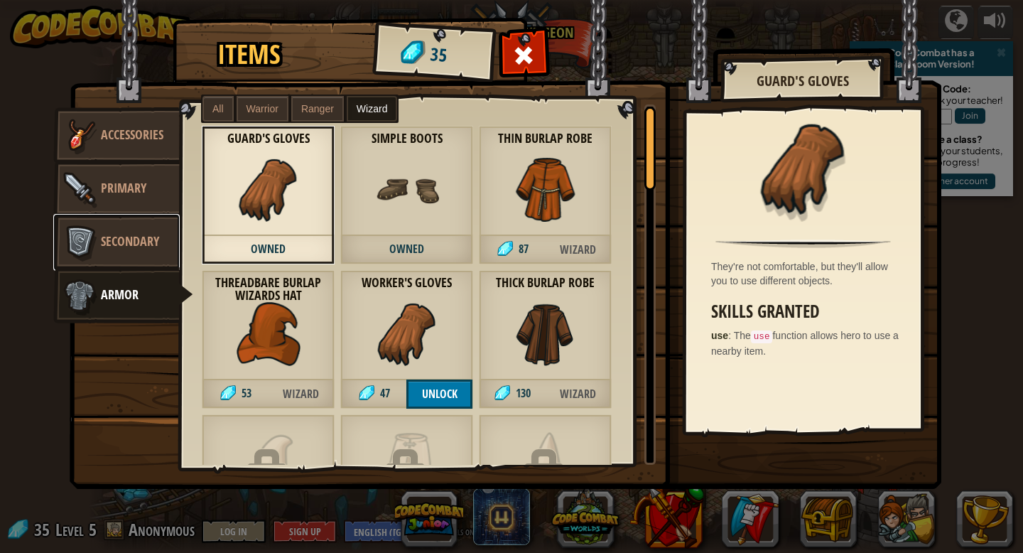
click at [135, 254] on link "Secondary" at bounding box center [116, 242] width 126 height 57
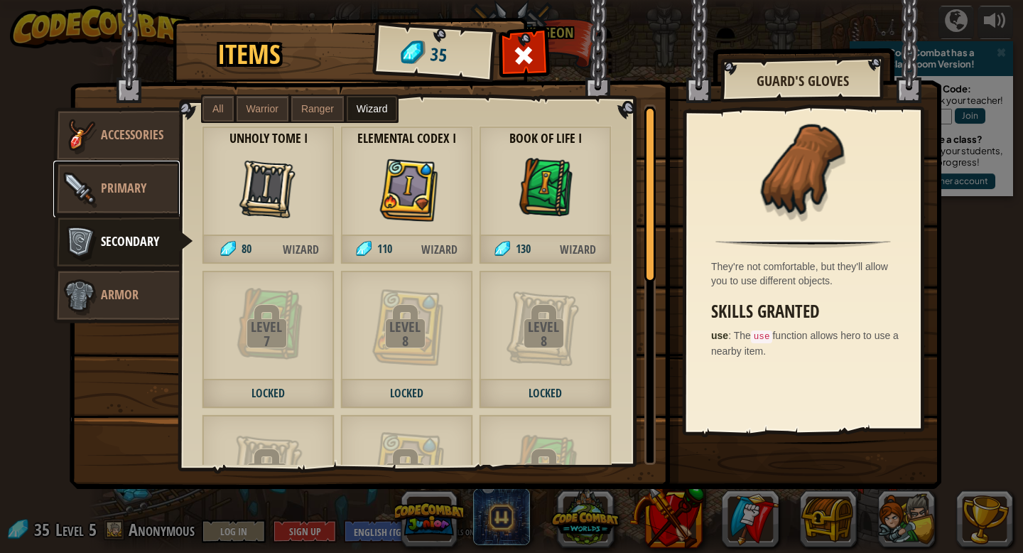
click at [146, 184] on span "Primary" at bounding box center [123, 188] width 45 height 18
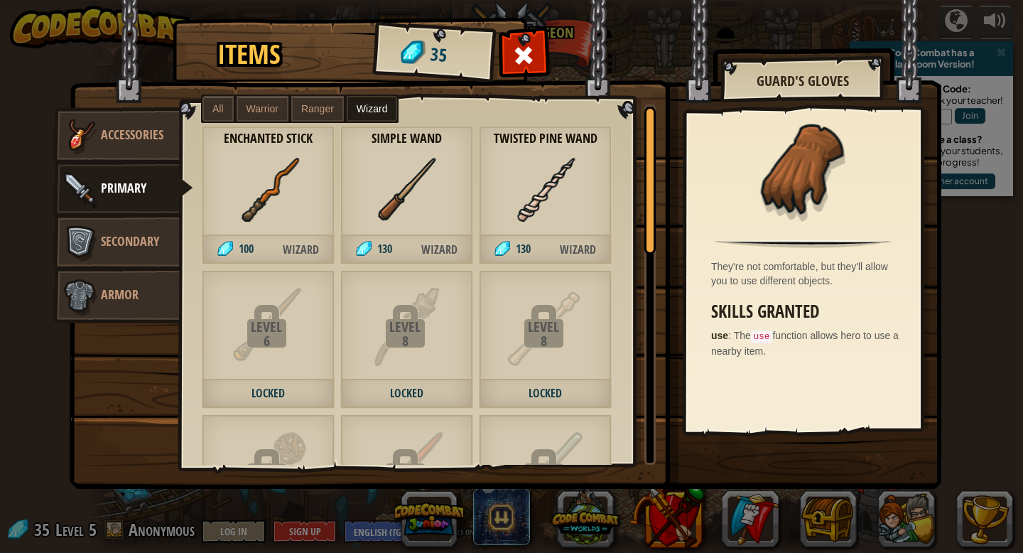
click at [276, 195] on img at bounding box center [269, 190] width 64 height 64
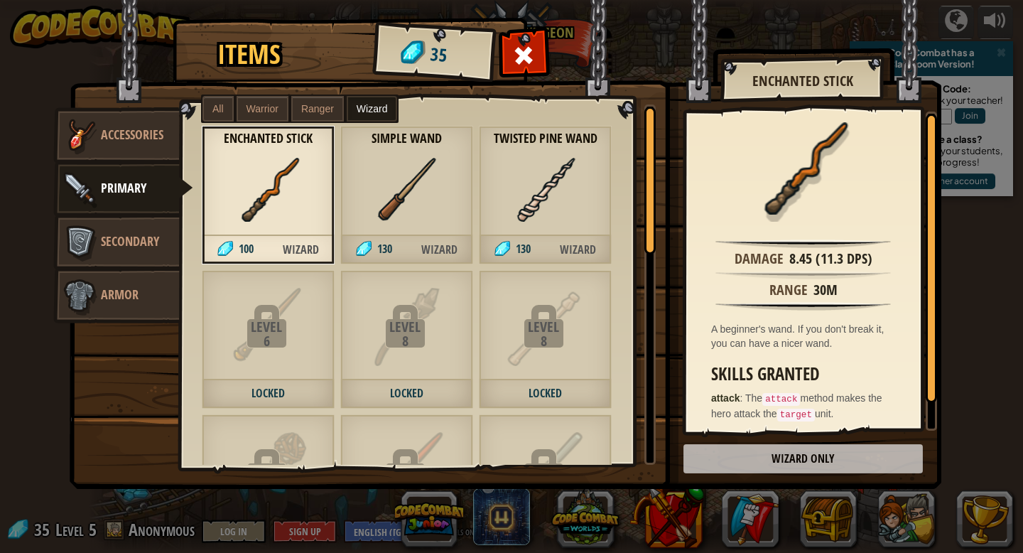
click at [348, 200] on div "Simple Wand 130 Wizard" at bounding box center [406, 195] width 133 height 139
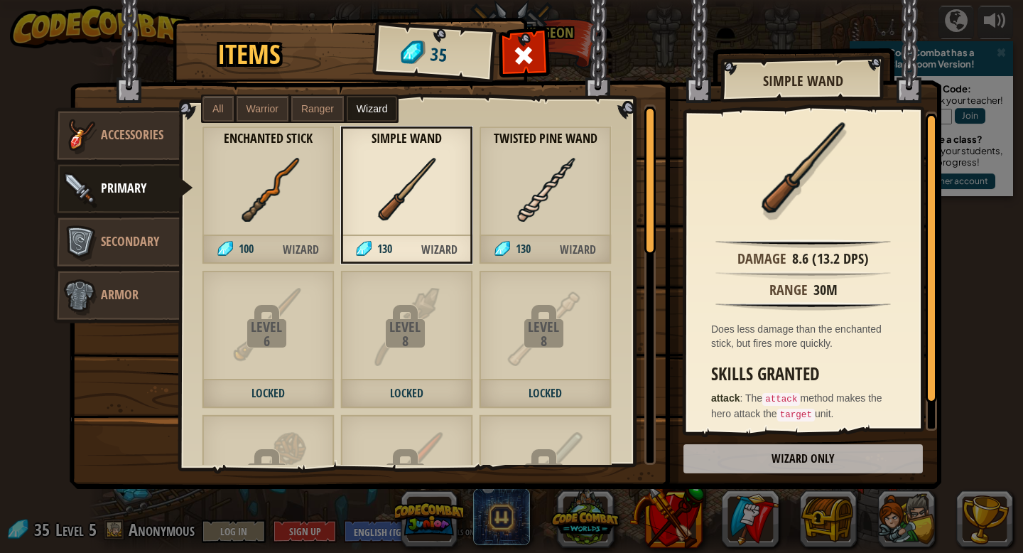
click at [489, 201] on div "Twisted Pine Wand 130 Wizard" at bounding box center [545, 195] width 133 height 139
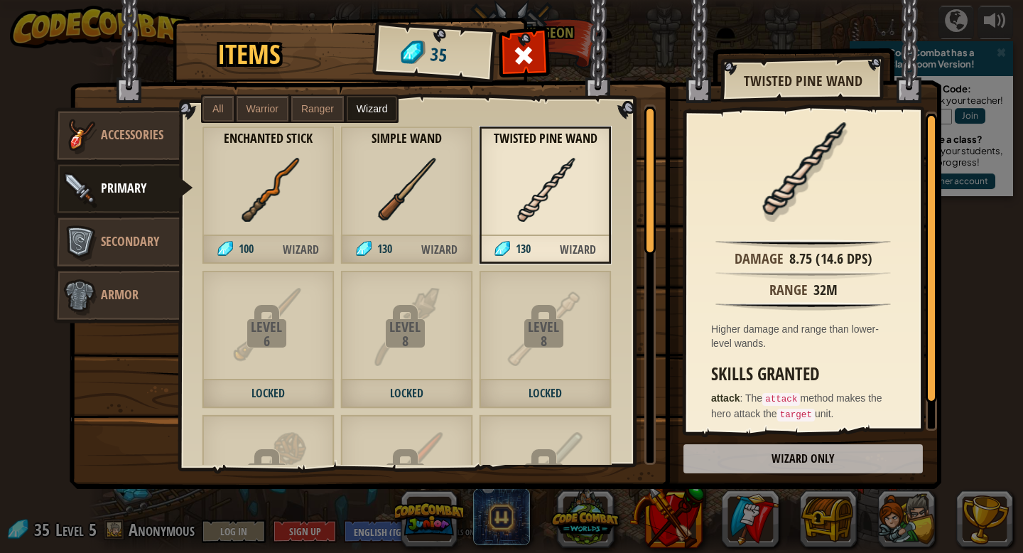
click at [244, 109] on label "Warrior" at bounding box center [263, 109] width 52 height 26
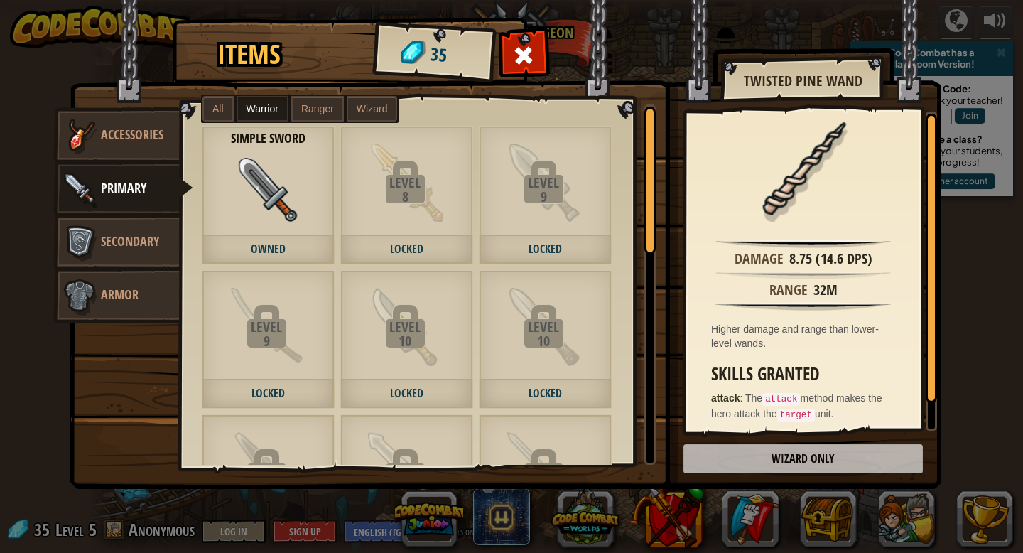
click at [212, 108] on span "All" at bounding box center [217, 108] width 11 height 11
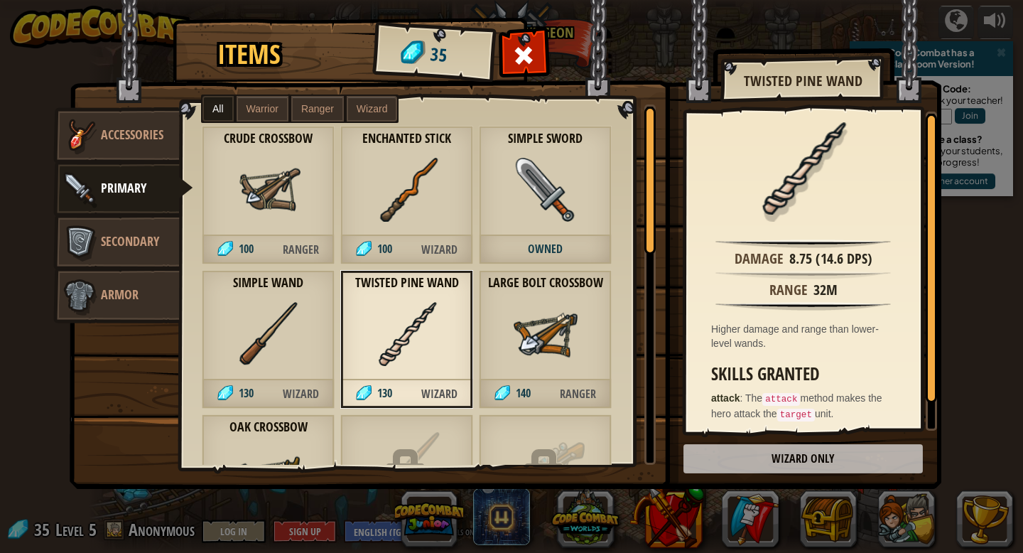
click at [289, 199] on img at bounding box center [269, 190] width 64 height 64
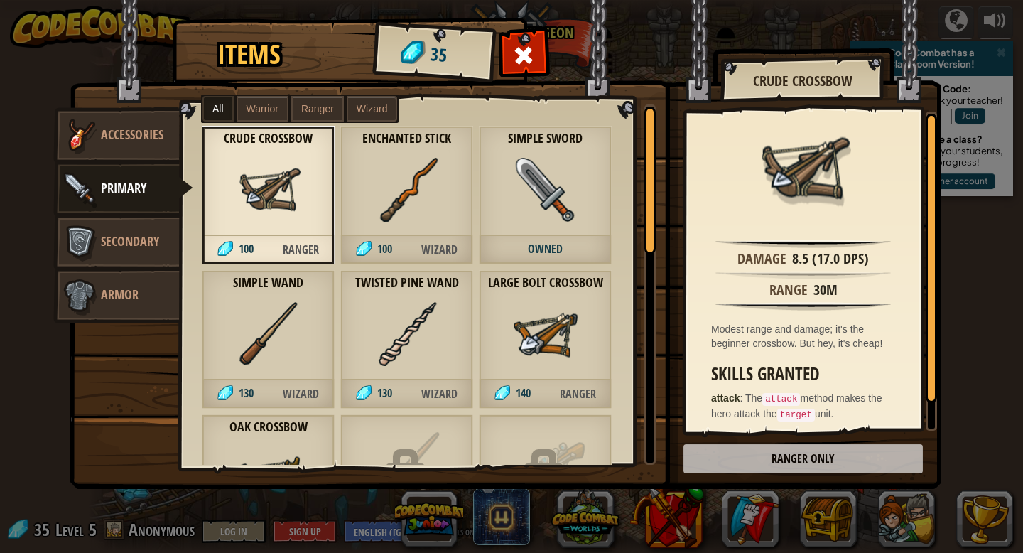
click at [389, 186] on img at bounding box center [407, 190] width 64 height 64
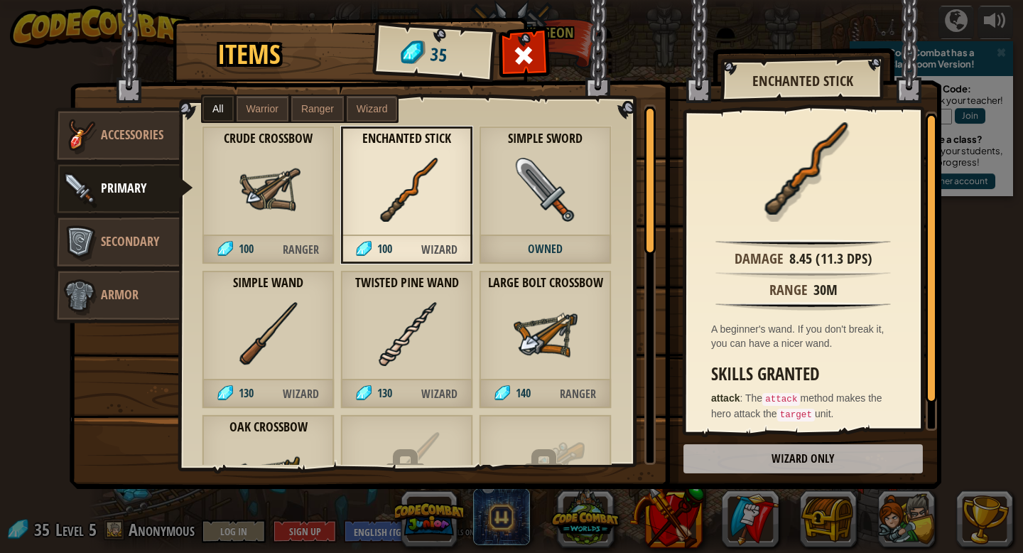
click at [603, 207] on div "Simple Sword Owned" at bounding box center [545, 195] width 133 height 139
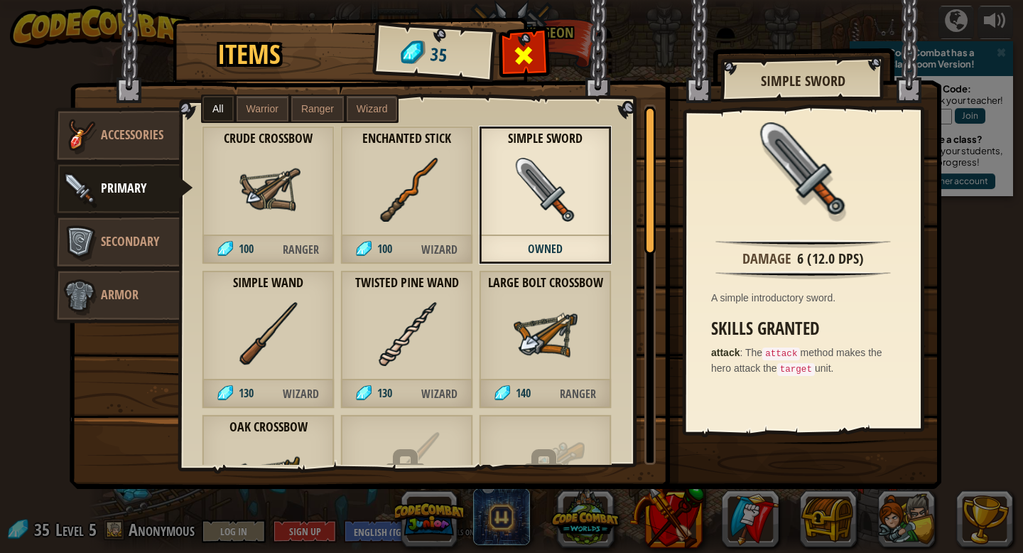
click at [518, 51] on span at bounding box center [524, 55] width 23 height 23
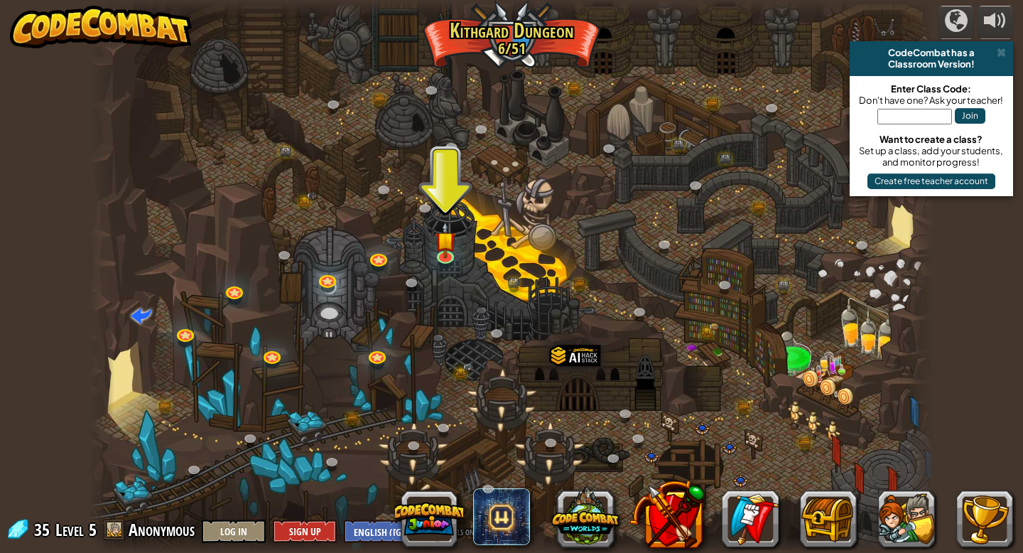
click at [456, 246] on div at bounding box center [512, 276] width 846 height 553
click at [448, 250] on img at bounding box center [445, 230] width 21 height 49
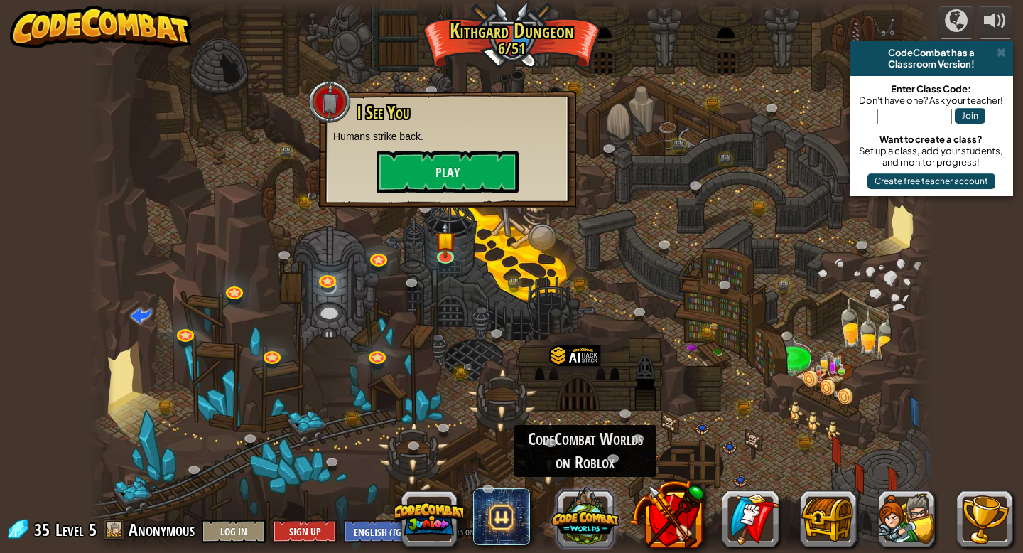
click at [571, 523] on button at bounding box center [585, 517] width 68 height 68
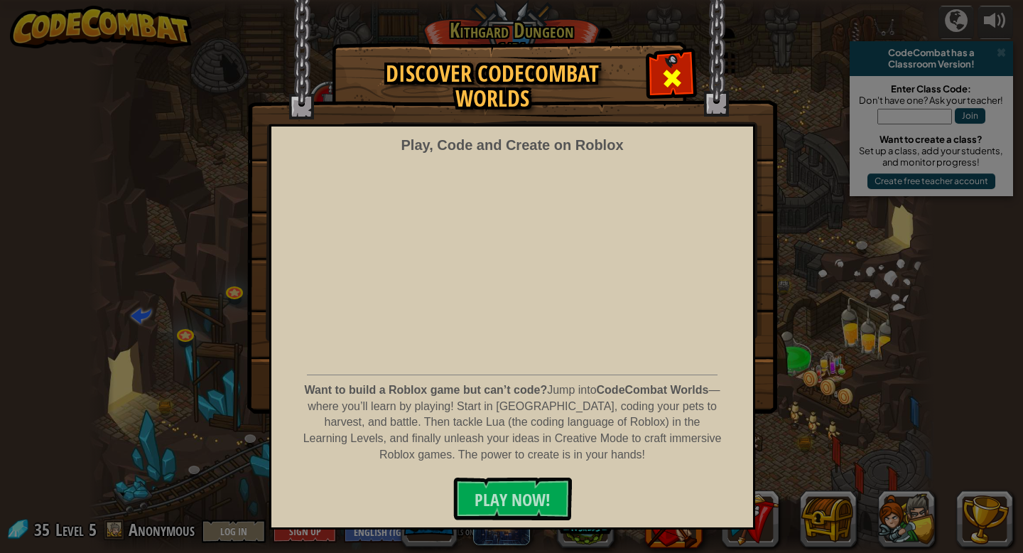
click at [682, 71] on div at bounding box center [672, 76] width 45 height 45
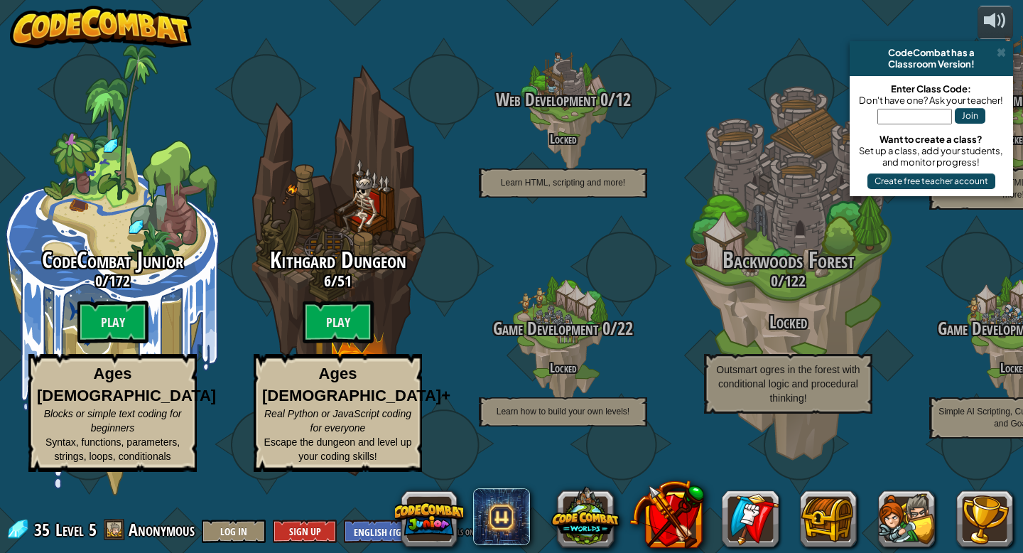
click at [141, 534] on span "Anonymous" at bounding box center [162, 529] width 66 height 23
click at [932, 526] on button at bounding box center [906, 518] width 57 height 57
